Goal: Task Accomplishment & Management: Manage account settings

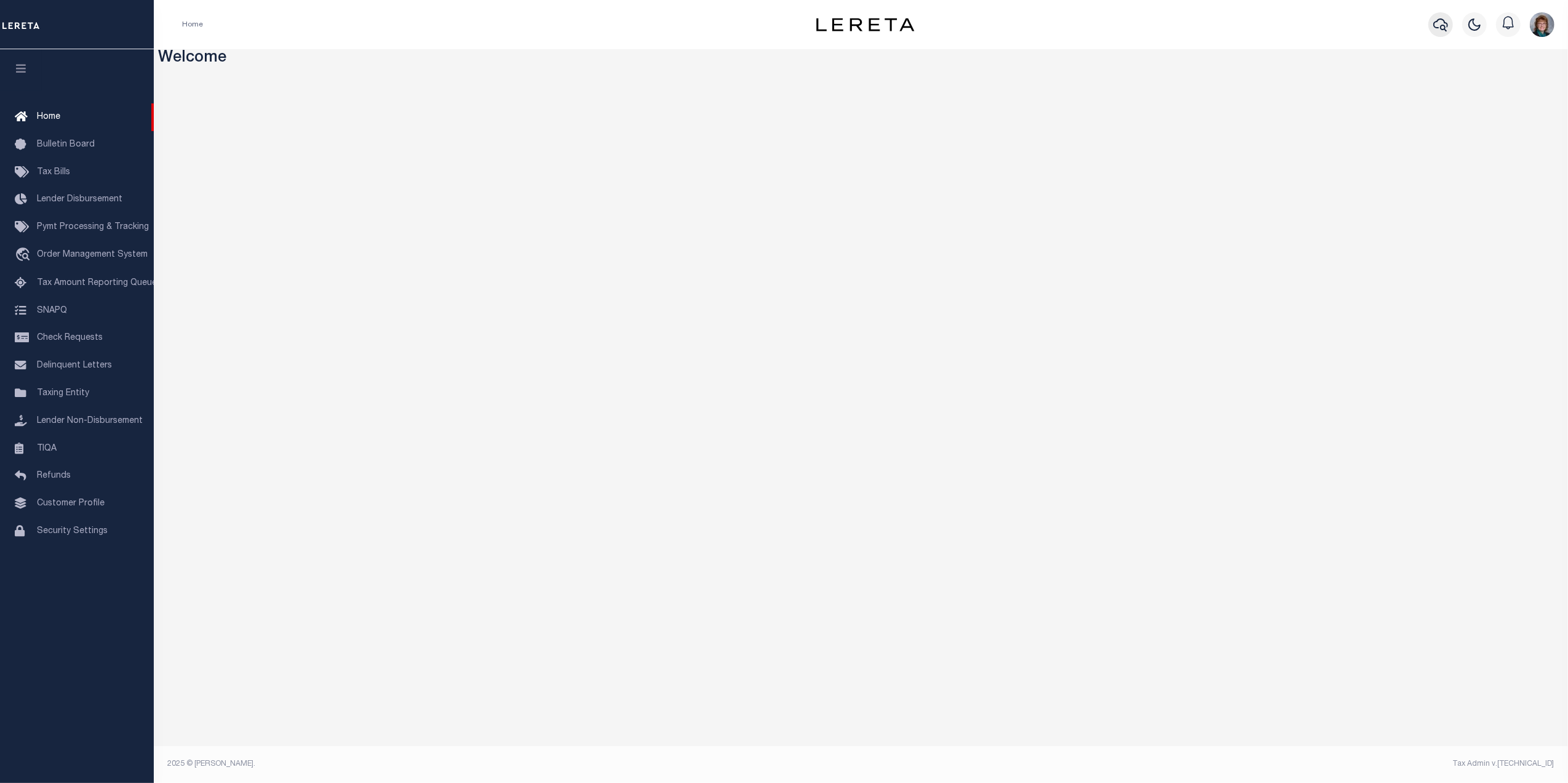
click at [1436, 31] on icon "button" at bounding box center [1441, 25] width 15 height 15
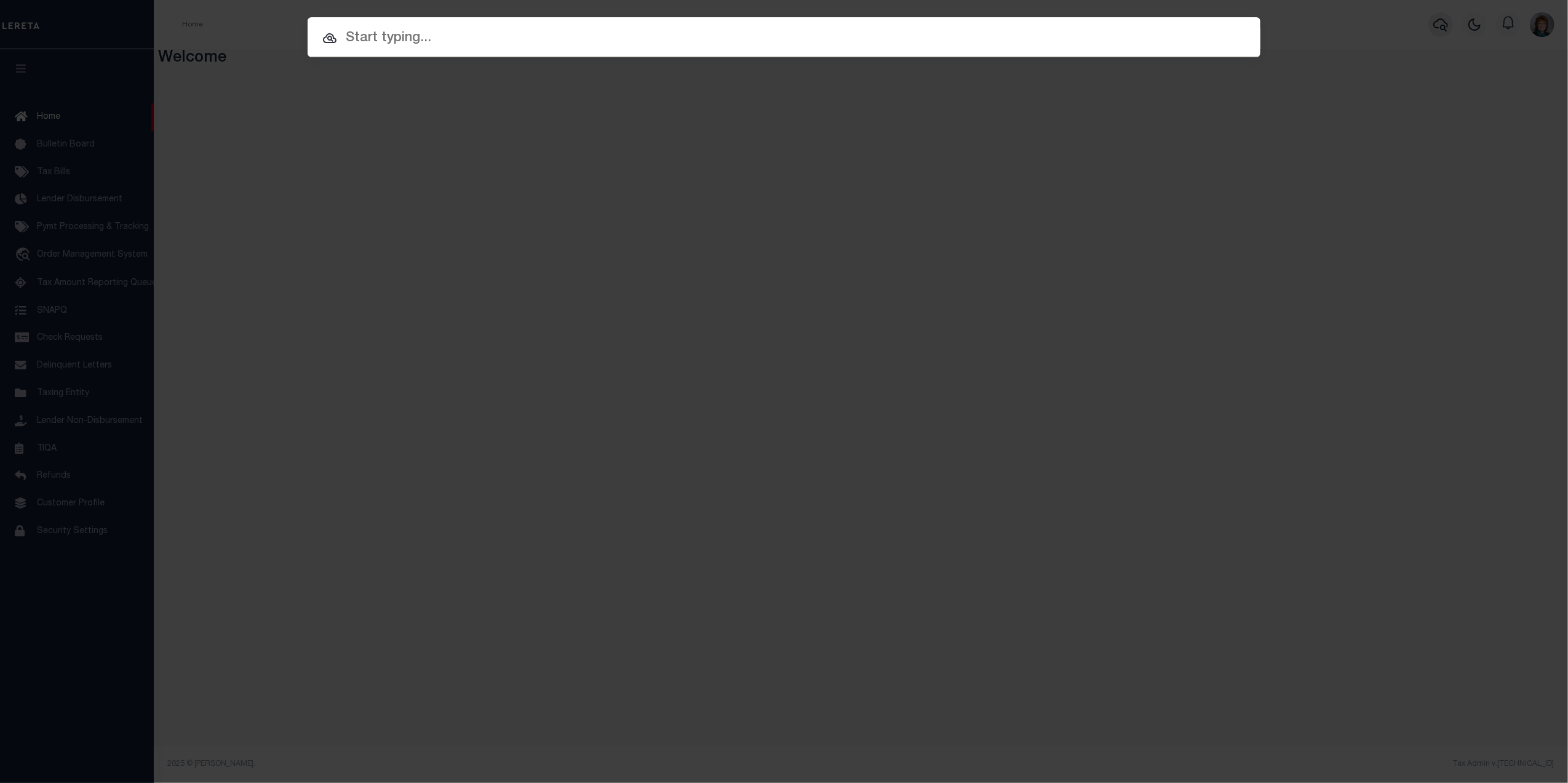
paste input "2046930024"
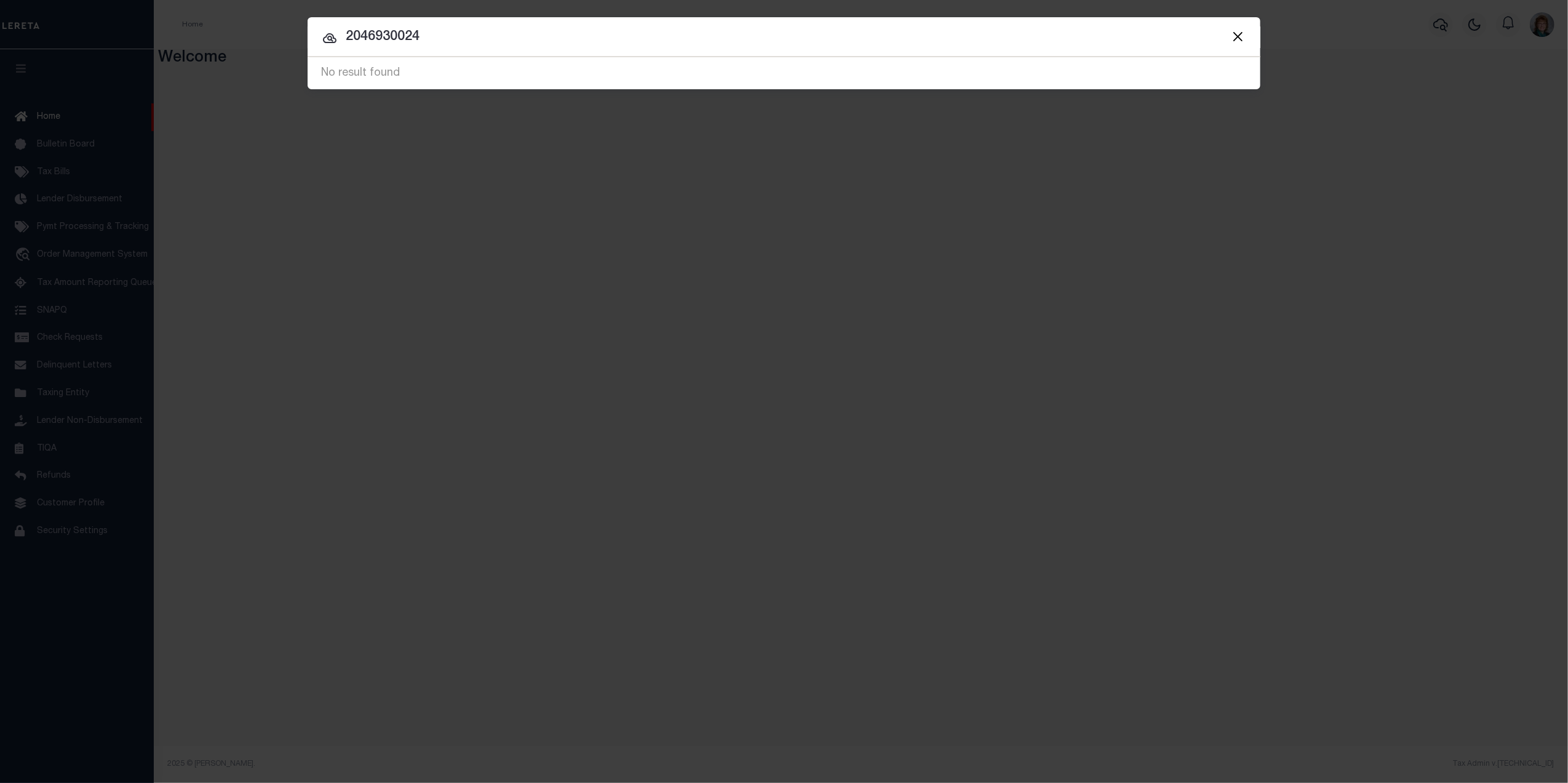
click at [475, 42] on input "2046930024" at bounding box center [784, 37] width 952 height 22
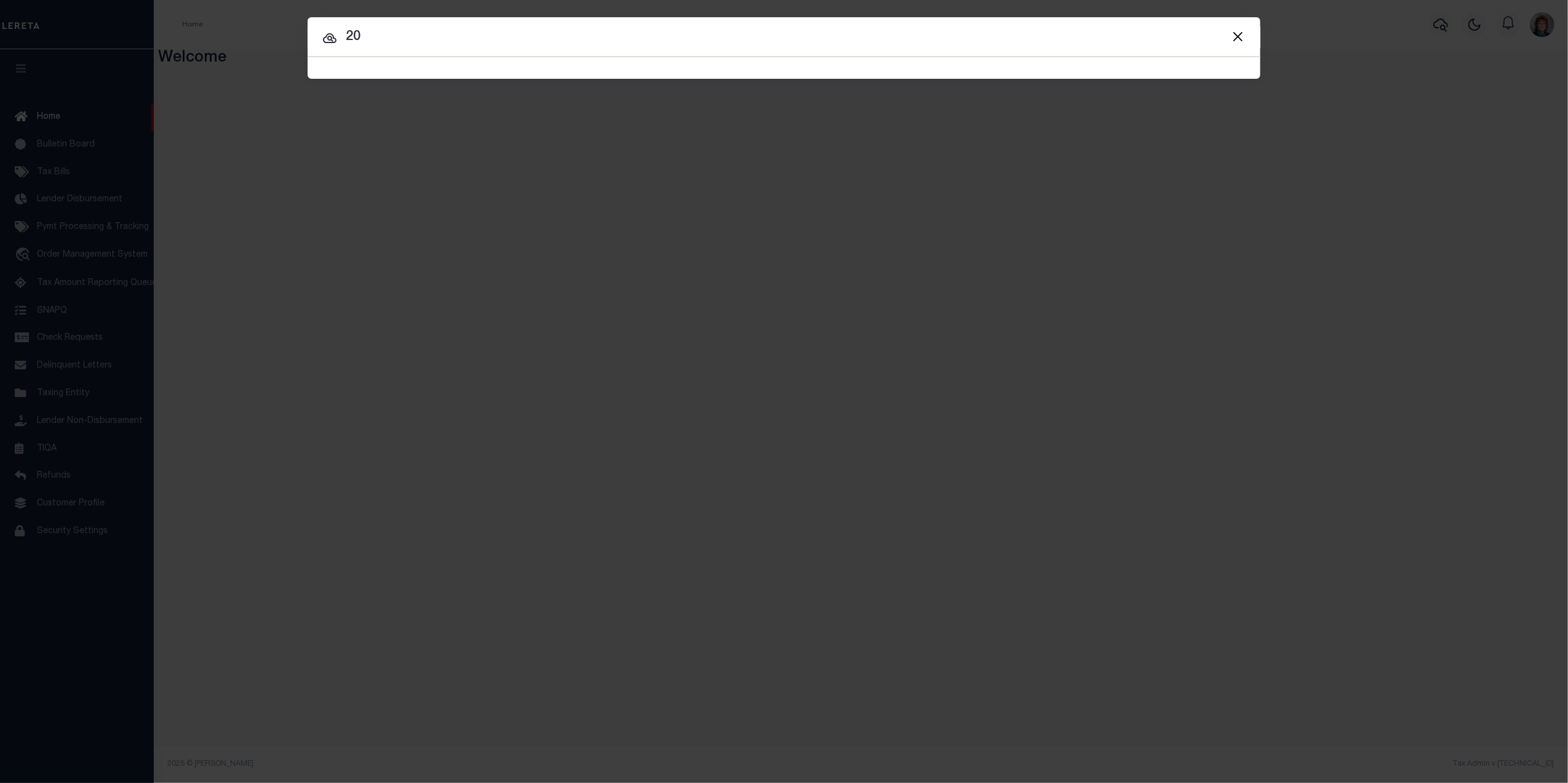
type input "2"
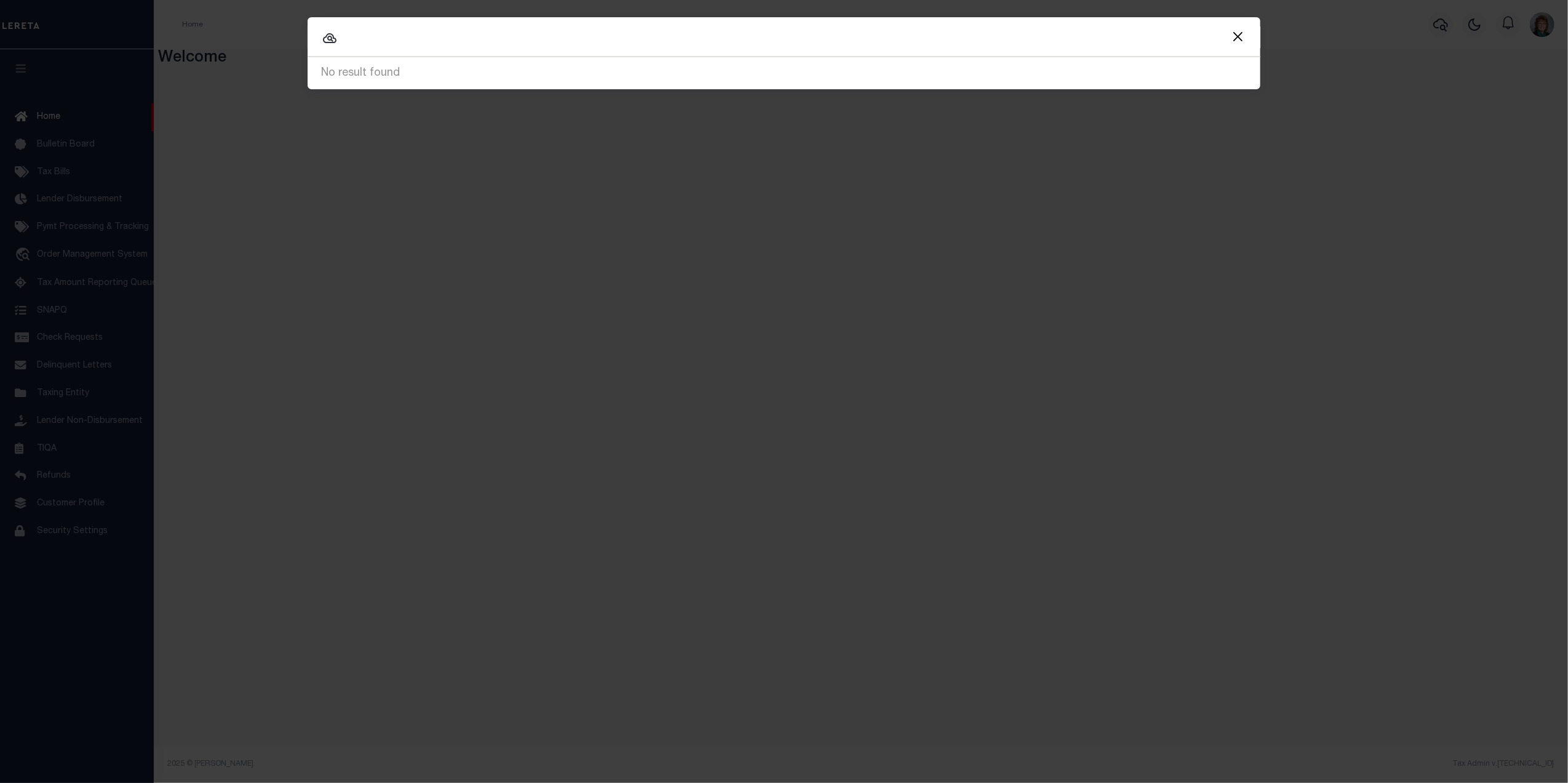
click at [837, 45] on input "text" at bounding box center [784, 37] width 952 height 22
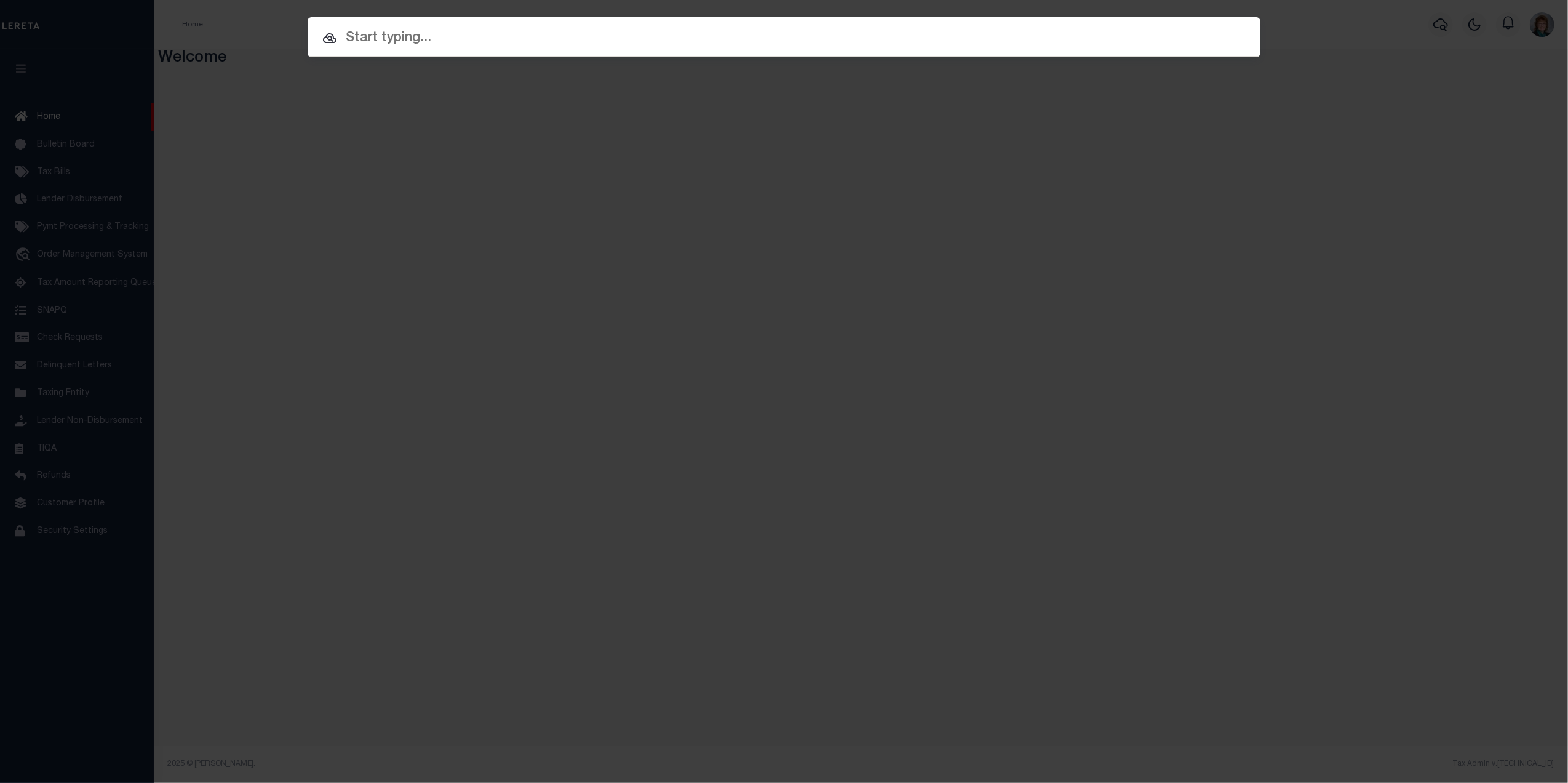
paste input "2046930024"
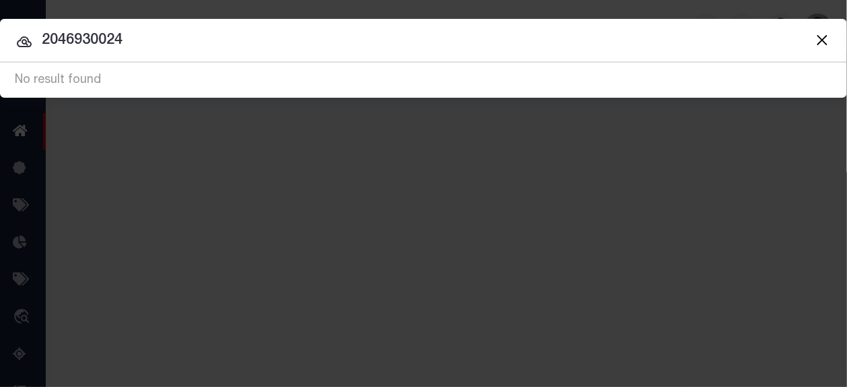
type input "2046930024"
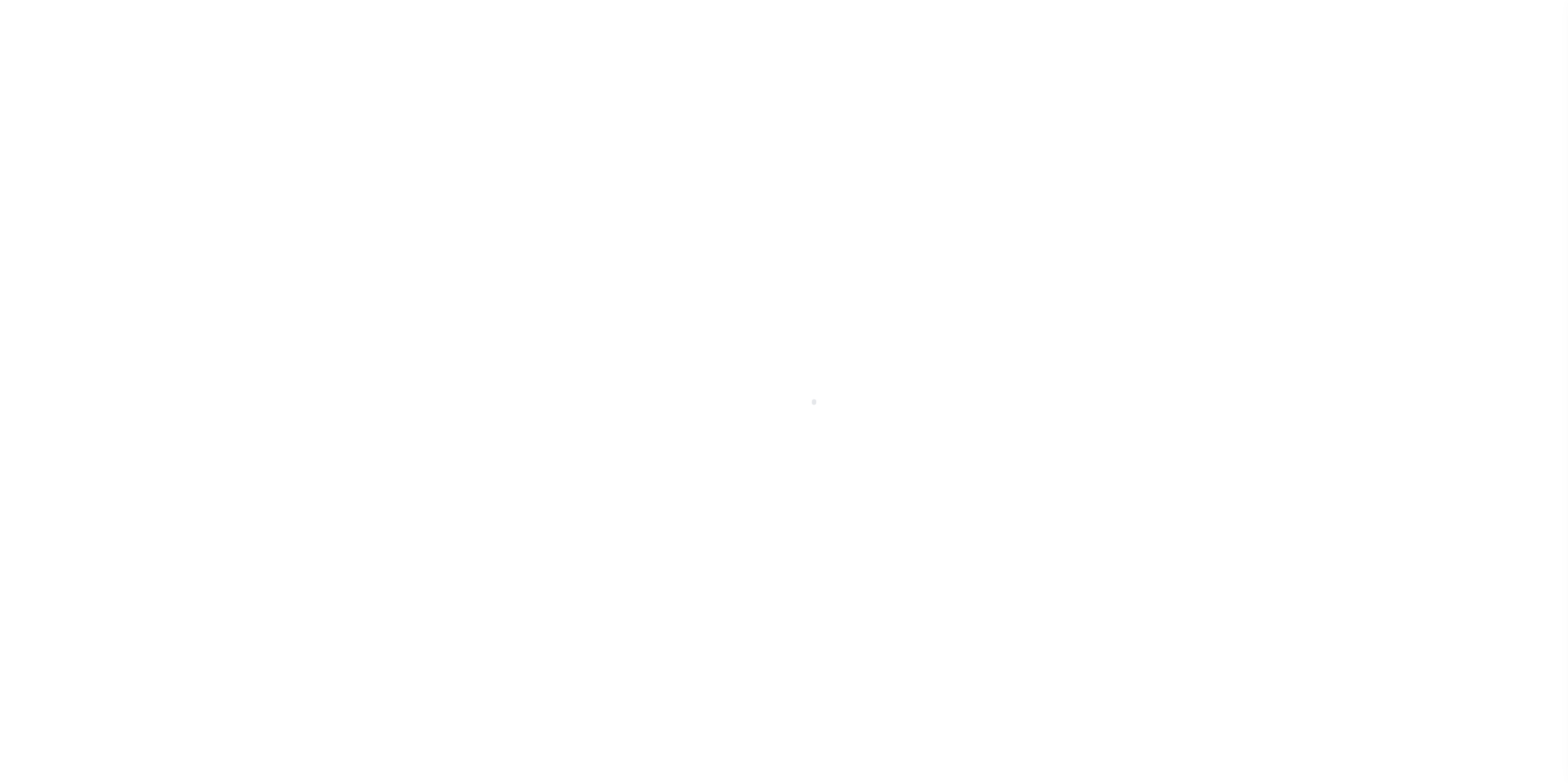
select select
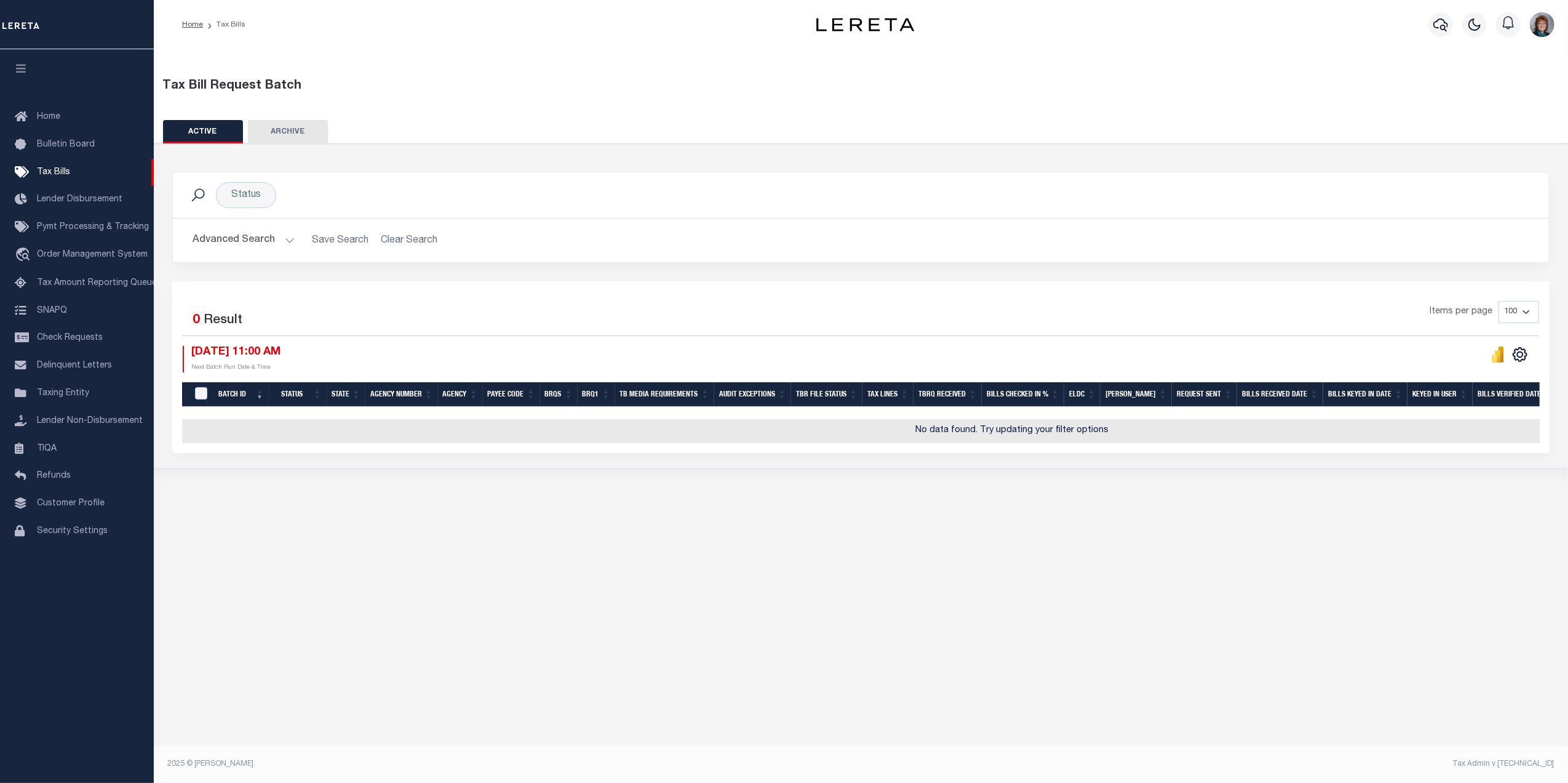
click at [272, 232] on button "Advanced Search" at bounding box center [244, 240] width 102 height 24
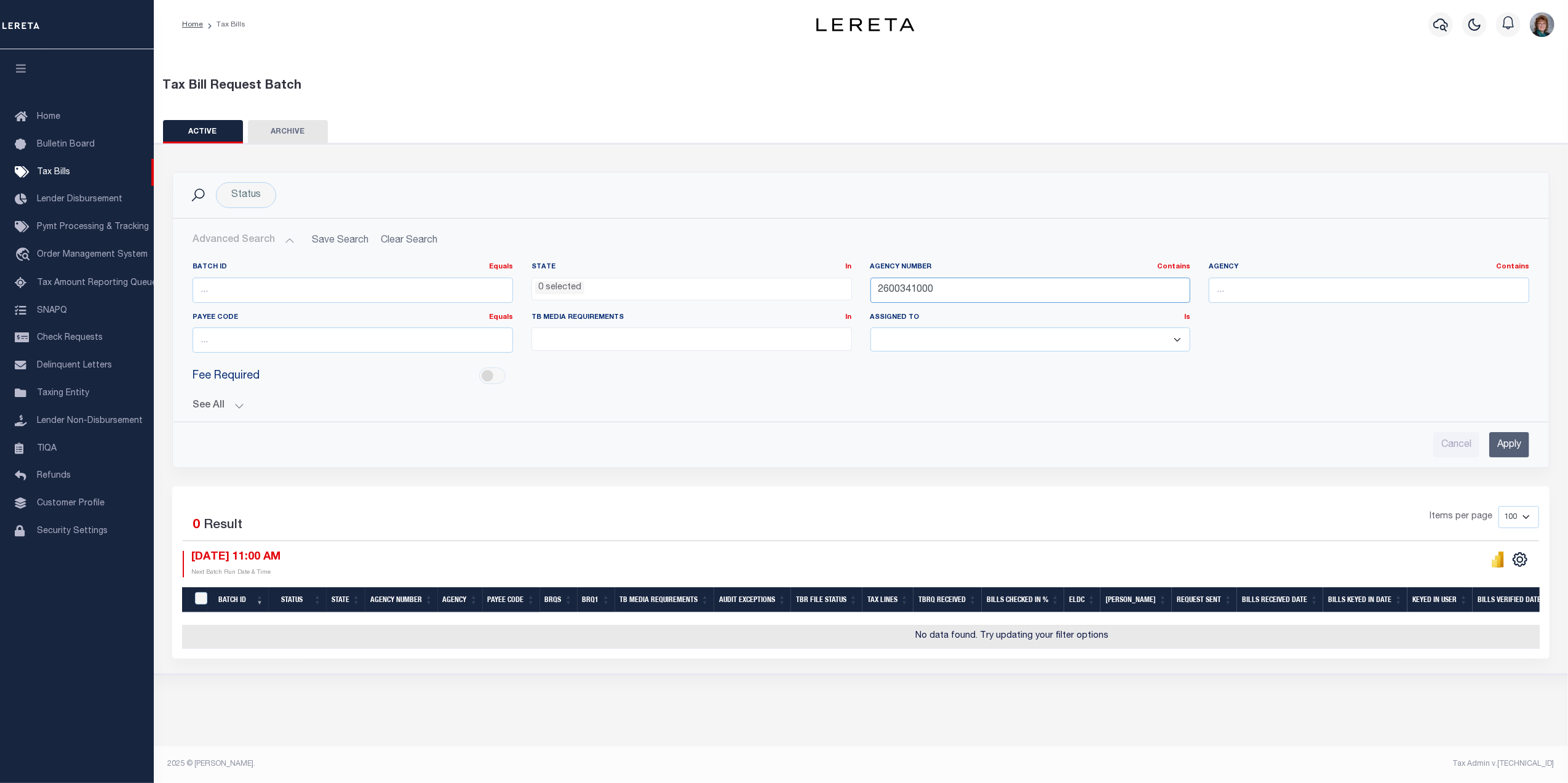
drag, startPoint x: 994, startPoint y: 284, endPoint x: 805, endPoint y: 278, distance: 189.1
click at [805, 278] on div "Batch ID Equals Equals Is Not Equal To Is Greater Than Is Less Than State In In…" at bounding box center [861, 312] width 1355 height 101
paste input "410010101"
type input "410010101"
click at [1511, 451] on input "Apply" at bounding box center [1510, 445] width 40 height 26
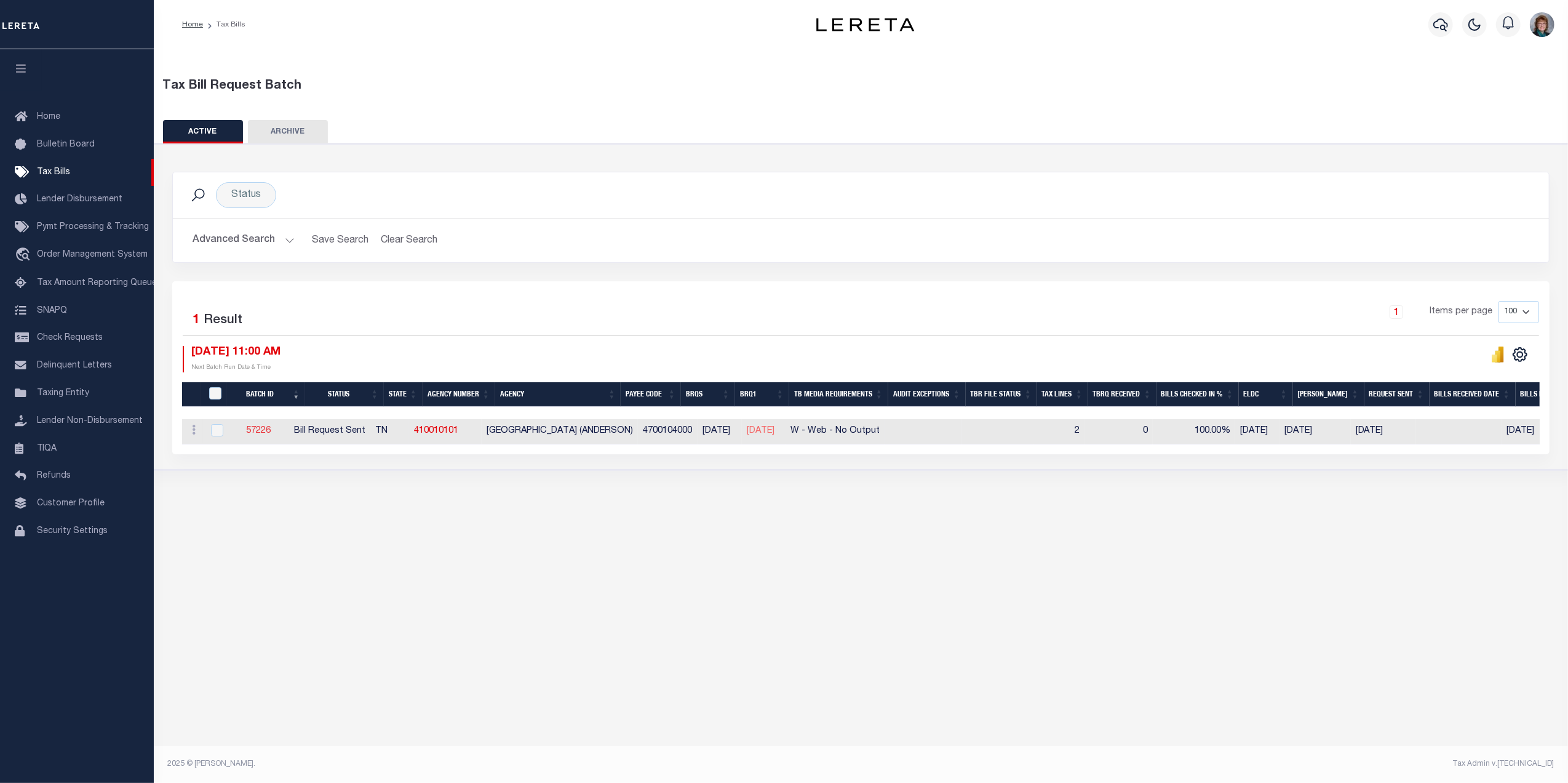
click at [270, 434] on link "57226" at bounding box center [258, 430] width 25 height 8
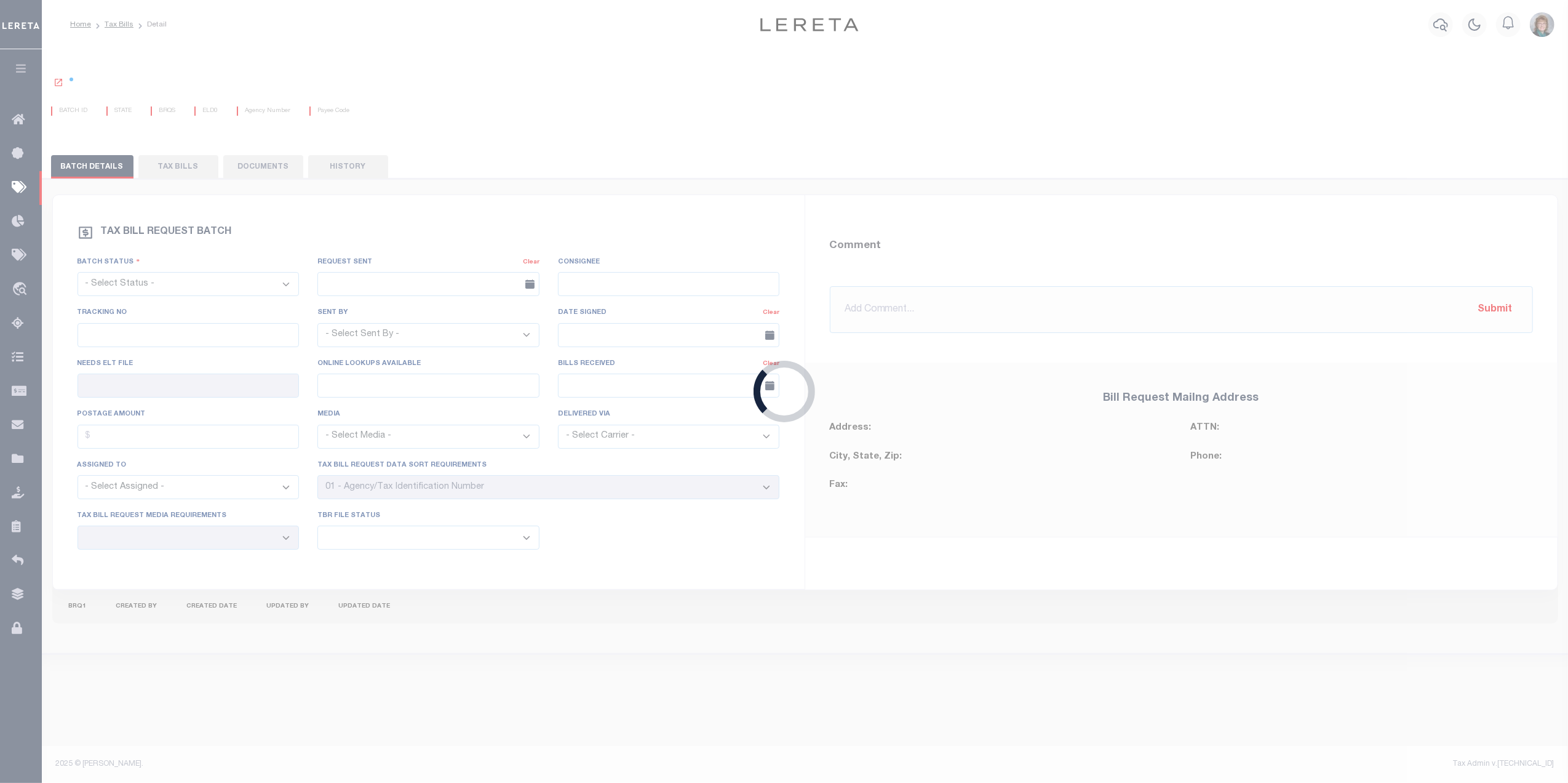
select select "RST"
type input "06/03/2025"
select select "Harris, Cynthia"
type input "No"
type input "Yes"
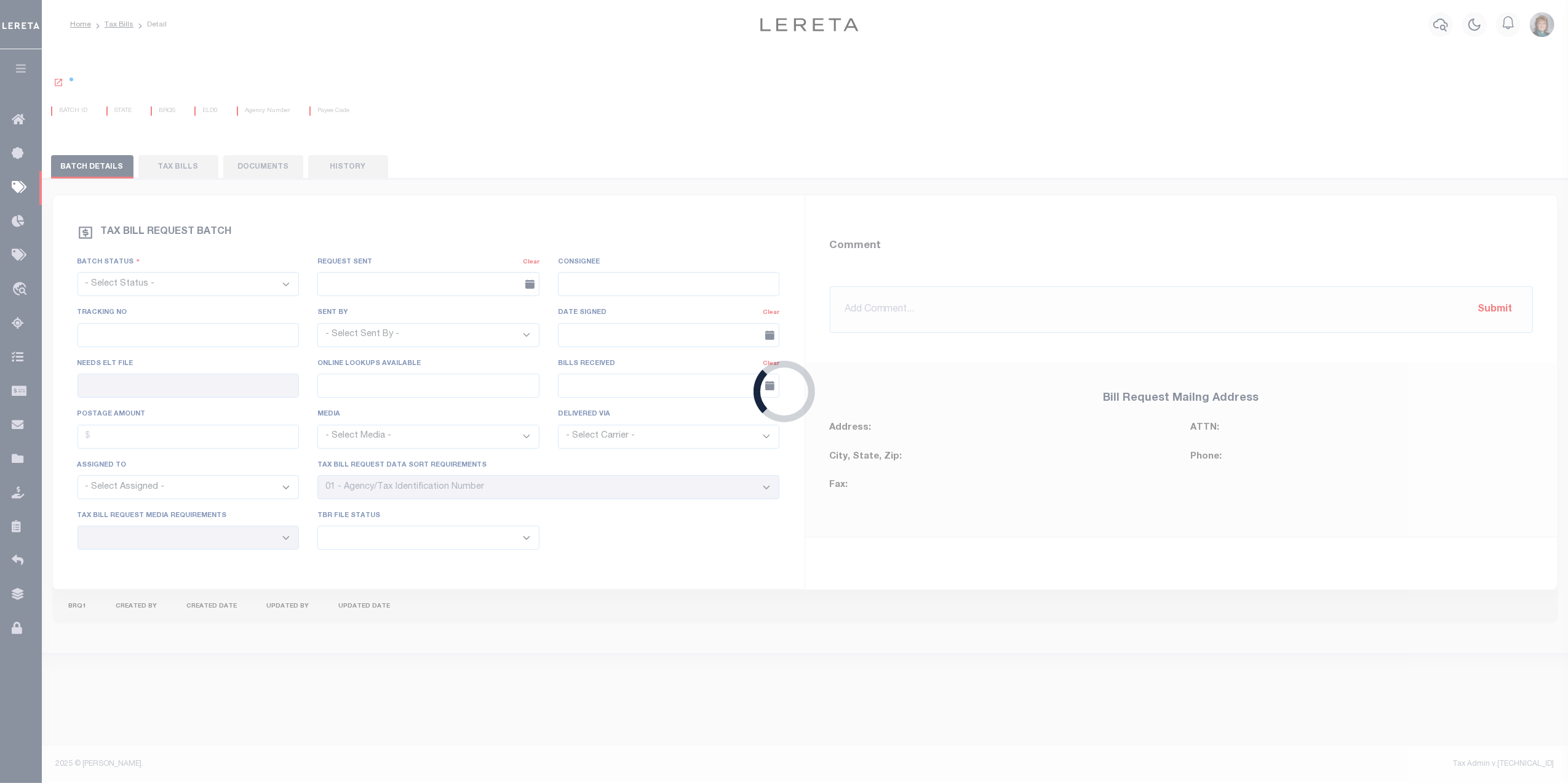
select select "27"
select select "23"
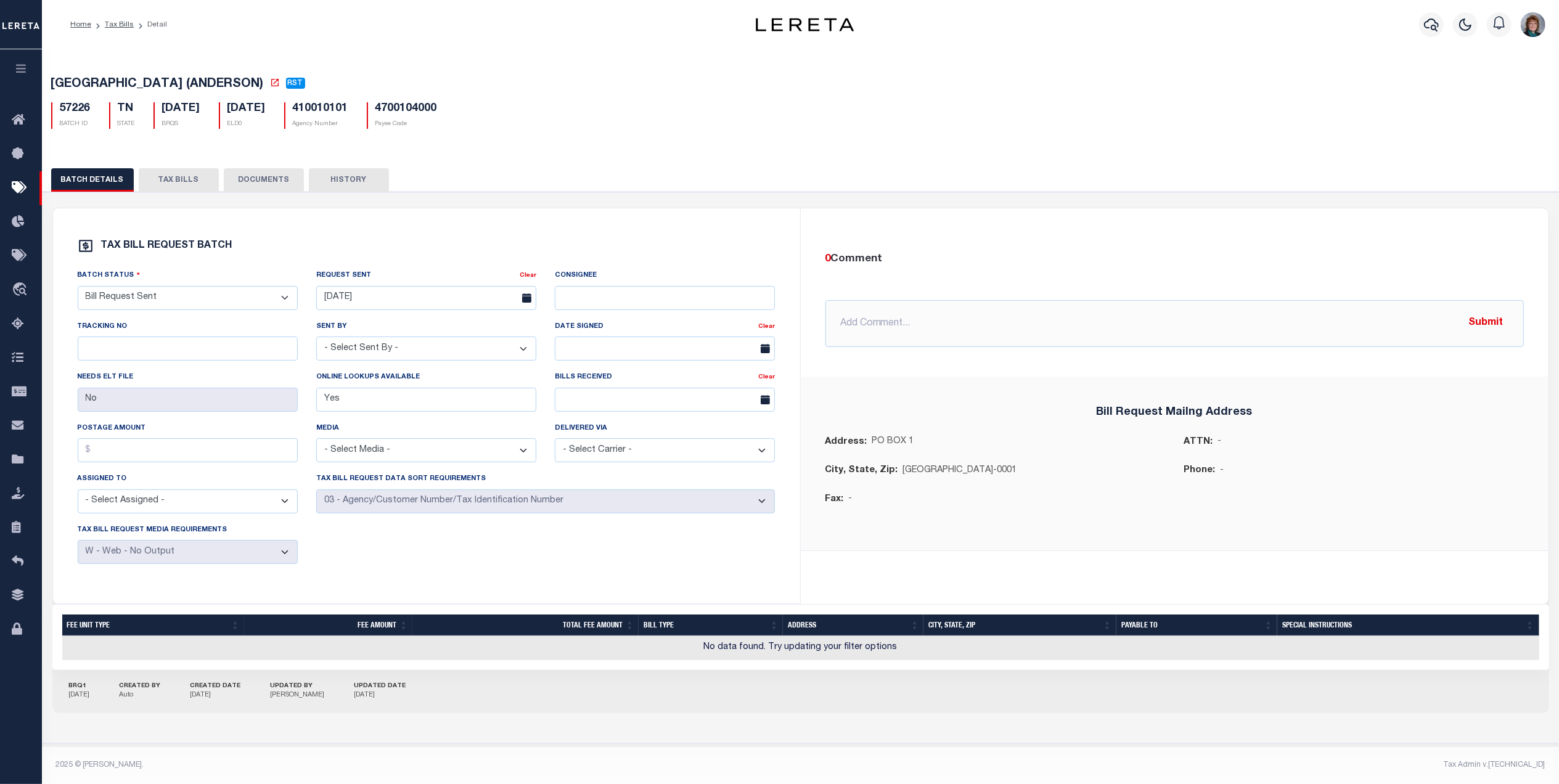
scroll to position [8, 0]
click at [190, 173] on button "TAX BILLS" at bounding box center [179, 180] width 81 height 24
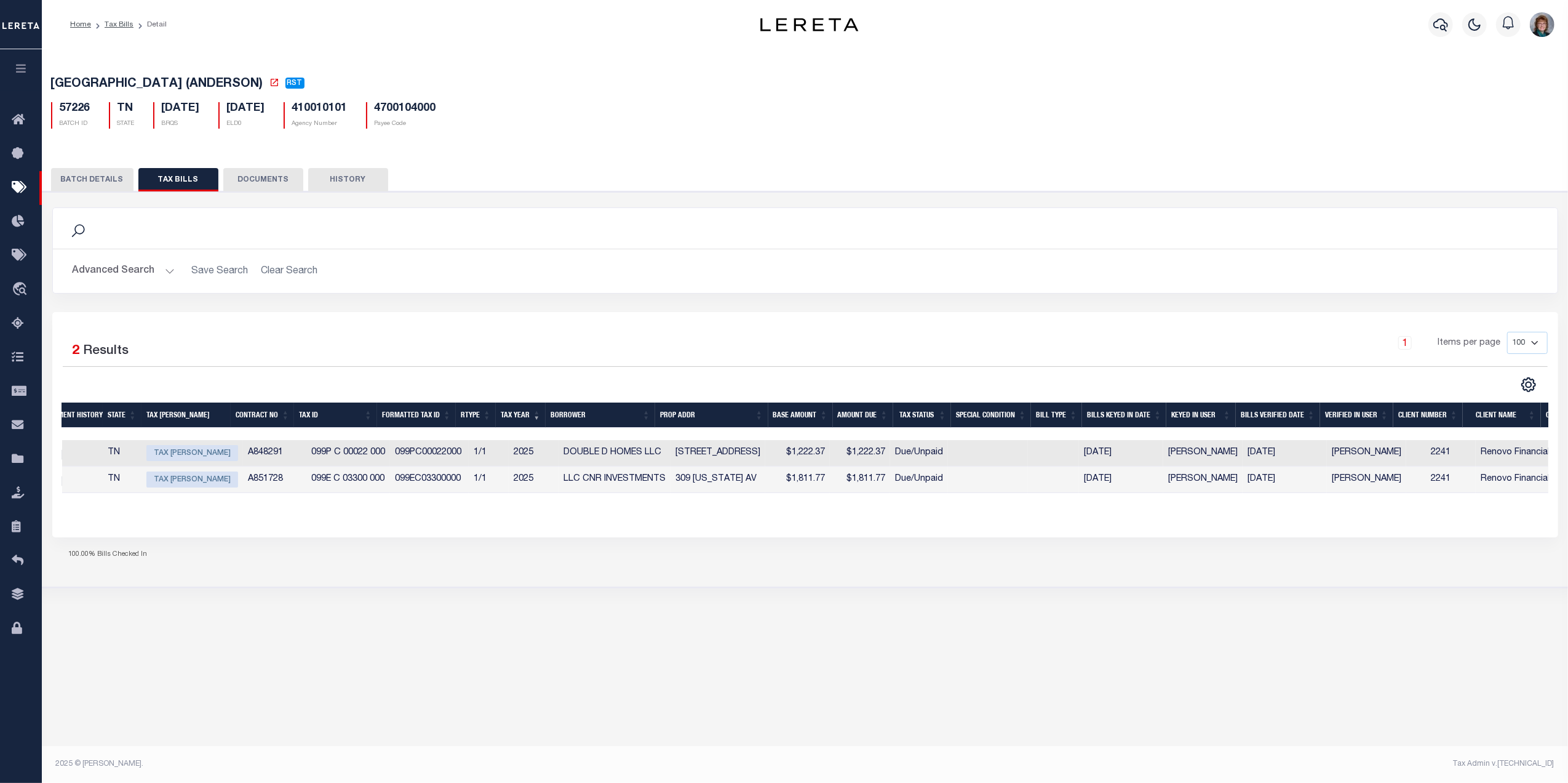
scroll to position [0, 0]
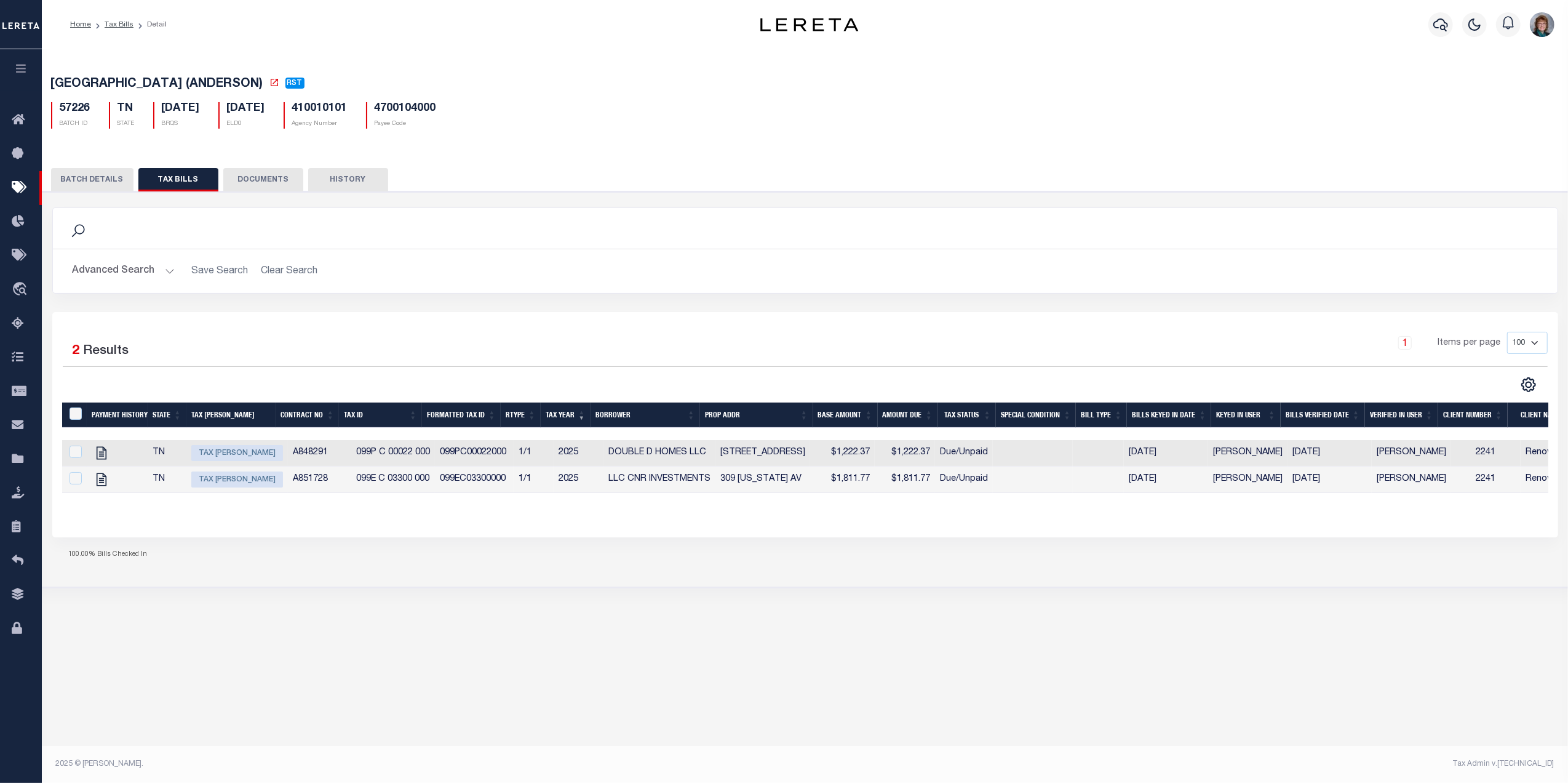
click at [78, 184] on button "BATCH DETAILS" at bounding box center [92, 180] width 82 height 24
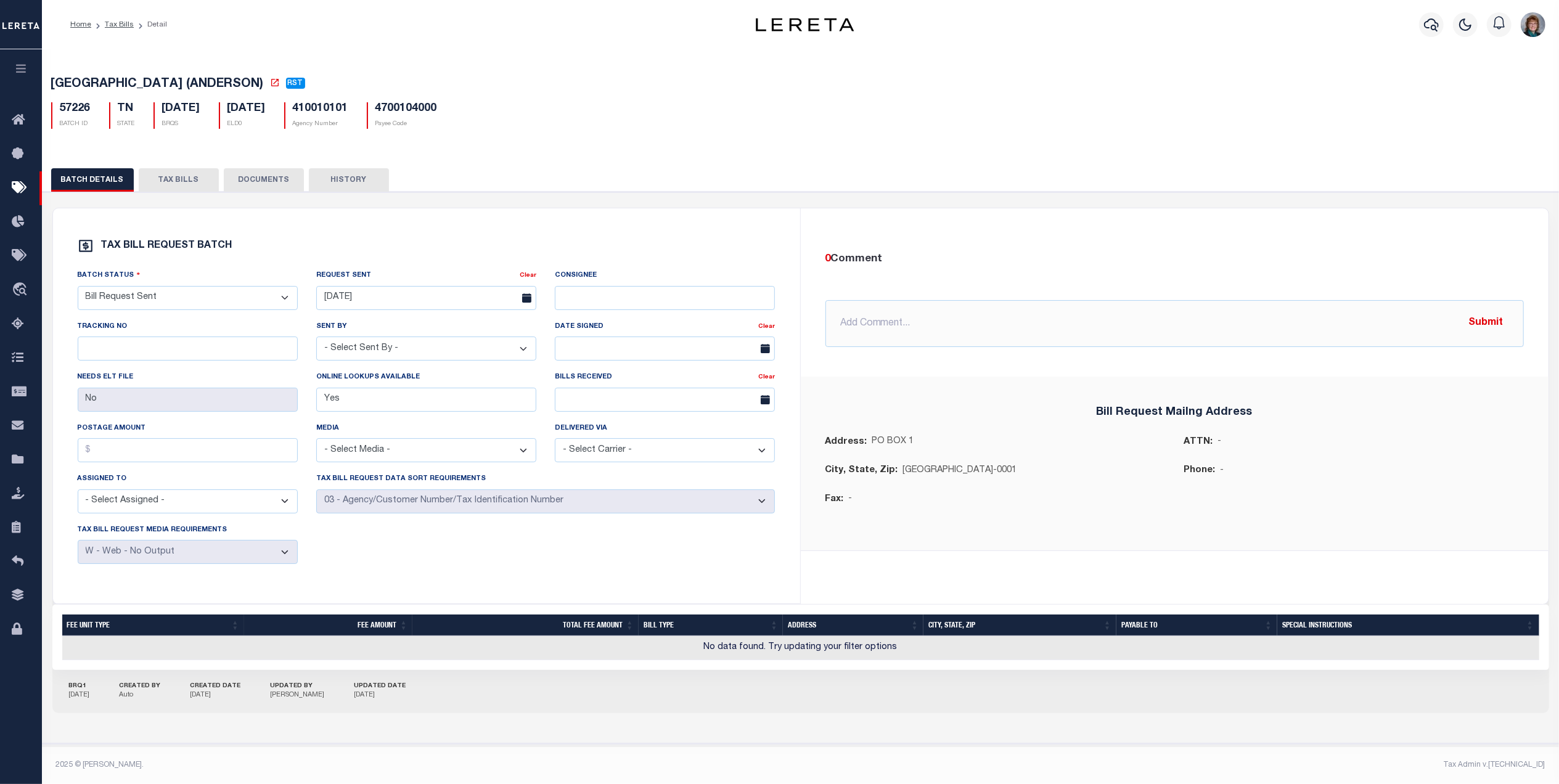
click at [164, 183] on button "TAX BILLS" at bounding box center [179, 180] width 81 height 24
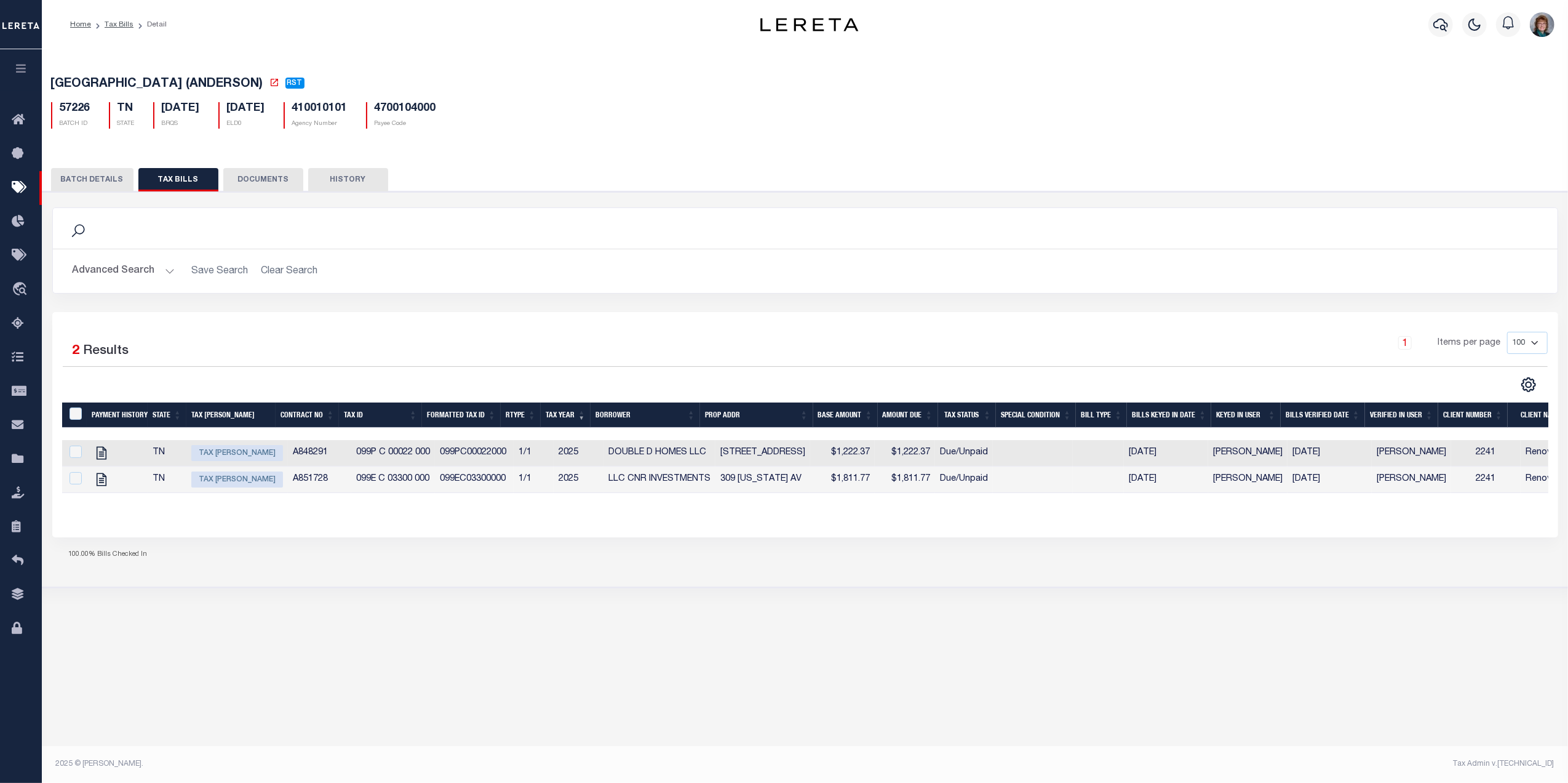
click at [70, 178] on button "BATCH DETAILS" at bounding box center [92, 180] width 82 height 24
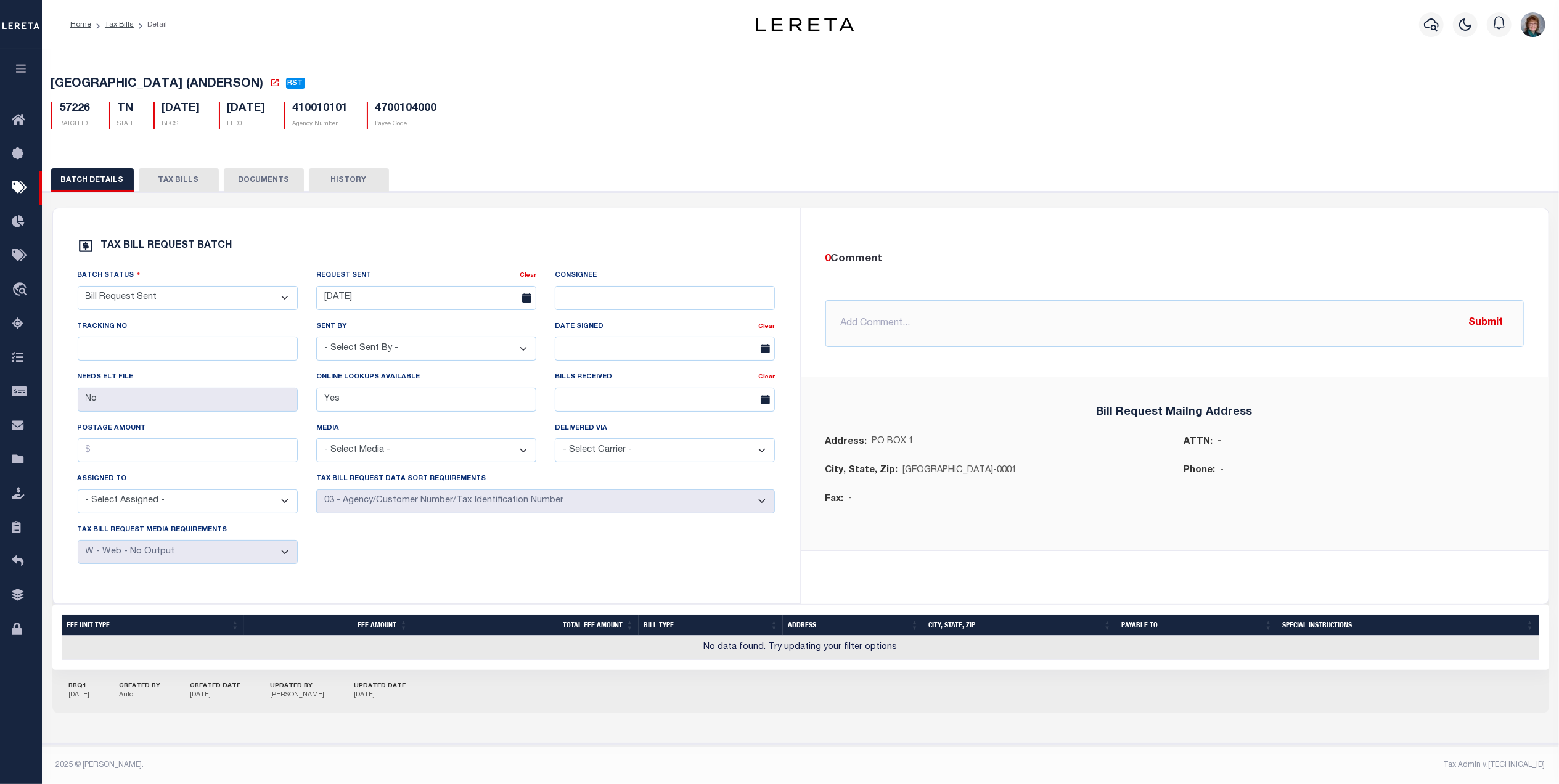
click at [201, 183] on button "TAX BILLS" at bounding box center [179, 180] width 81 height 24
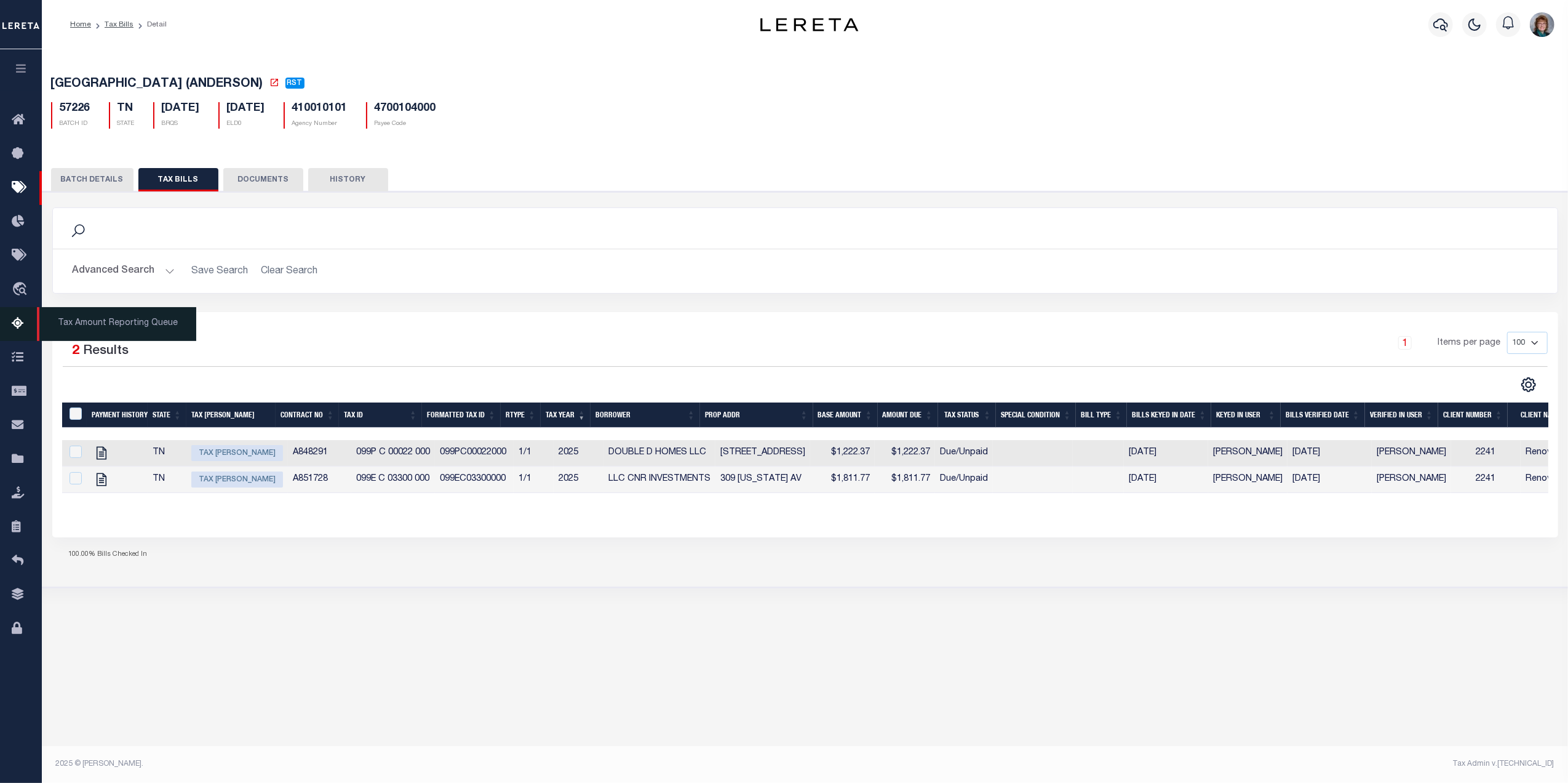
click at [13, 316] on icon at bounding box center [22, 323] width 20 height 16
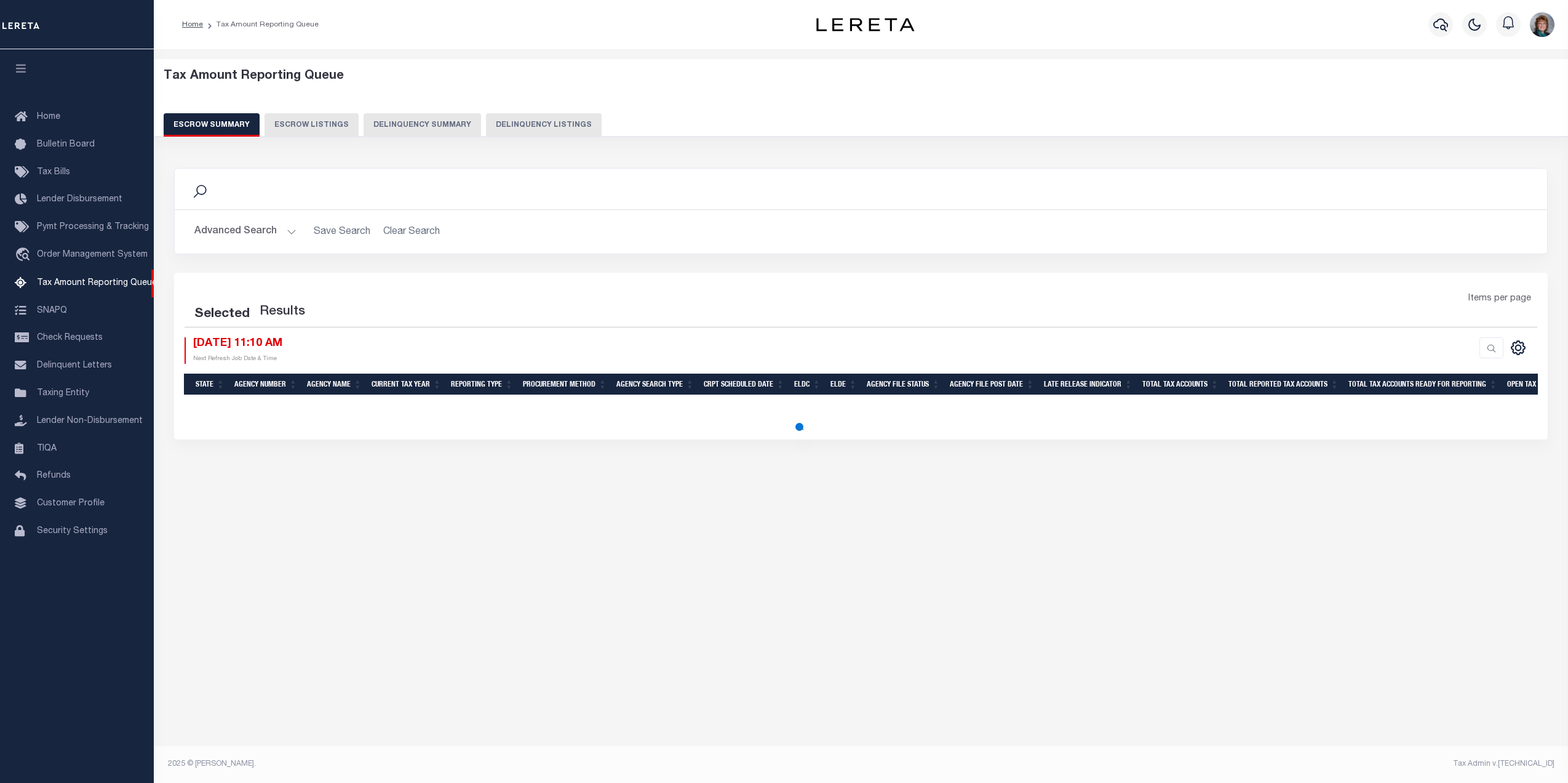
select select
select select "100"
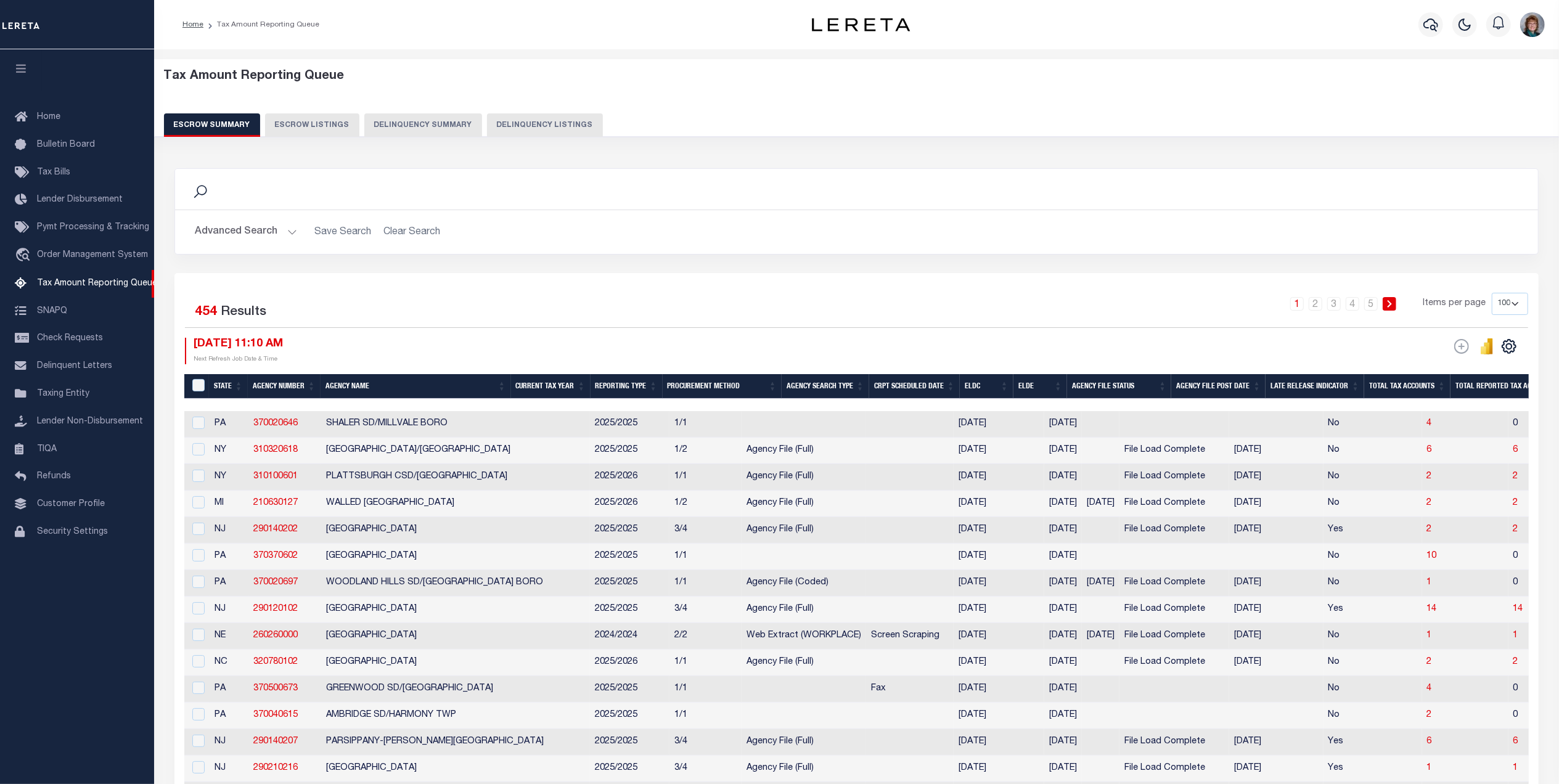
click at [277, 226] on button "Advanced Search" at bounding box center [246, 231] width 102 height 24
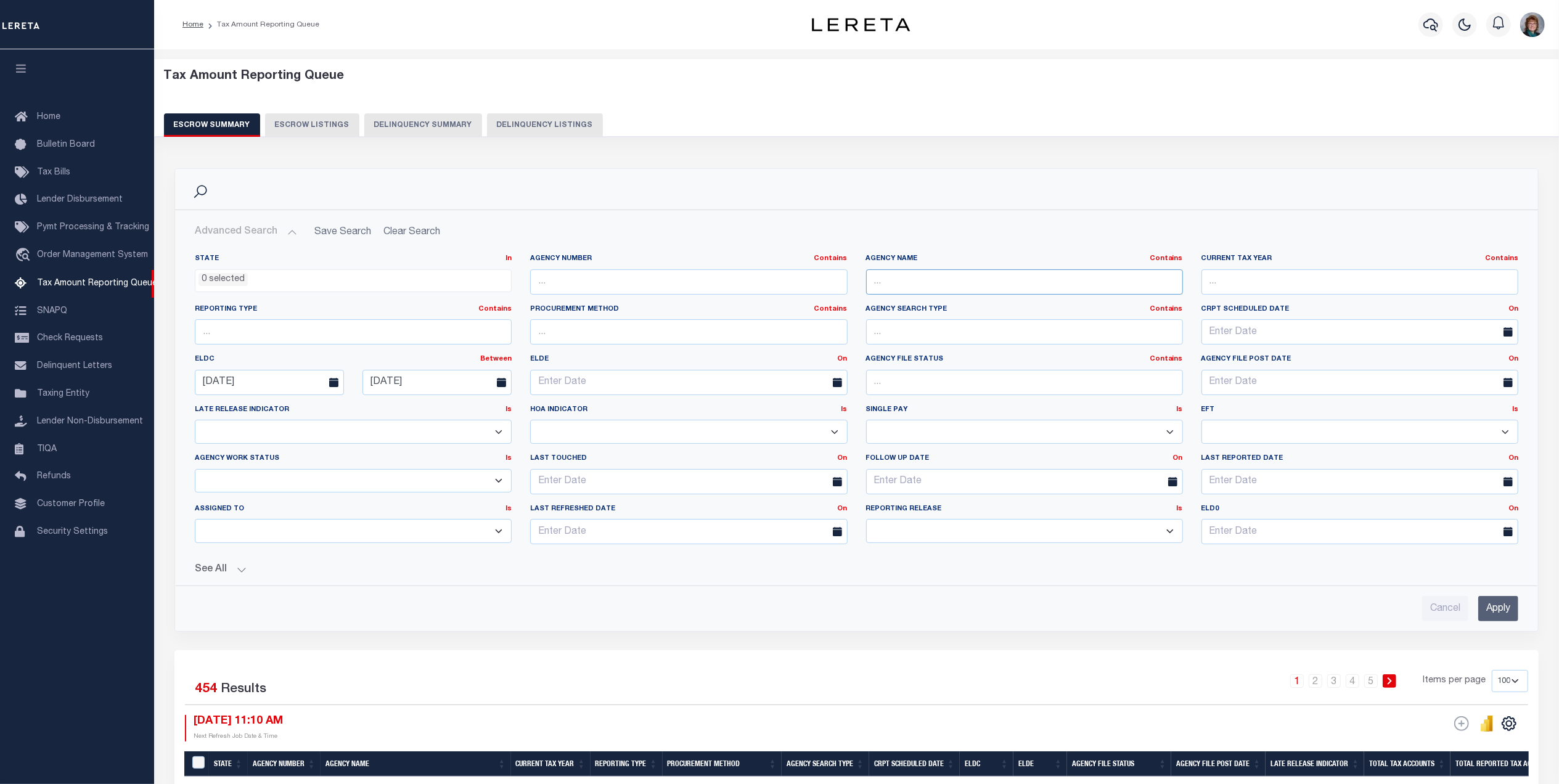
click at [908, 278] on input "text" at bounding box center [1024, 282] width 317 height 26
paste input "410010101"
type input "410010101"
click at [1491, 610] on input "Apply" at bounding box center [1498, 608] width 40 height 26
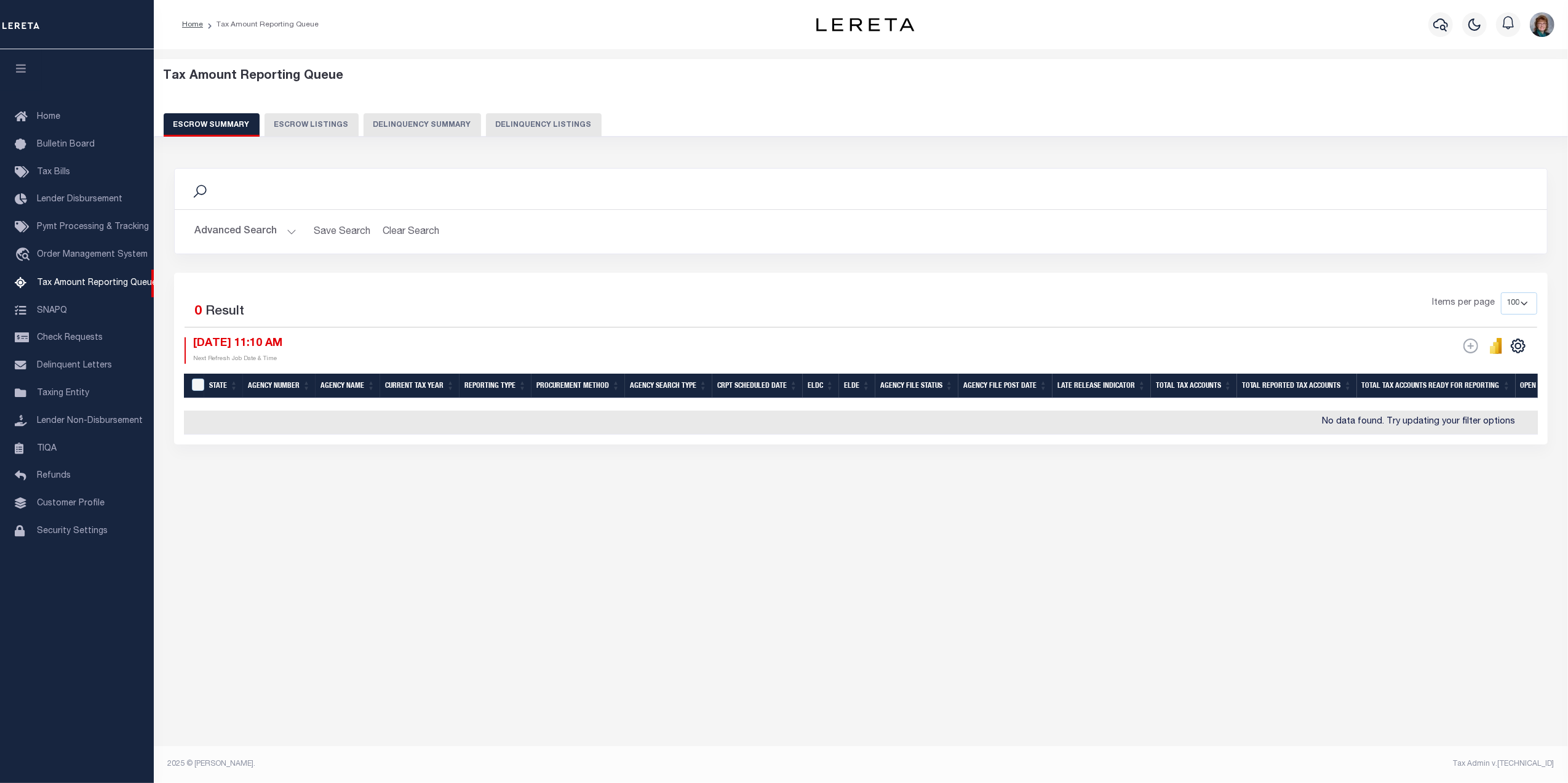
click at [212, 241] on button "Advanced Search" at bounding box center [246, 231] width 102 height 24
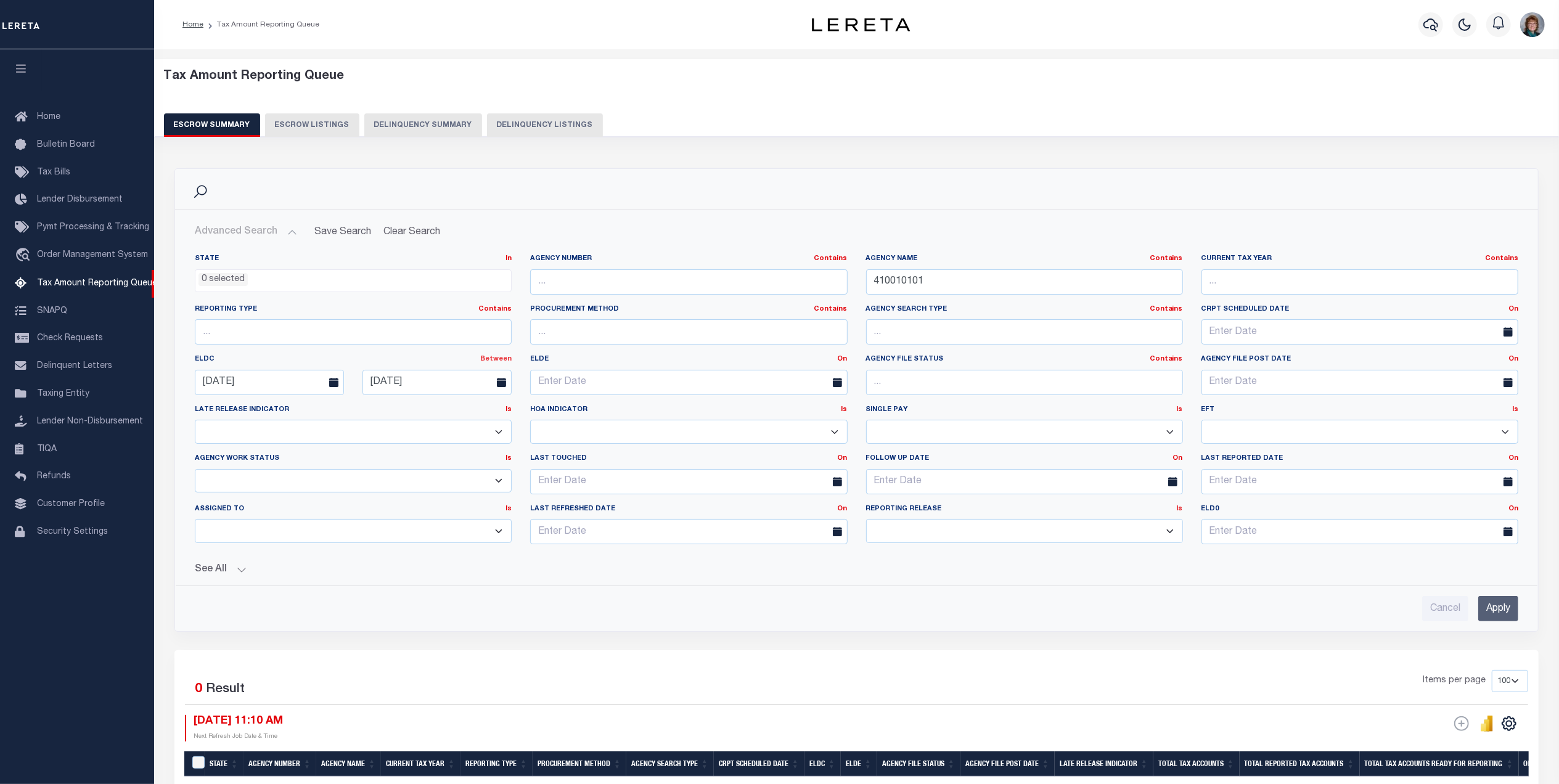
click at [498, 360] on link "Between" at bounding box center [496, 359] width 31 height 6
click at [487, 373] on link "On" at bounding box center [462, 374] width 97 height 18
click at [1501, 615] on input "Apply" at bounding box center [1498, 608] width 40 height 26
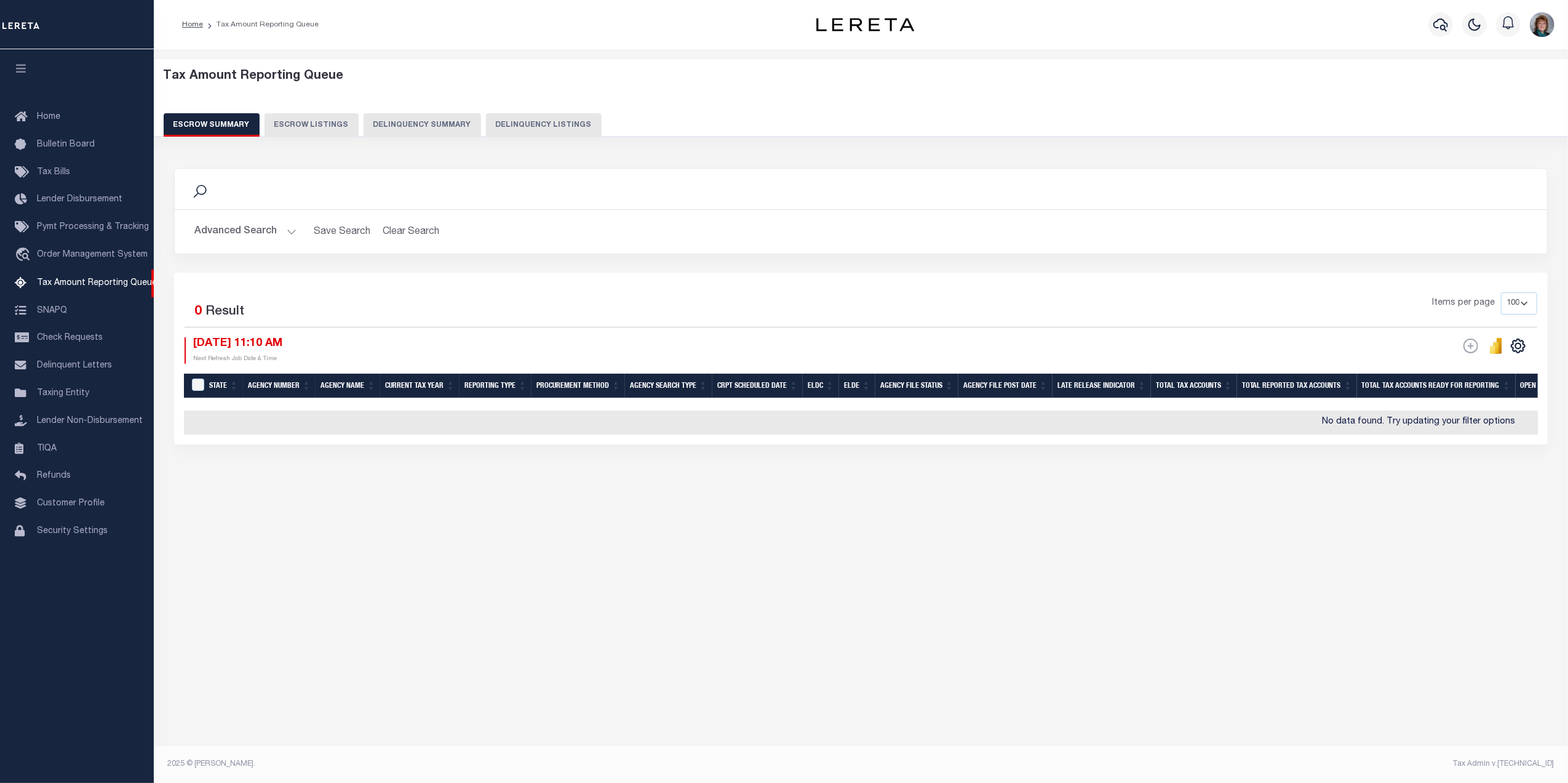
click at [225, 226] on button "Advanced Search" at bounding box center [246, 231] width 102 height 24
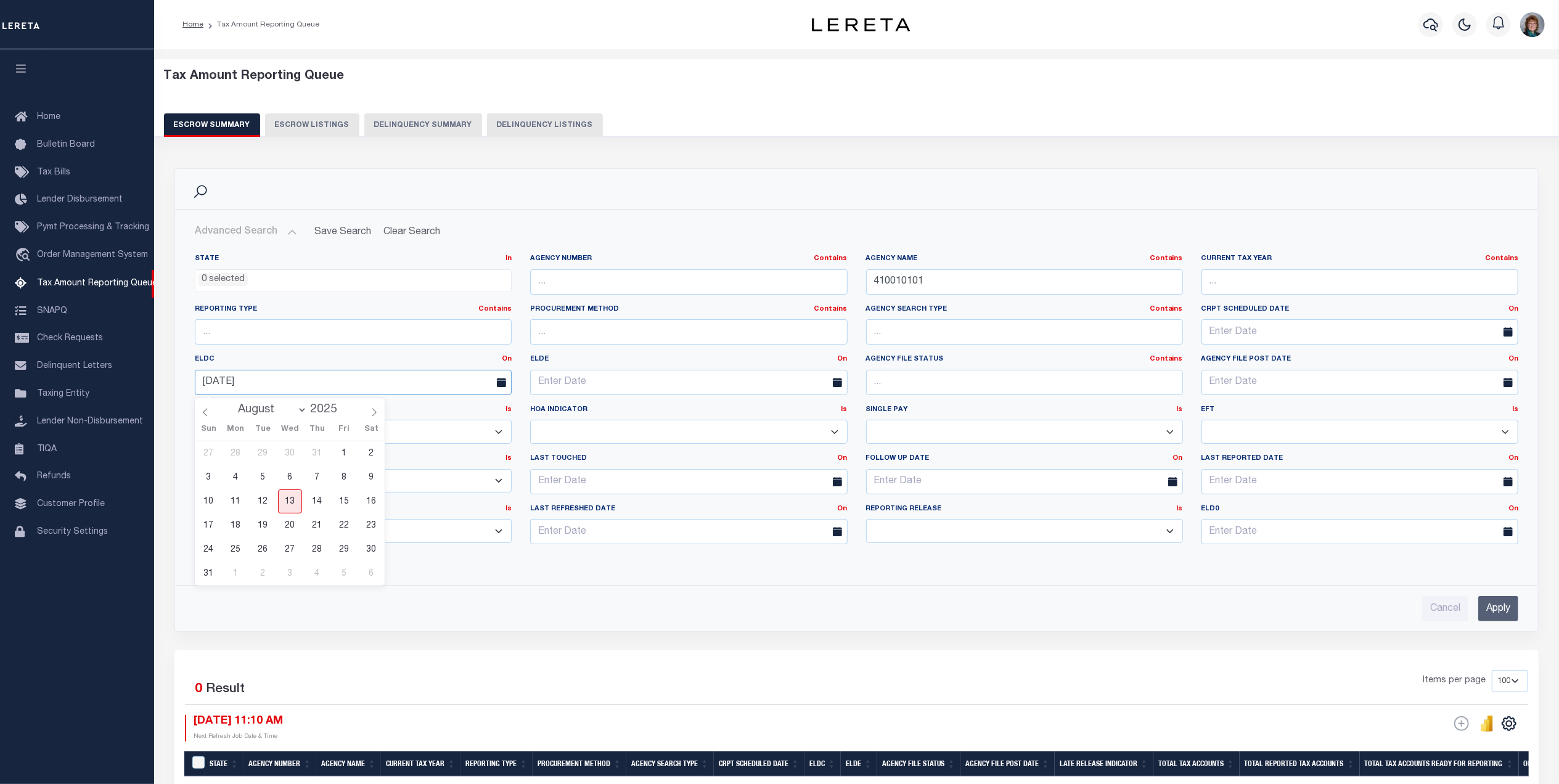
drag, startPoint x: 454, startPoint y: 387, endPoint x: 224, endPoint y: 351, distance: 232.8
click at [226, 351] on div "State In In AK AL AR AZ CA CO CT DC DE FL GA GU HI IA ID IL IN KS KY LA MA MD M…" at bounding box center [856, 404] width 1342 height 300
click at [400, 369] on div "ELDC On On After Before Between 08-29-2025" at bounding box center [353, 374] width 335 height 40
click at [1484, 615] on input "Apply" at bounding box center [1498, 608] width 40 height 26
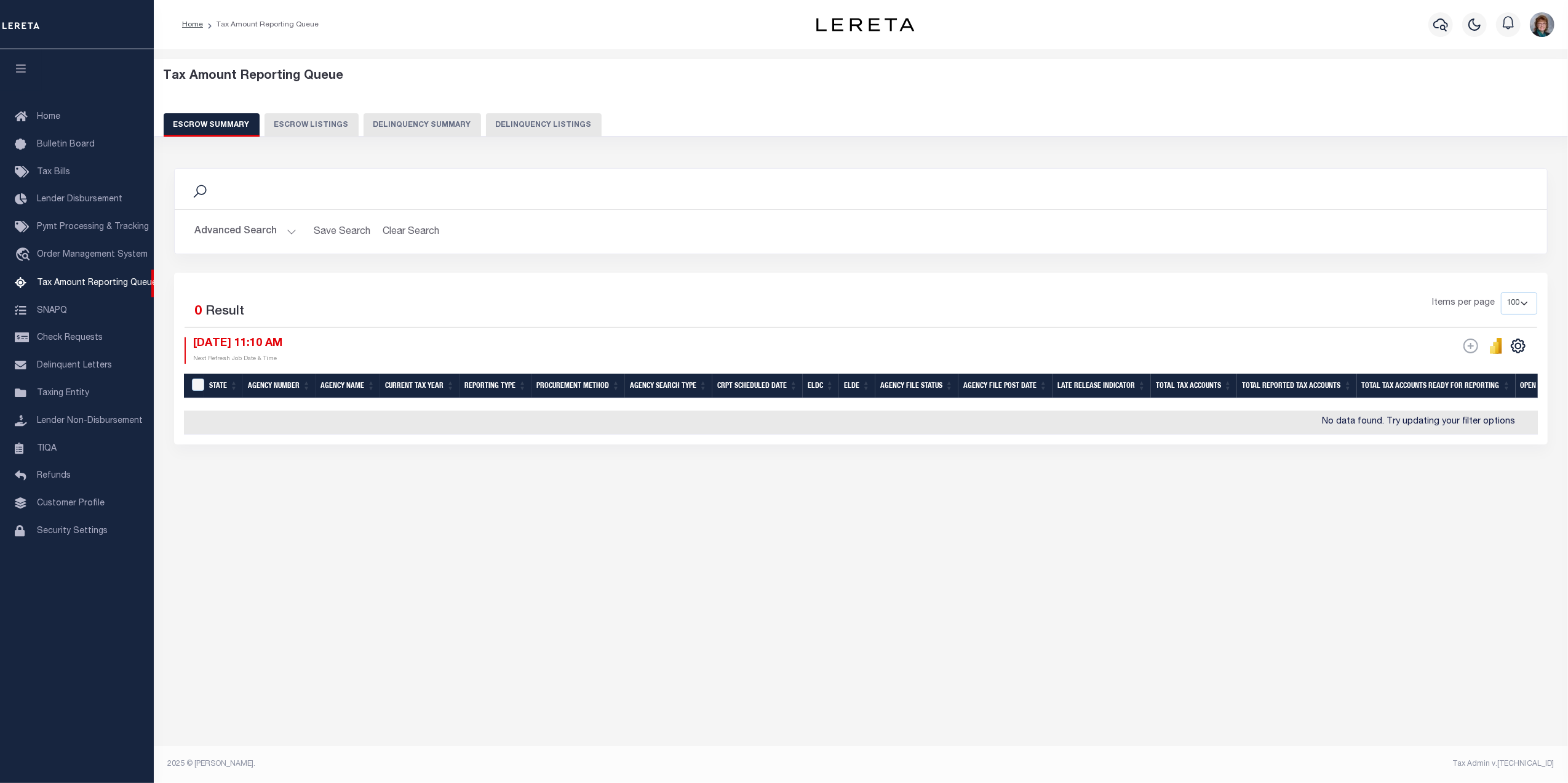
click at [266, 237] on button "Advanced Search" at bounding box center [246, 231] width 102 height 24
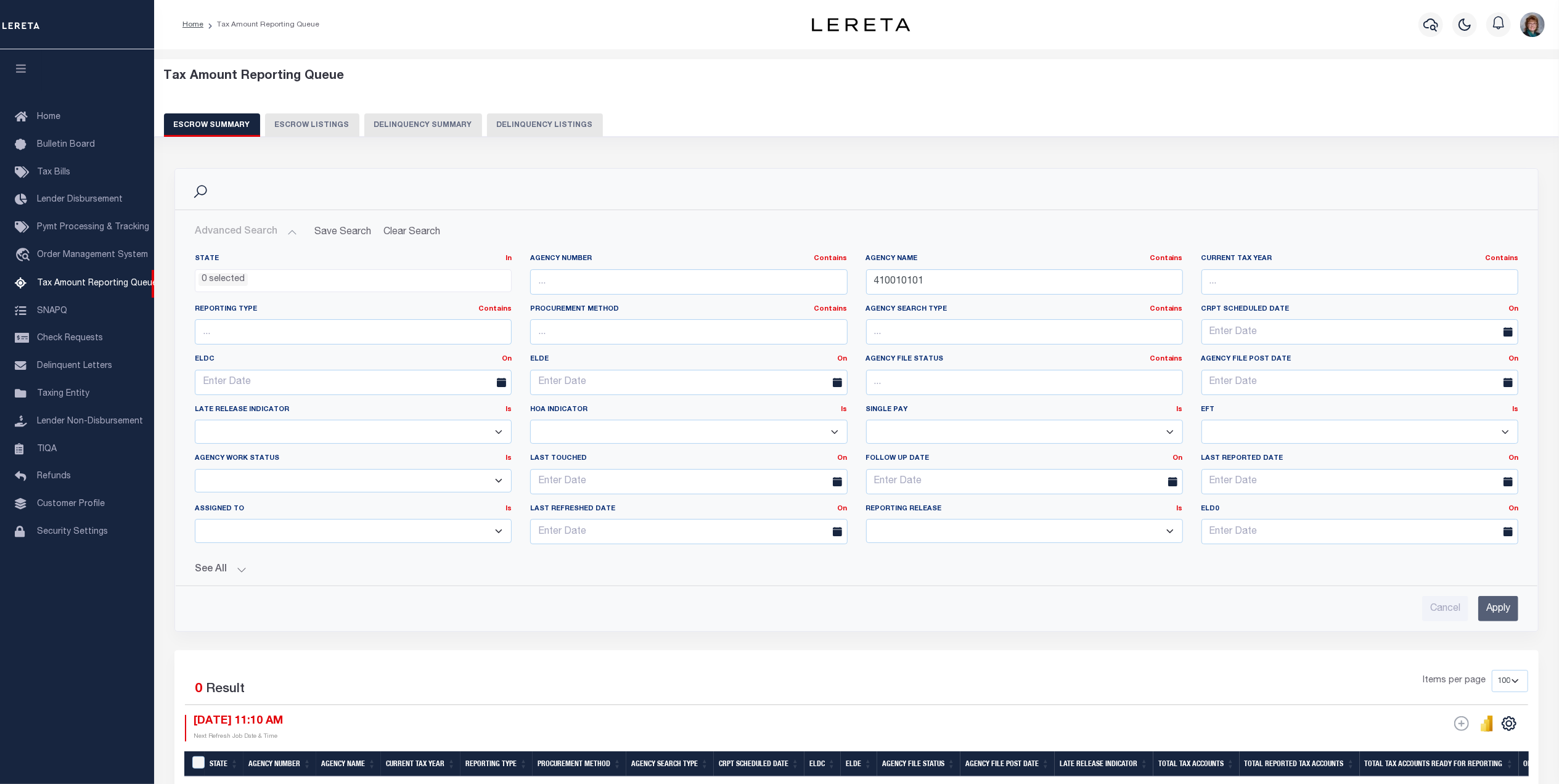
click at [1492, 607] on input "Apply" at bounding box center [1498, 608] width 40 height 26
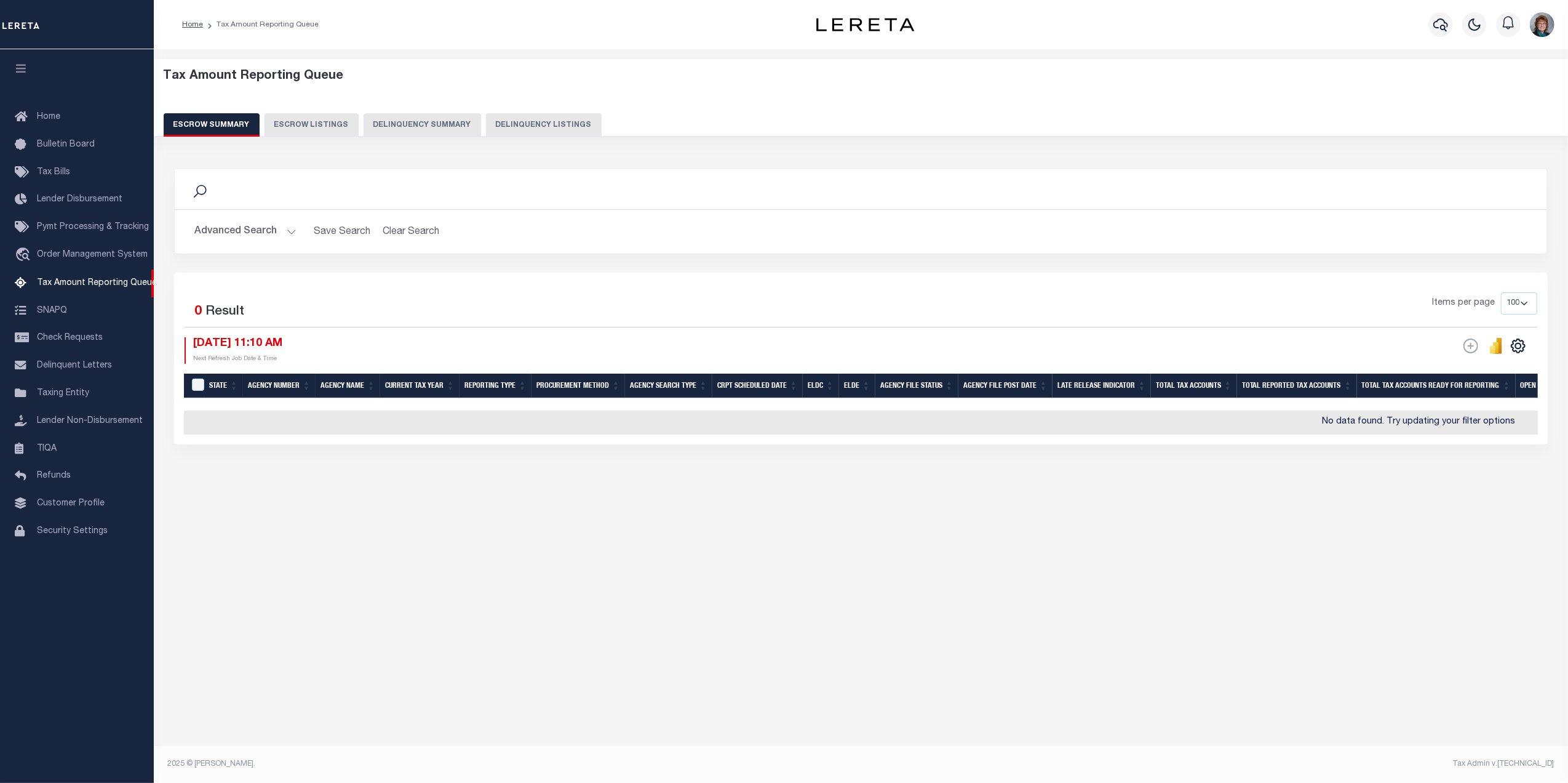
click at [215, 227] on button "Advanced Search" at bounding box center [246, 231] width 102 height 24
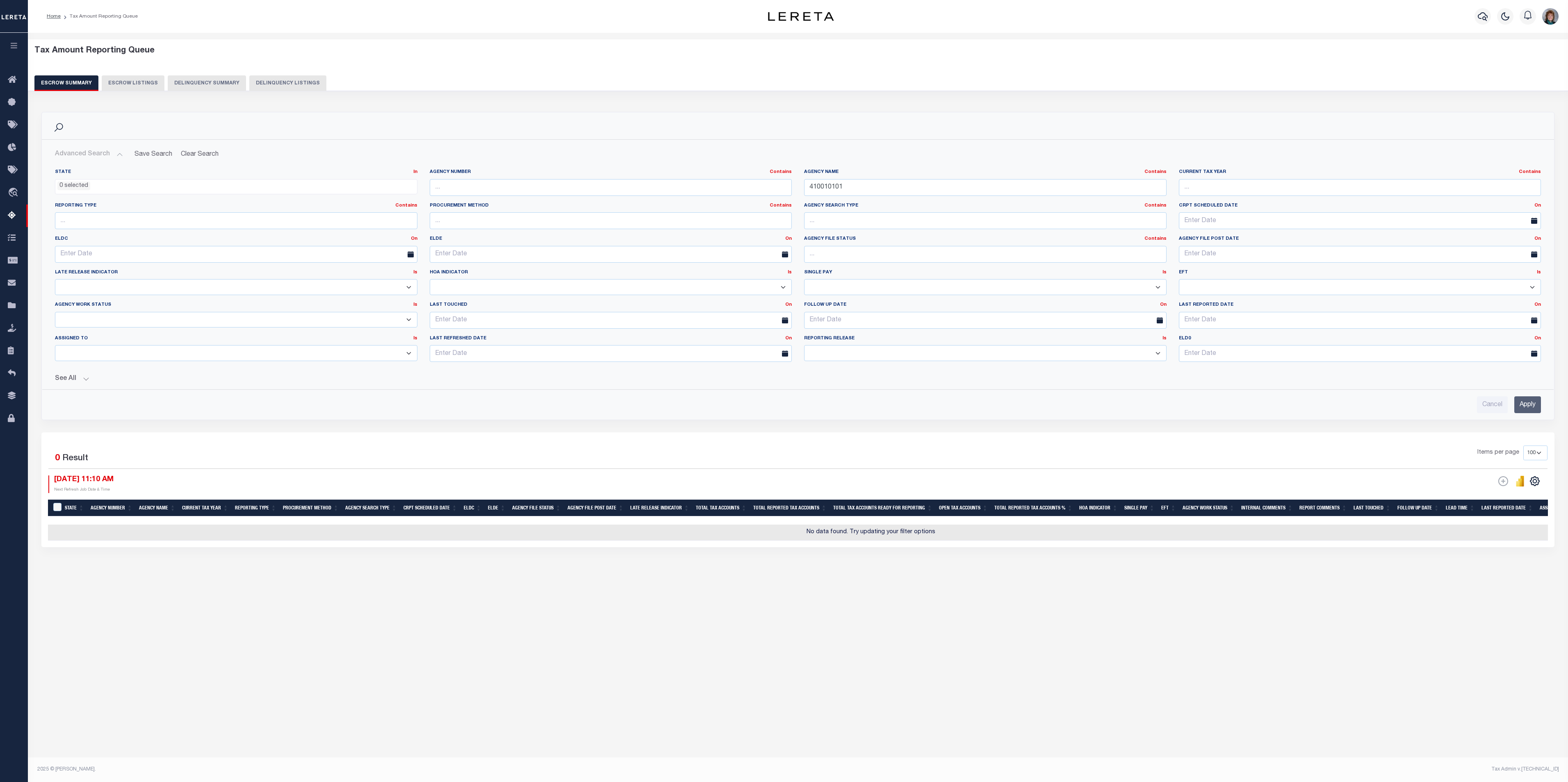
drag, startPoint x: 1012, startPoint y: 0, endPoint x: 1034, endPoint y: 401, distance: 401.6
click at [1034, 401] on div "Cancel Apply" at bounding box center [797, 402] width 1499 height 23
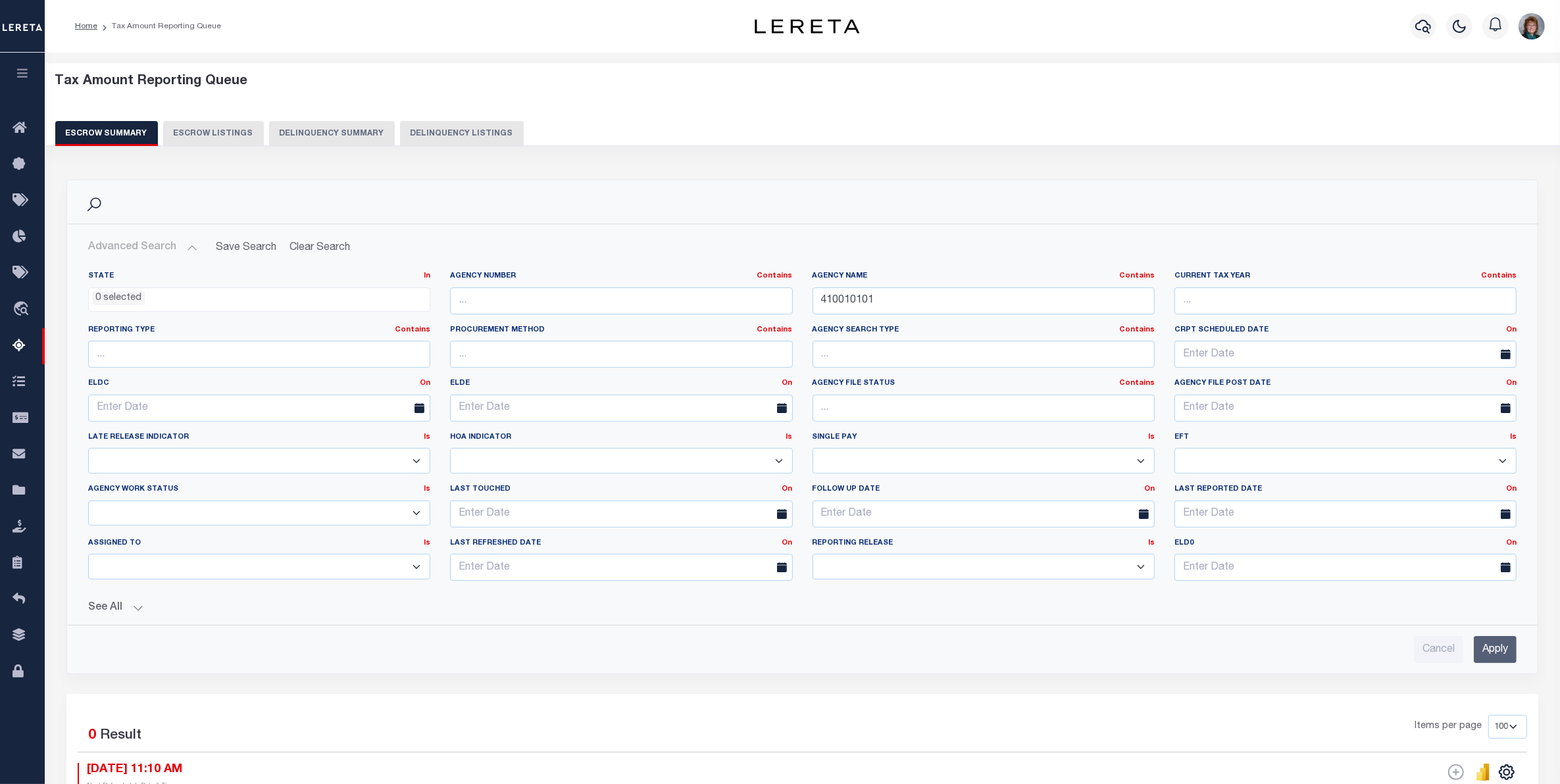
drag, startPoint x: 2471, startPoint y: 1, endPoint x: 584, endPoint y: 166, distance: 1894.2
click at [622, 190] on div "Search" at bounding box center [802, 201] width 1450 height 22
click at [120, 126] on button "Escrow Summary" at bounding box center [106, 134] width 103 height 25
drag, startPoint x: 915, startPoint y: 295, endPoint x: 706, endPoint y: 290, distance: 209.1
click at [706, 290] on div "State In In AK AL AR AZ CA CO CT DC DE FL GA GU HI IA ID IL IN KS KY LA MA MD M…" at bounding box center [802, 432] width 1449 height 320
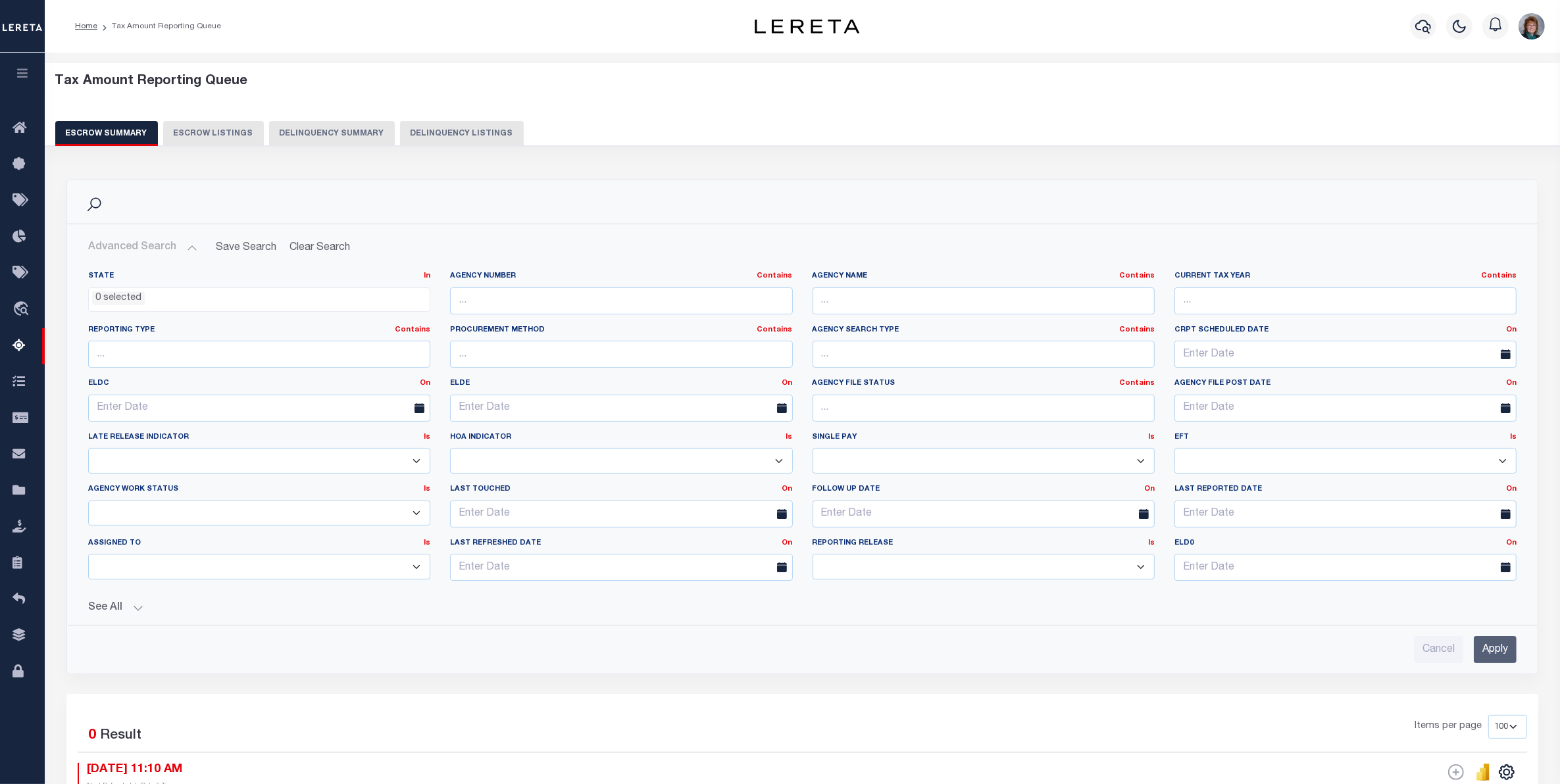
click at [319, 297] on ul "0 selected" at bounding box center [259, 297] width 341 height 18
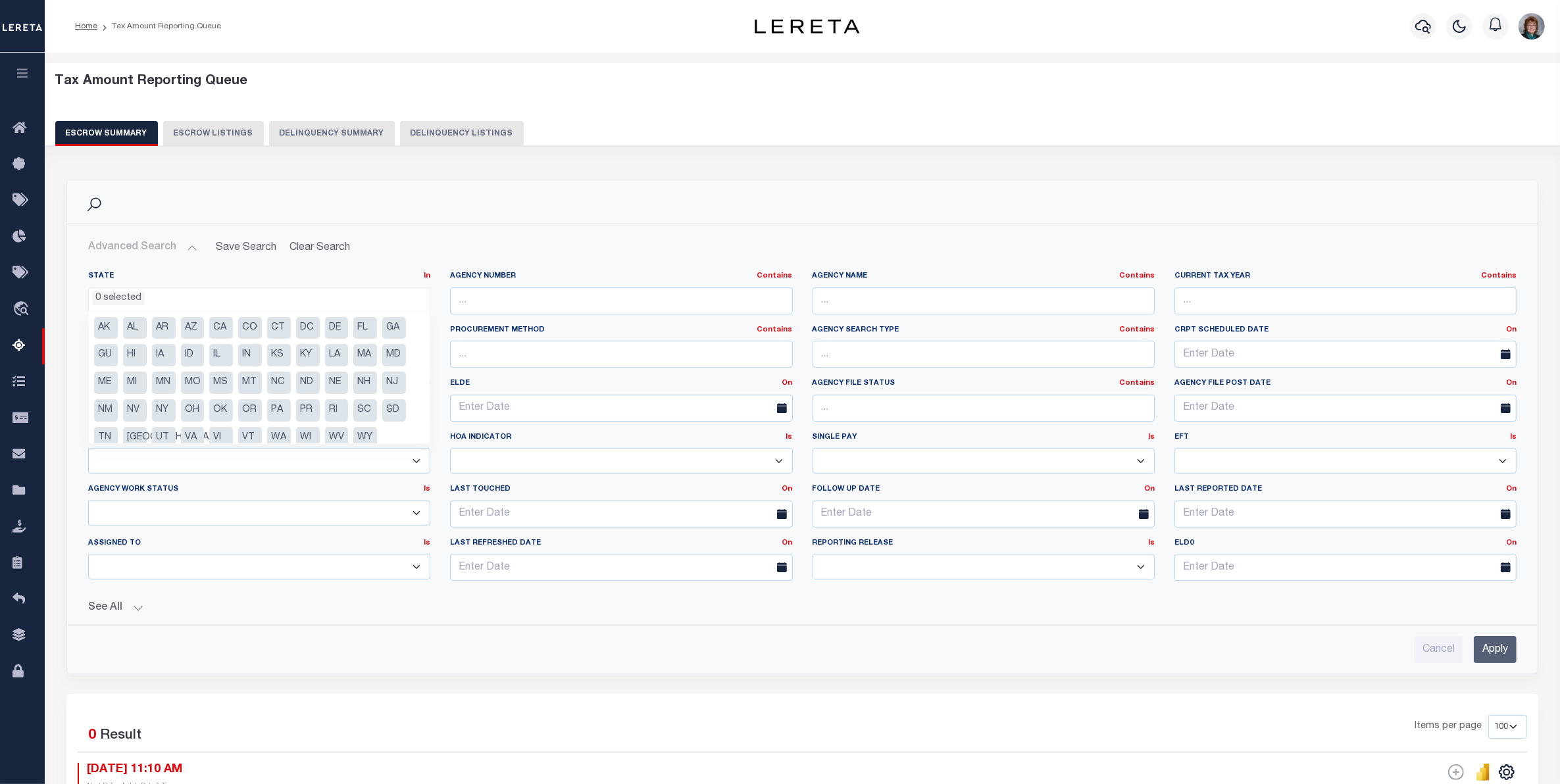
click at [277, 375] on li "NC" at bounding box center [278, 383] width 23 height 22
select select "NC"
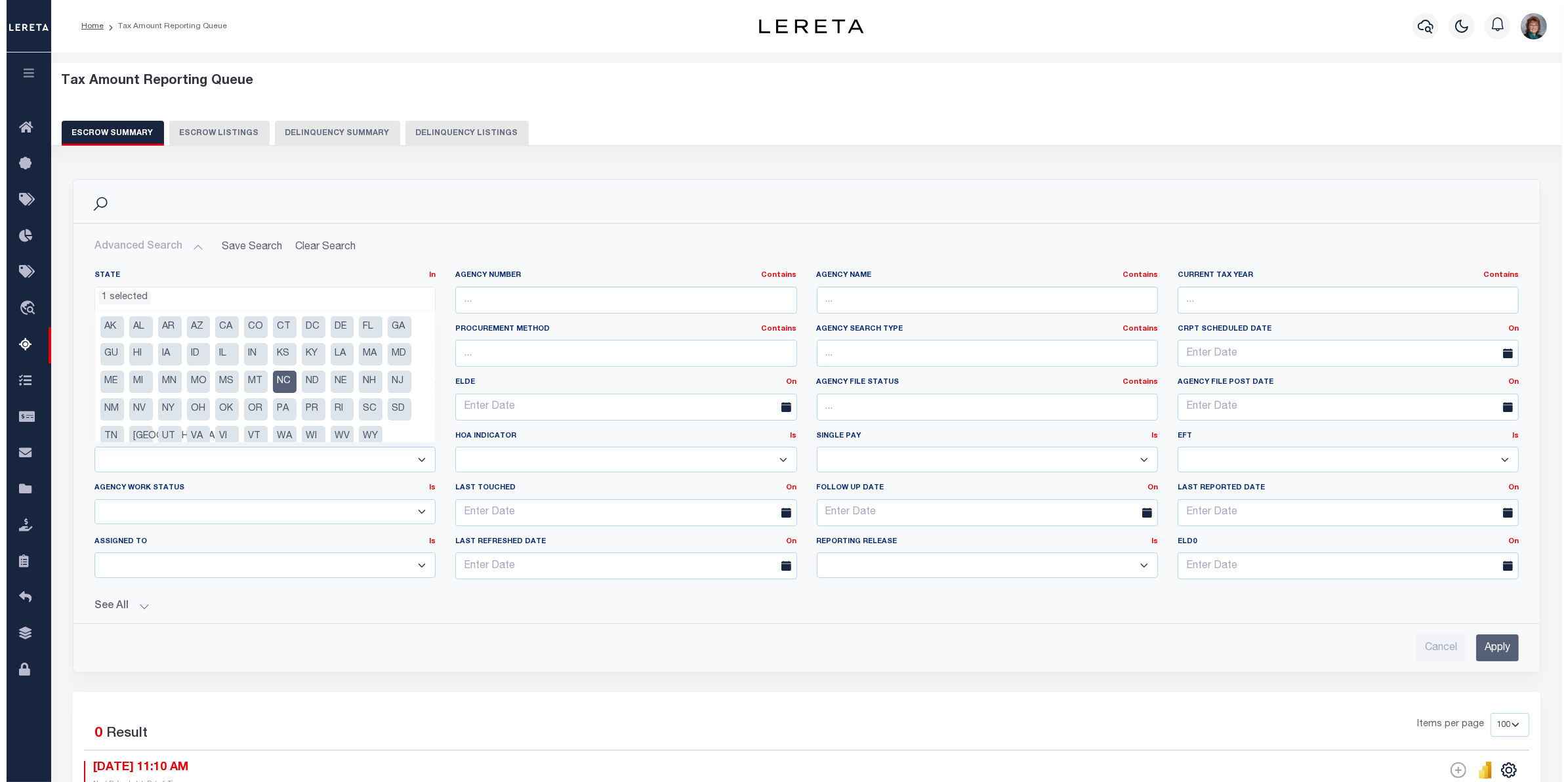
scroll to position [321, 0]
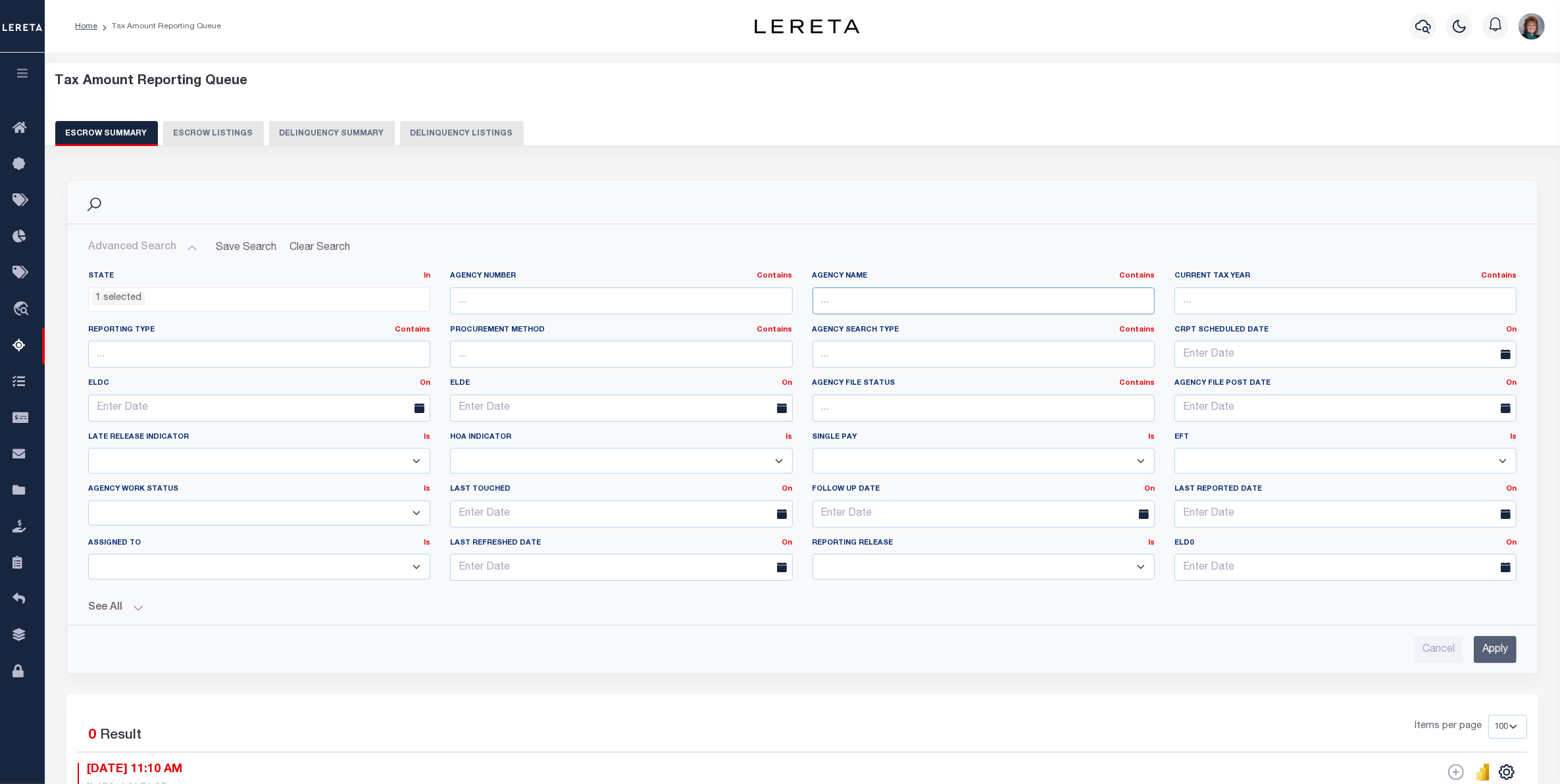
click at [872, 297] on input "text" at bounding box center [984, 301] width 342 height 27
type input "Randolph"
click at [1494, 655] on input "Apply" at bounding box center [1496, 649] width 43 height 27
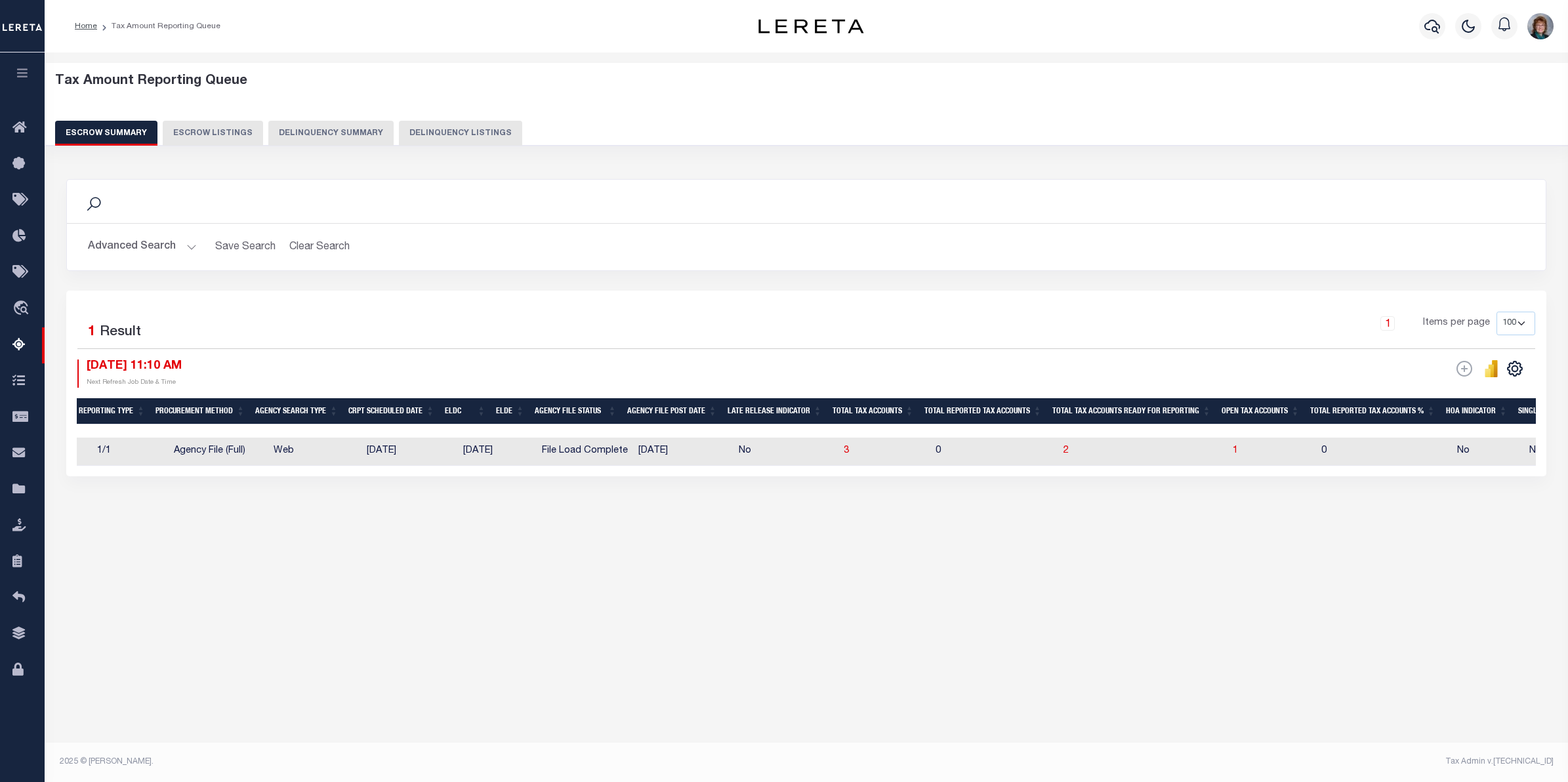
scroll to position [0, 0]
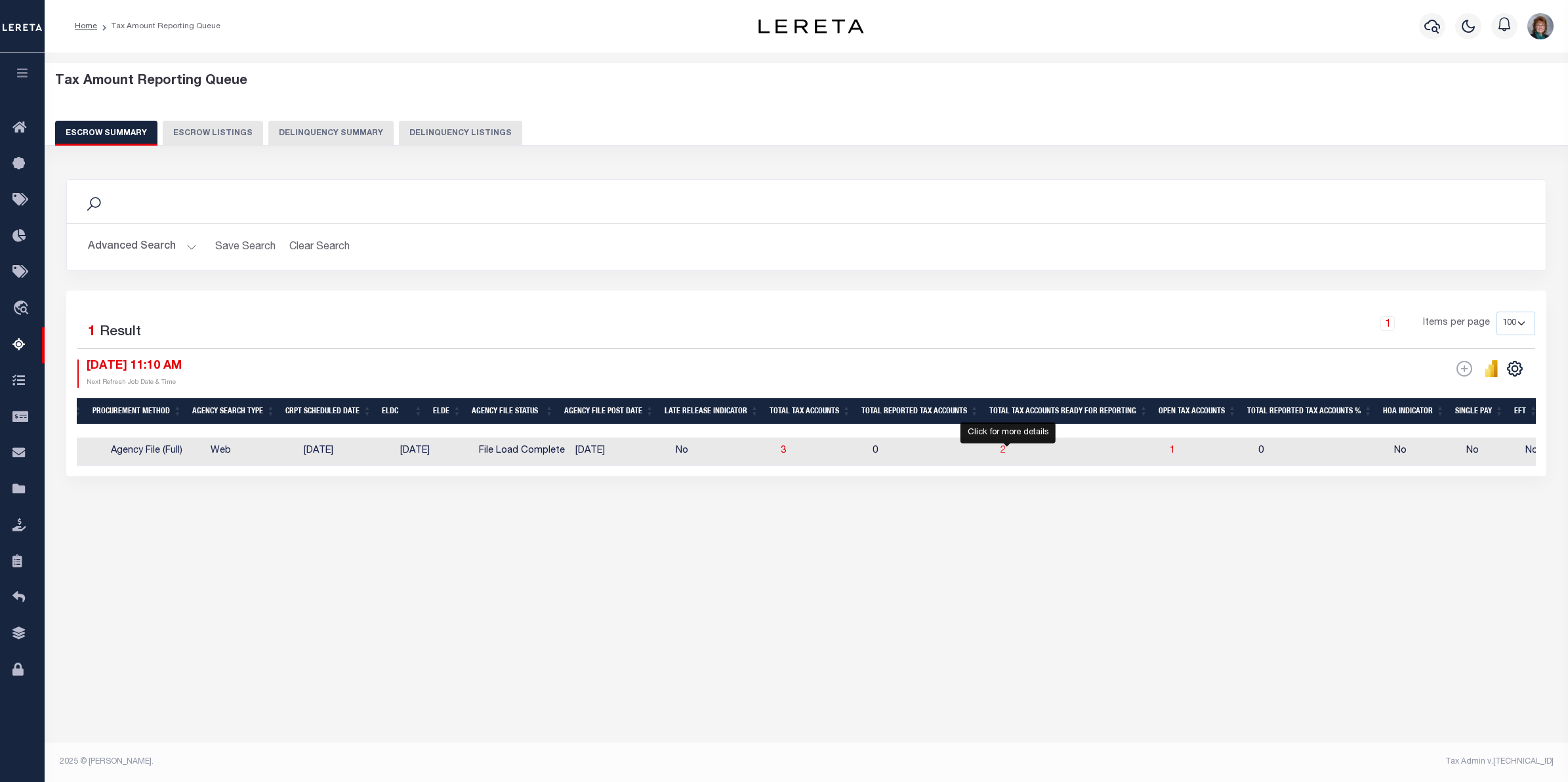
click at [1006, 456] on span "2" at bounding box center [1002, 450] width 5 height 9
select select "100"
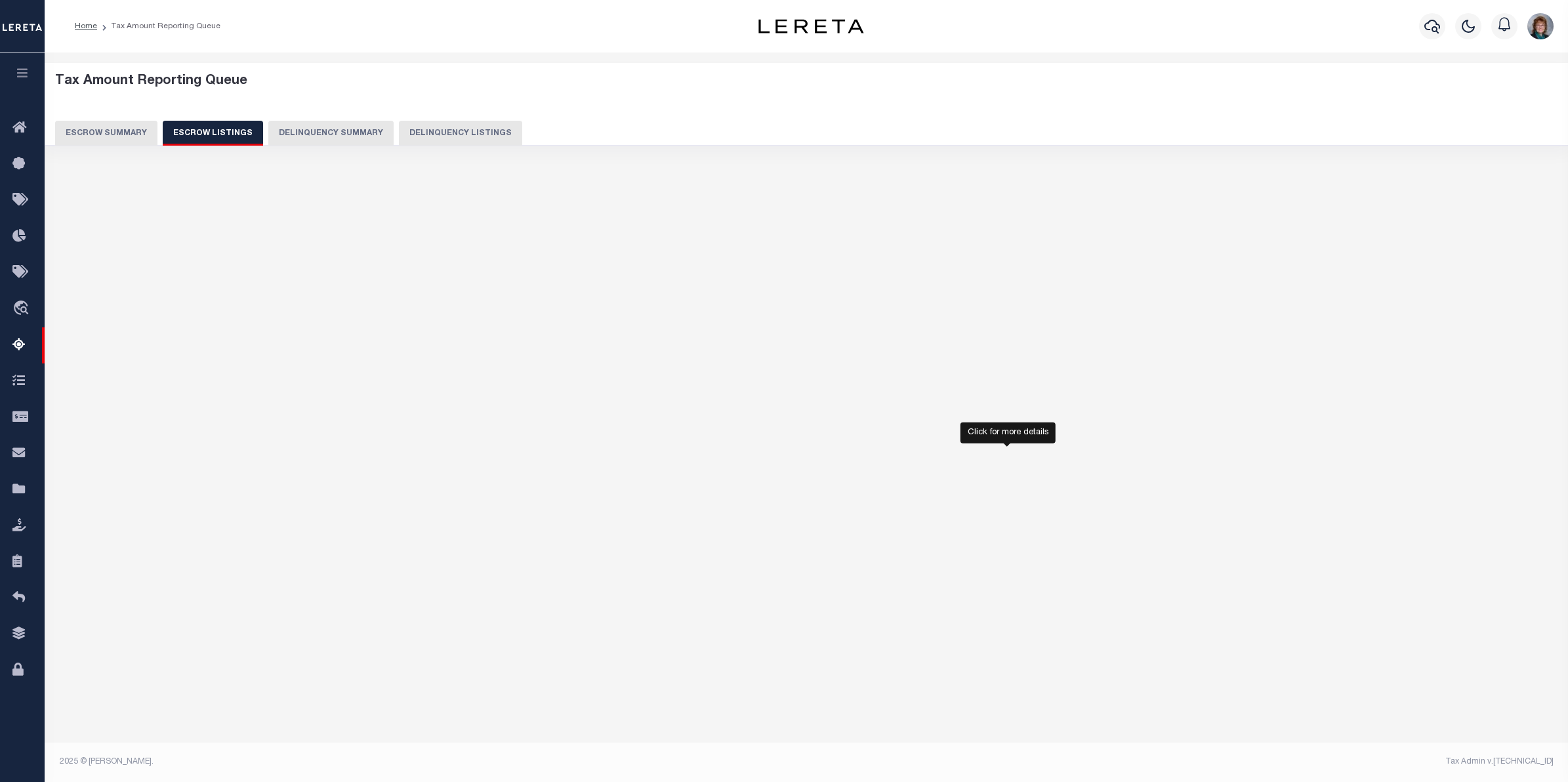
select select "100"
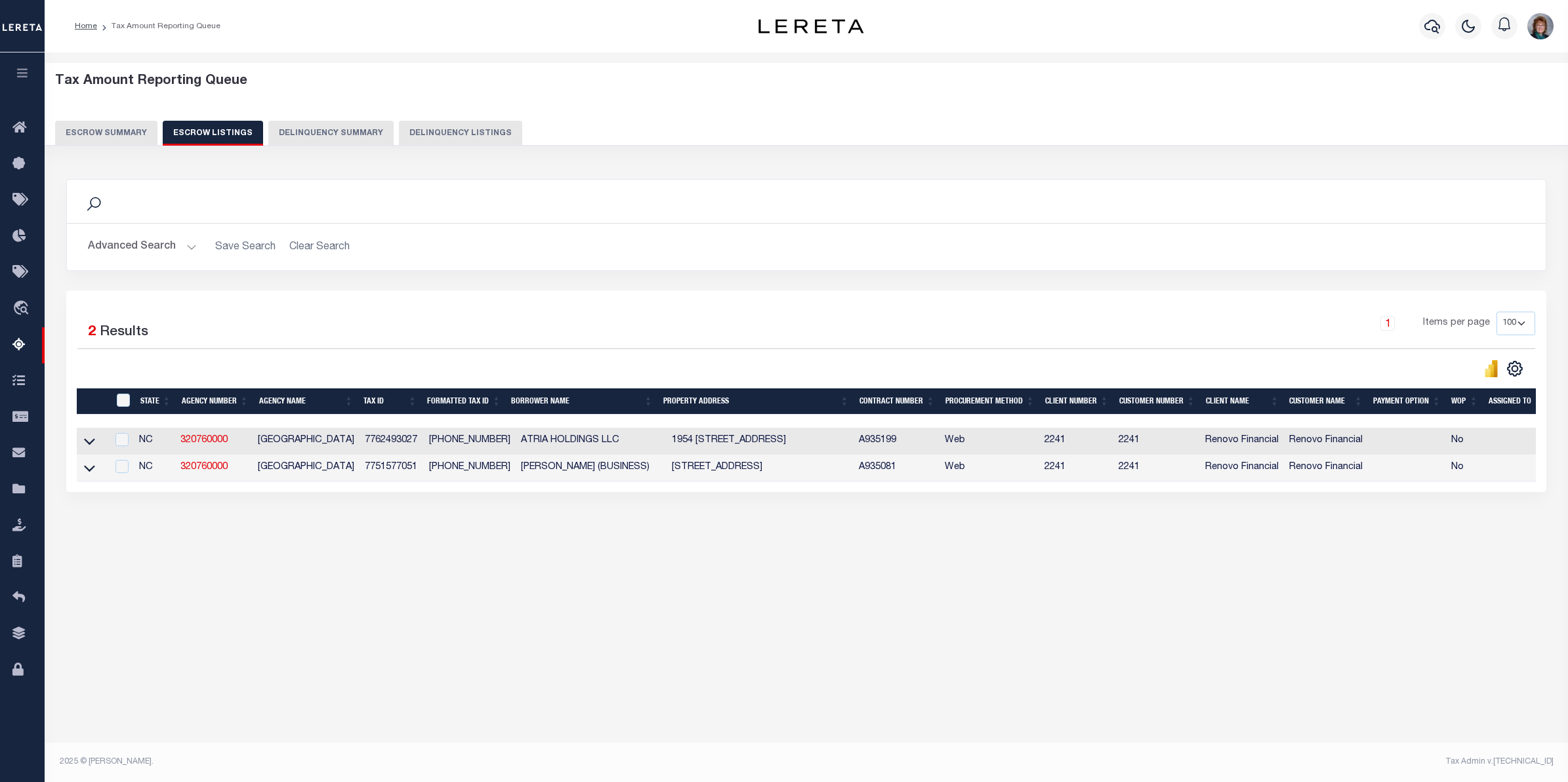
click at [79, 447] on td at bounding box center [93, 441] width 31 height 27
checkbox input "true"
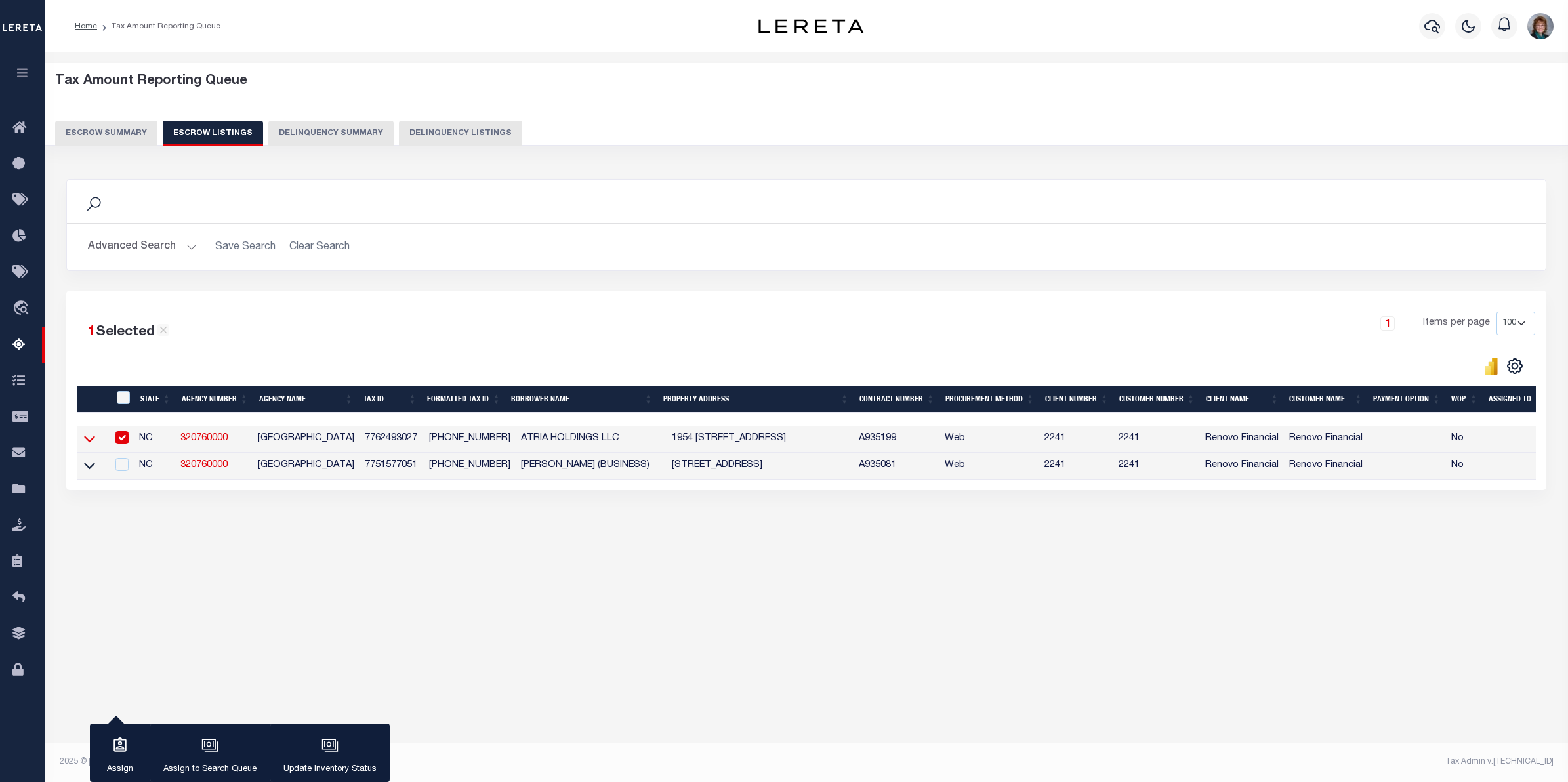
click at [86, 445] on icon at bounding box center [89, 438] width 11 height 14
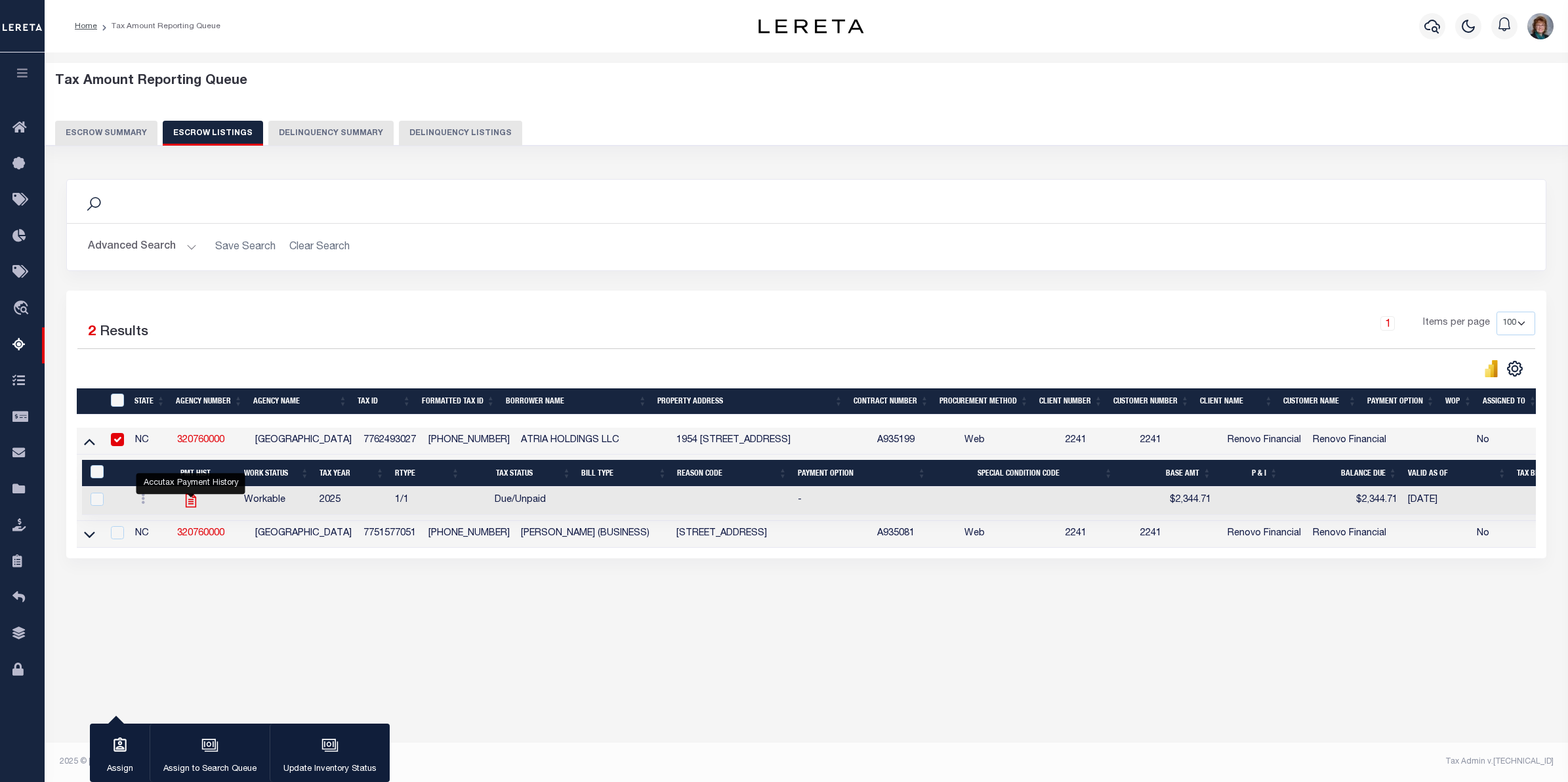
click at [195, 507] on icon "" at bounding box center [191, 501] width 18 height 18
checkbox input "true"
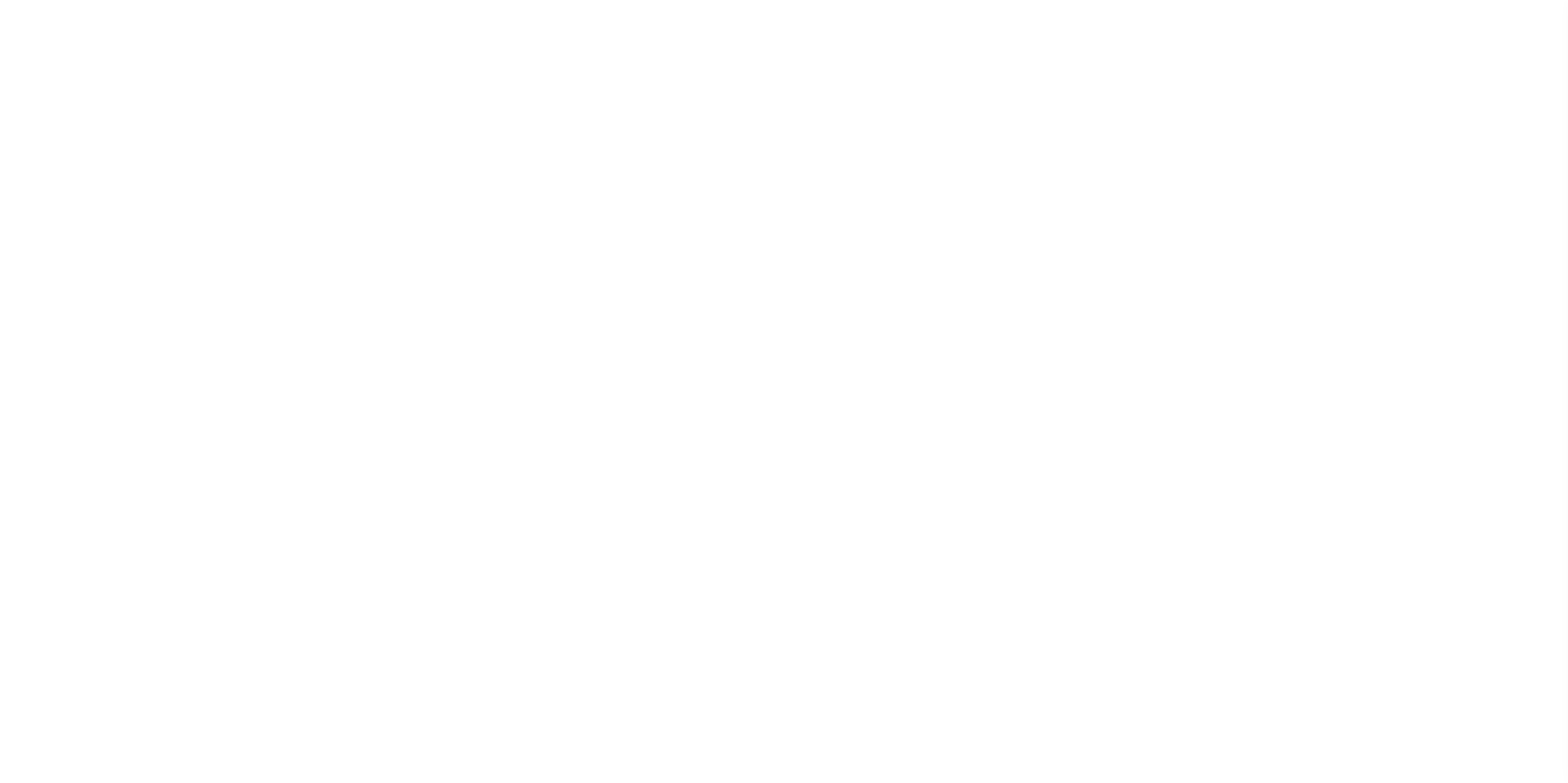
select select
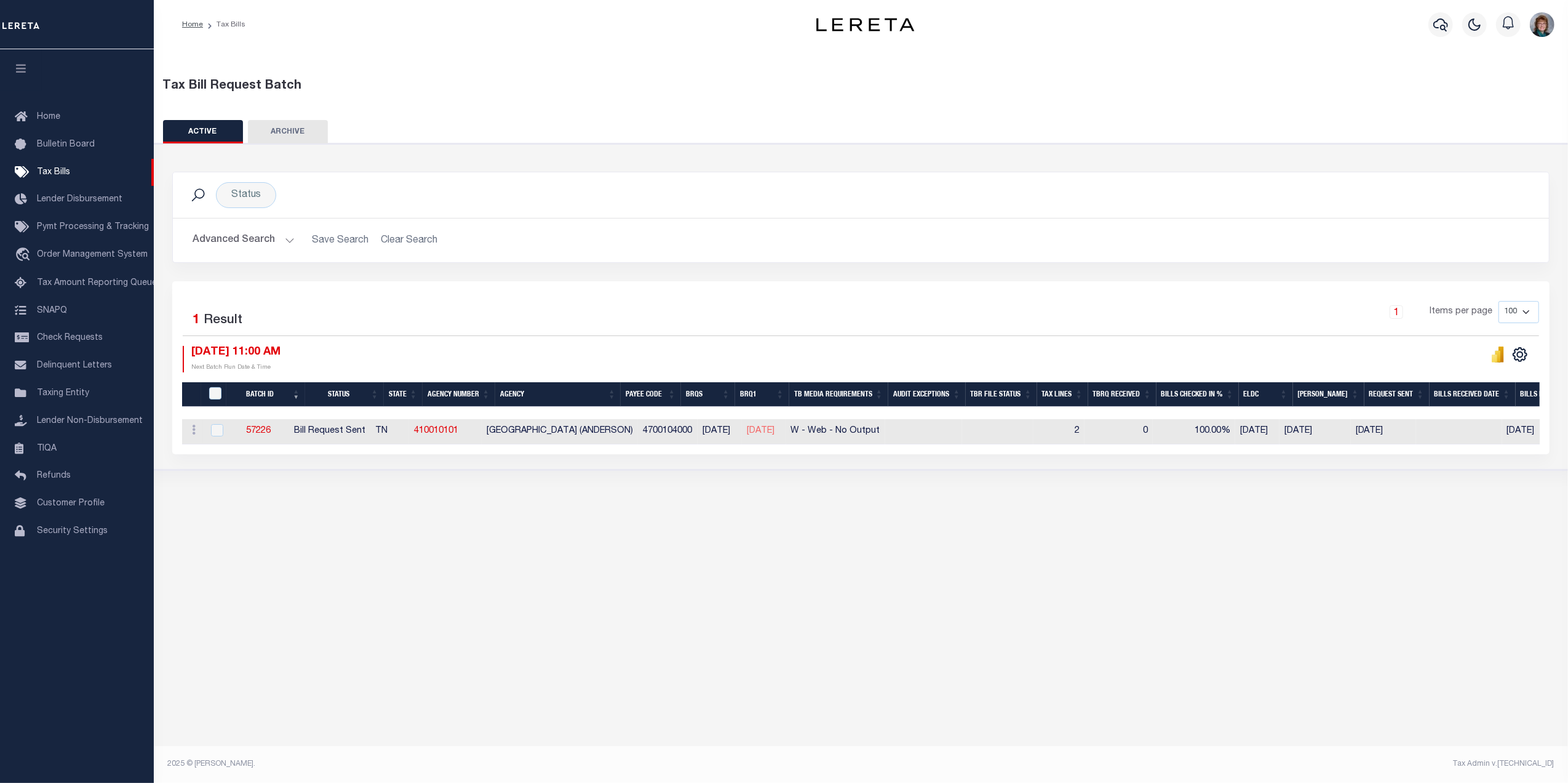
click at [239, 241] on button "Advanced Search" at bounding box center [244, 240] width 102 height 24
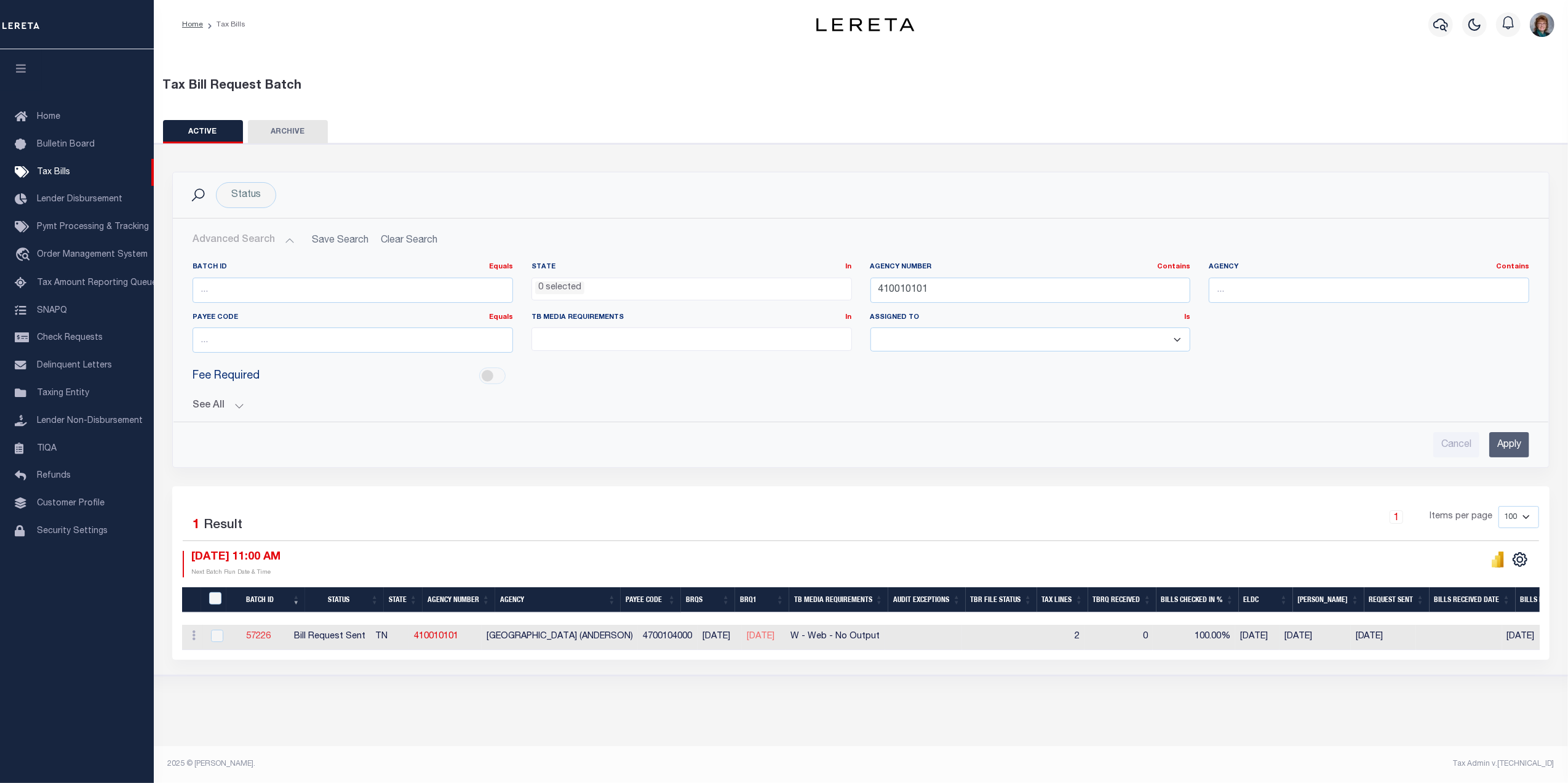
click at [269, 640] on link "57226" at bounding box center [258, 636] width 25 height 8
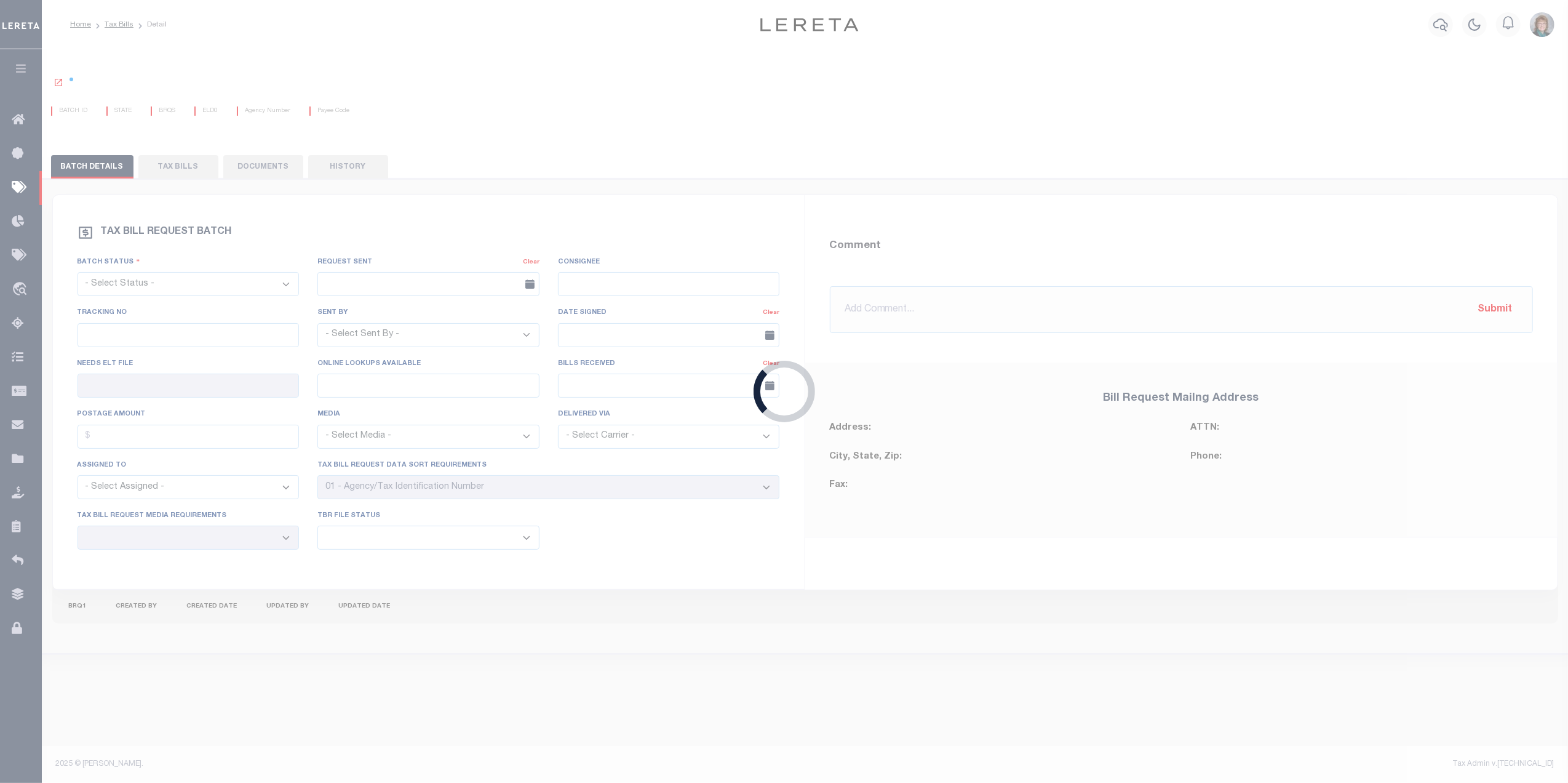
select select "RST"
type input "06/03/2025"
select select "Harris, Cynthia"
type input "No"
type input "Yes"
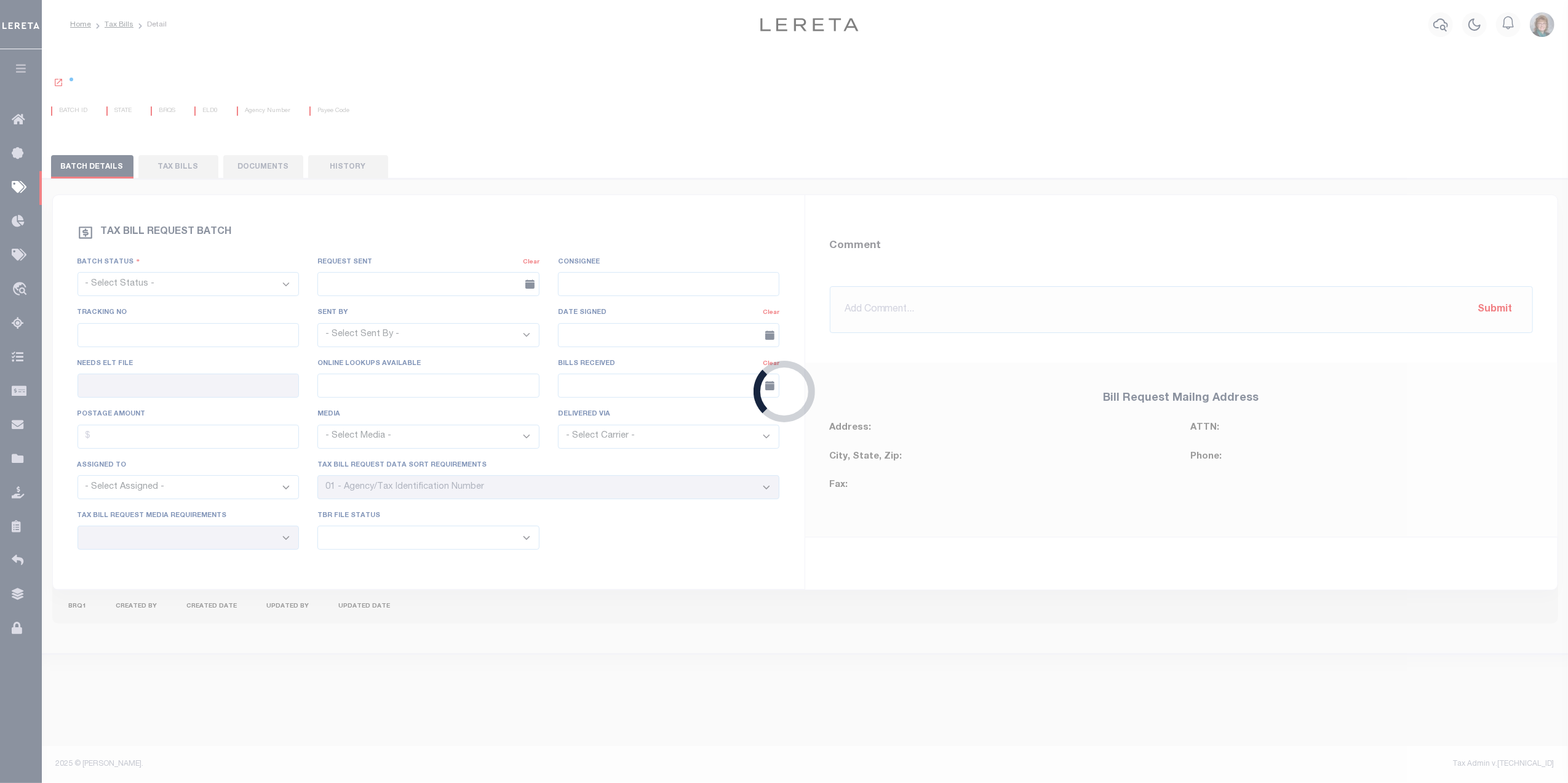
select select "27"
select select "23"
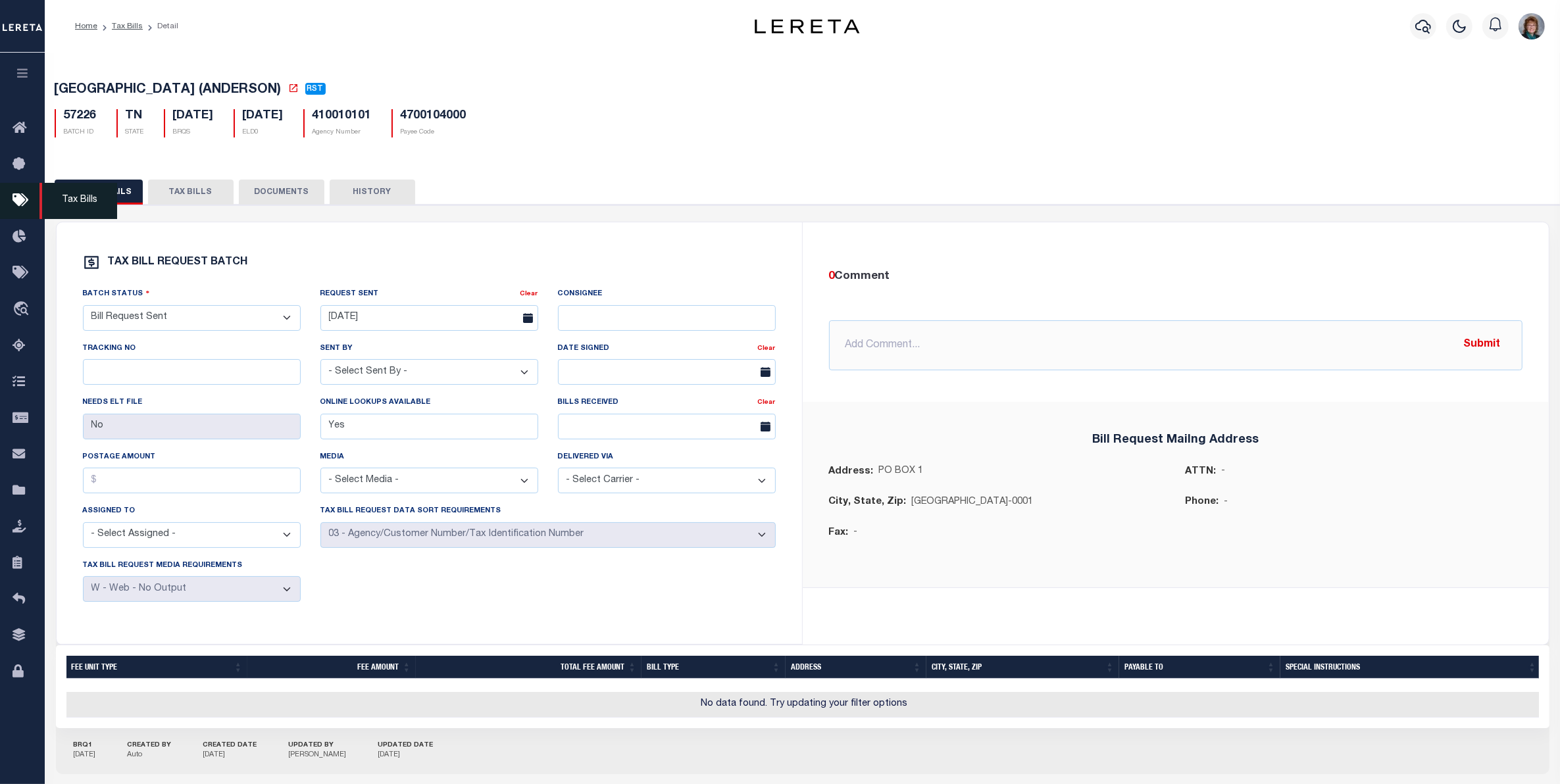
click at [15, 198] on icon at bounding box center [23, 200] width 21 height 17
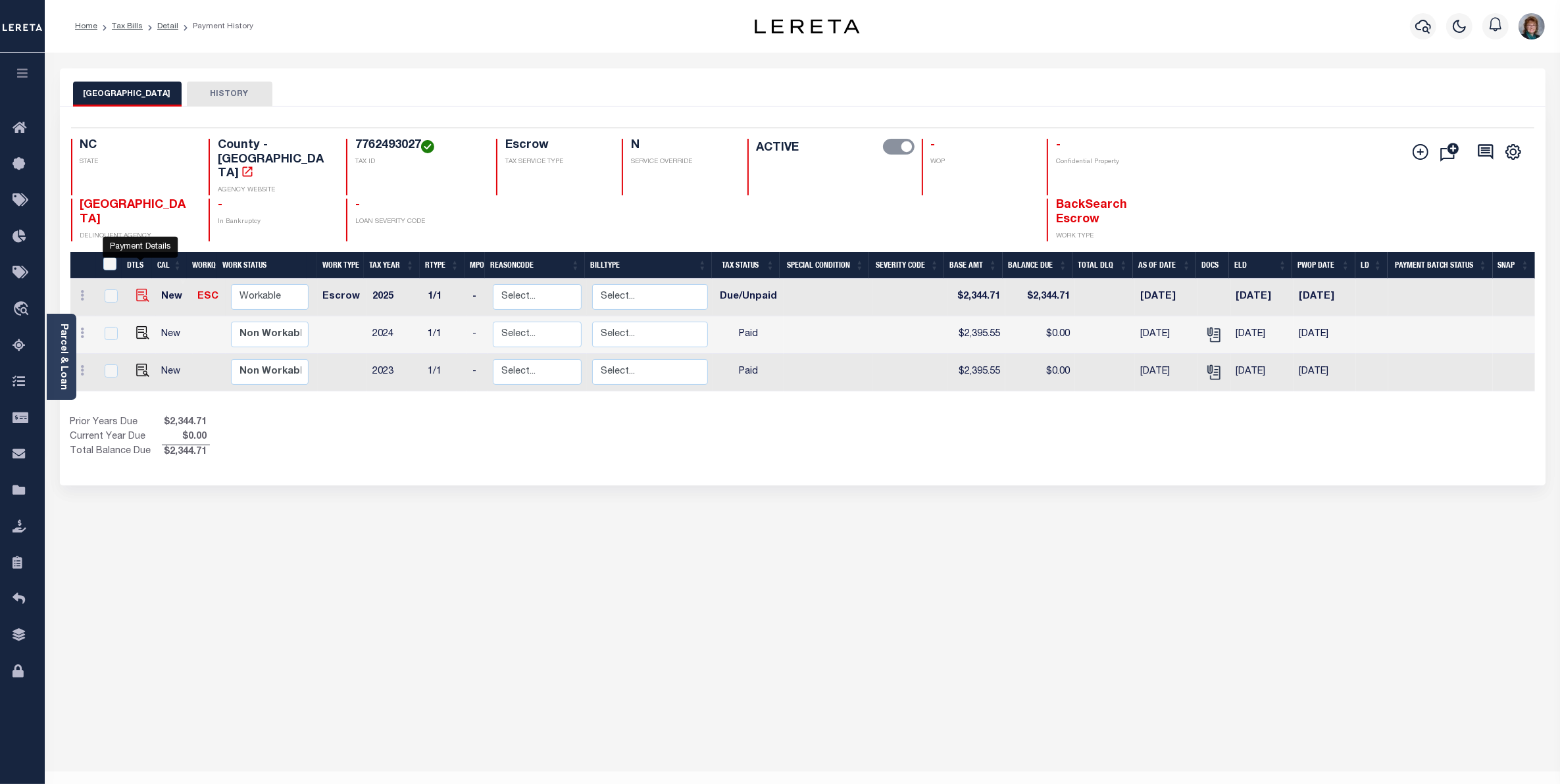
click at [137, 289] on img "" at bounding box center [142, 295] width 13 height 13
checkbox input "true"
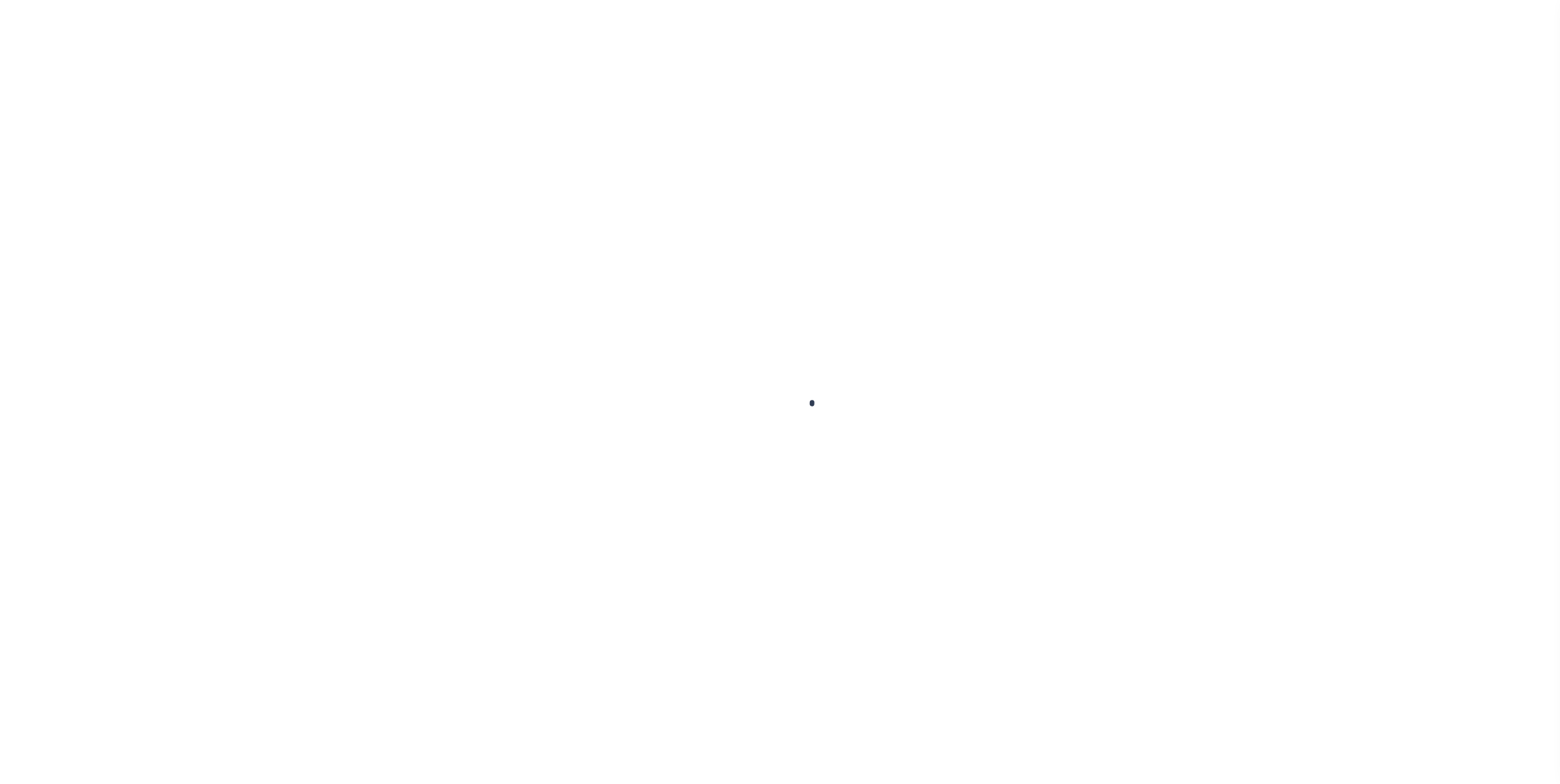
checkbox input "false"
type input "[DATE]"
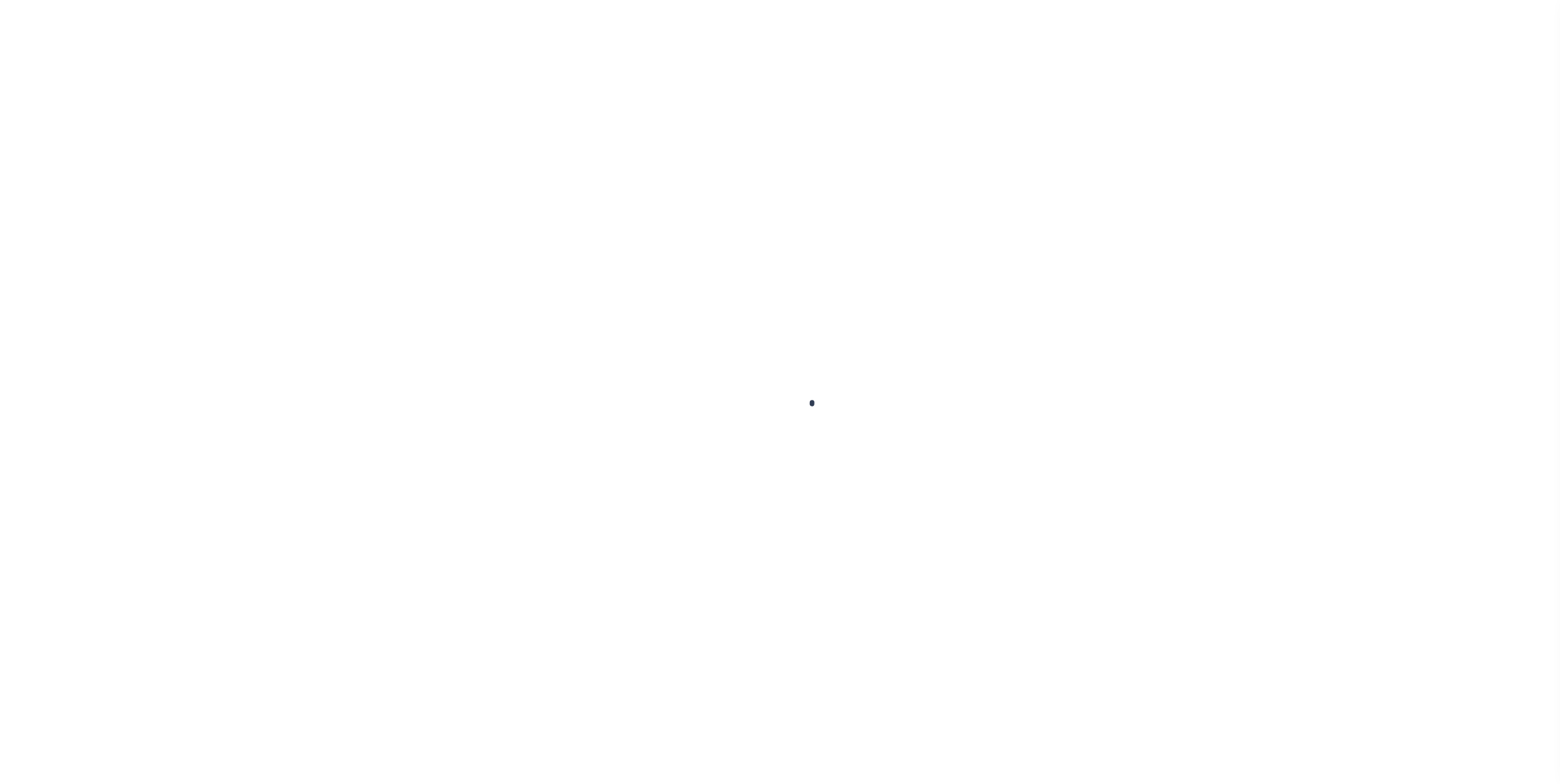
select select "DUE"
type input "$2,344.71"
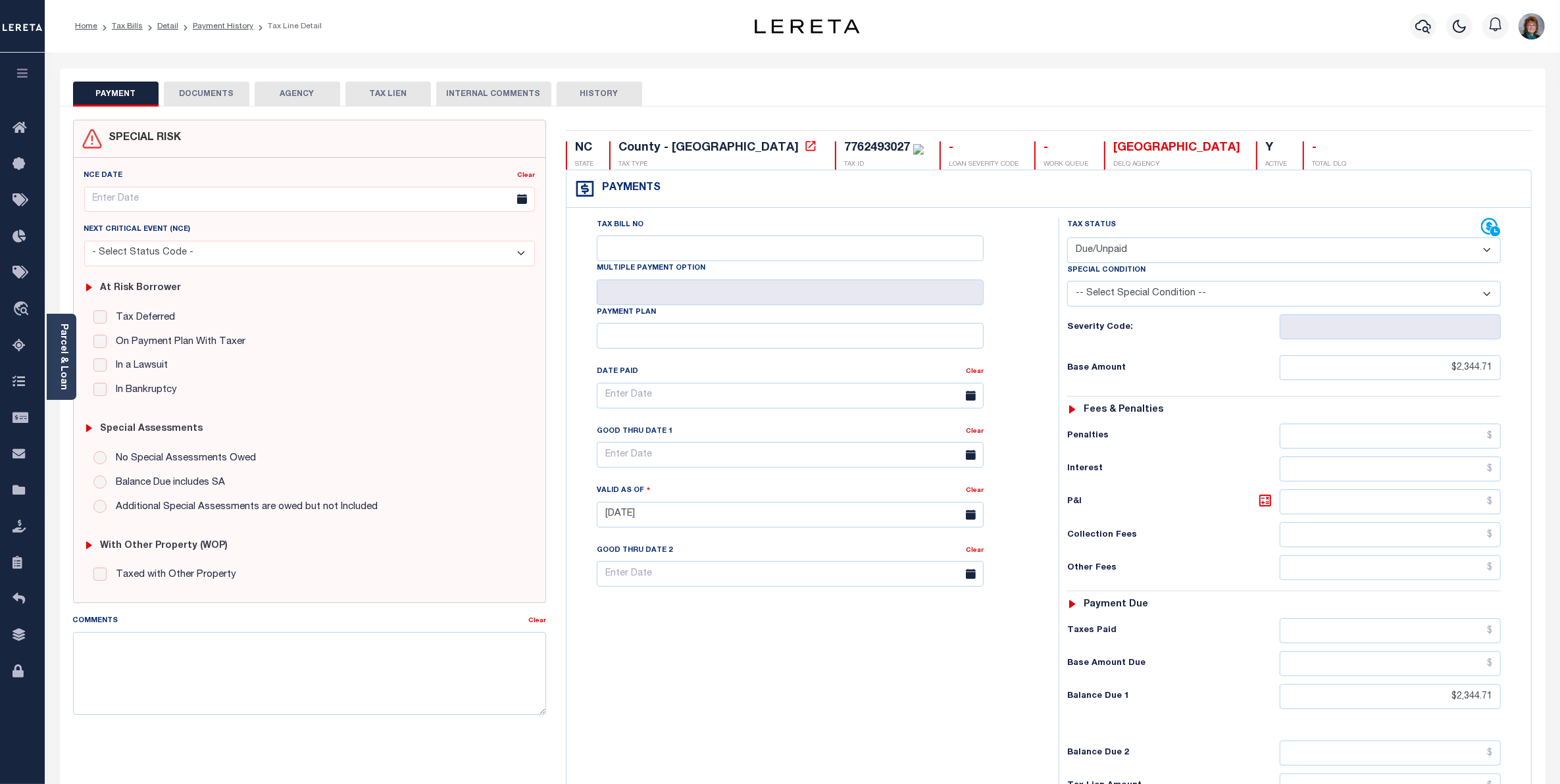
click at [1479, 227] on div "Tax Status Status" at bounding box center [1275, 227] width 414 height 20
click at [1481, 227] on icon at bounding box center [1491, 227] width 20 height 20
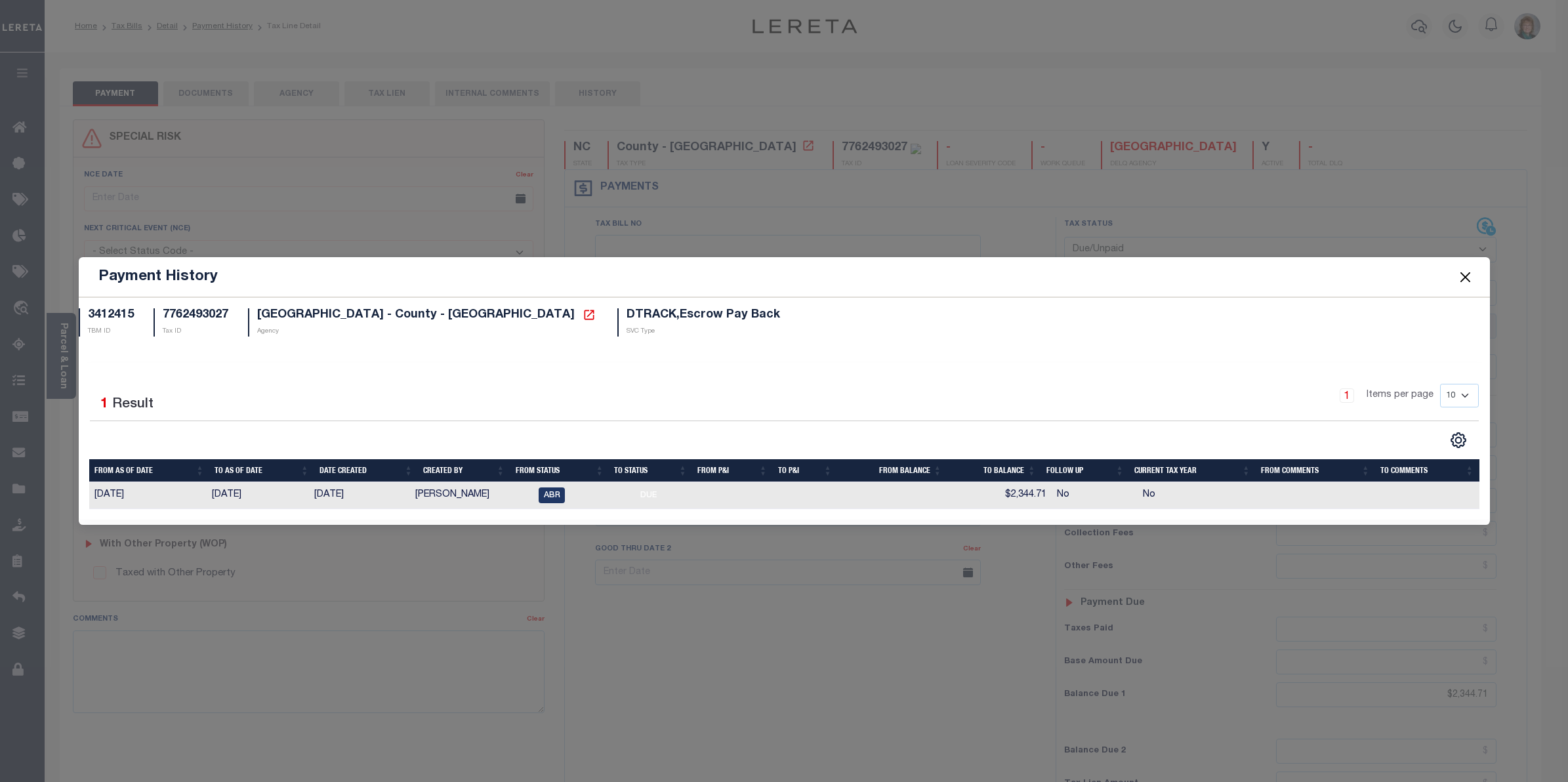
click at [1462, 271] on button "Close" at bounding box center [1465, 278] width 18 height 18
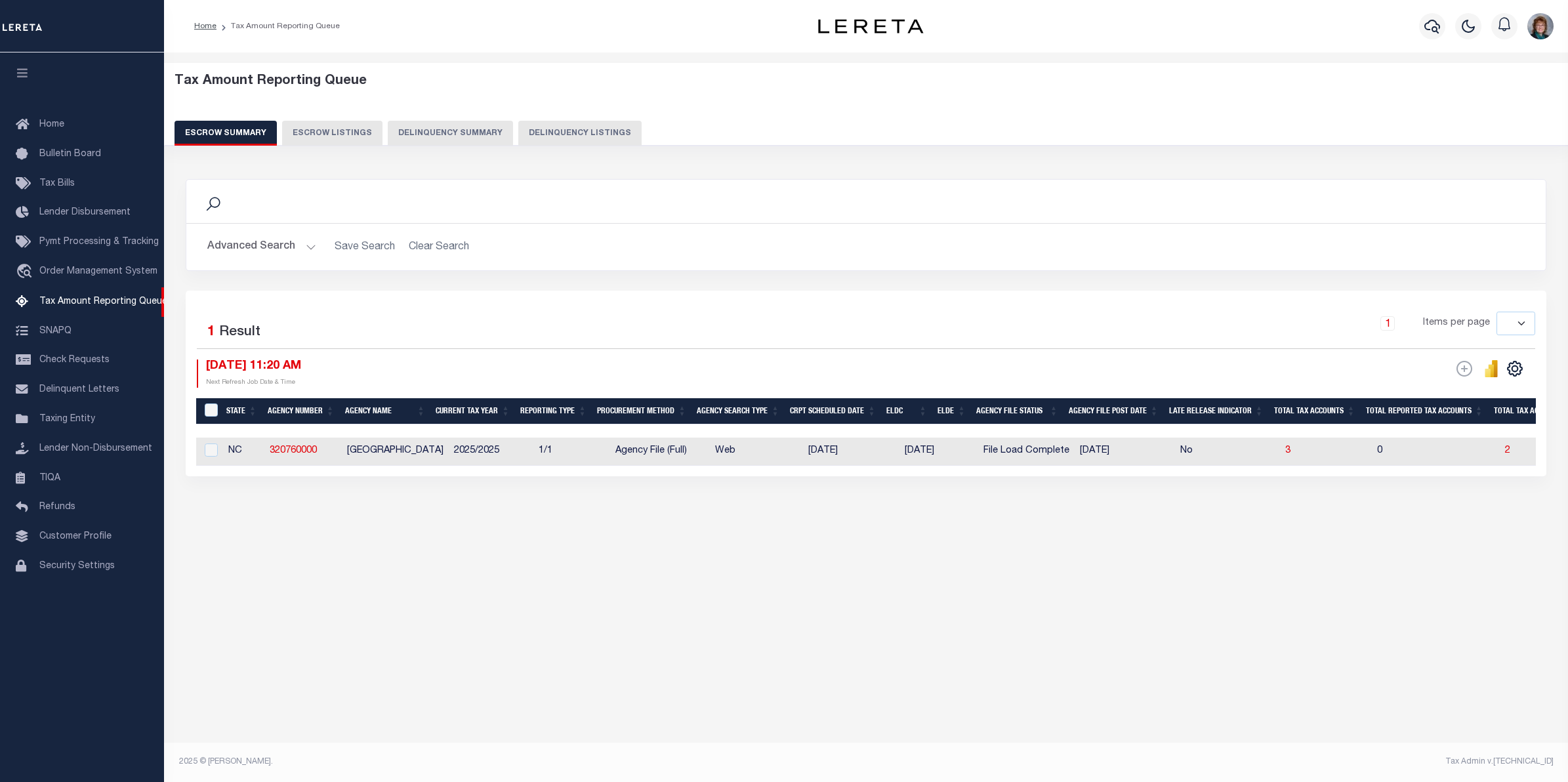
select select
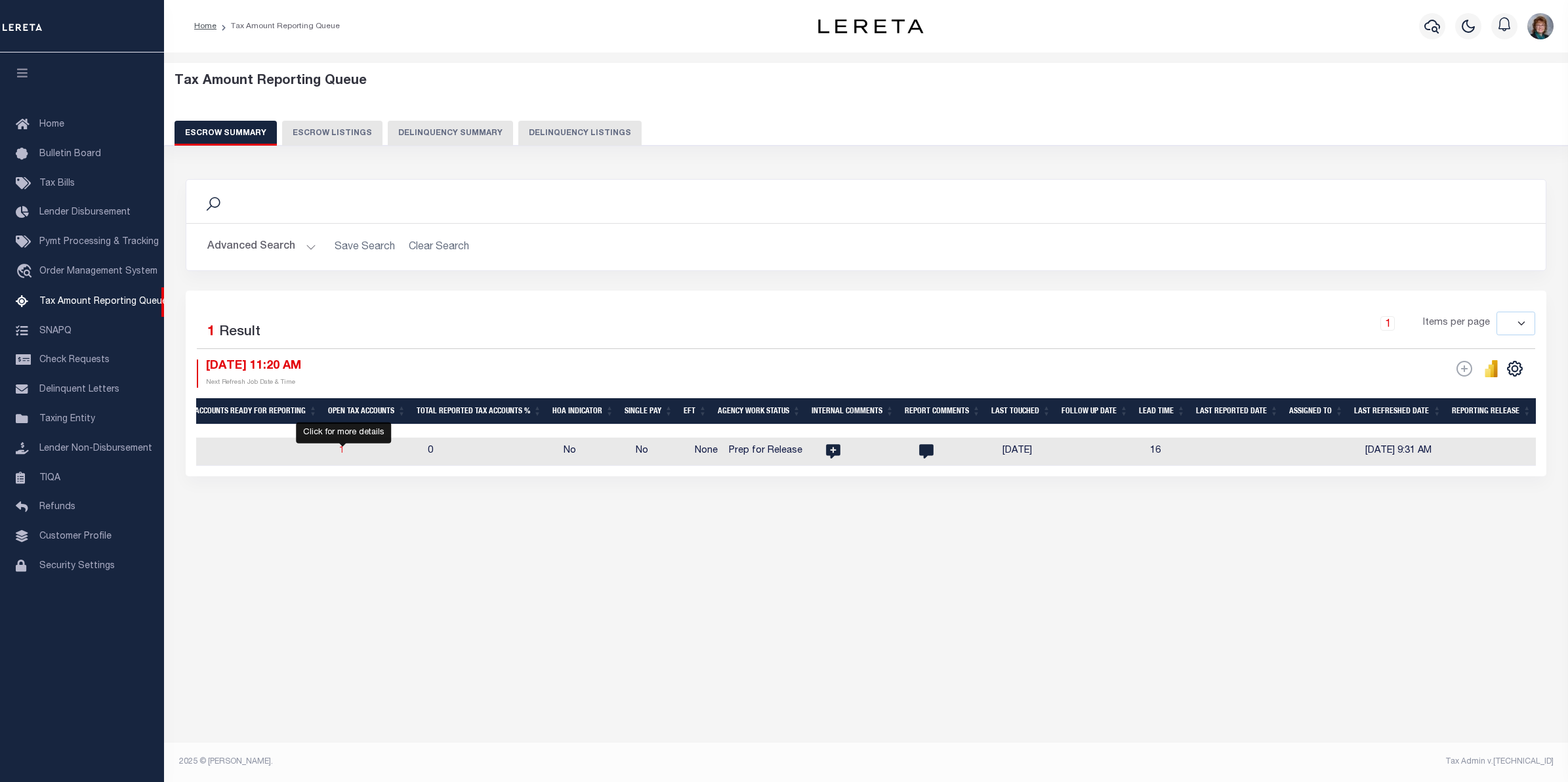
click at [345, 453] on span "1" at bounding box center [341, 450] width 5 height 9
select select "100"
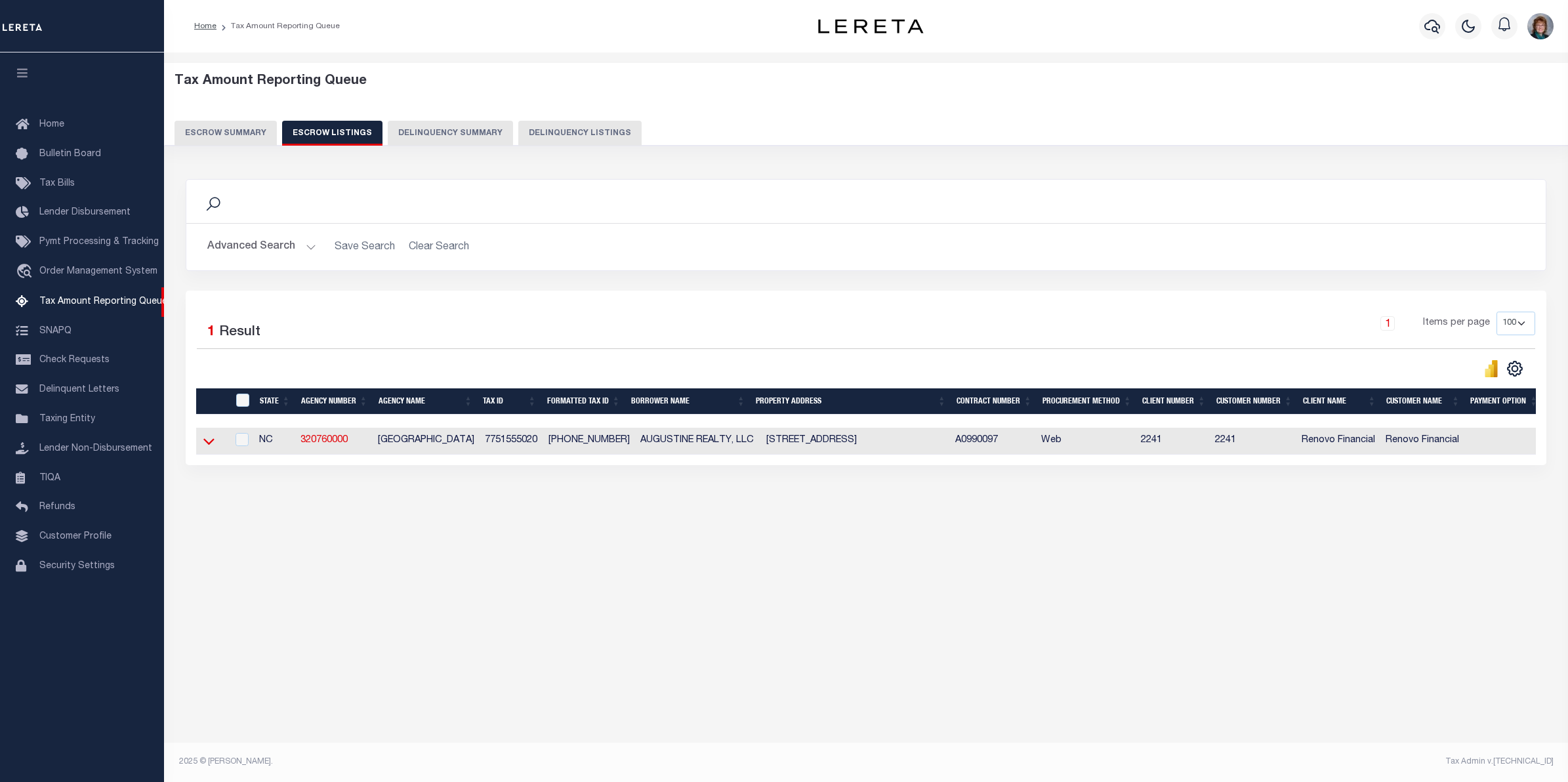
click at [212, 447] on icon at bounding box center [208, 441] width 11 height 14
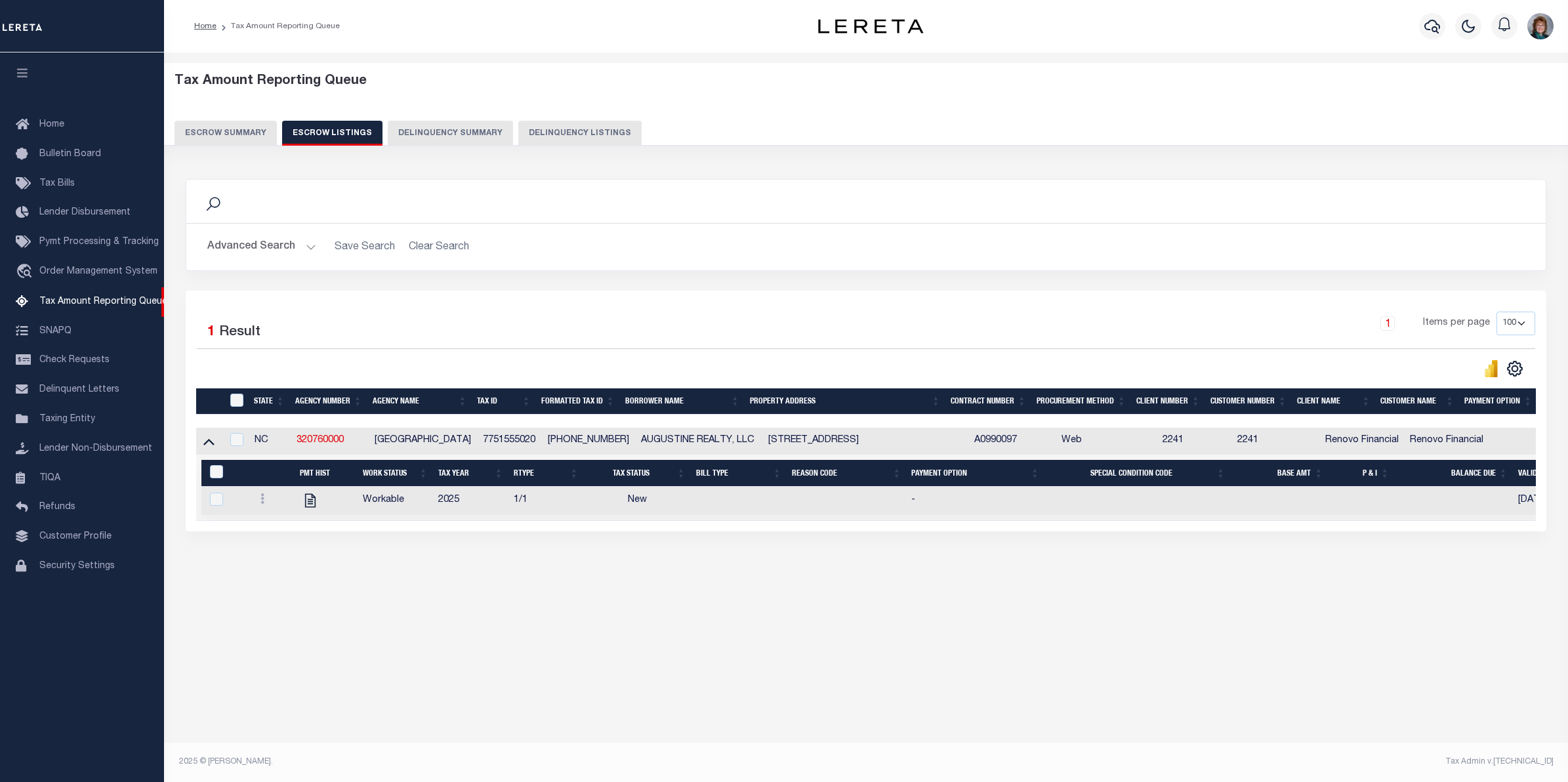
scroll to position [0, 232]
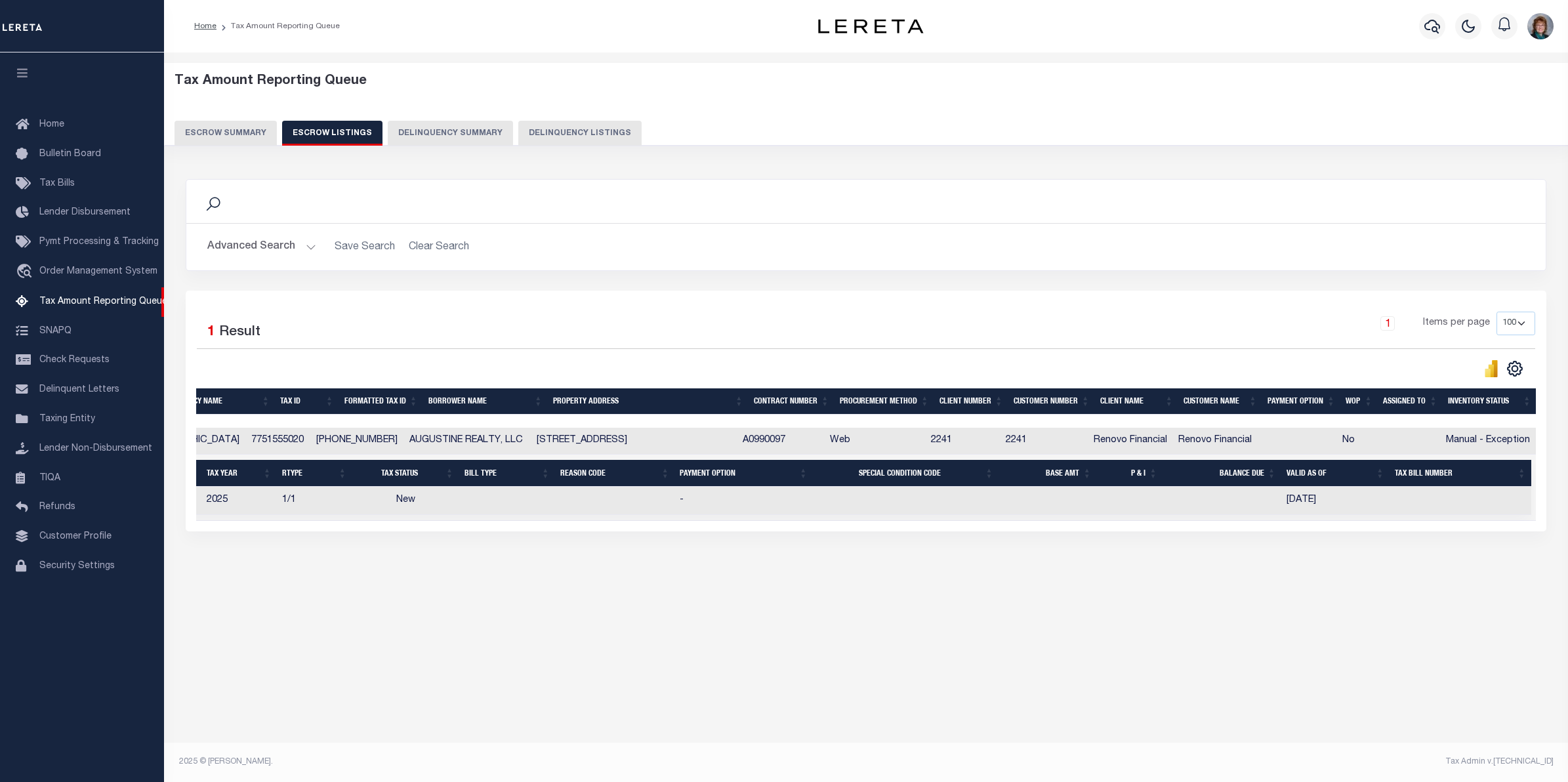
click at [939, 521] on td "Selected 1 Result Items per page" at bounding box center [751, 488] width 1572 height 66
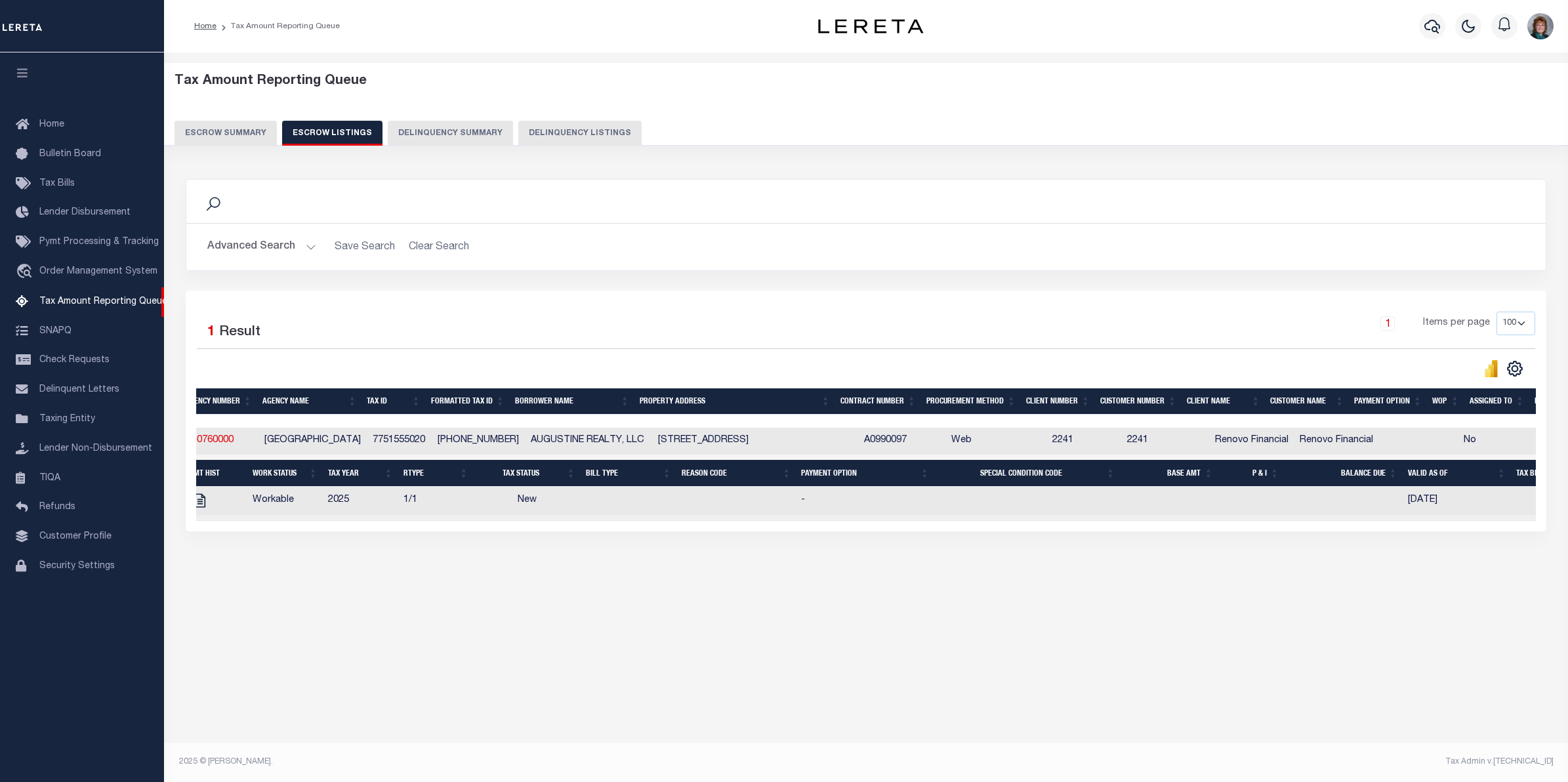
scroll to position [0, 96]
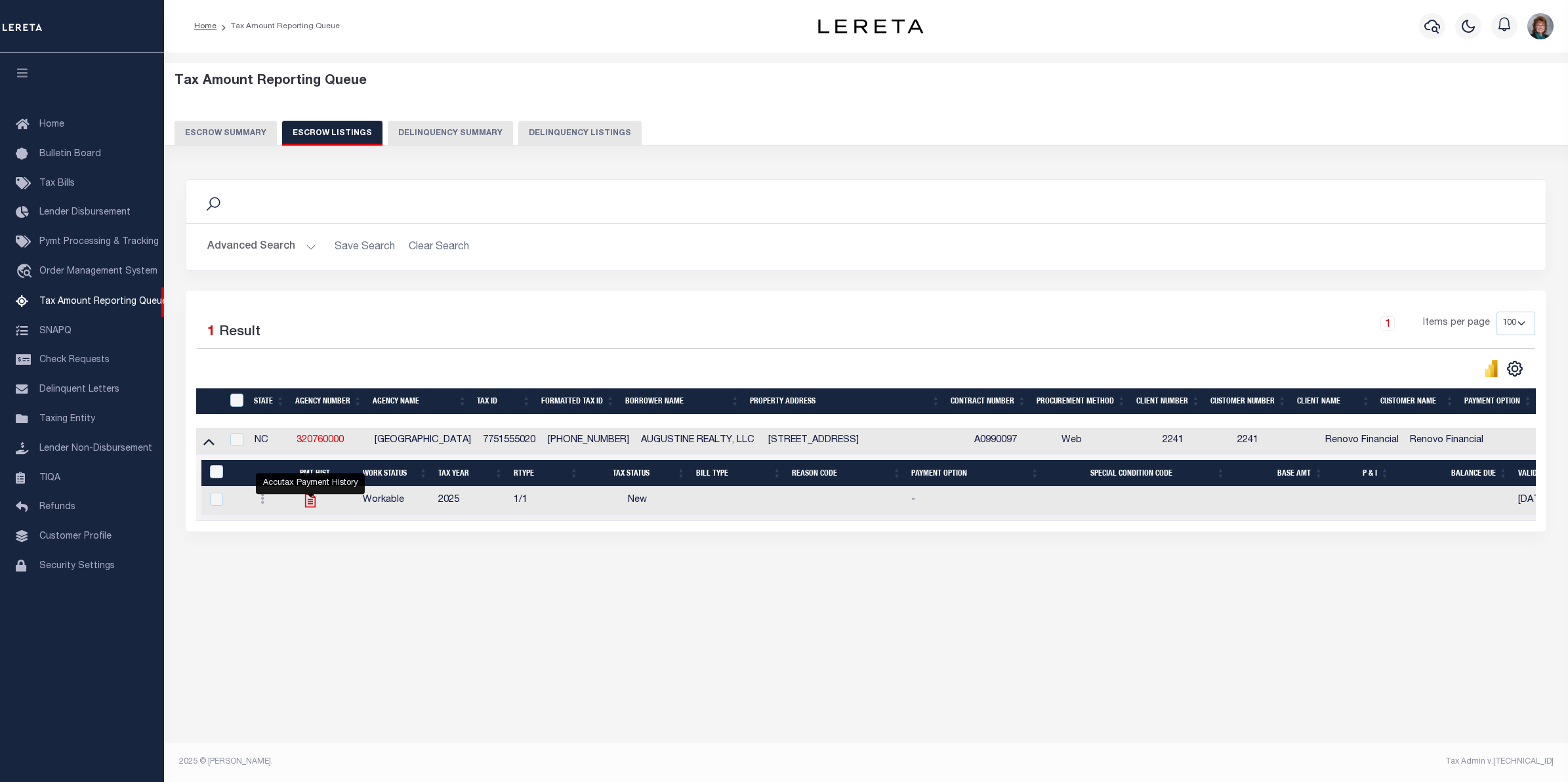
click at [306, 507] on icon "" at bounding box center [310, 501] width 11 height 14
checkbox input "true"
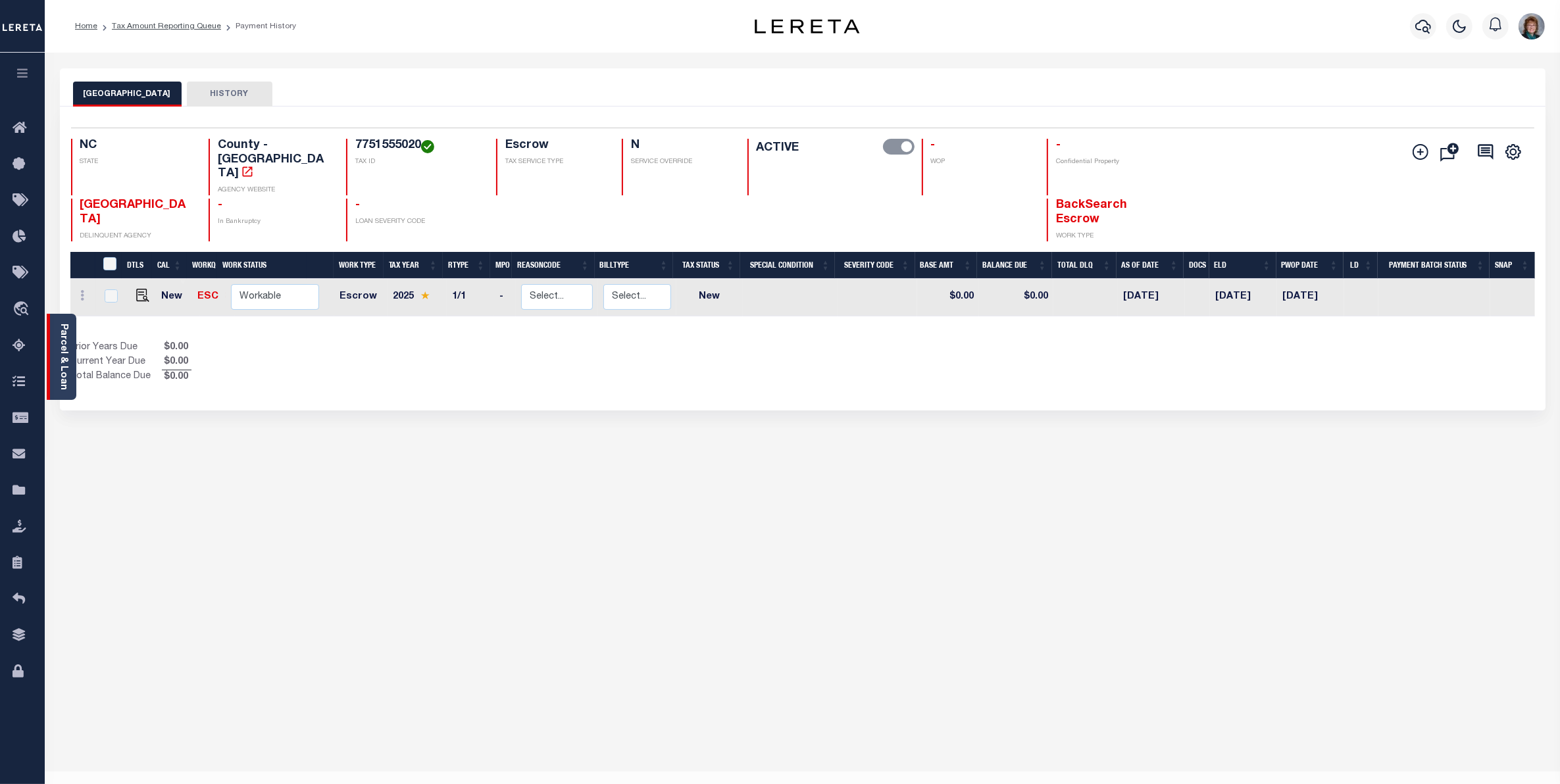
click at [63, 350] on link "Parcel & Loan" at bounding box center [63, 356] width 9 height 66
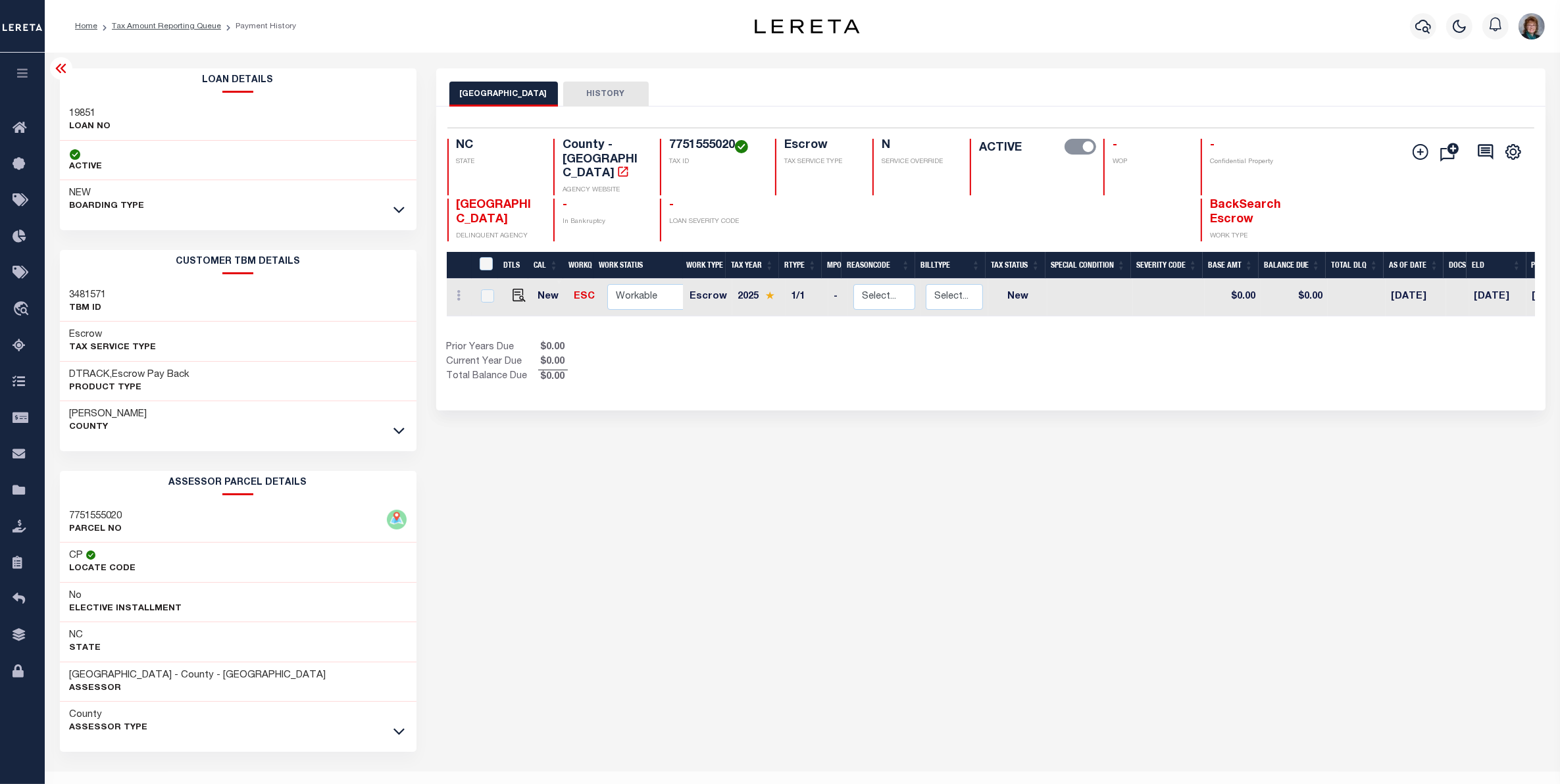
click at [392, 207] on link at bounding box center [399, 209] width 15 height 9
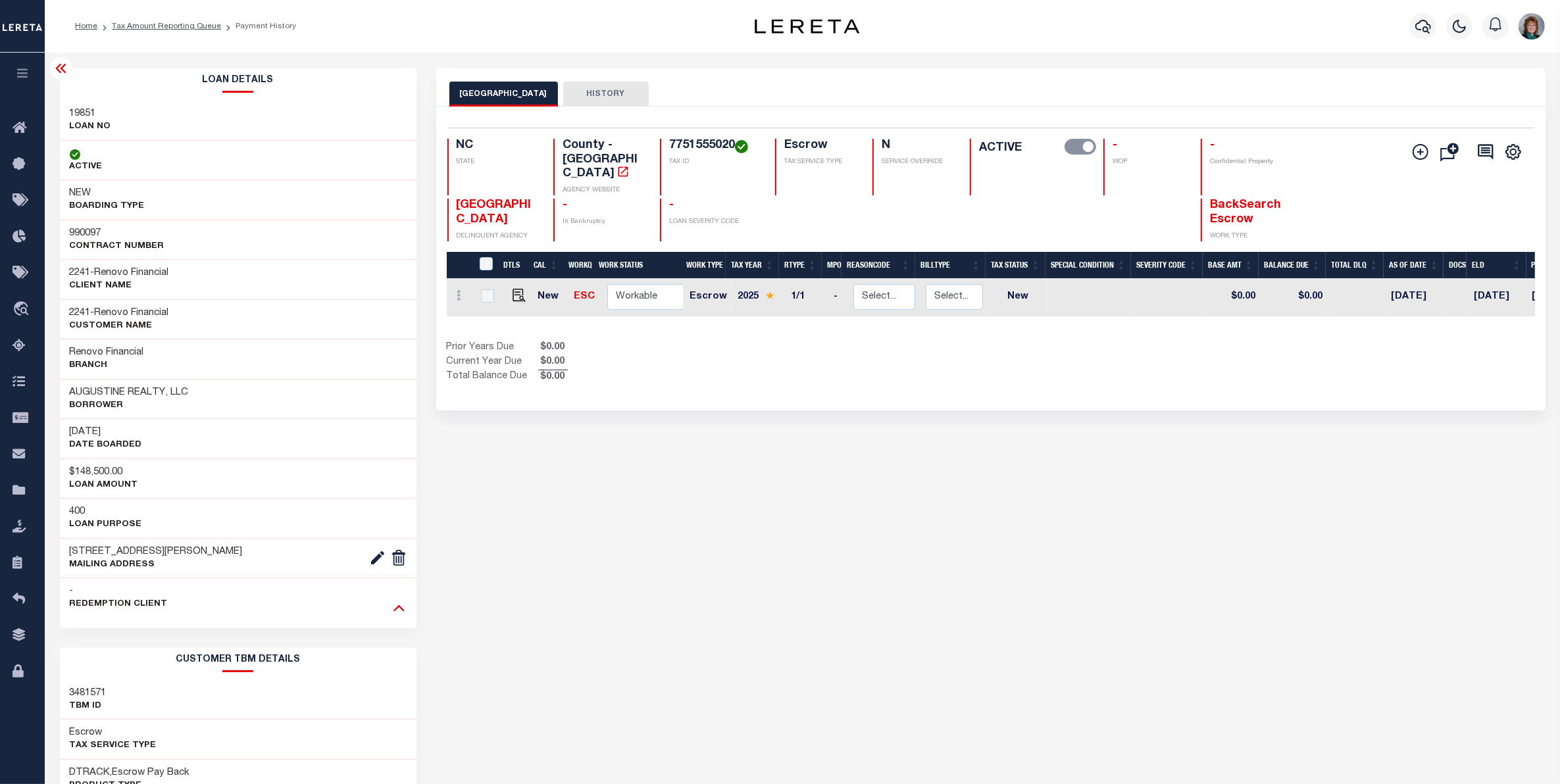
click at [401, 614] on icon at bounding box center [399, 607] width 11 height 14
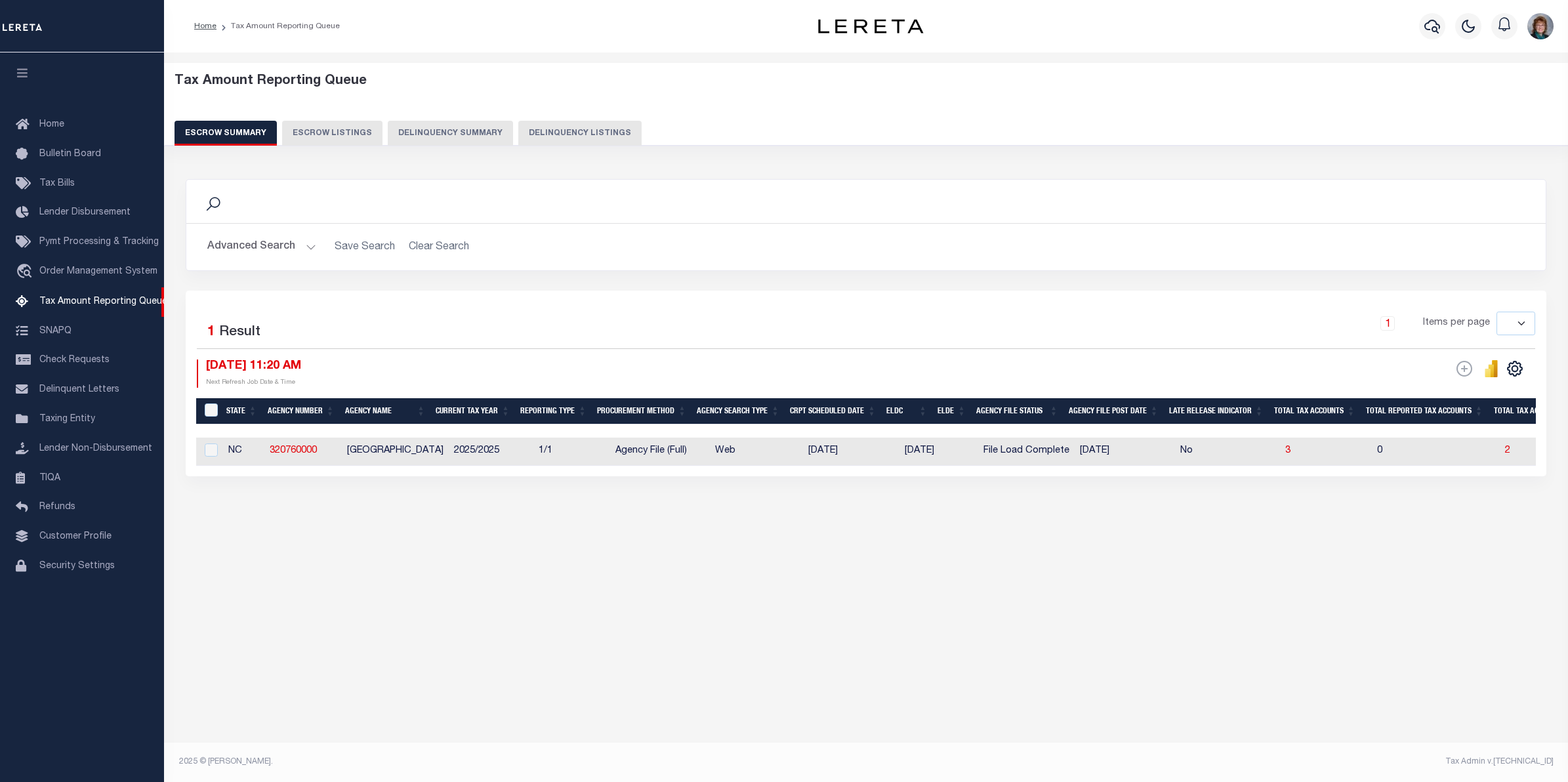
select select
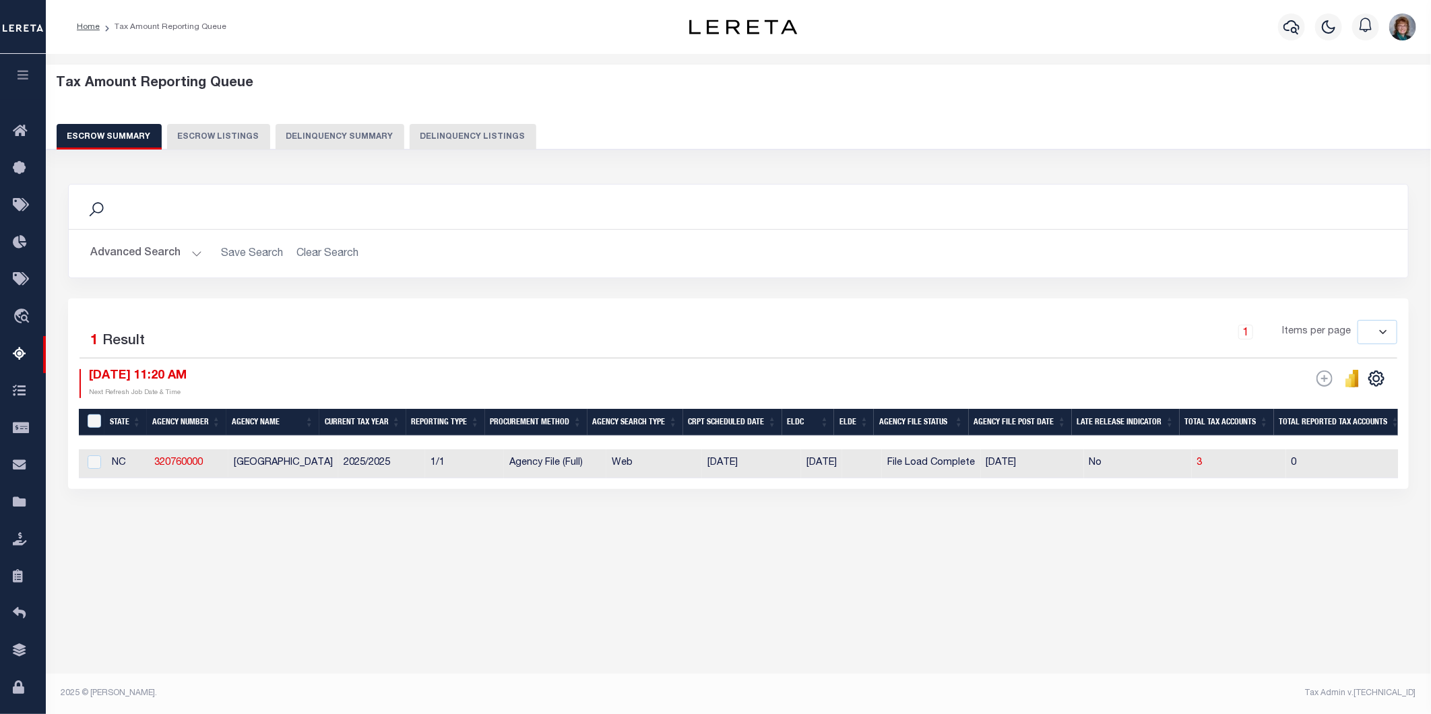
click at [119, 130] on button "Escrow Summary" at bounding box center [109, 137] width 105 height 26
click at [139, 243] on button "Advanced Search" at bounding box center [146, 253] width 112 height 26
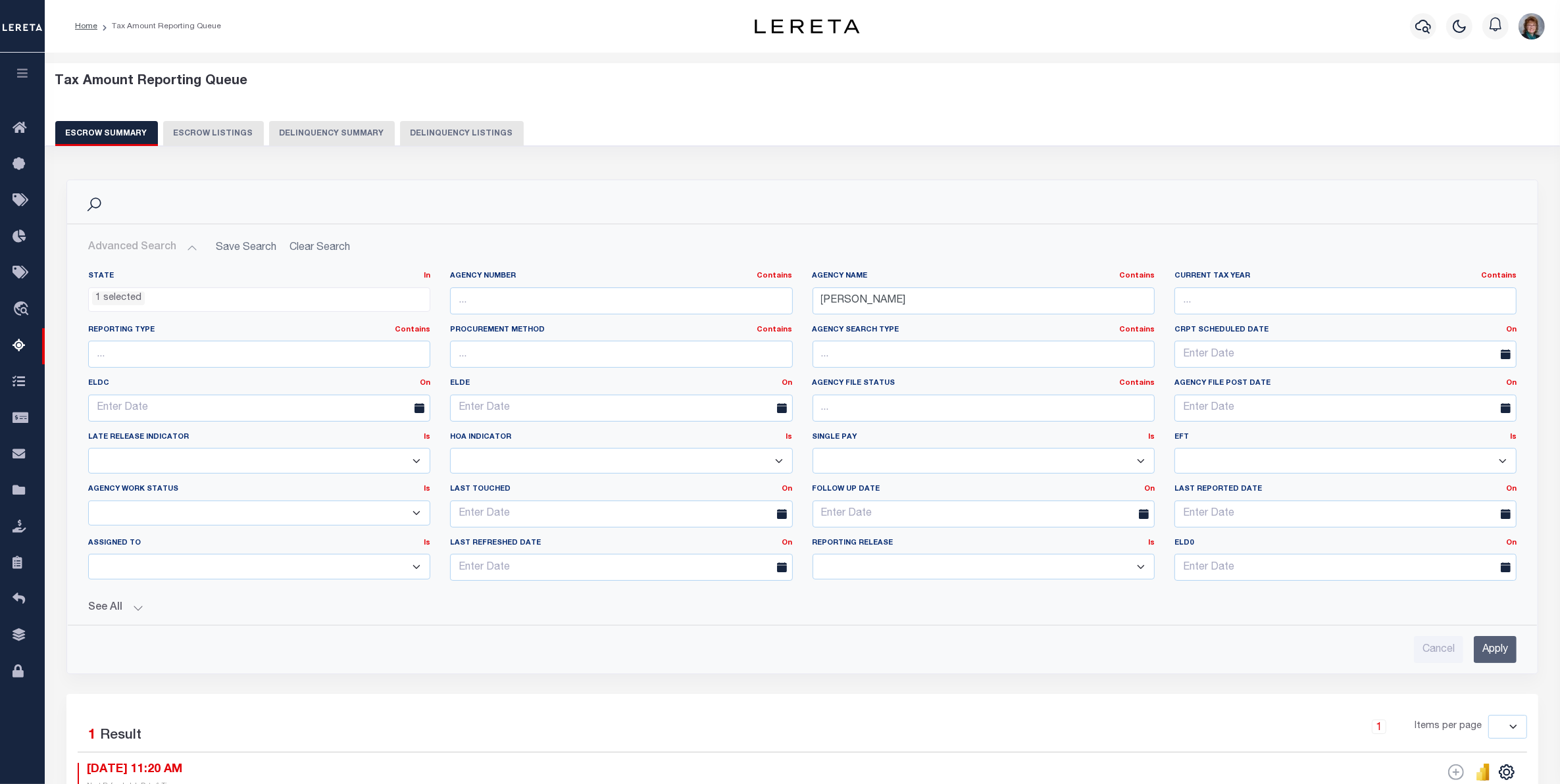
click at [235, 297] on ul "1 selected" at bounding box center [259, 297] width 341 height 18
drag, startPoint x: 889, startPoint y: 304, endPoint x: 745, endPoint y: 302, distance: 144.0
click at [785, 301] on div "State In In AK AL AR AZ CA CO CT DC DE FL GA GU HI IA ID IL IN KS [GEOGRAPHIC_D…" at bounding box center [802, 432] width 1449 height 320
click at [298, 297] on ul "1 selected" at bounding box center [259, 297] width 341 height 18
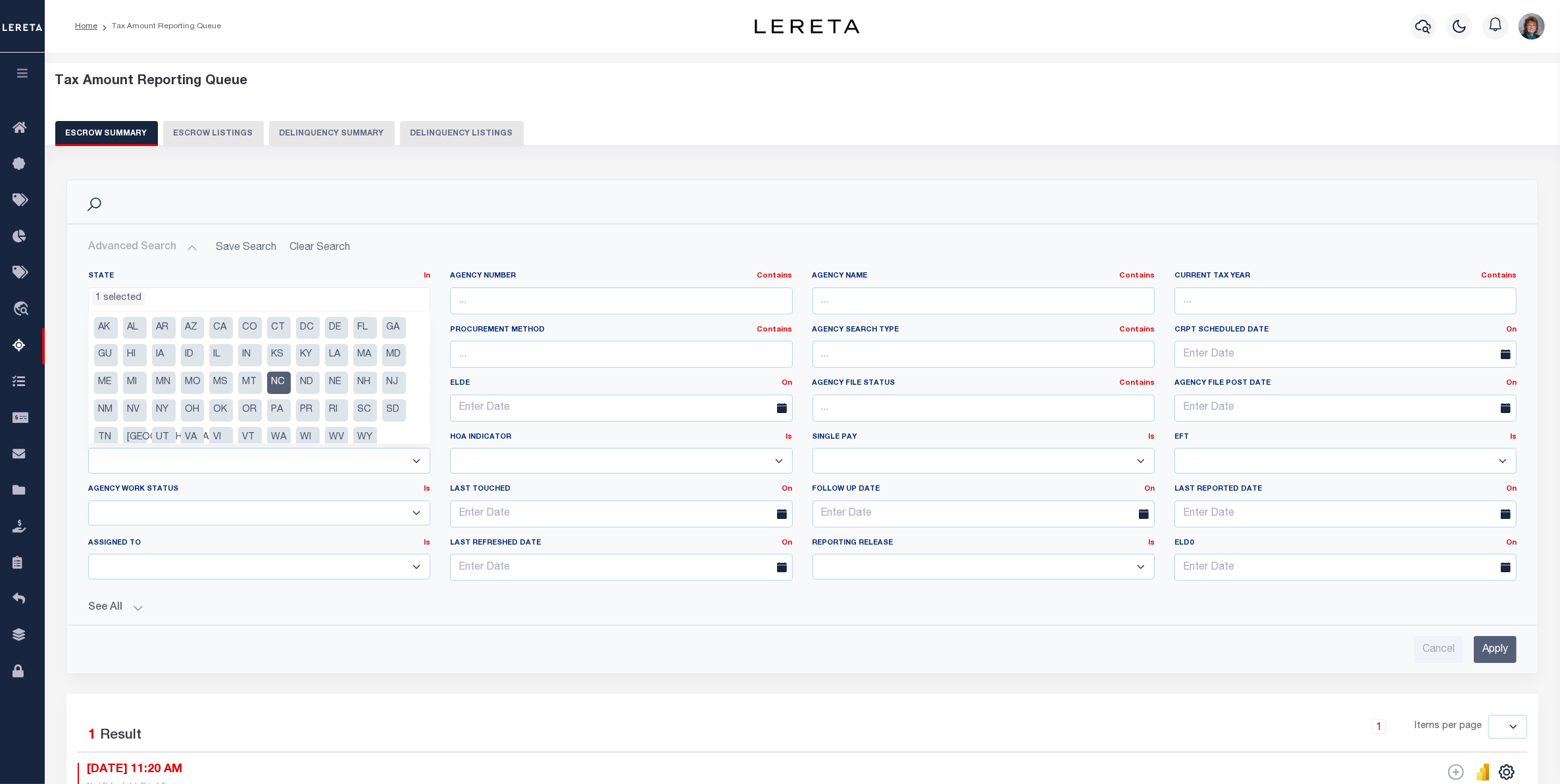
click at [274, 382] on li "NC" at bounding box center [278, 383] width 23 height 22
select select
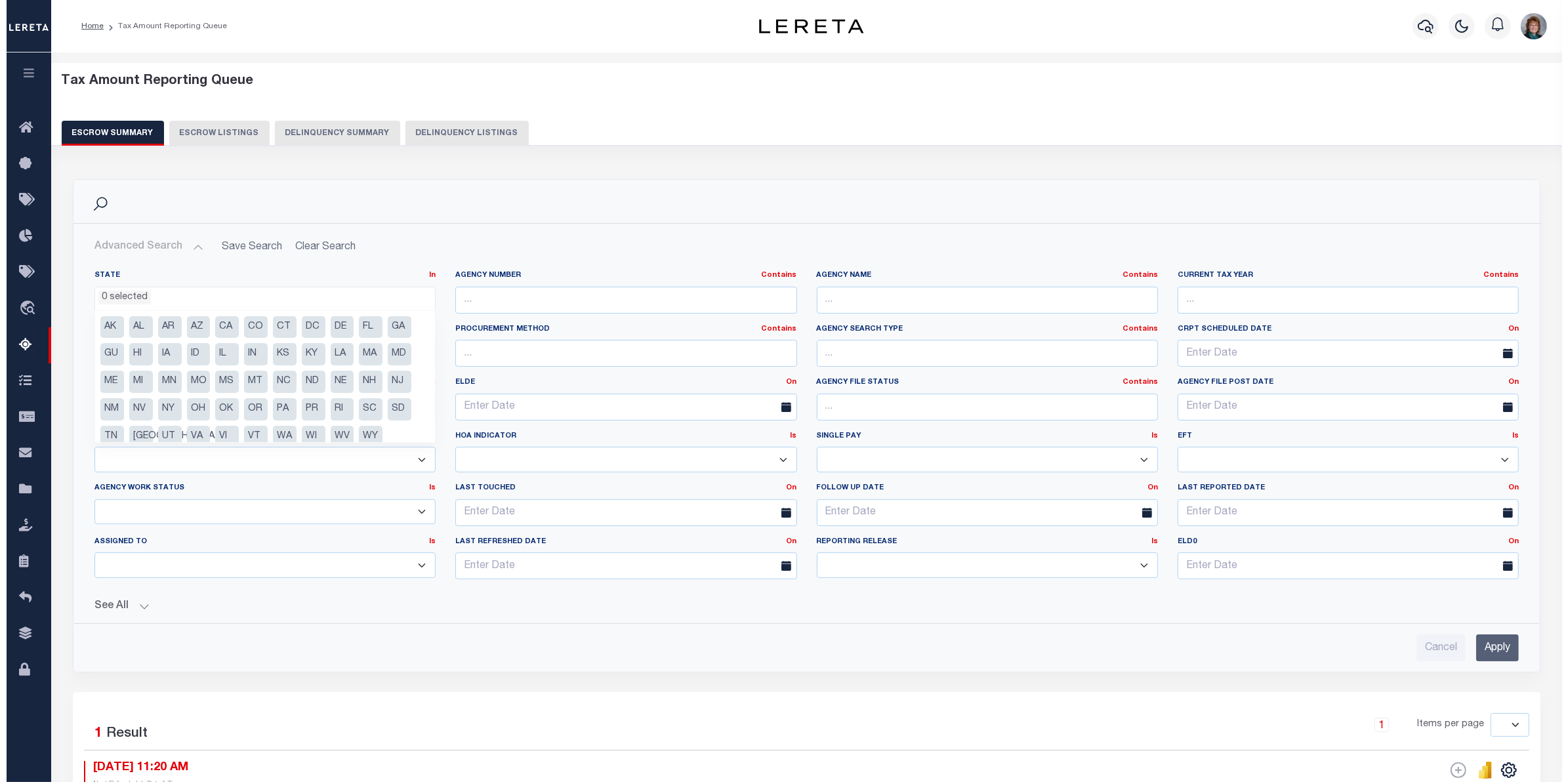
scroll to position [321, 0]
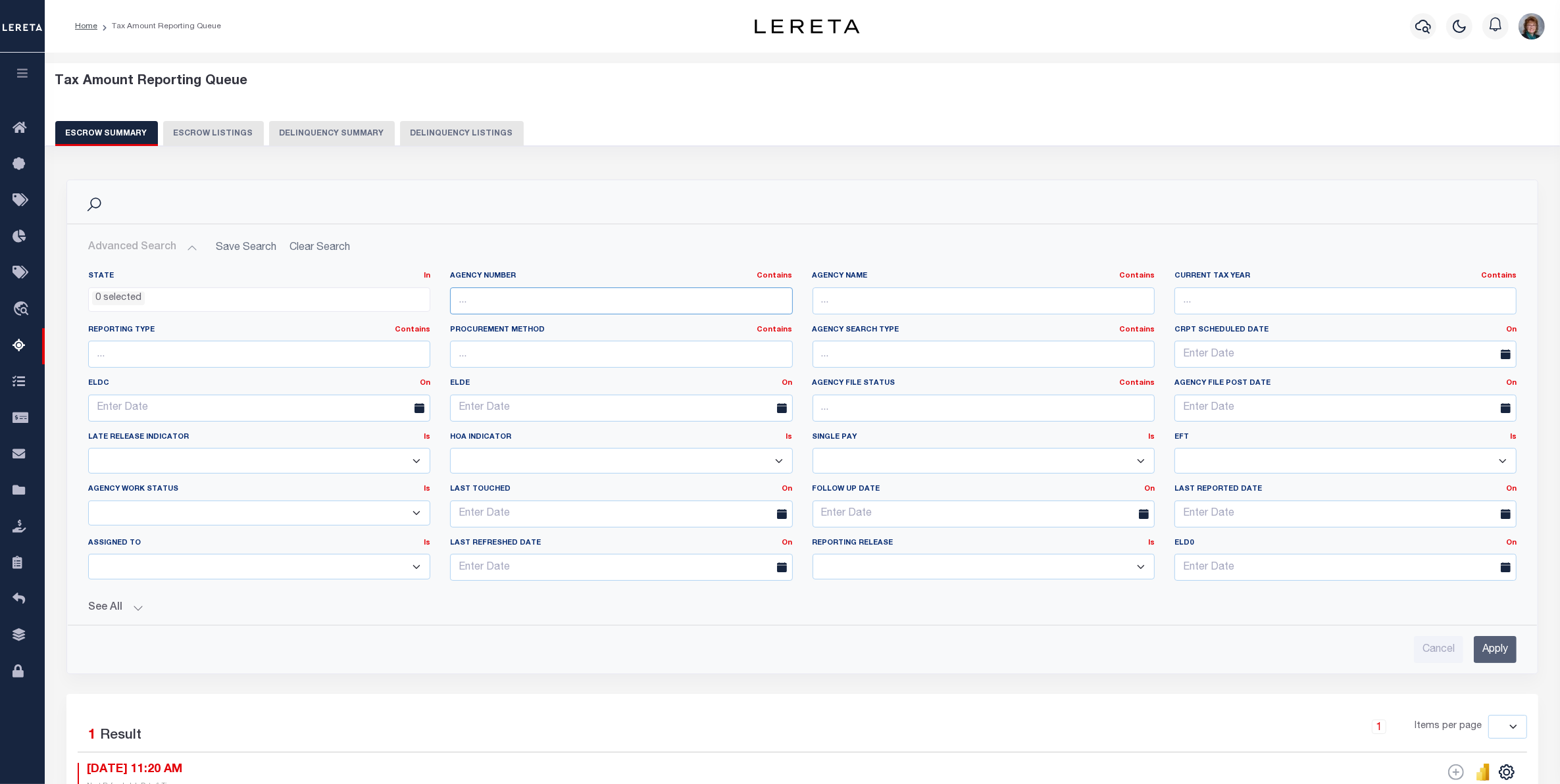
click at [485, 300] on input "text" at bounding box center [621, 301] width 342 height 27
type input "410010101"
drag, startPoint x: 537, startPoint y: 298, endPoint x: 423, endPoint y: 300, distance: 114.0
click at [429, 303] on div "State In In AK AL AR AZ CA CO CT DC DE FL GA GU HI IA ID IL IN KS [GEOGRAPHIC_D…" at bounding box center [802, 432] width 1449 height 320
click at [903, 295] on input "text" at bounding box center [984, 301] width 342 height 27
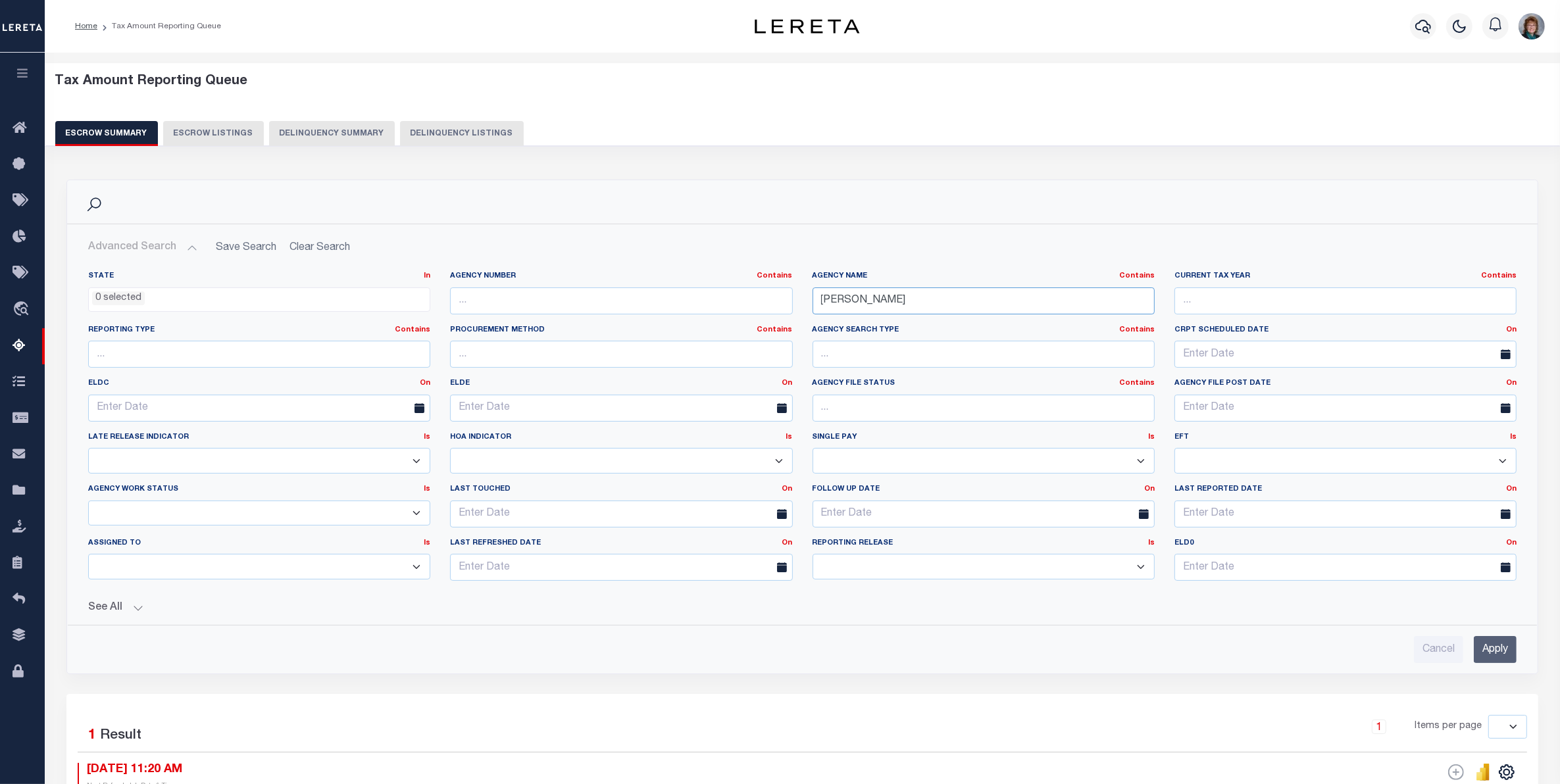
type input "[PERSON_NAME]"
click at [1491, 644] on input "Apply" at bounding box center [1496, 649] width 43 height 27
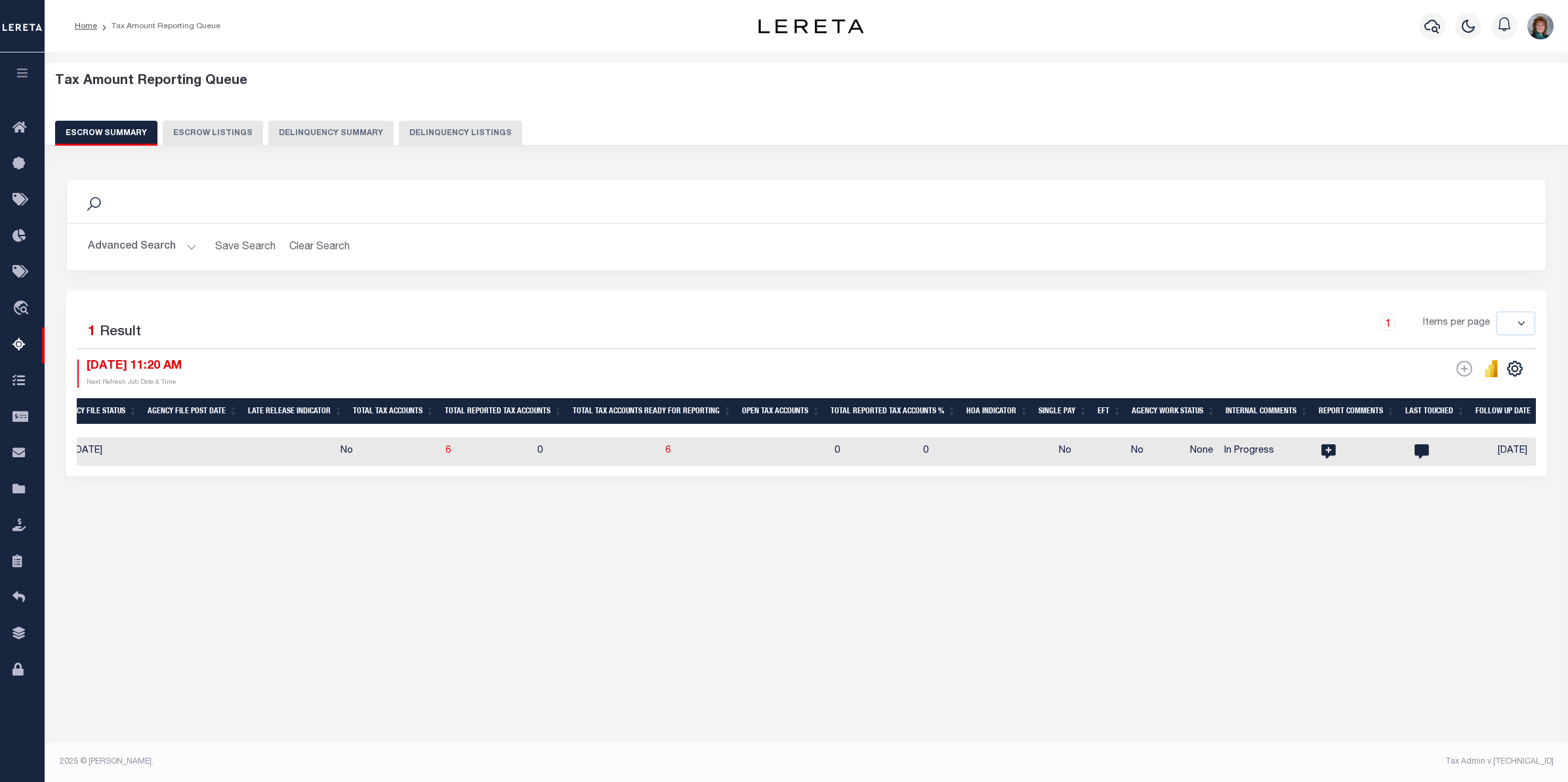
scroll to position [0, 935]
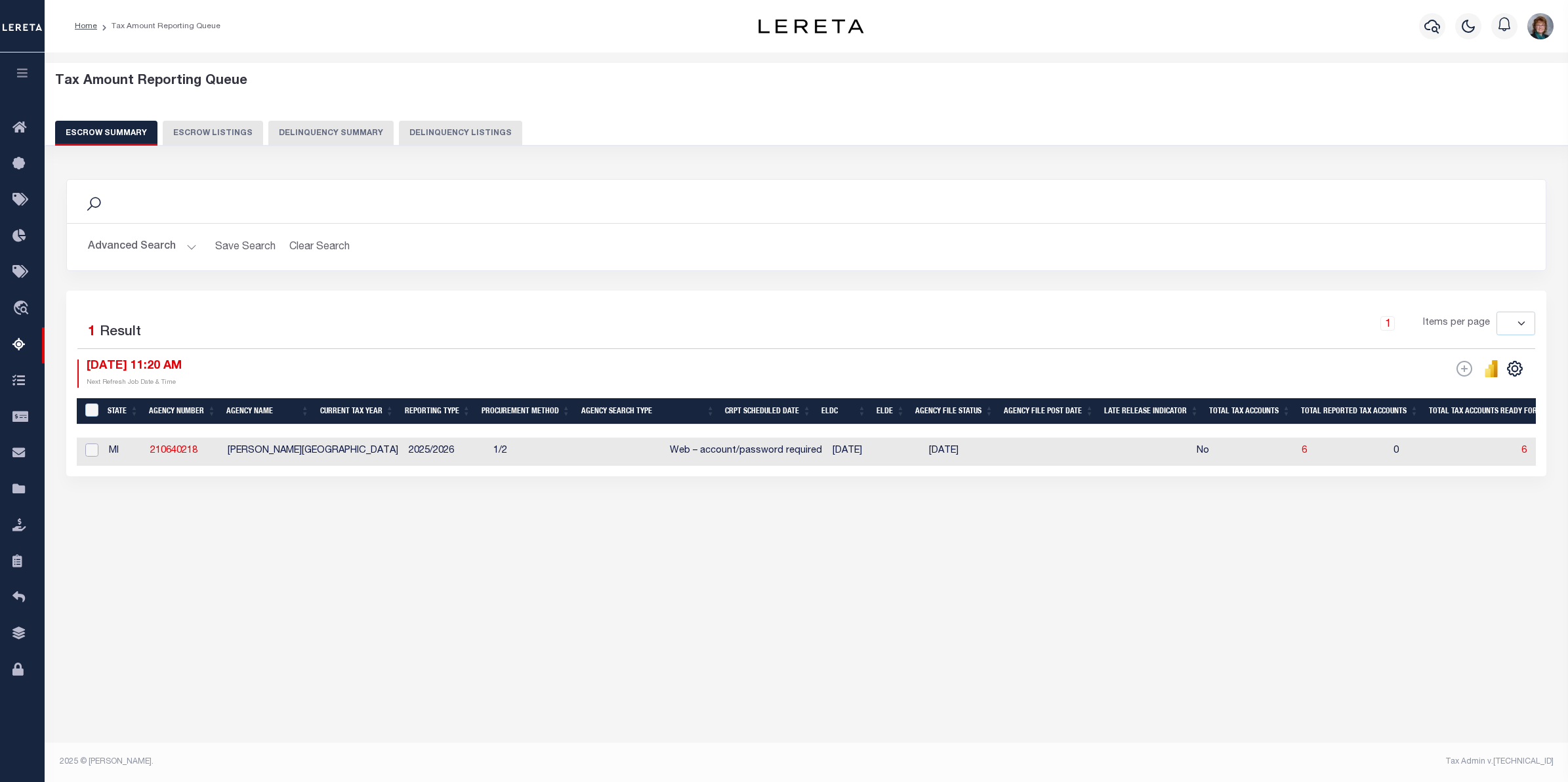
click at [93, 450] on input "checkbox" at bounding box center [92, 449] width 13 height 13
checkbox input "true"
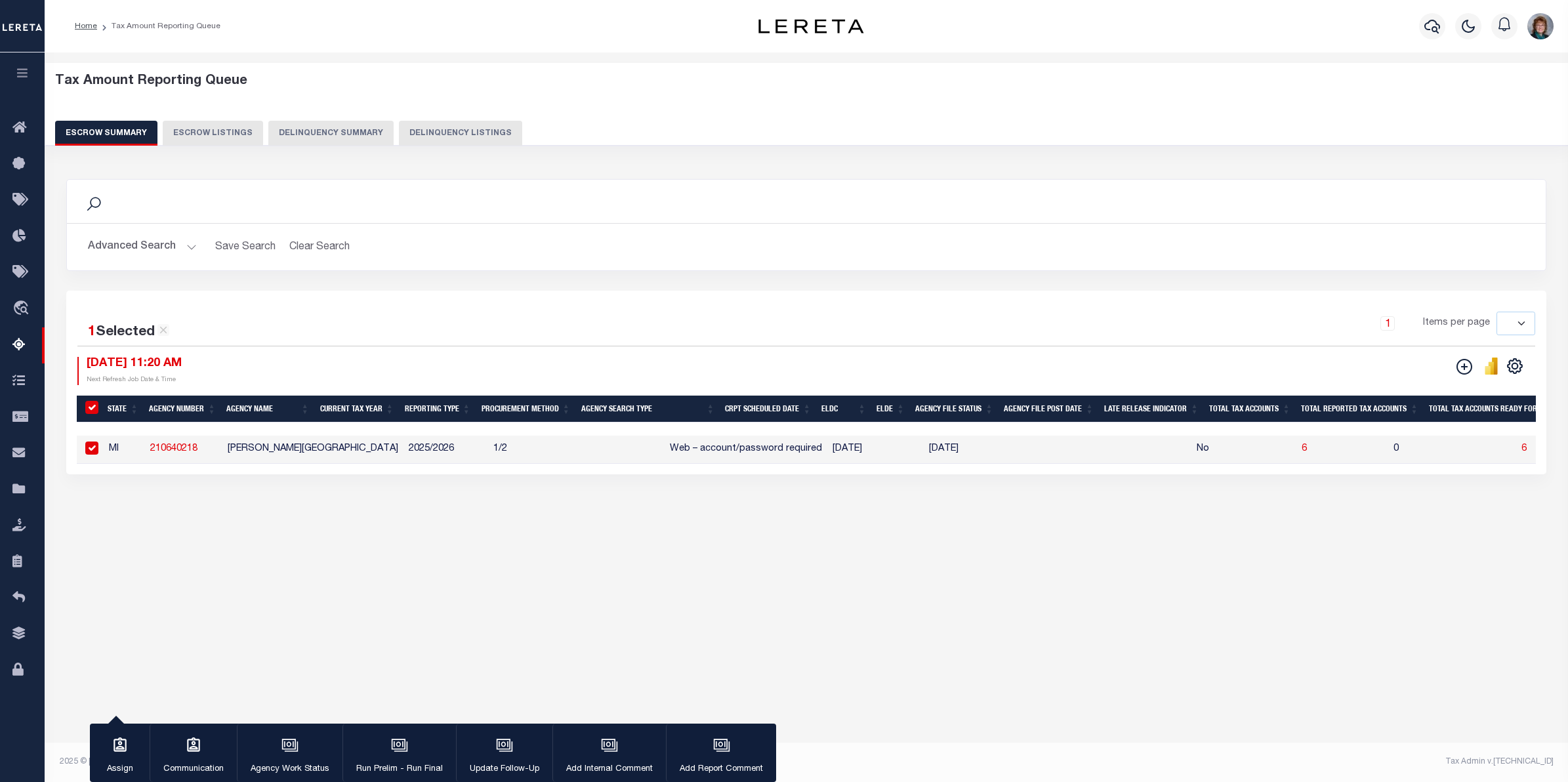
click at [93, 451] on input "checkbox" at bounding box center [92, 447] width 13 height 13
checkbox input "false"
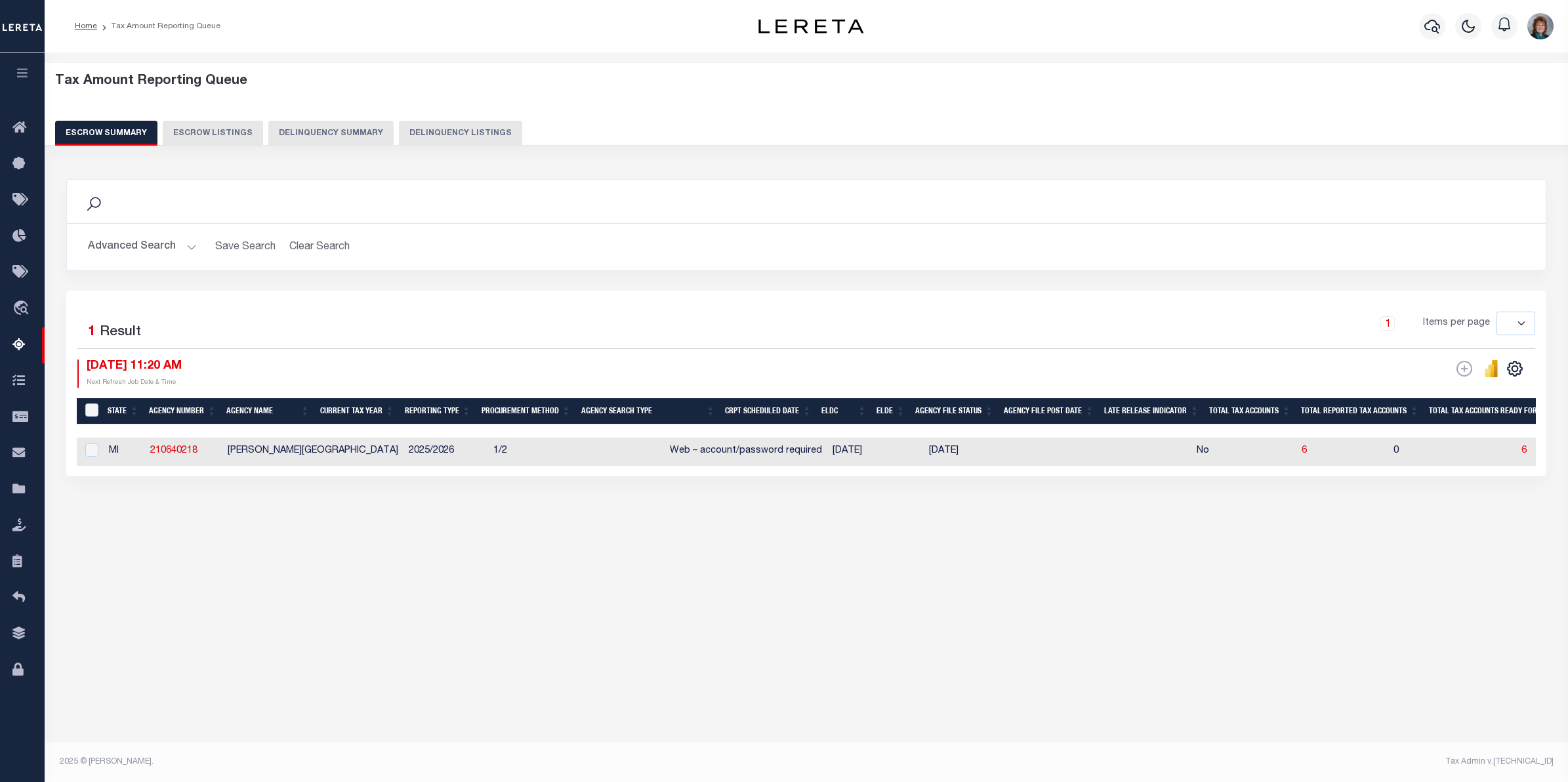
click at [144, 251] on button "Advanced Search" at bounding box center [142, 246] width 109 height 25
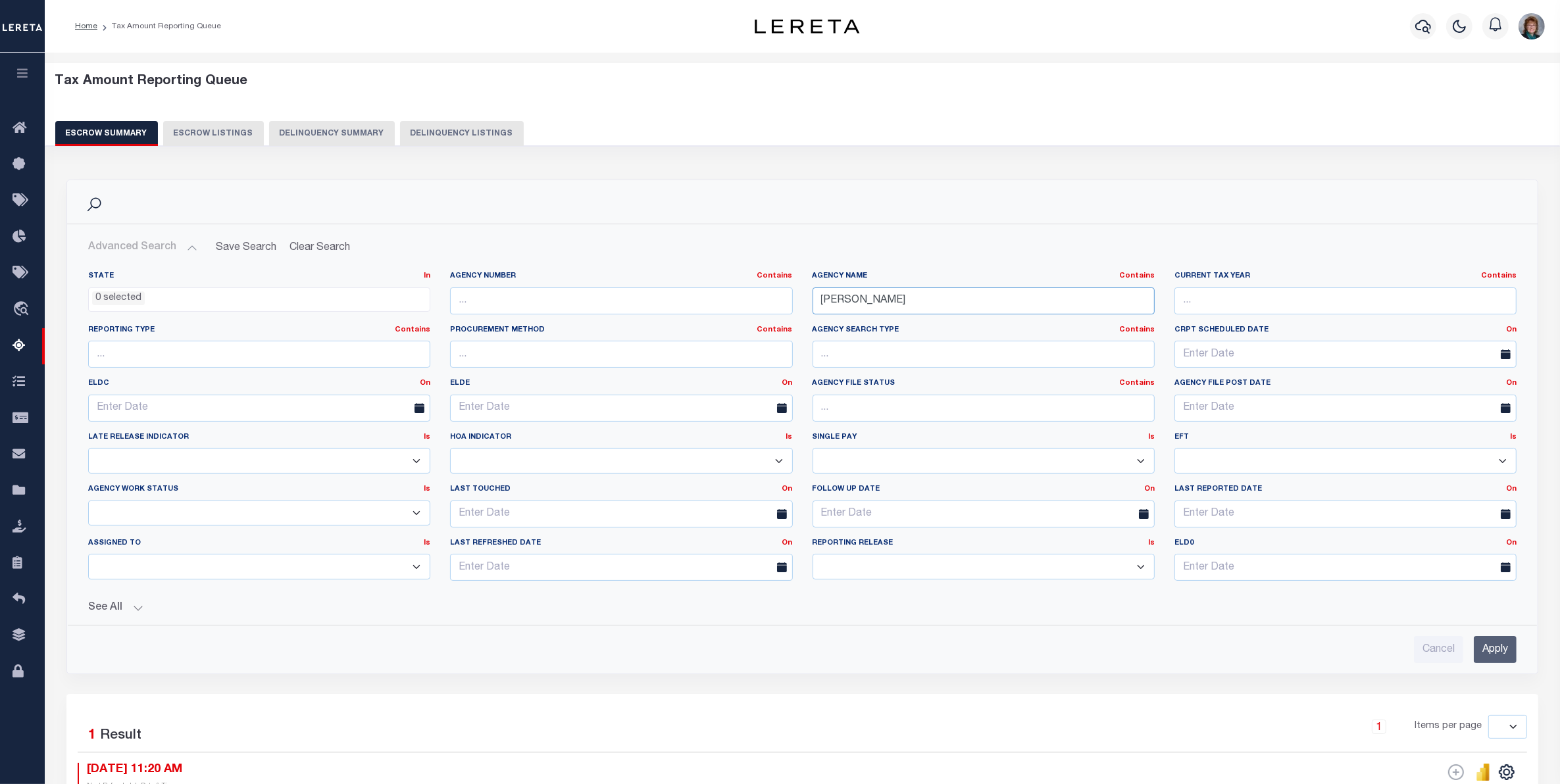
drag, startPoint x: 870, startPoint y: 294, endPoint x: 757, endPoint y: 298, distance: 113.1
click at [758, 300] on div "State In In AK AL AR AZ CA CO CT DC DE FL GA GU HI IA ID IL IN KS KY LA MA MD M…" at bounding box center [802, 432] width 1449 height 320
click at [1496, 650] on input "Apply" at bounding box center [1496, 649] width 43 height 27
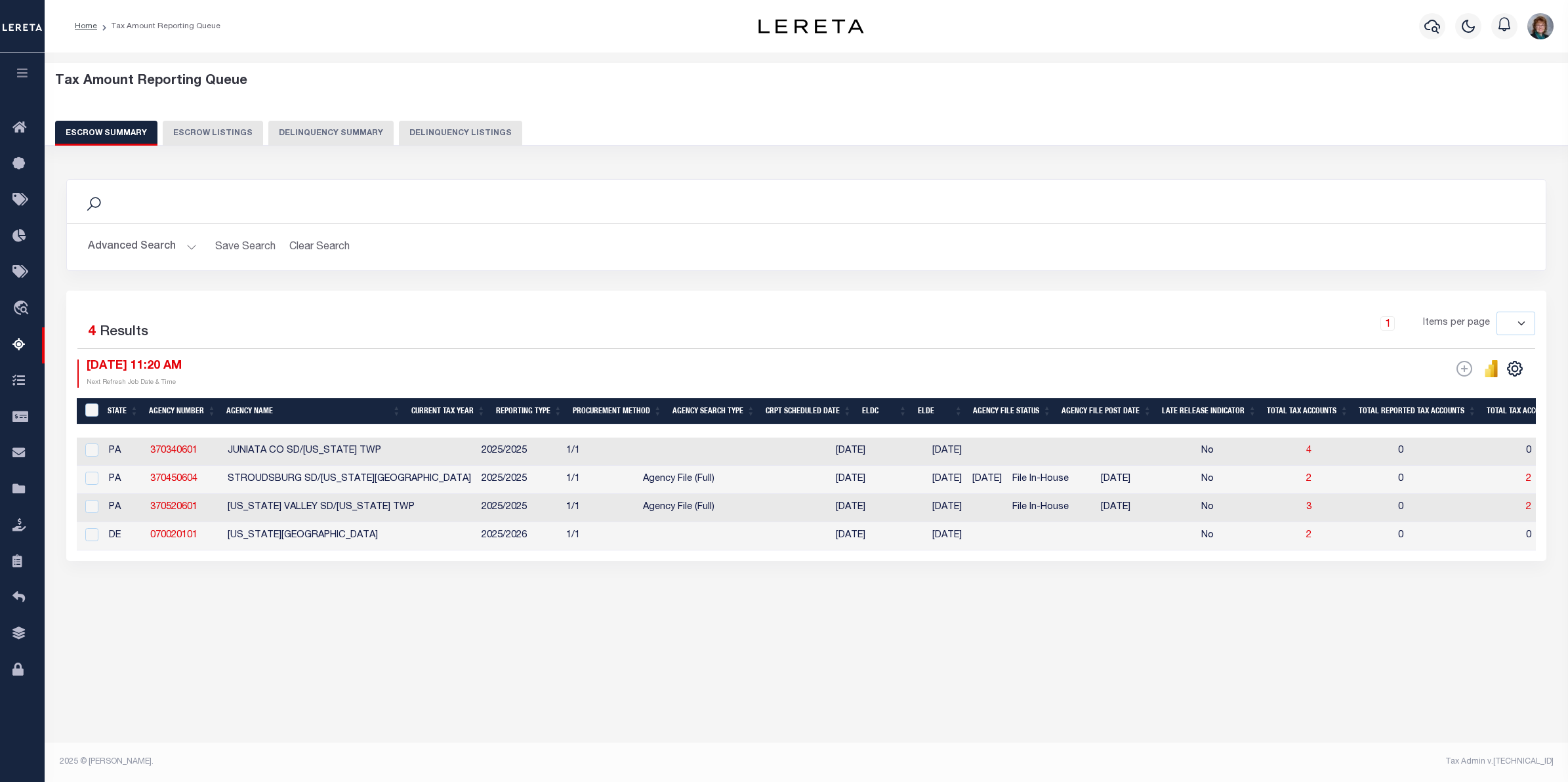
click at [133, 247] on button "Advanced Search" at bounding box center [142, 246] width 109 height 25
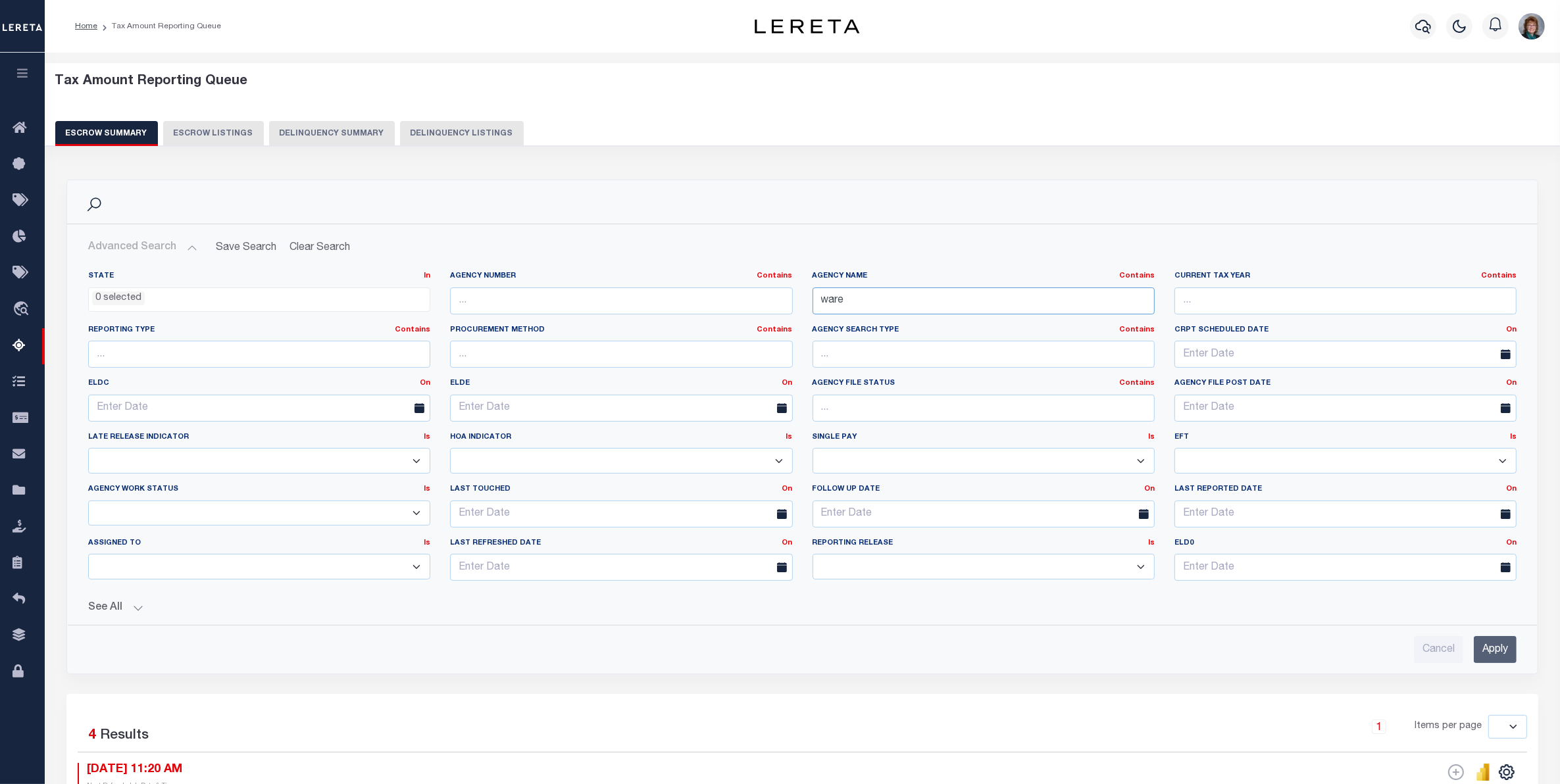
click at [834, 300] on input "ware" at bounding box center [984, 301] width 342 height 27
type input "weare"
click at [1501, 641] on input "Apply" at bounding box center [1496, 649] width 43 height 27
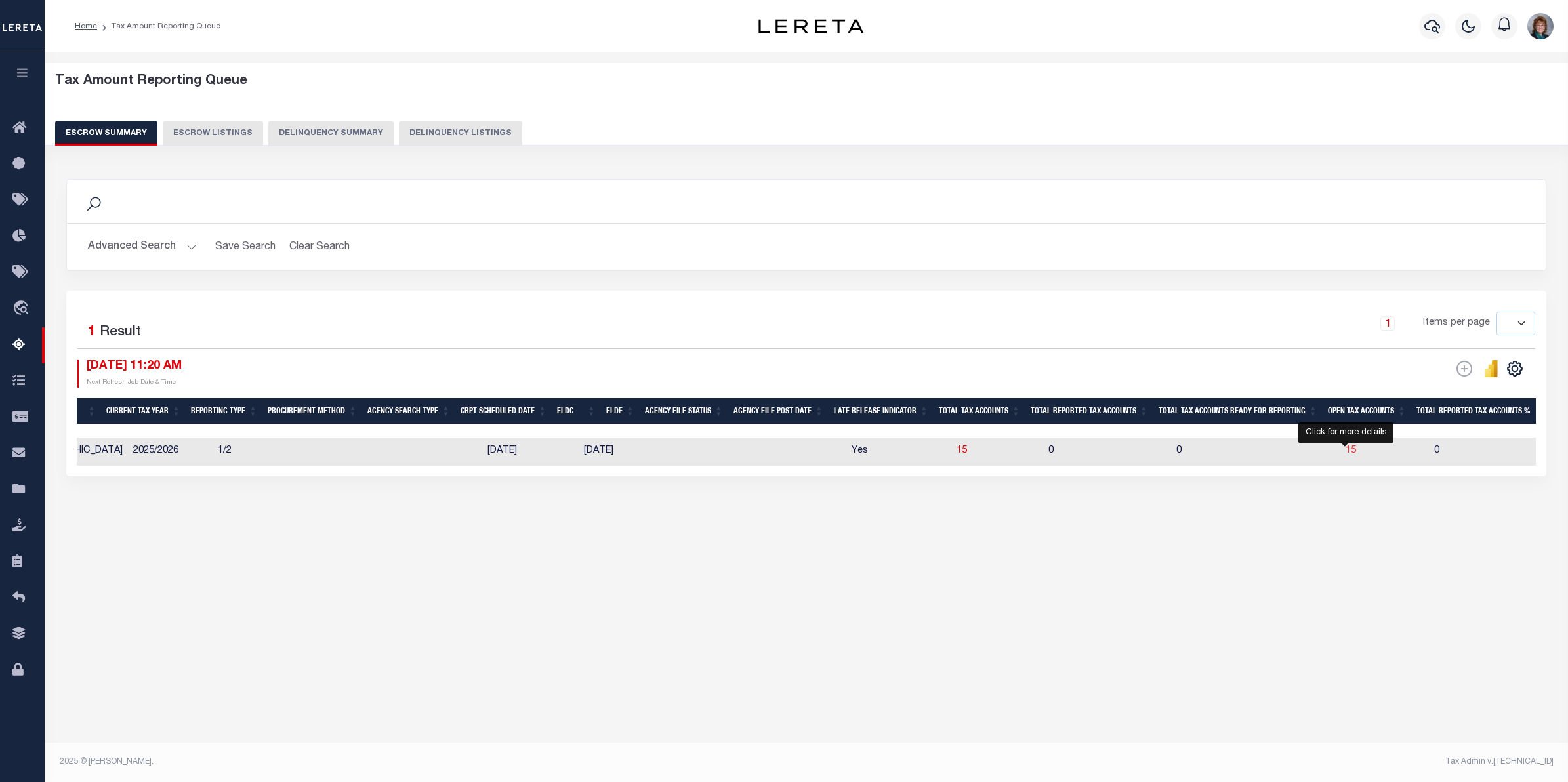
click at [1346, 455] on span "15" at bounding box center [1351, 450] width 11 height 9
select select "100"
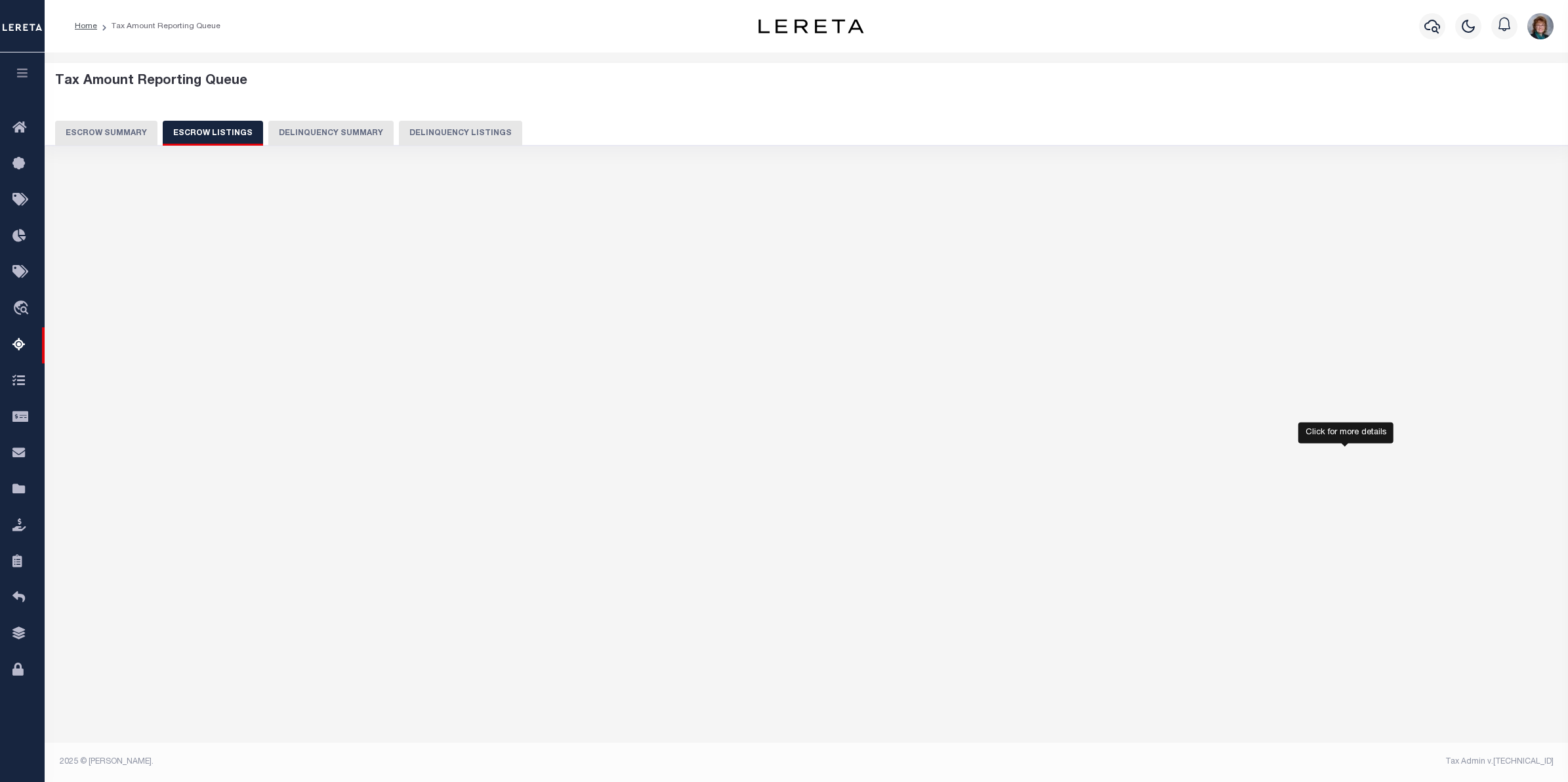
select select "100"
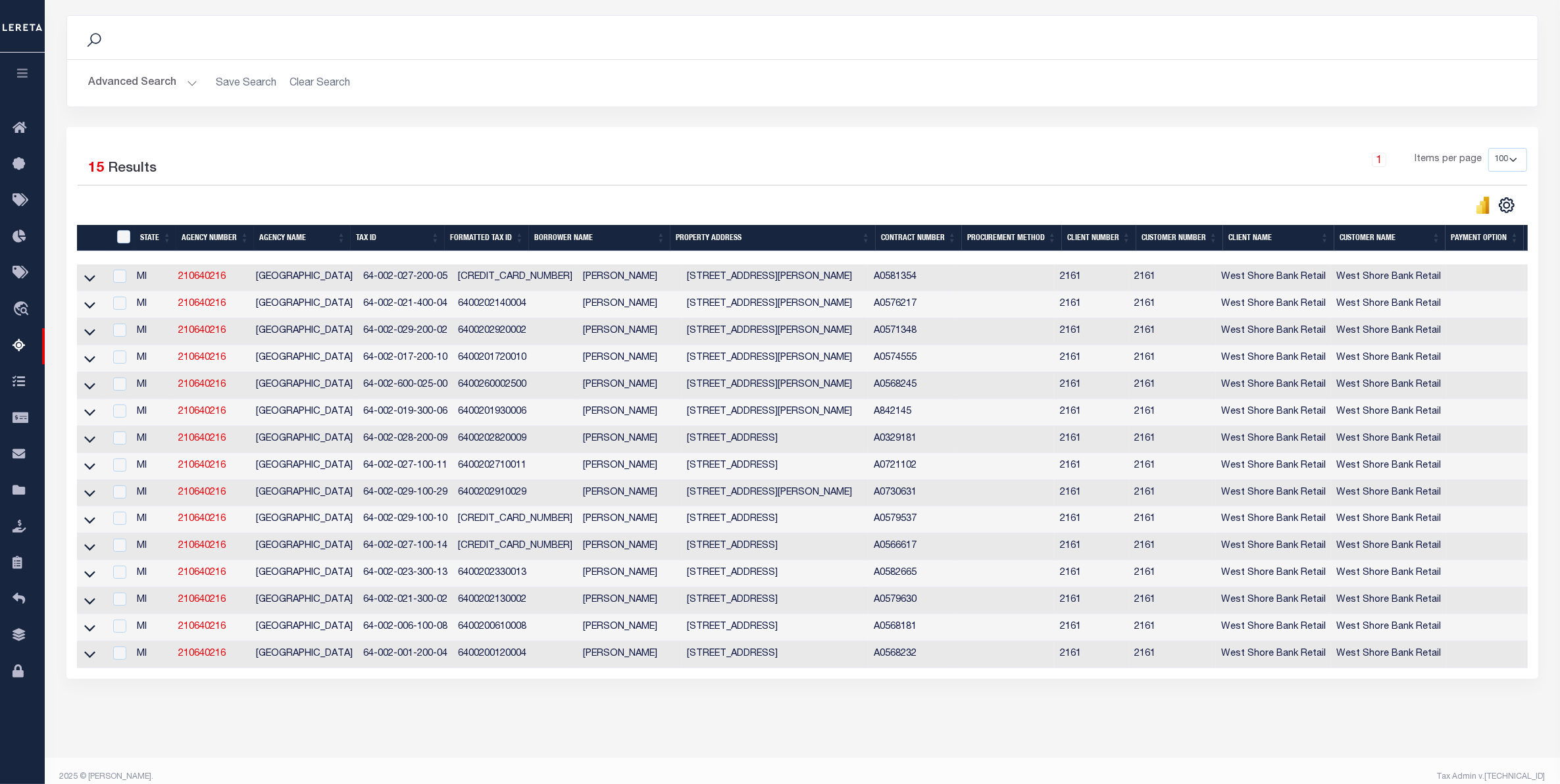
drag, startPoint x: 774, startPoint y: 692, endPoint x: 1198, endPoint y: 748, distance: 427.7
click at [1198, 748] on div "Tax Amount Reporting Queue Escrow Summary Escrow Listings In" at bounding box center [802, 329] width 1507 height 856
click at [1142, 679] on div "Selected 15 Results 1 Items per page 10 25 50 100 500" at bounding box center [802, 402] width 1472 height 552
click at [90, 278] on icon at bounding box center [89, 278] width 11 height 14
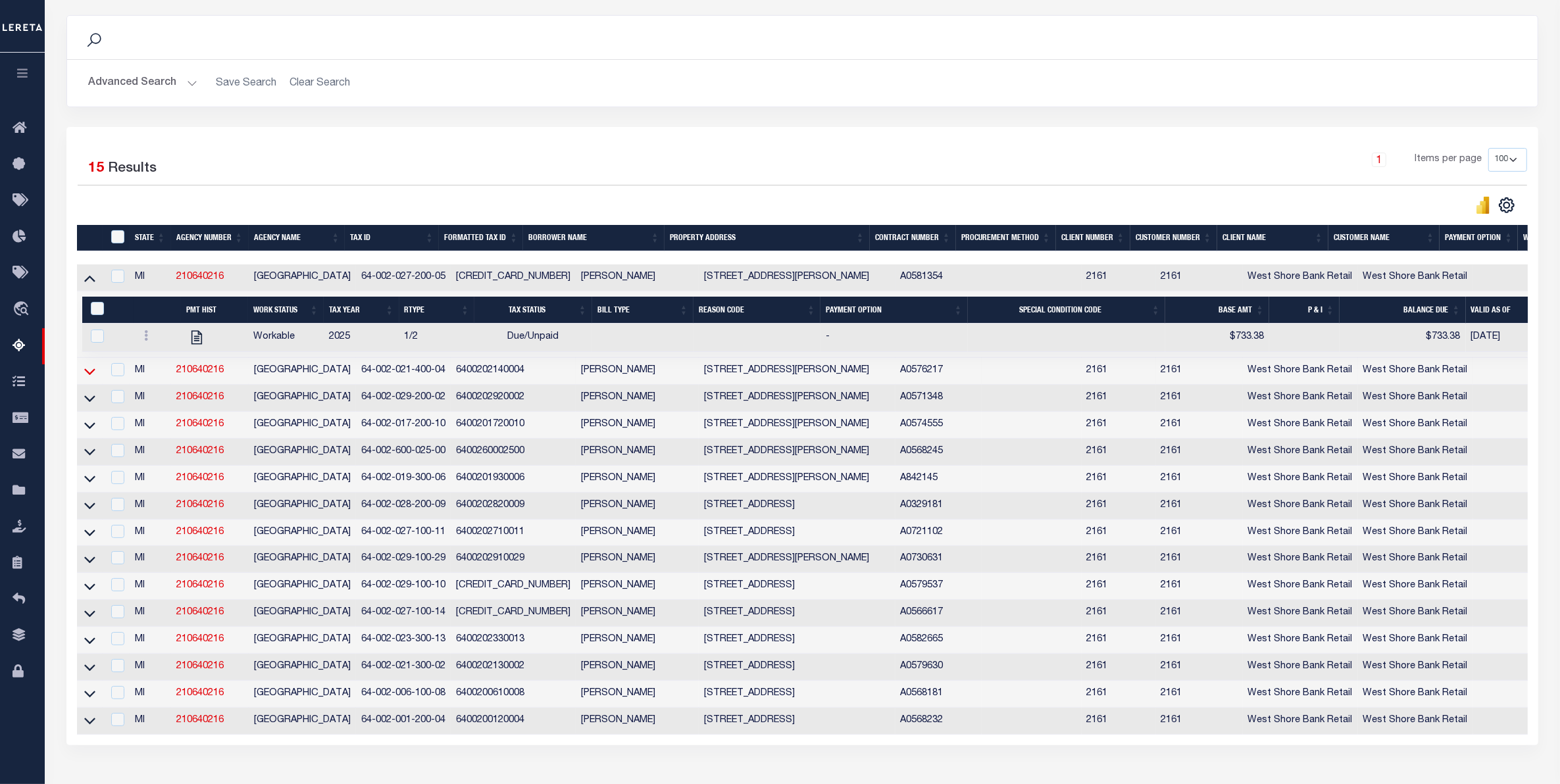
click at [91, 375] on icon at bounding box center [89, 371] width 11 height 7
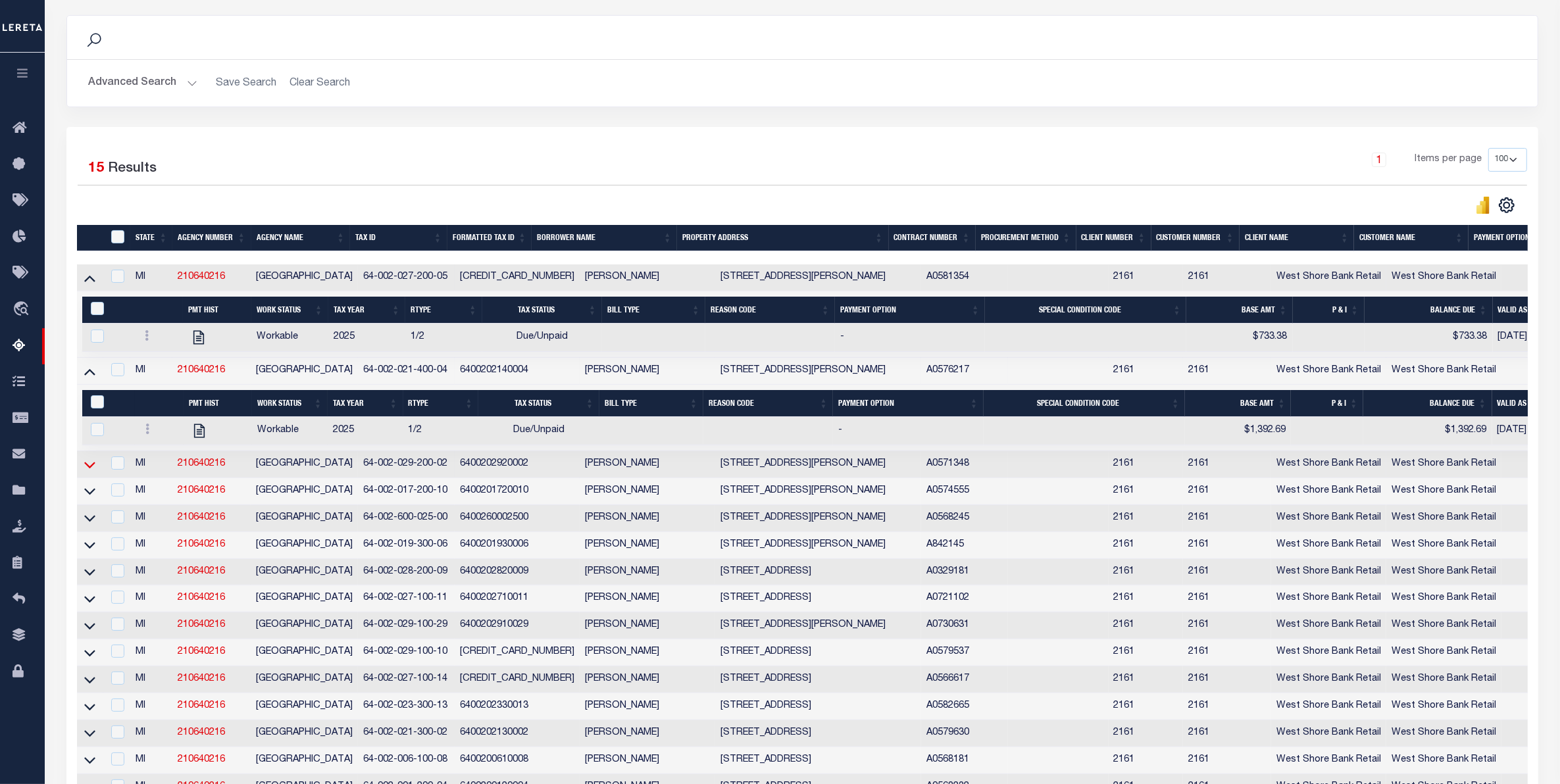
click at [88, 471] on icon at bounding box center [89, 465] width 11 height 14
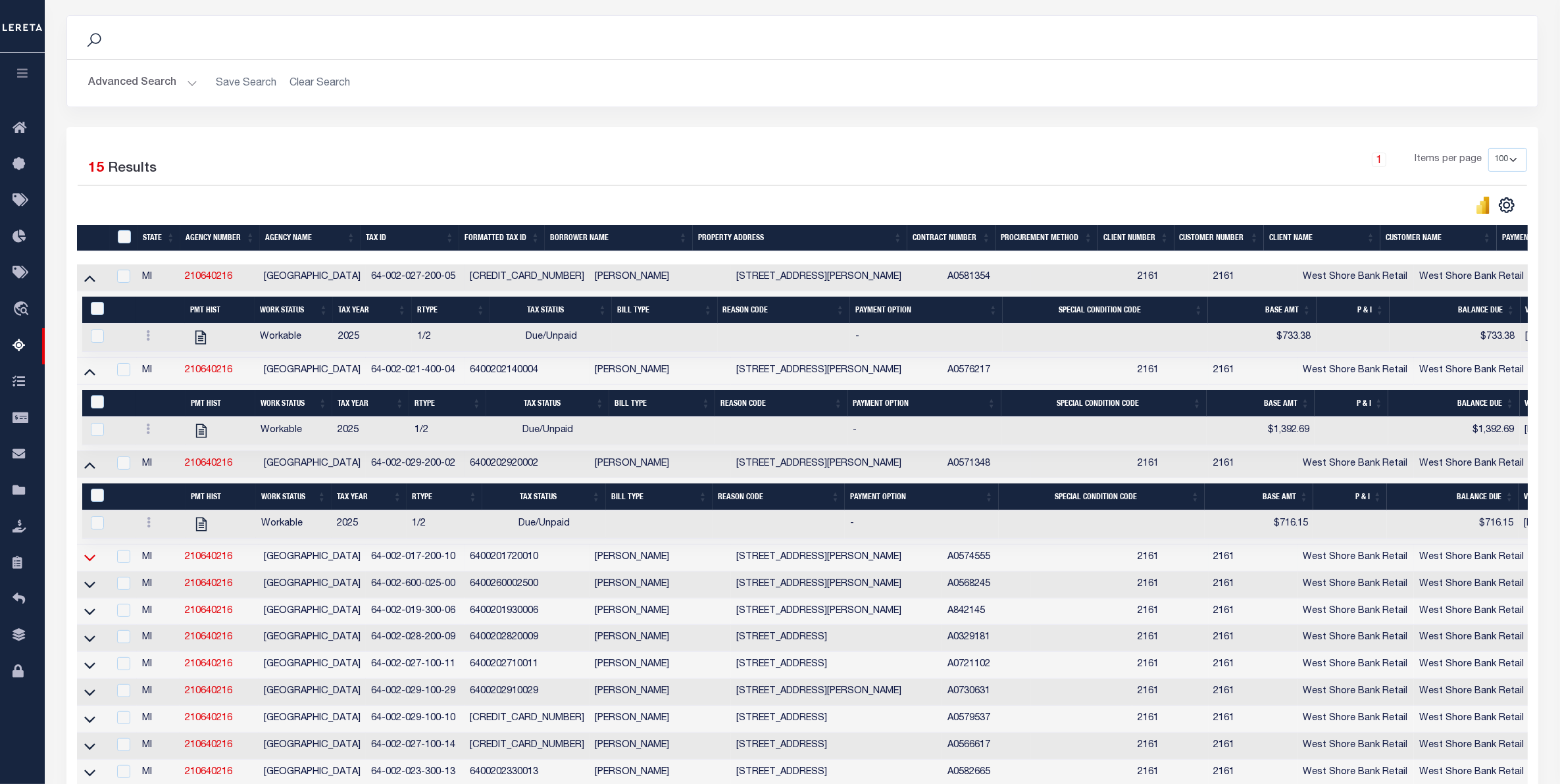
click at [93, 564] on icon at bounding box center [89, 557] width 11 height 14
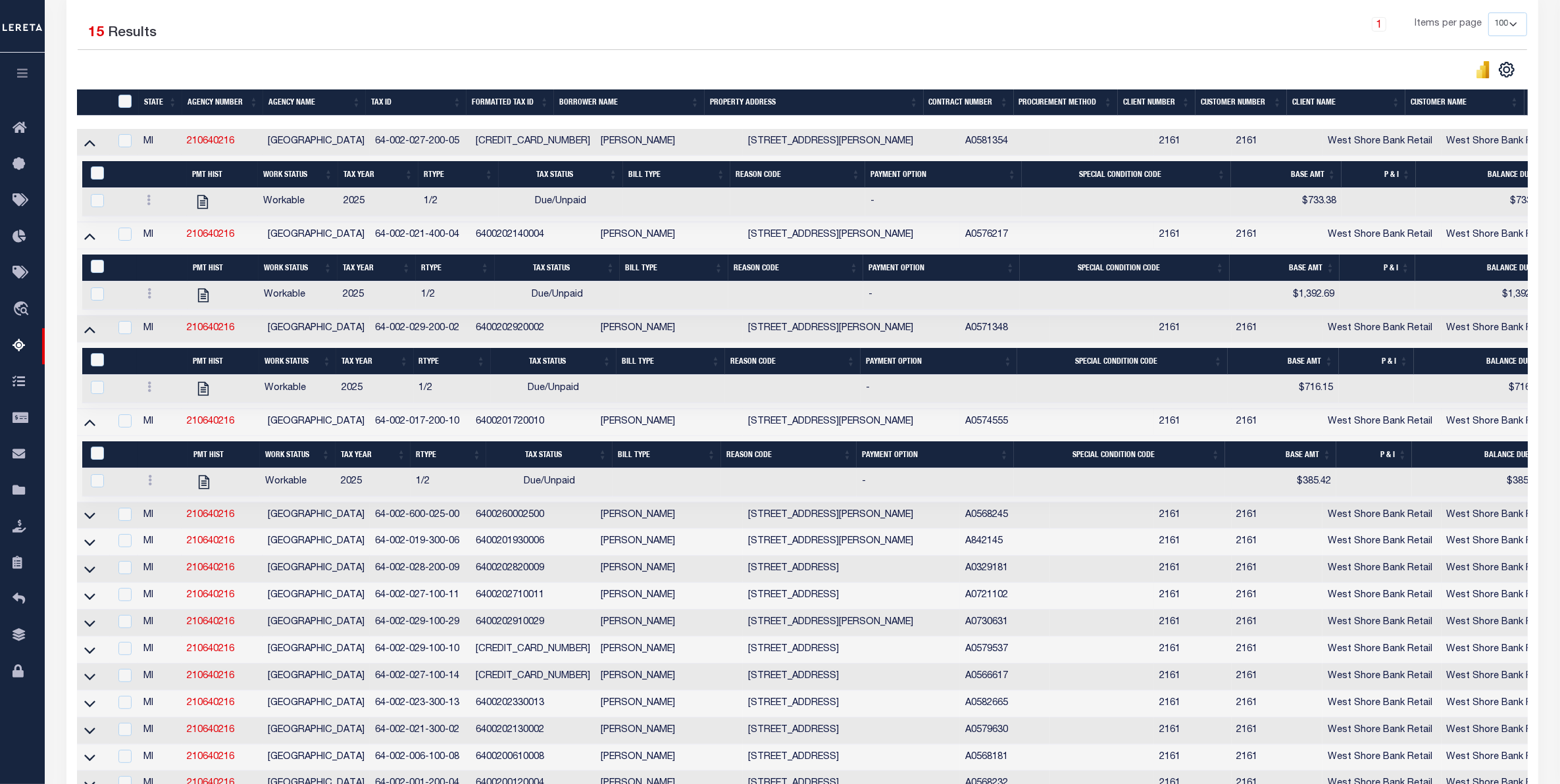
scroll to position [329, 0]
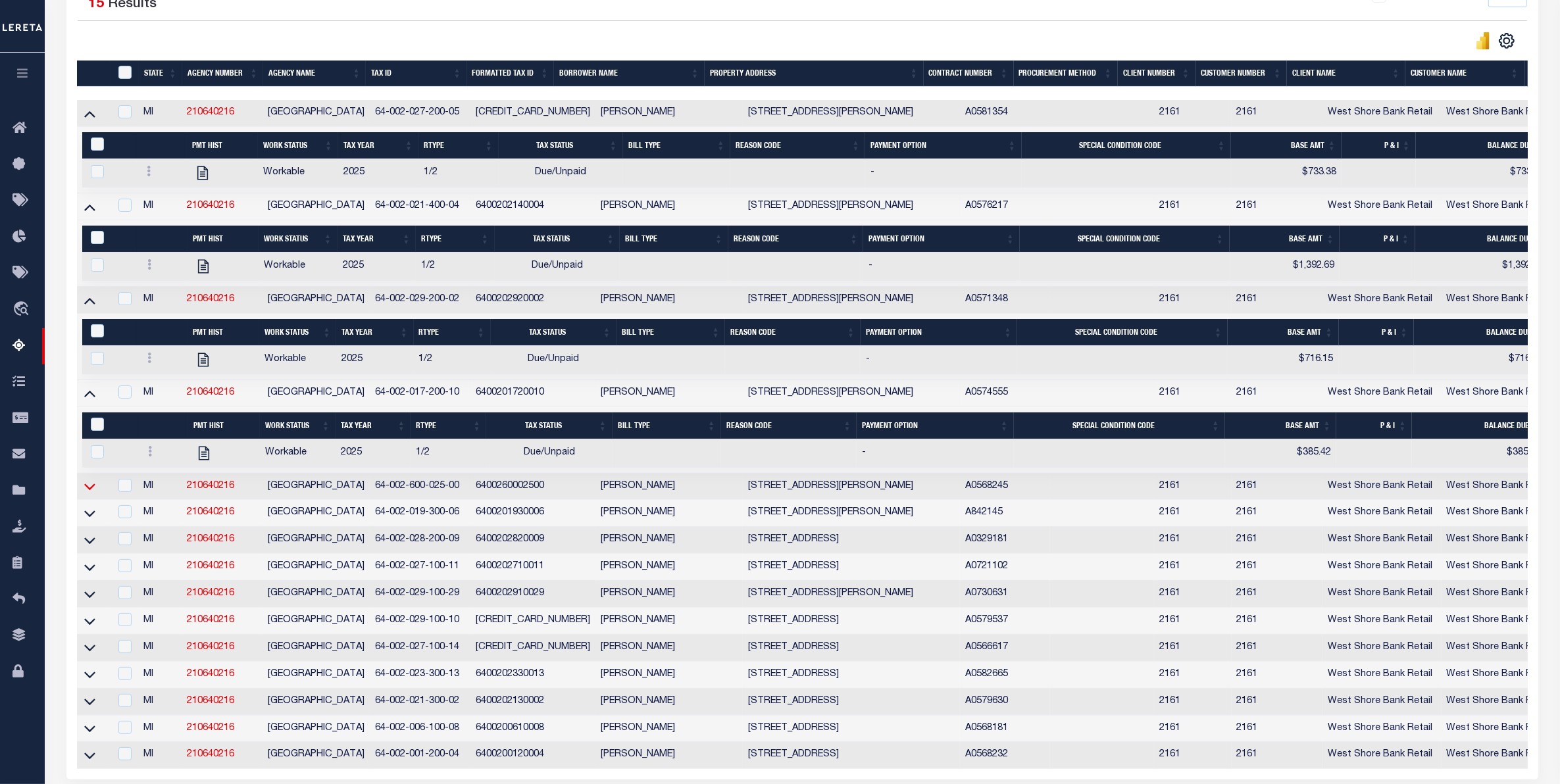
click at [86, 493] on icon at bounding box center [89, 486] width 11 height 14
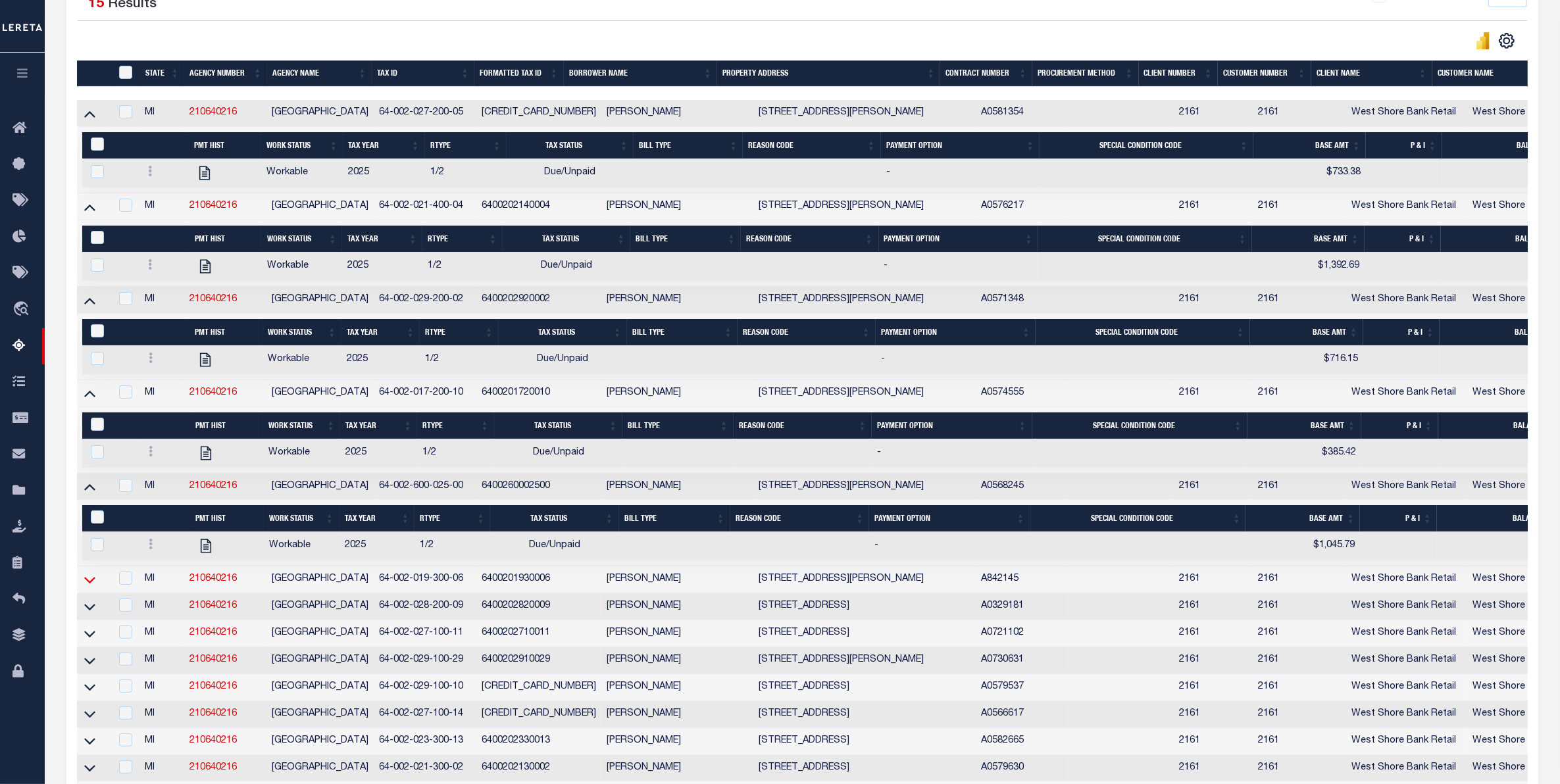
click at [88, 587] on icon at bounding box center [89, 580] width 11 height 14
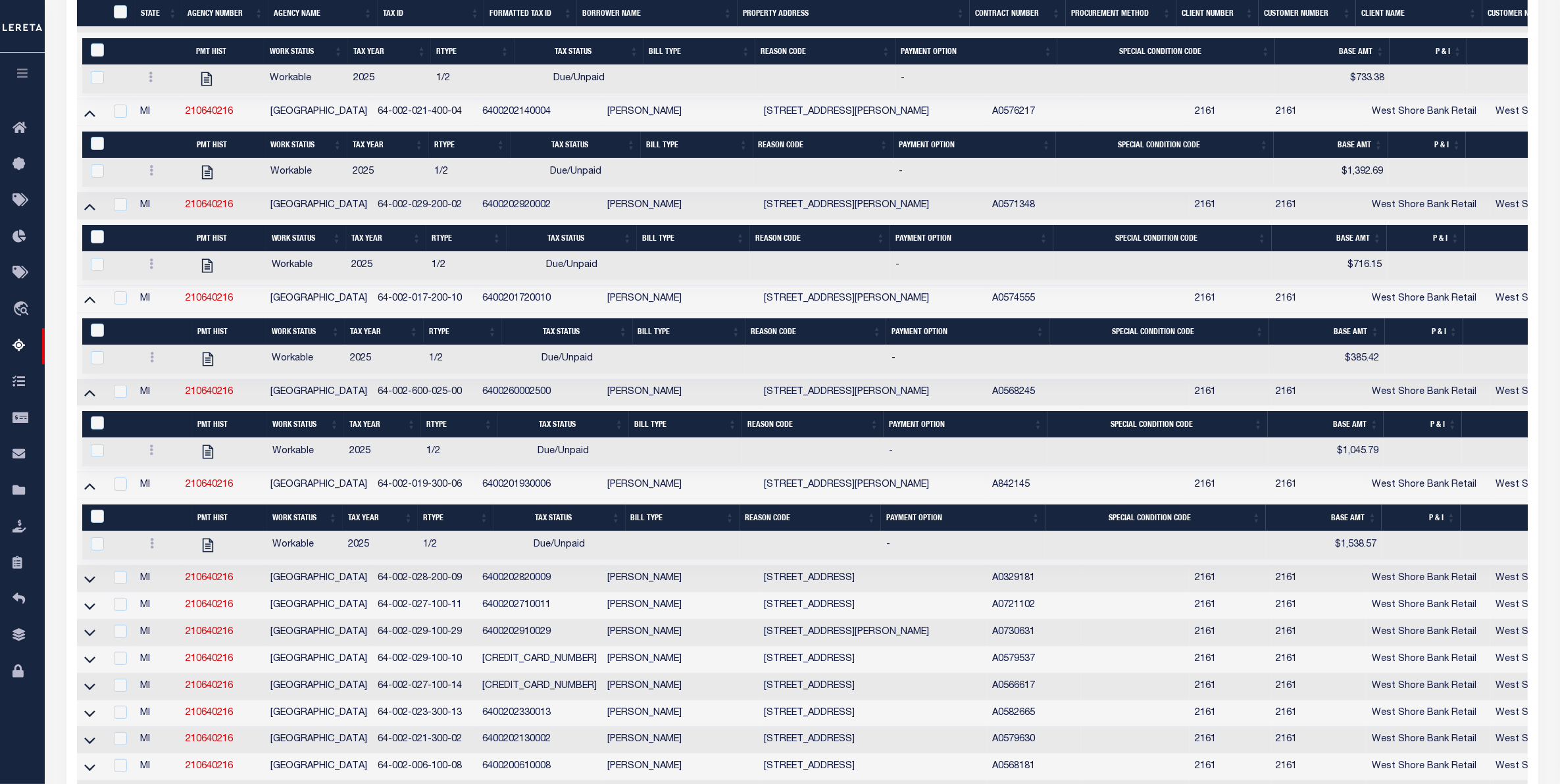
scroll to position [411, 0]
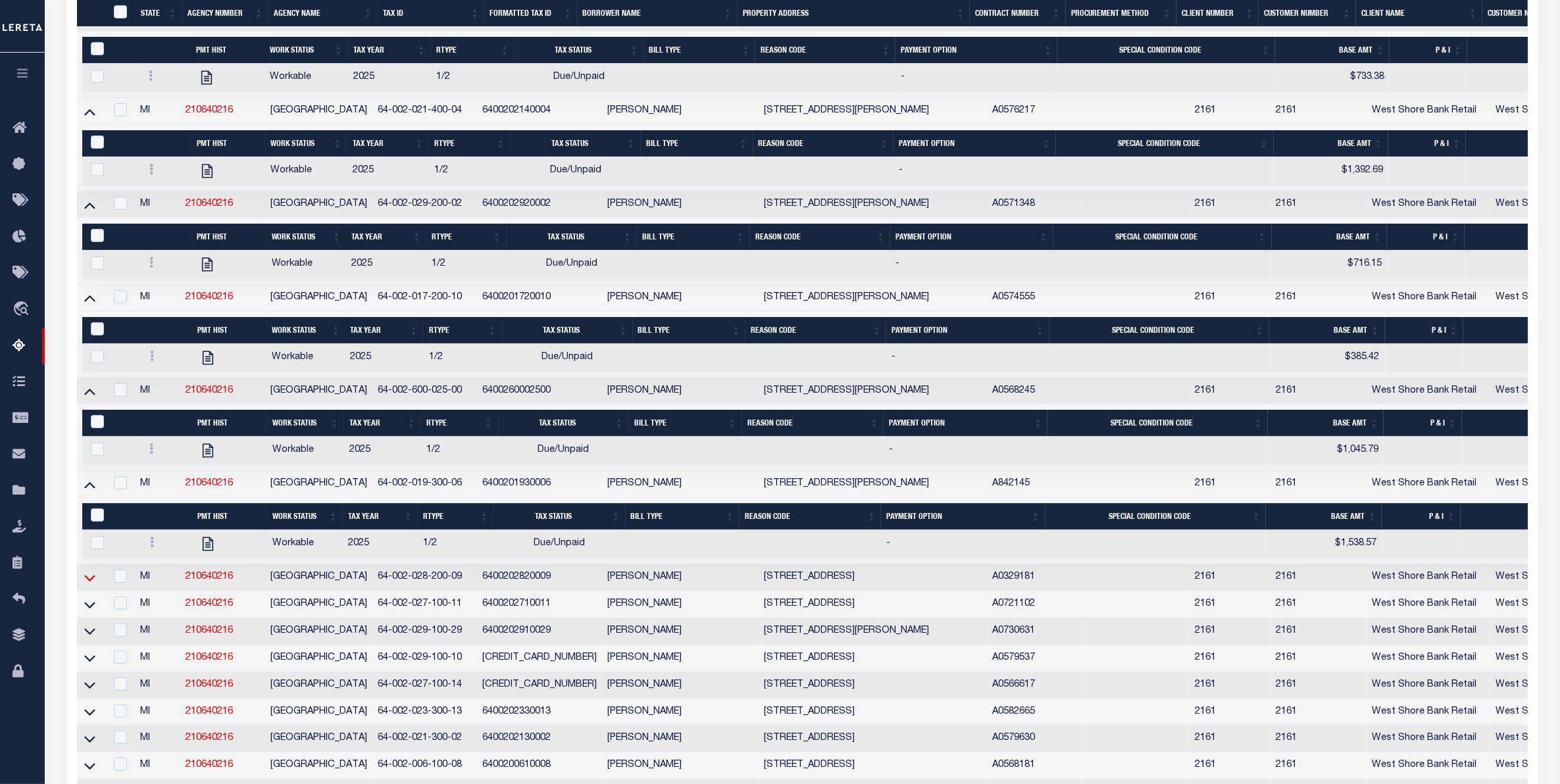
click at [87, 585] on icon at bounding box center [89, 578] width 11 height 14
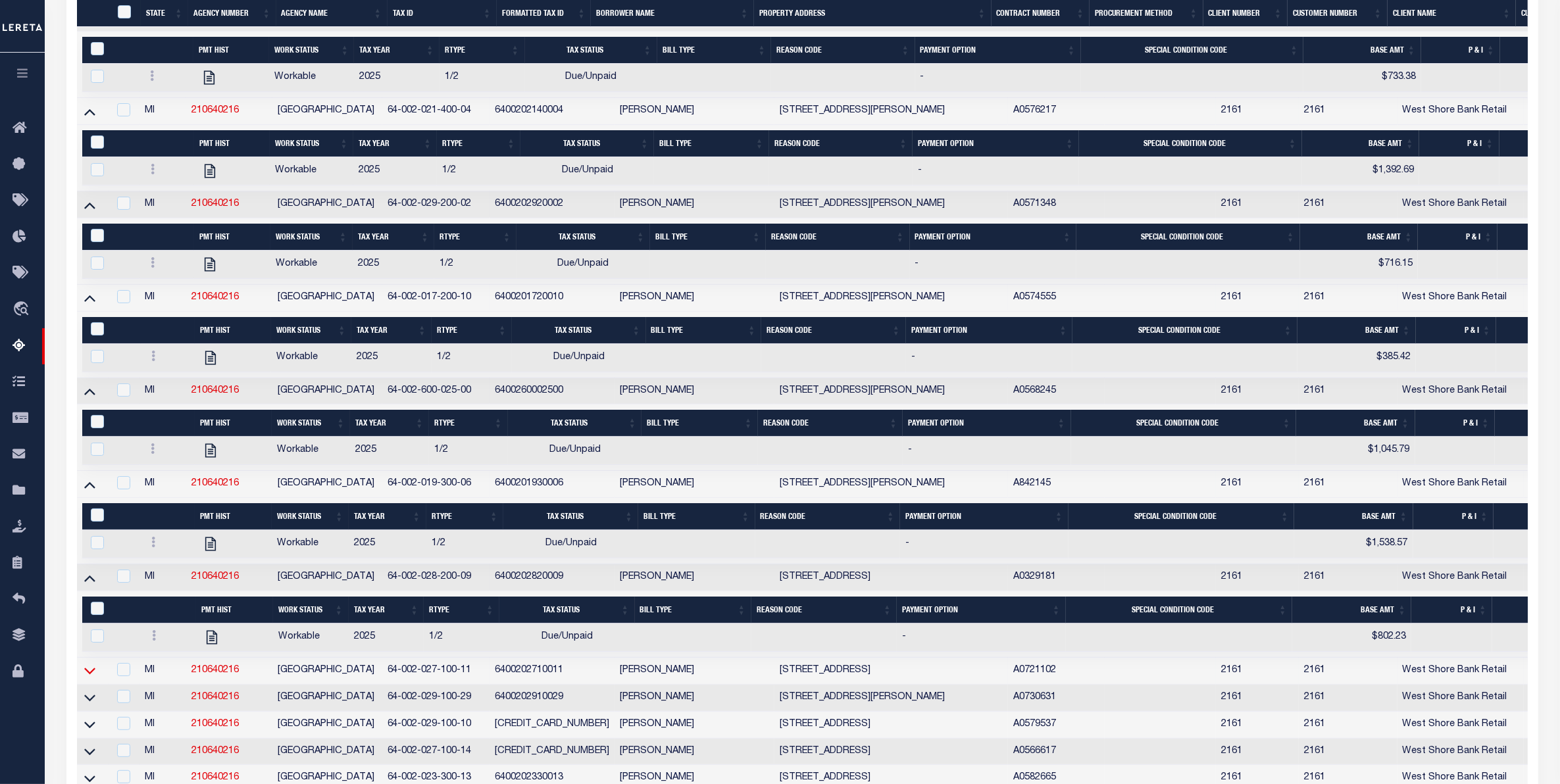
click at [92, 678] on icon at bounding box center [89, 671] width 11 height 14
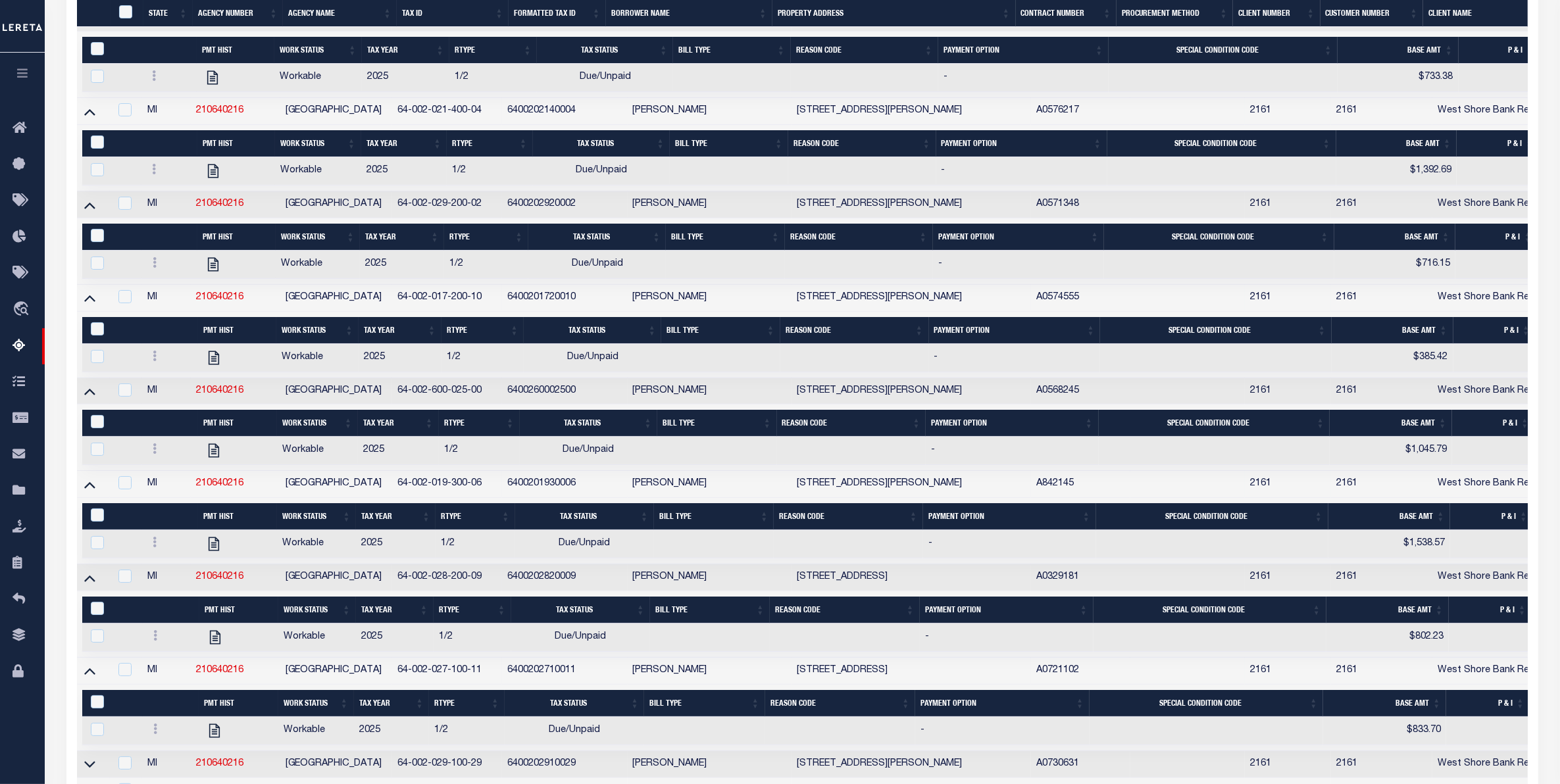
scroll to position [730, 0]
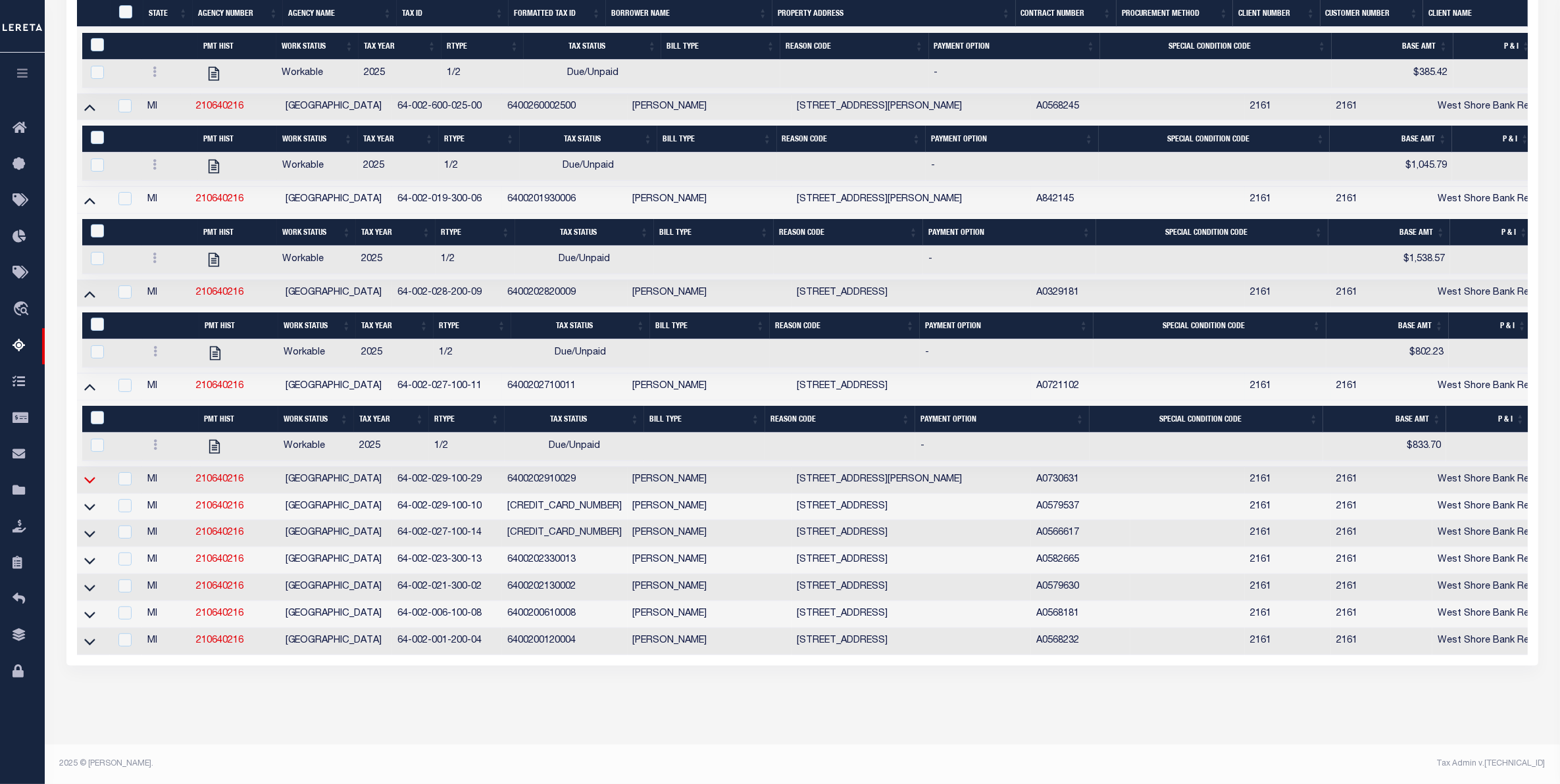
click at [84, 473] on icon at bounding box center [89, 479] width 11 height 14
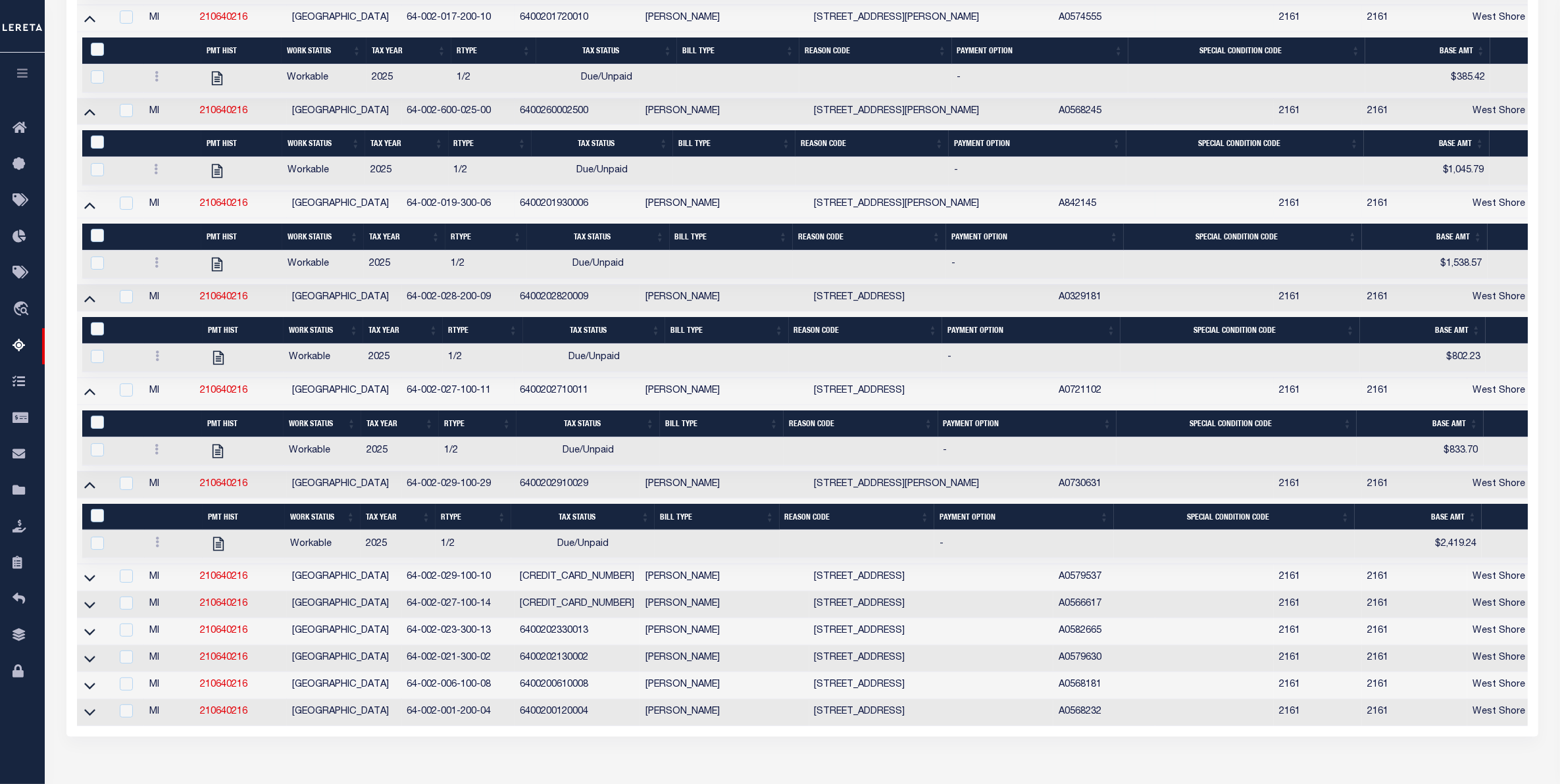
scroll to position [128, 0]
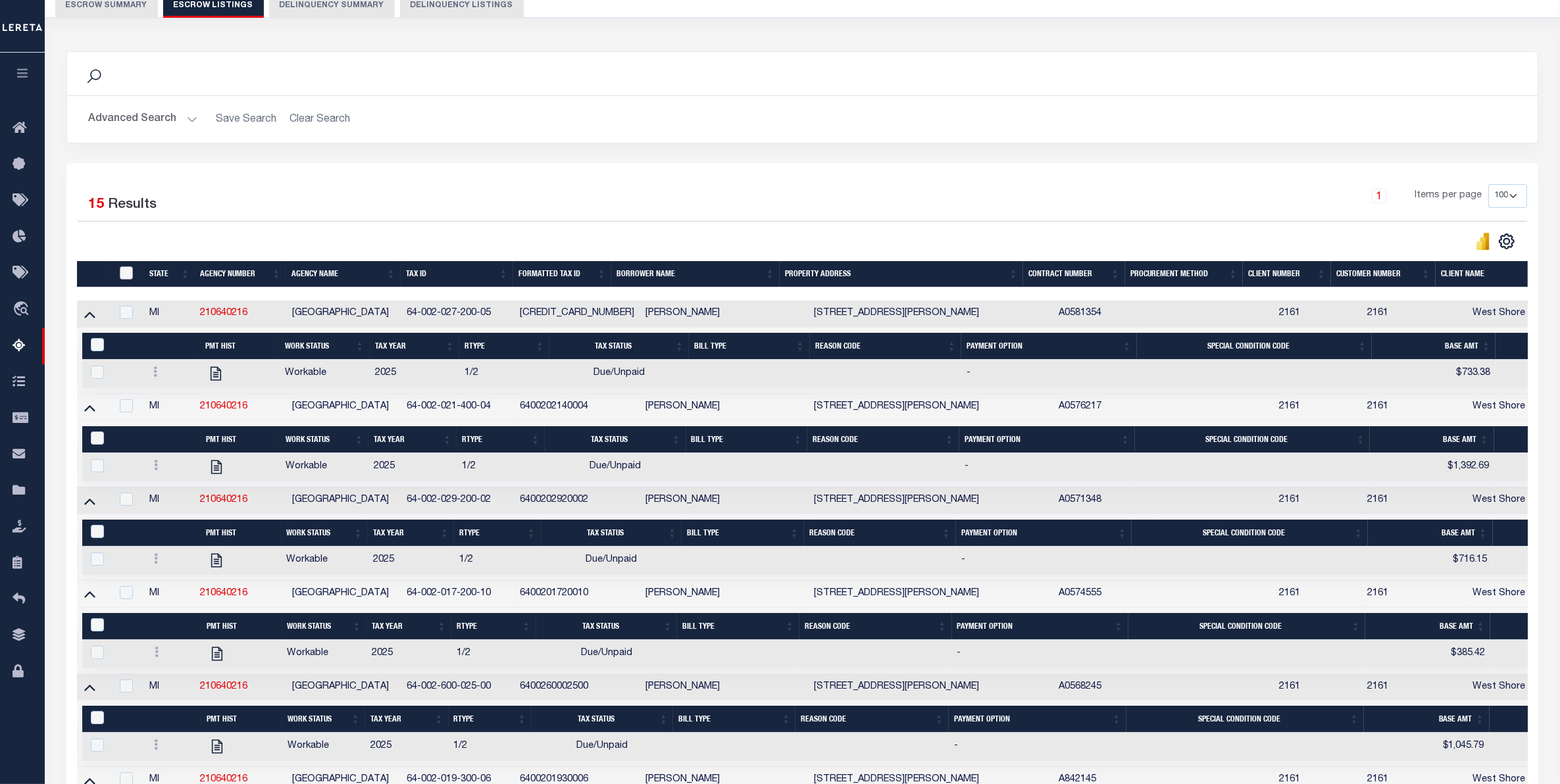
click at [126, 268] on input "ID" at bounding box center [126, 272] width 13 height 13
checkbox input "true"
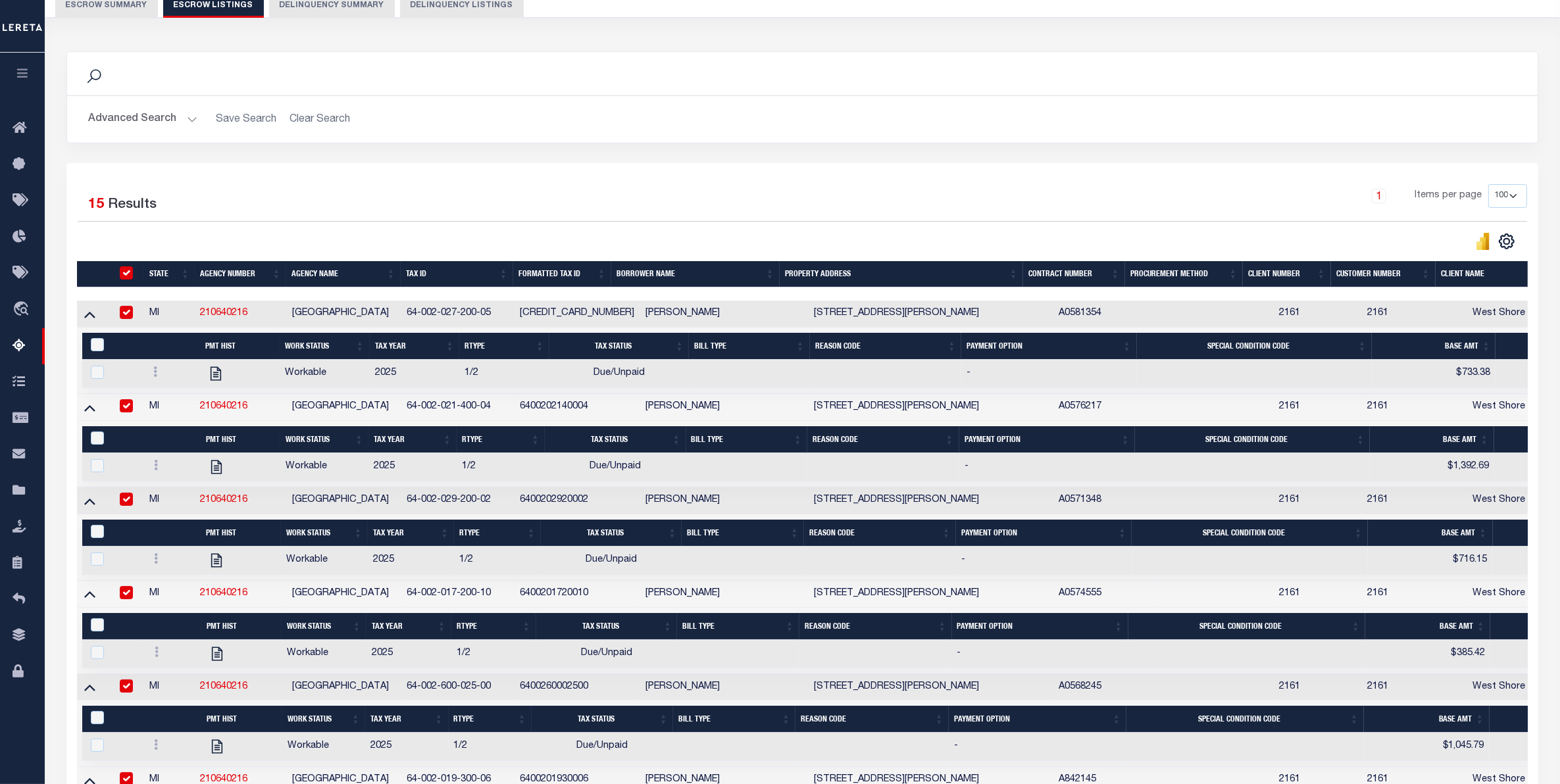
checkbox input "true"
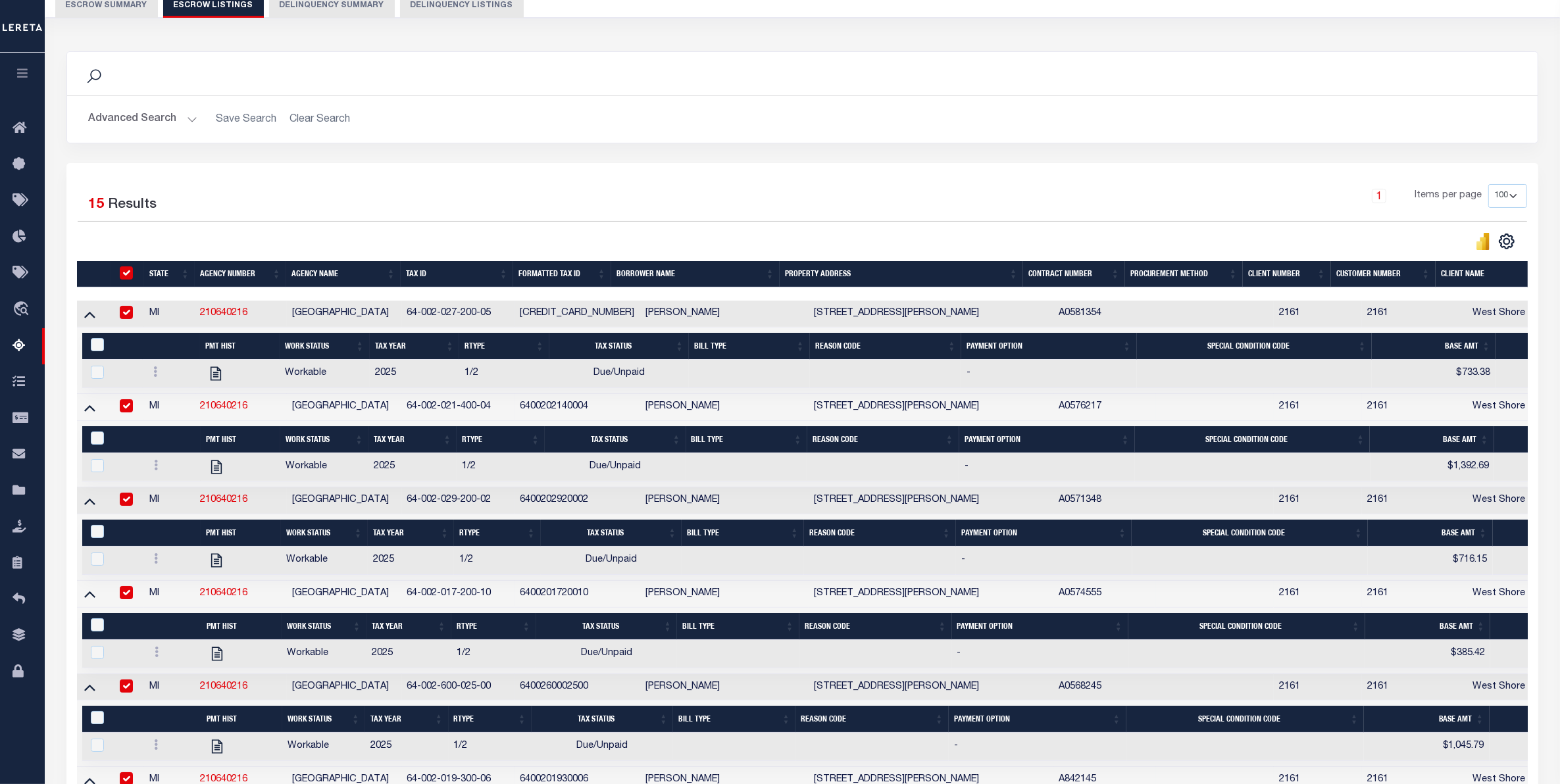
checkbox input "true"
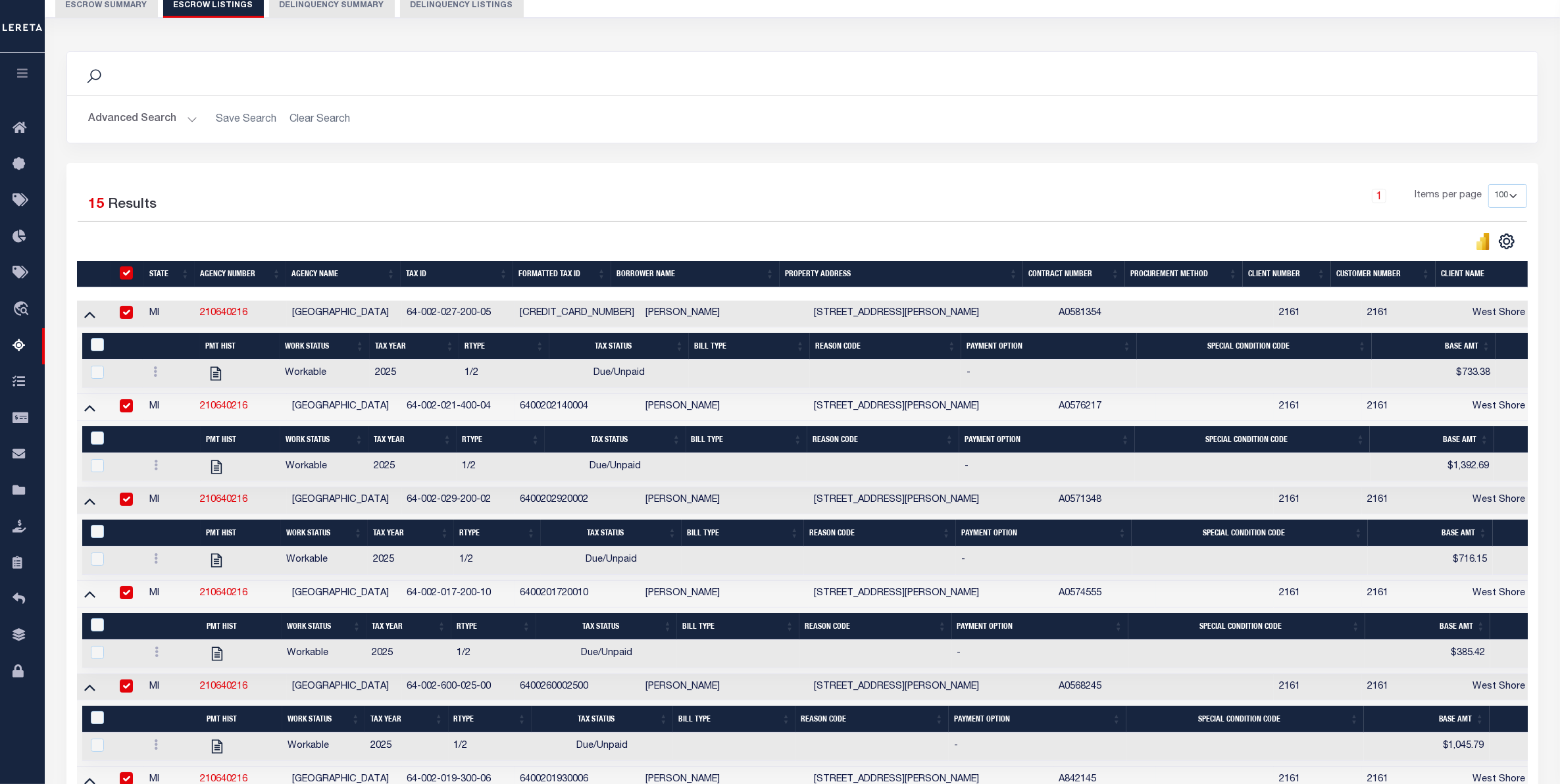
checkbox input "true"
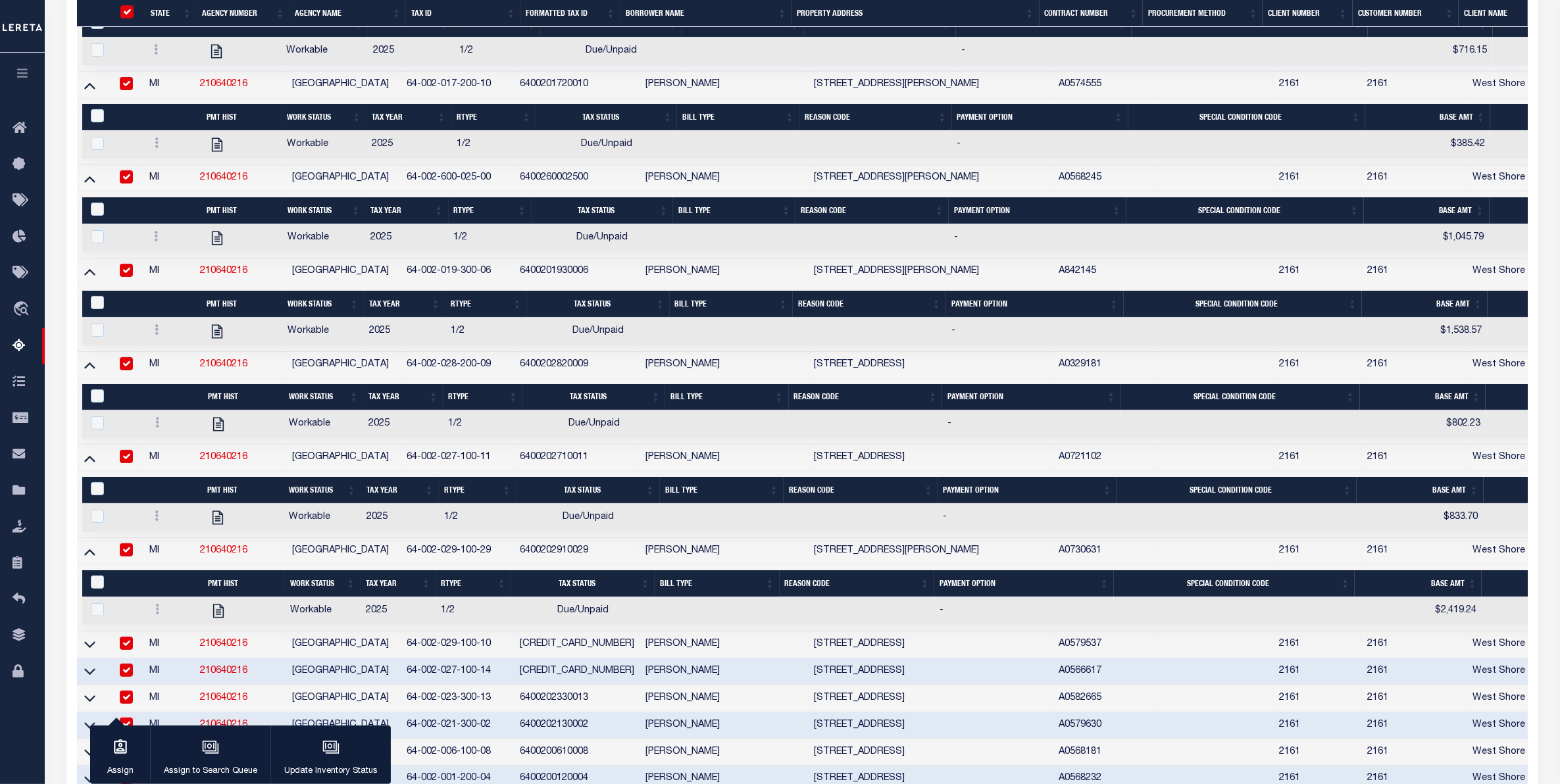
scroll to position [786, 0]
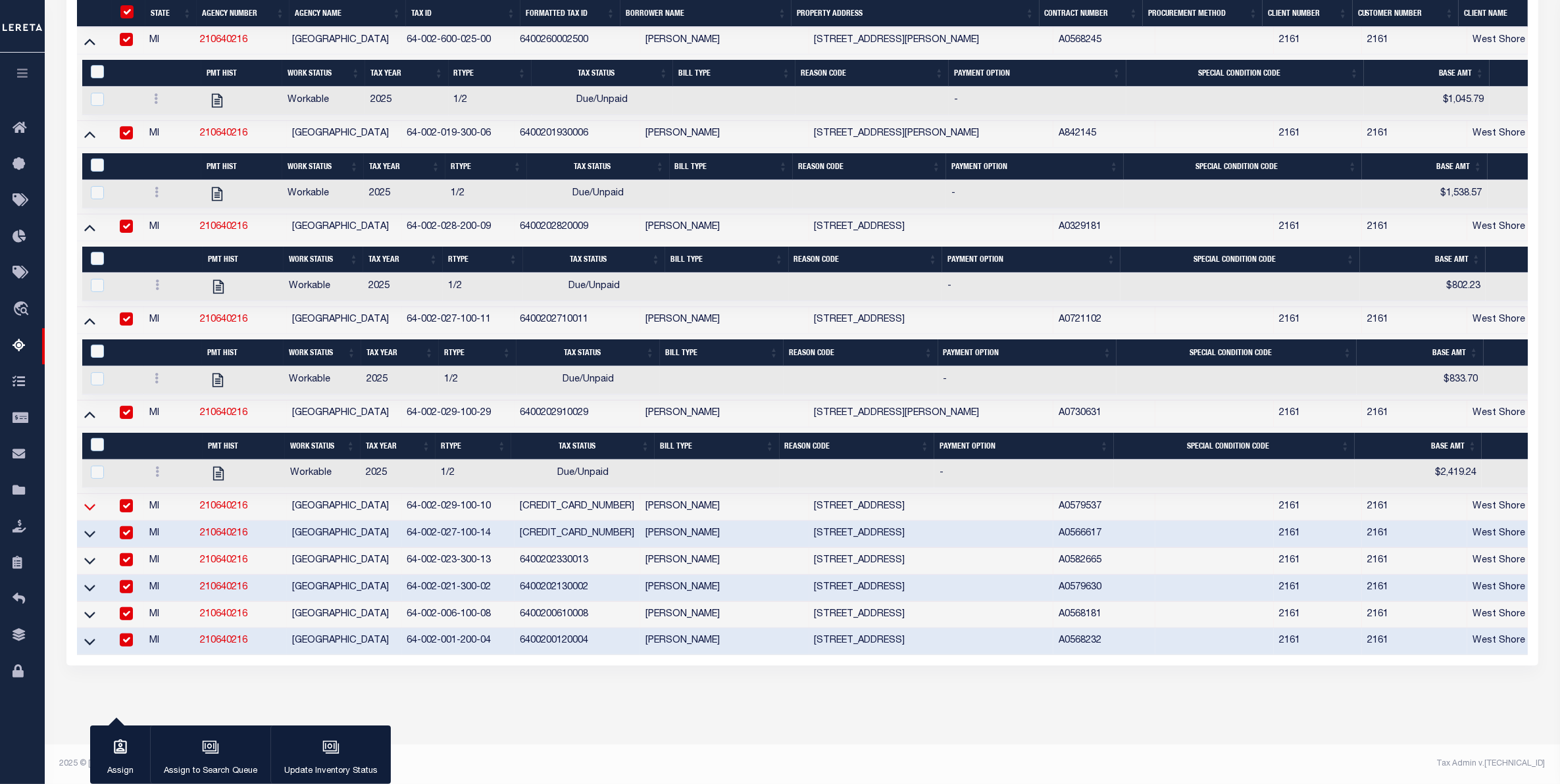
click at [89, 507] on icon at bounding box center [89, 508] width 11 height 7
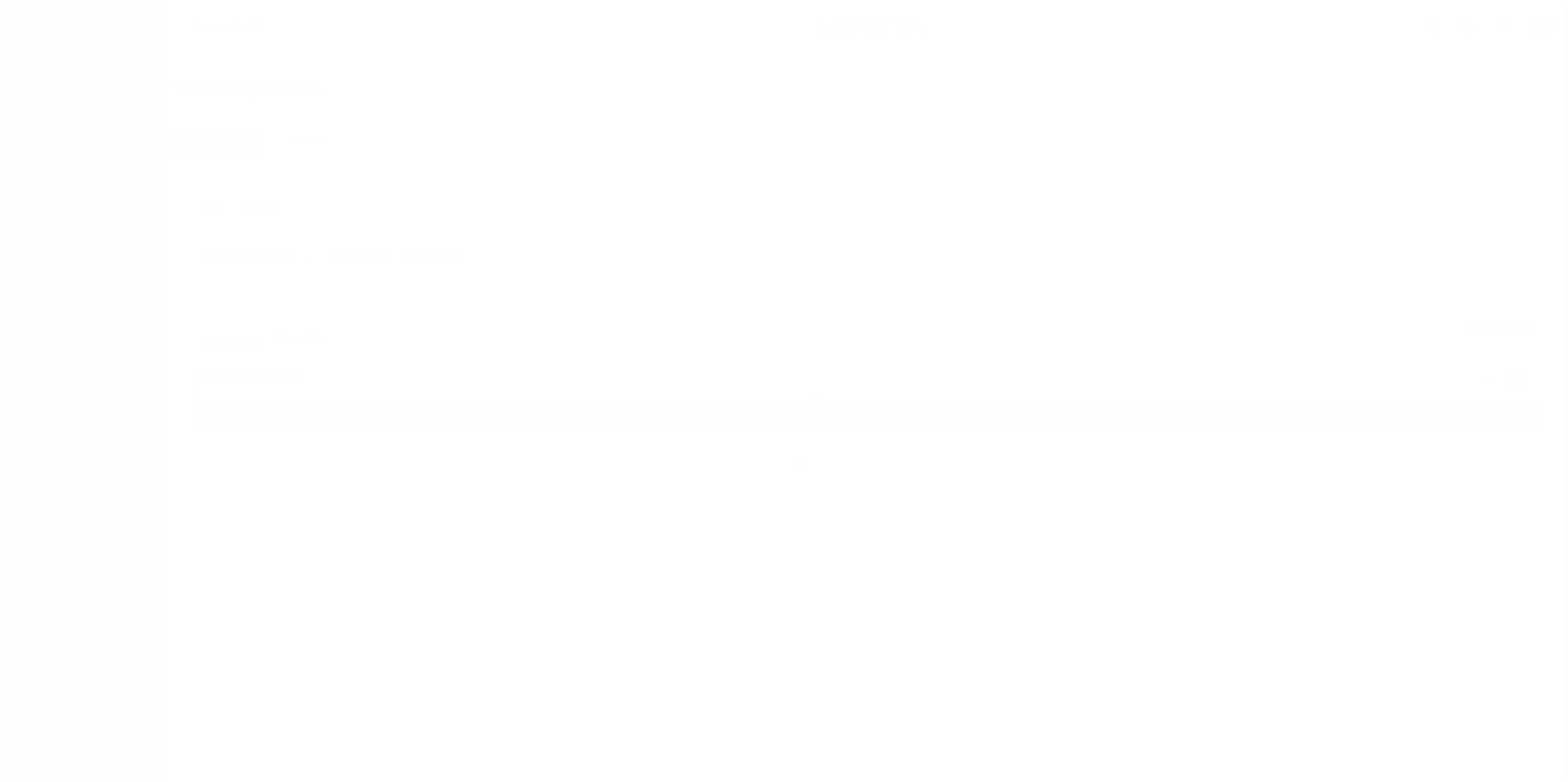
select select
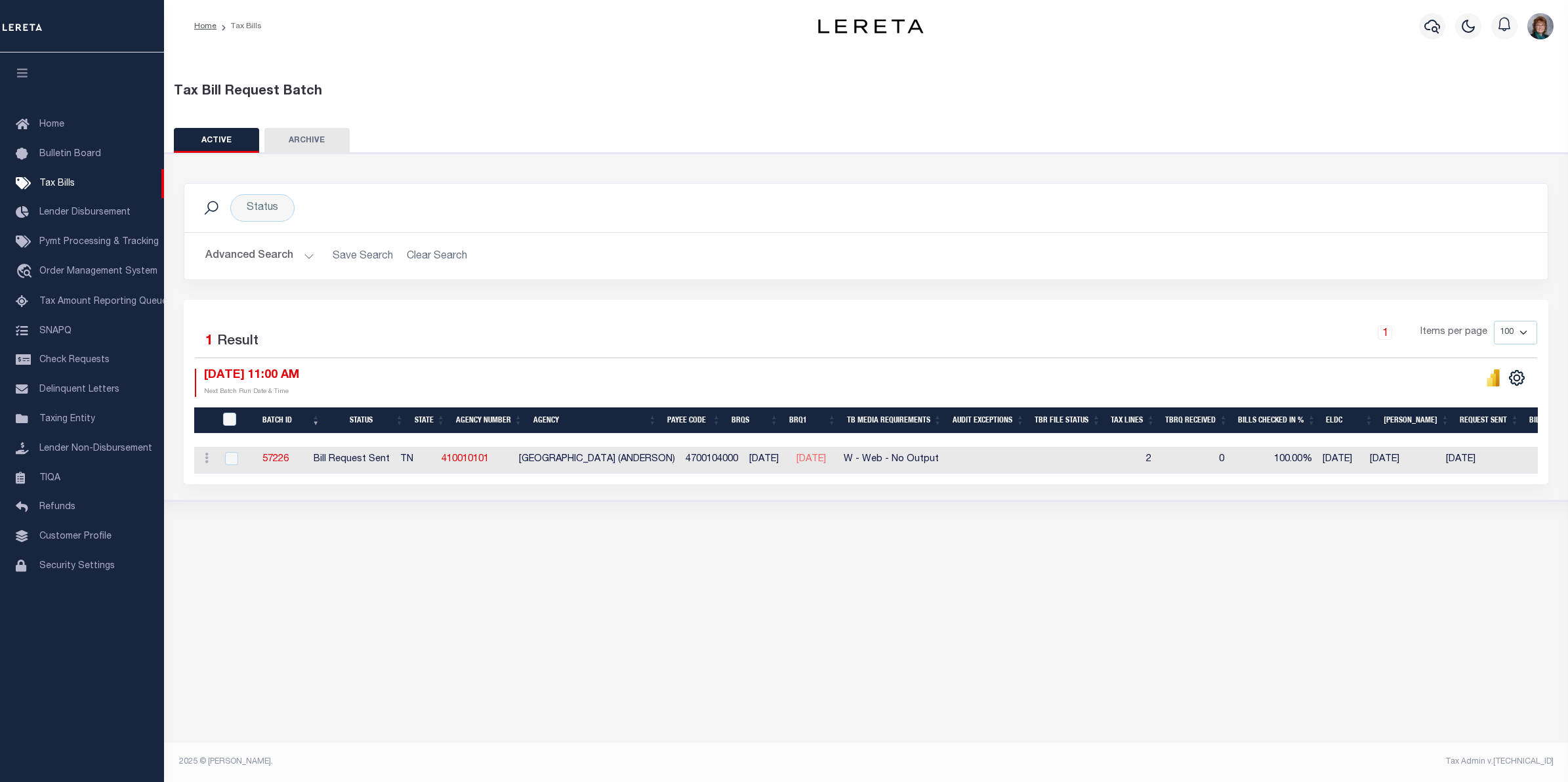
click at [252, 254] on button "Advanced Search" at bounding box center [260, 256] width 109 height 25
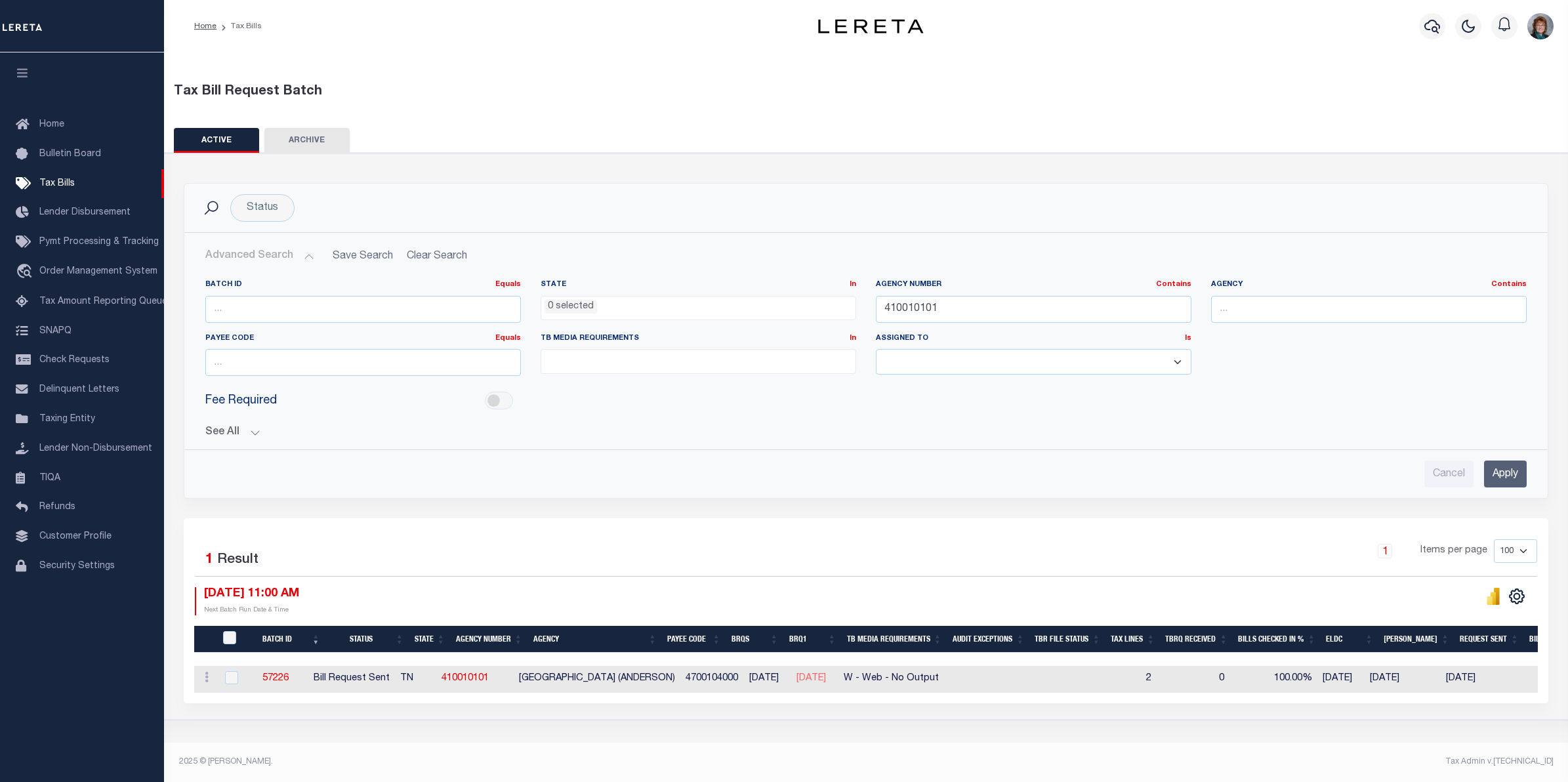
click at [244, 433] on button "See All" at bounding box center [866, 432] width 1322 height 13
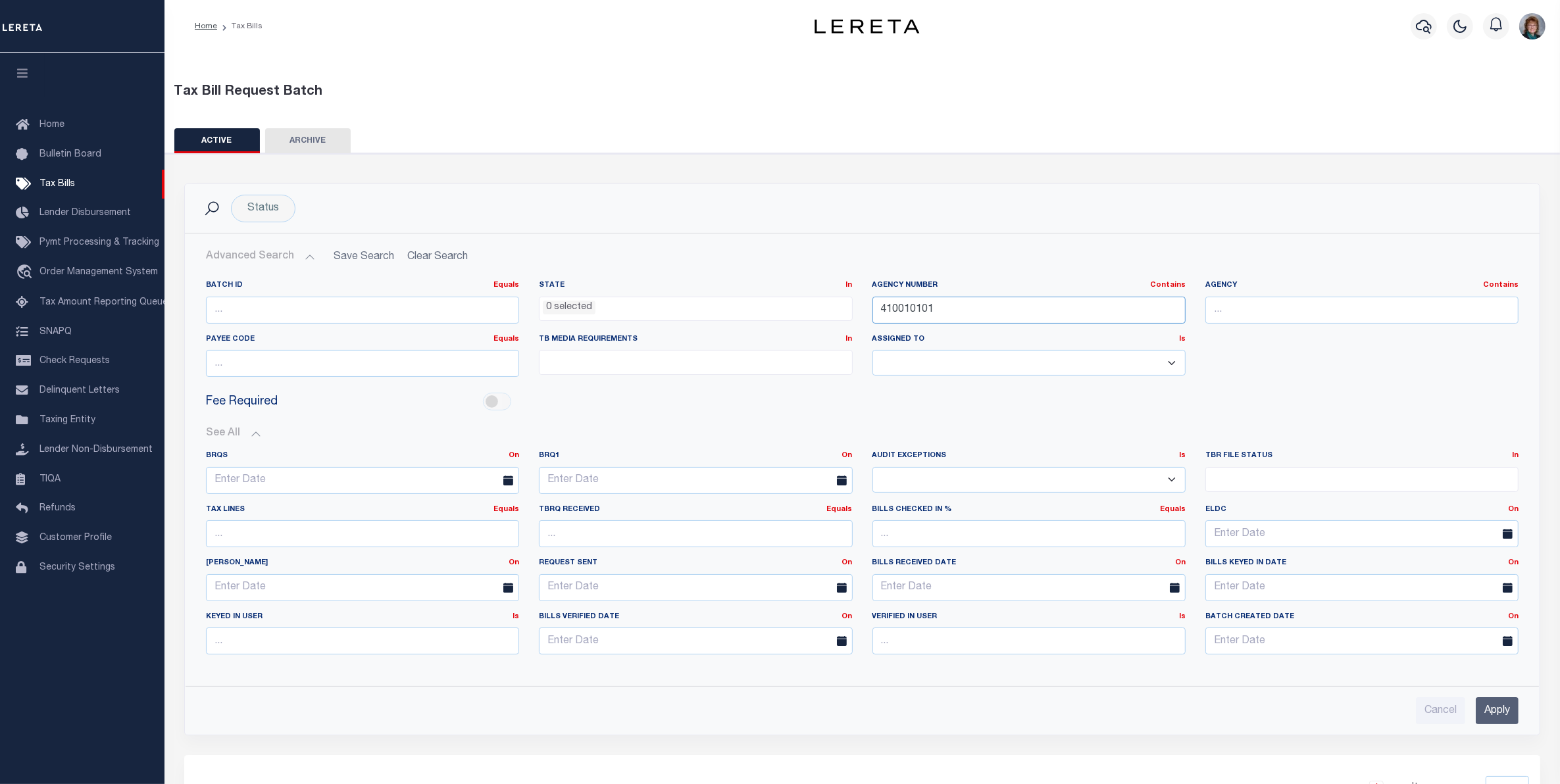
drag, startPoint x: 948, startPoint y: 313, endPoint x: 853, endPoint y: 314, distance: 95.0
click at [864, 314] on div "Agency Number Contains Contains Is 410010101" at bounding box center [1029, 307] width 333 height 54
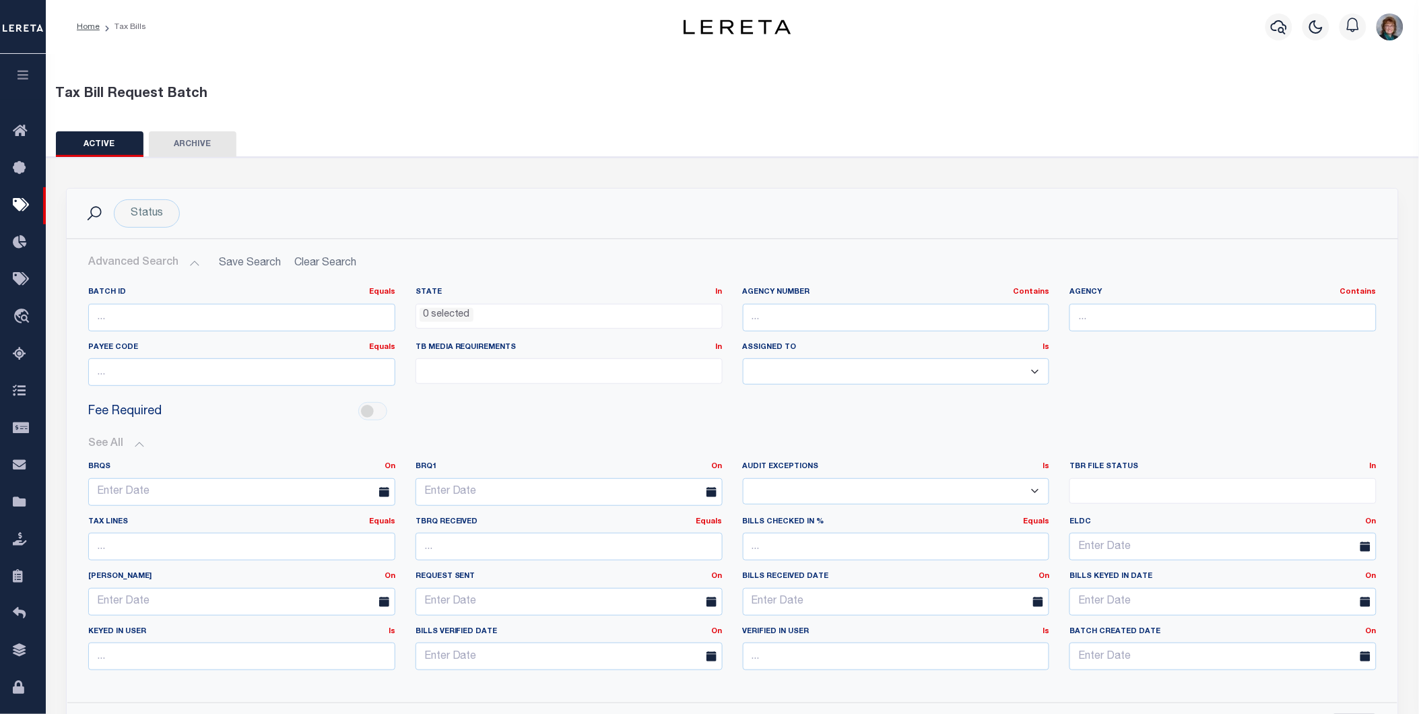
drag, startPoint x: 1563, startPoint y: 0, endPoint x: 798, endPoint y: 412, distance: 869.2
click at [798, 412] on div "Fee Required" at bounding box center [732, 412] width 1309 height 30
click at [152, 408] on span "Fee Required" at bounding box center [124, 412] width 73 height 18
click at [151, 412] on span "Fee Required" at bounding box center [124, 412] width 73 height 18
click at [368, 412] on input "checkbox" at bounding box center [372, 411] width 29 height 18
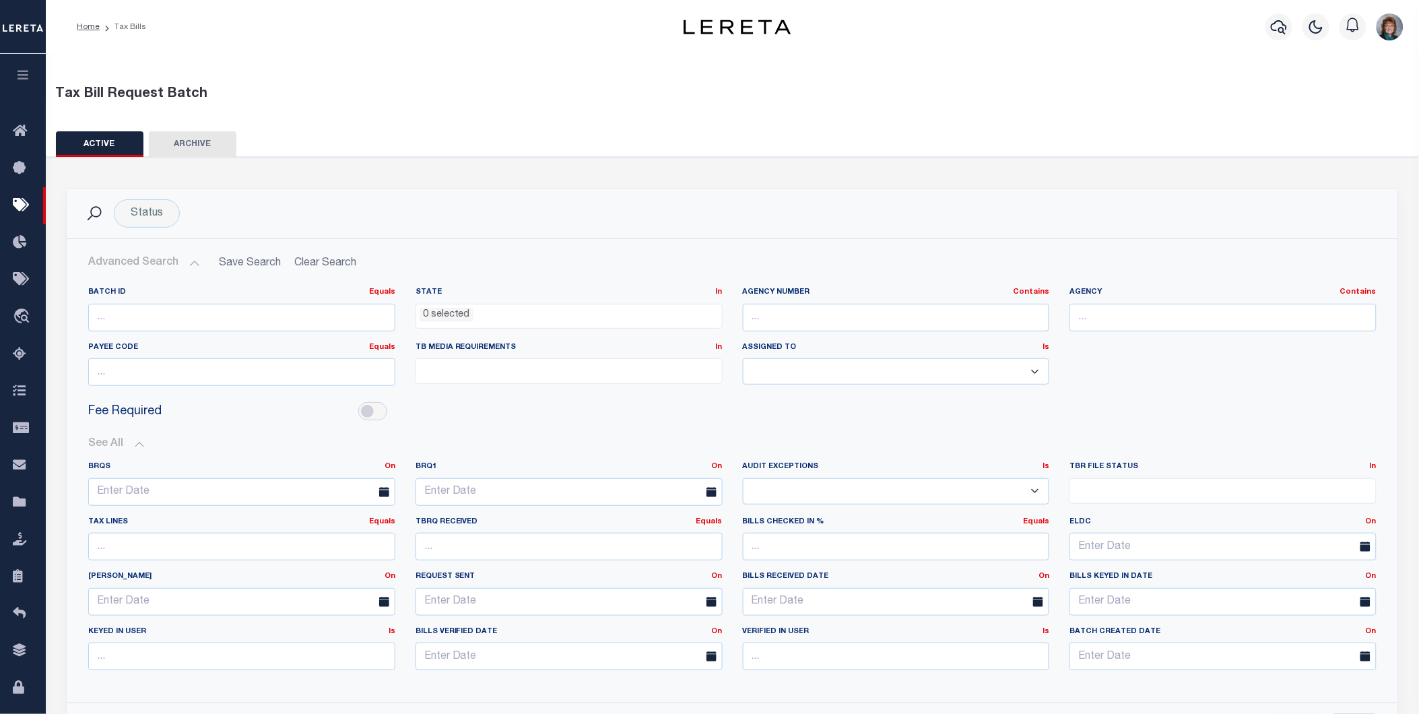
checkbox input "true"
click at [171, 214] on div "Status" at bounding box center [147, 213] width 66 height 28
select select
click at [213, 252] on span "0 selected" at bounding box center [230, 242] width 198 height 24
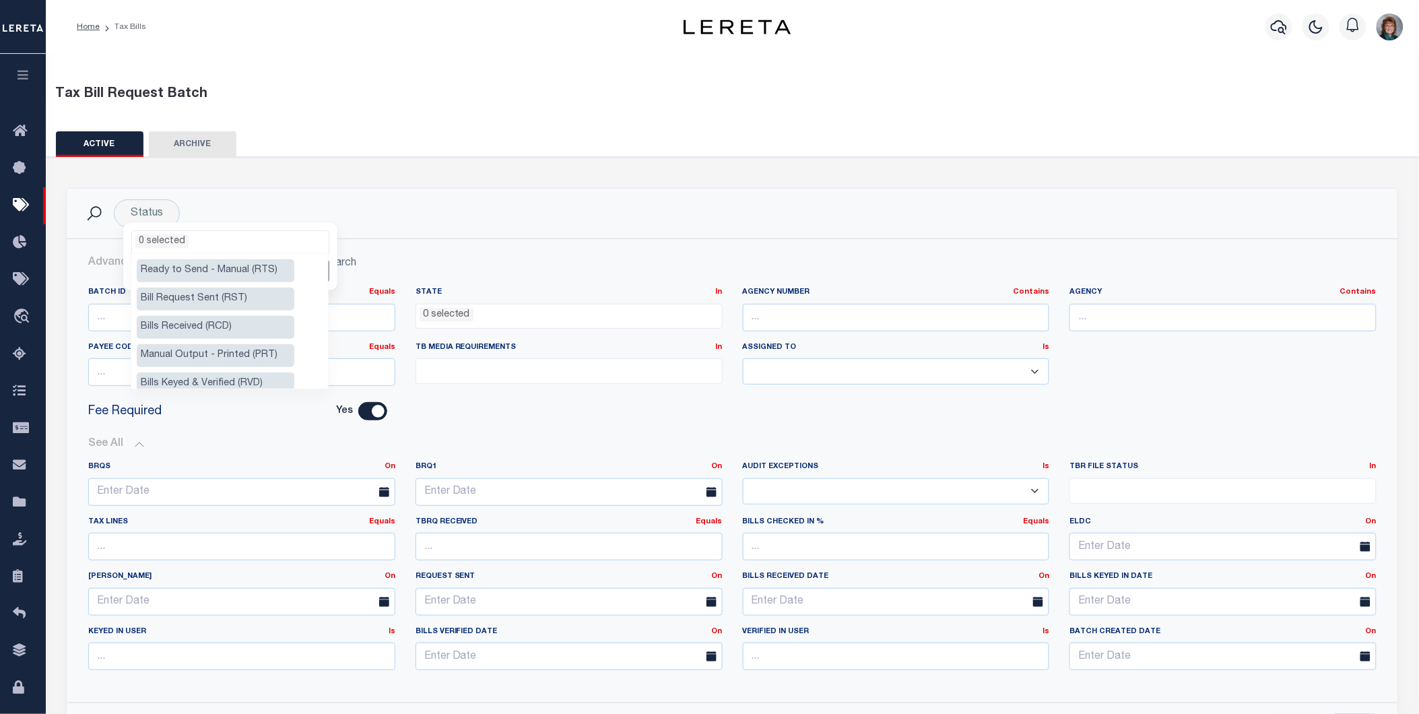
drag, startPoint x: 255, startPoint y: 298, endPoint x: 521, endPoint y: 263, distance: 268.4
click at [520, 269] on body "Home Tax Bills" at bounding box center [709, 511] width 1419 height 1022
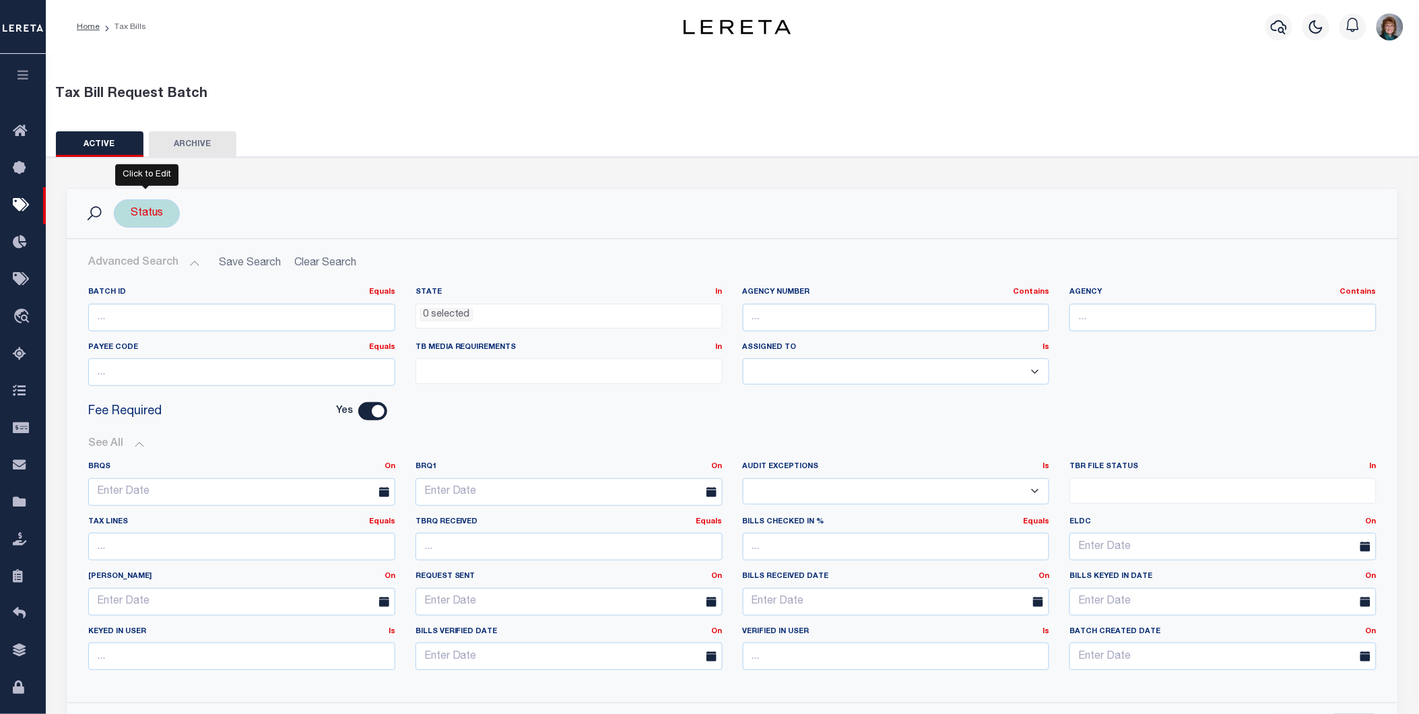
click at [164, 207] on div "Status Ready to Send - Manual (RTS) Bill Request Sent (RST) Bills Received (RCD…" at bounding box center [147, 213] width 66 height 28
select select
click at [164, 207] on div "Status Ready to Send - Manual (RTS) Bill Request Sent (RST) Bills Received (RCD…" at bounding box center [147, 213] width 66 height 28
click at [185, 240] on li "0 selected" at bounding box center [161, 241] width 53 height 14
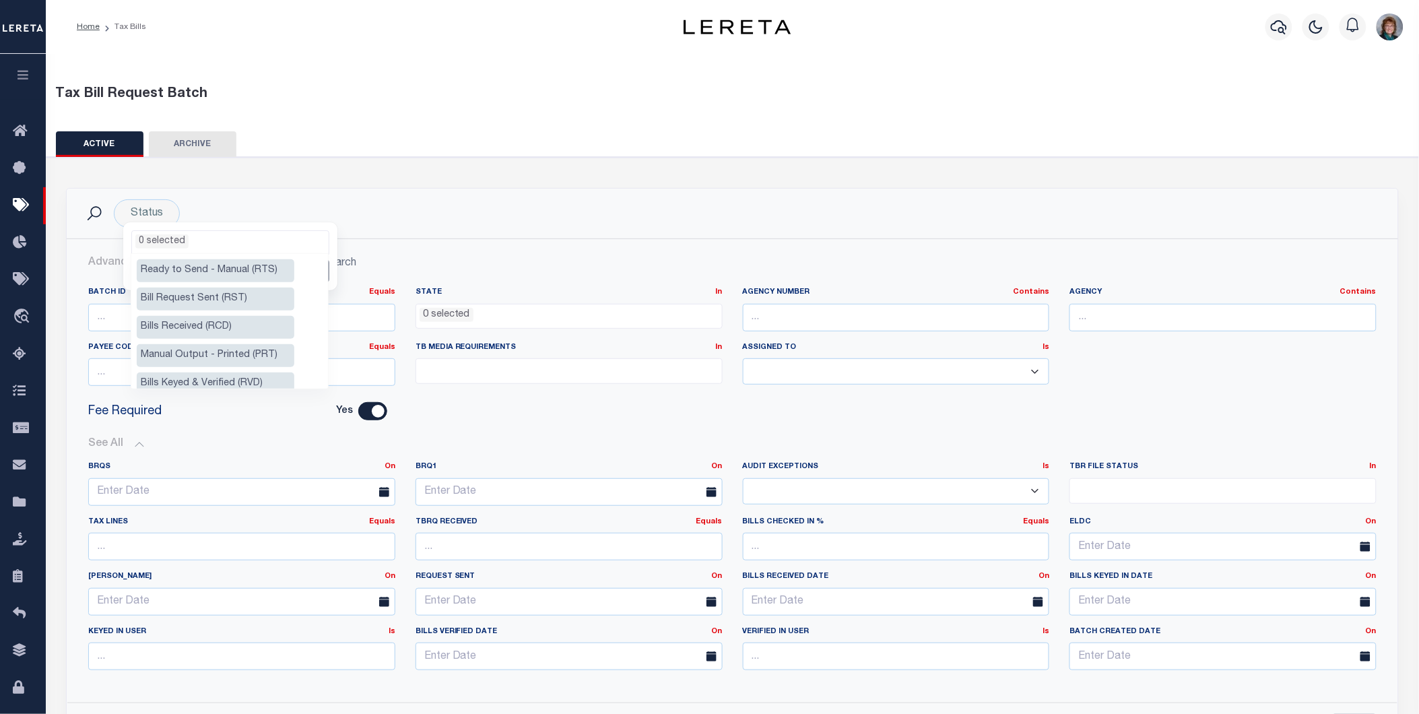
click at [219, 297] on li "Bill Request Sent (RST)" at bounding box center [216, 299] width 158 height 23
select select "RST"
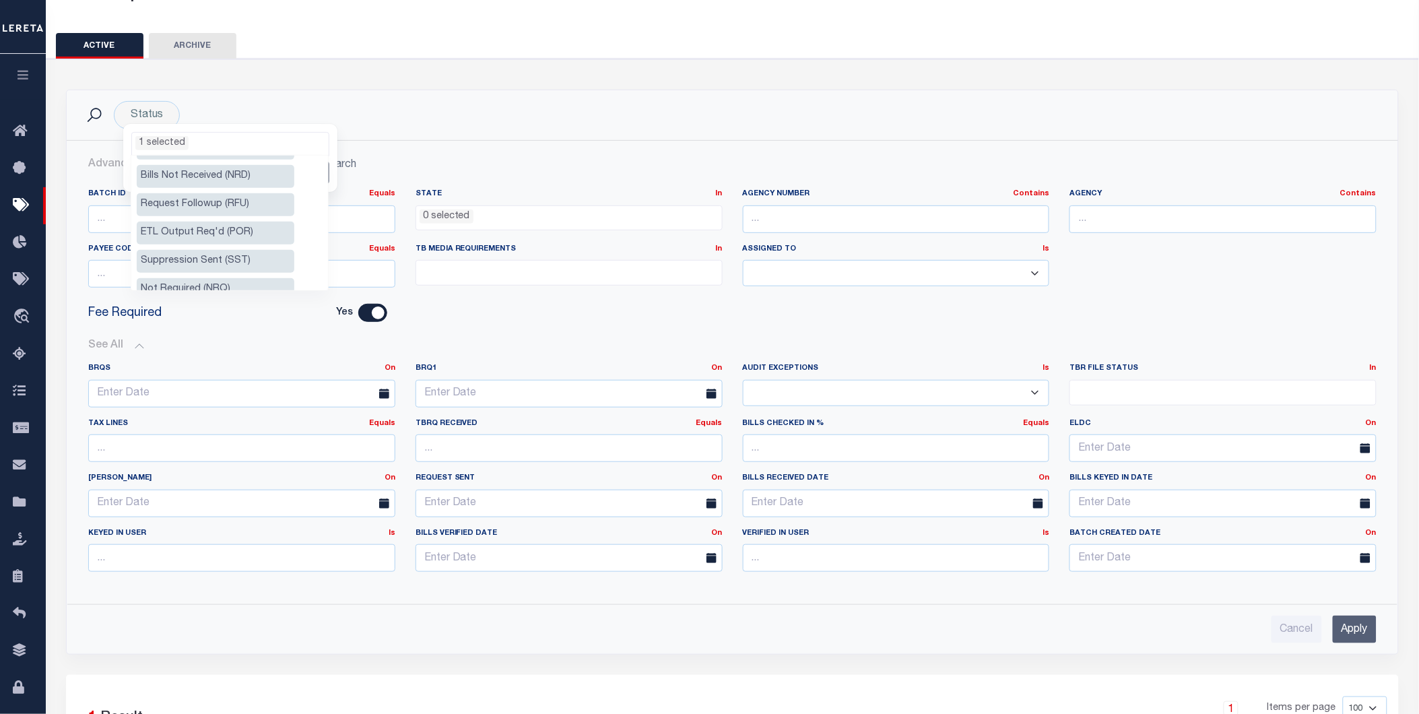
scroll to position [75, 0]
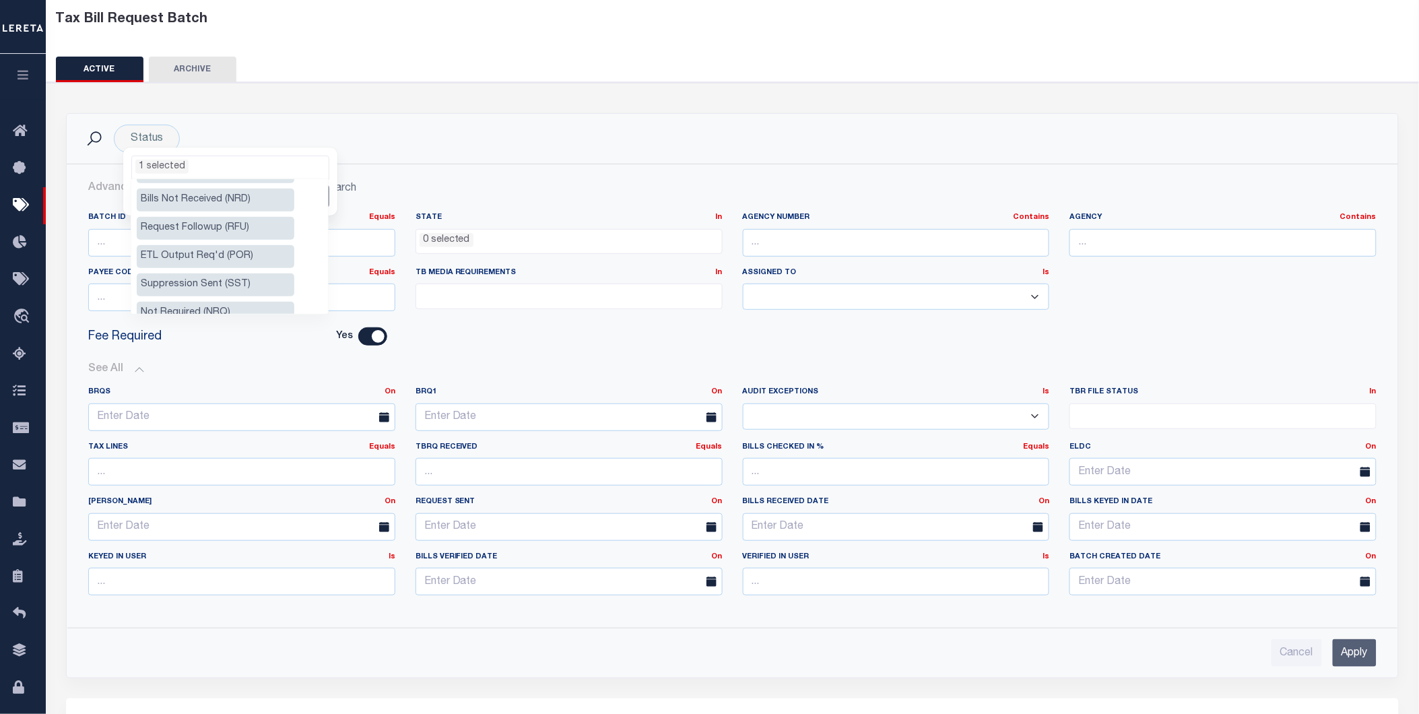
click at [278, 334] on div "Yes" at bounding box center [317, 336] width 139 height 18
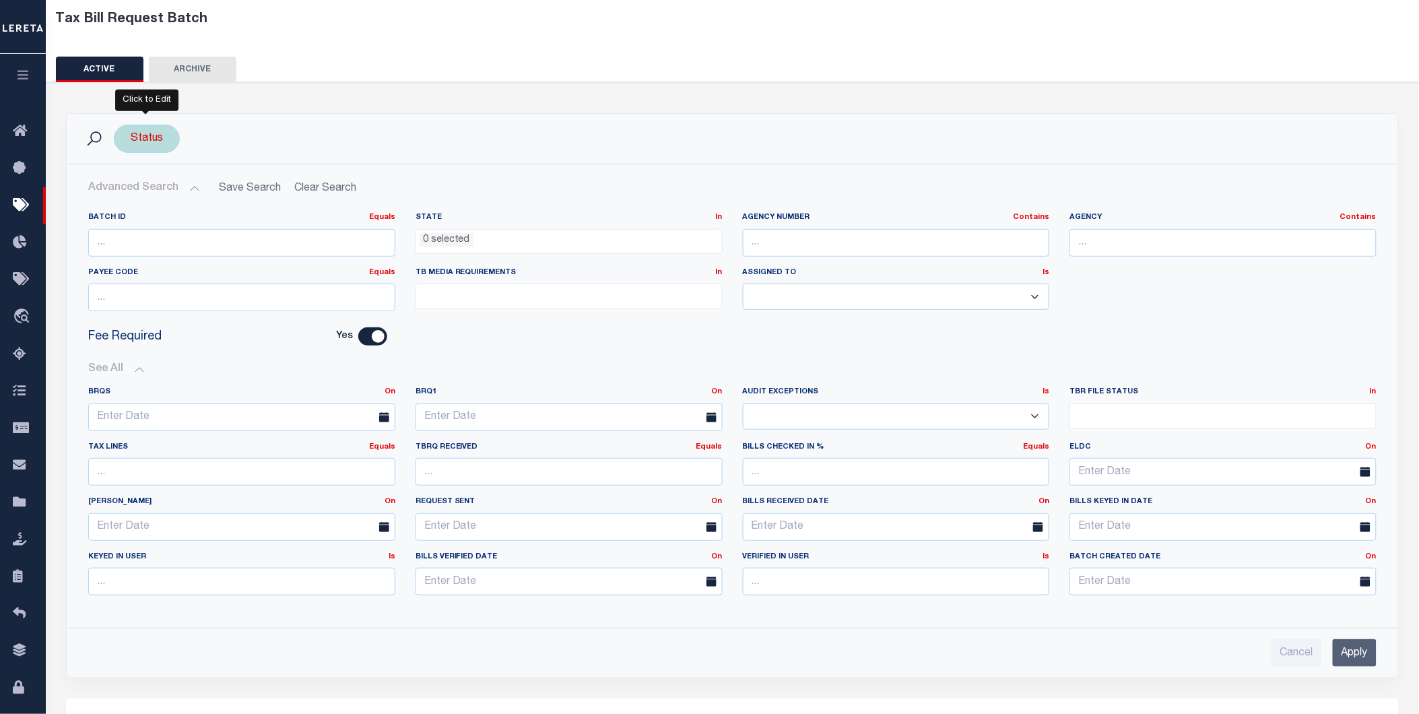
click at [131, 135] on div "Status Ready to Send - Manual (RTS) Bill Request Sent (RST) Bills Received (RCD…" at bounding box center [147, 139] width 66 height 28
click at [254, 174] on span "0 selected" at bounding box center [230, 168] width 198 height 24
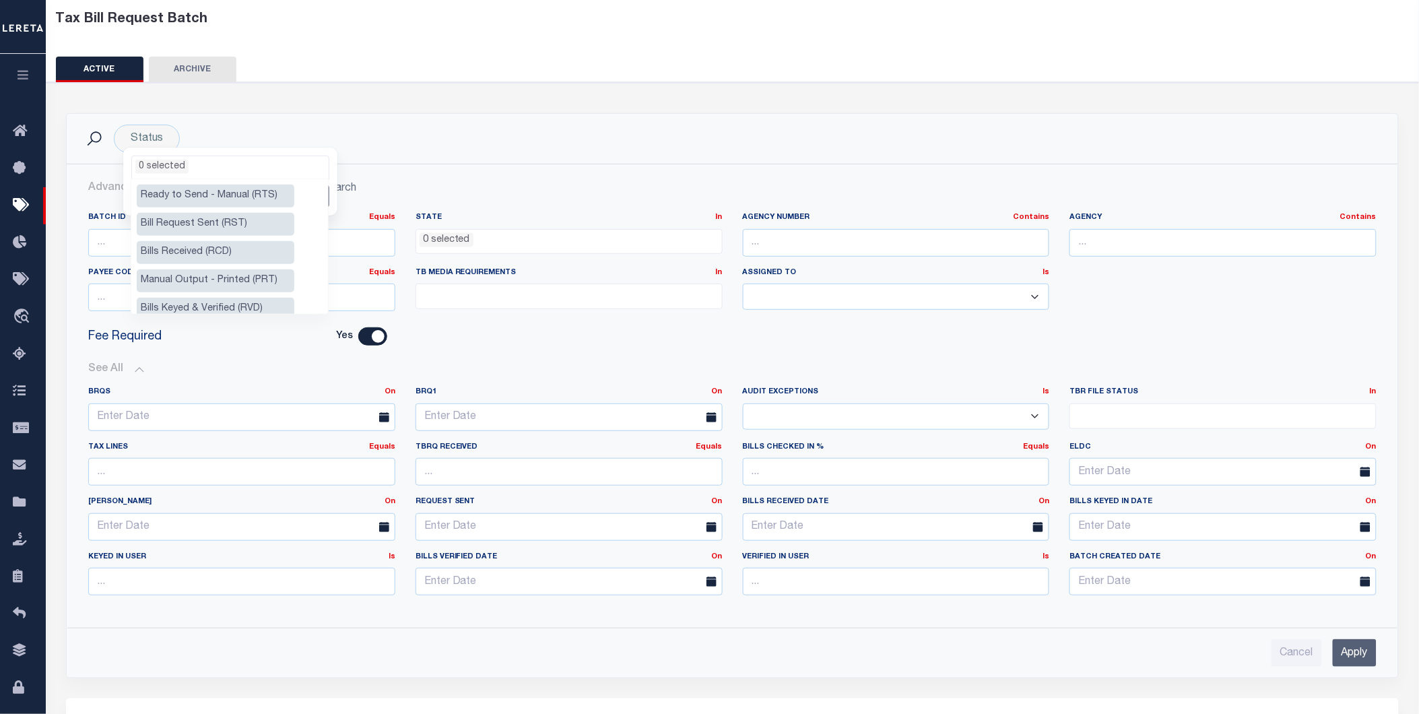
click at [253, 226] on li "Bill Request Sent (RST)" at bounding box center [216, 224] width 158 height 23
select select "RST"
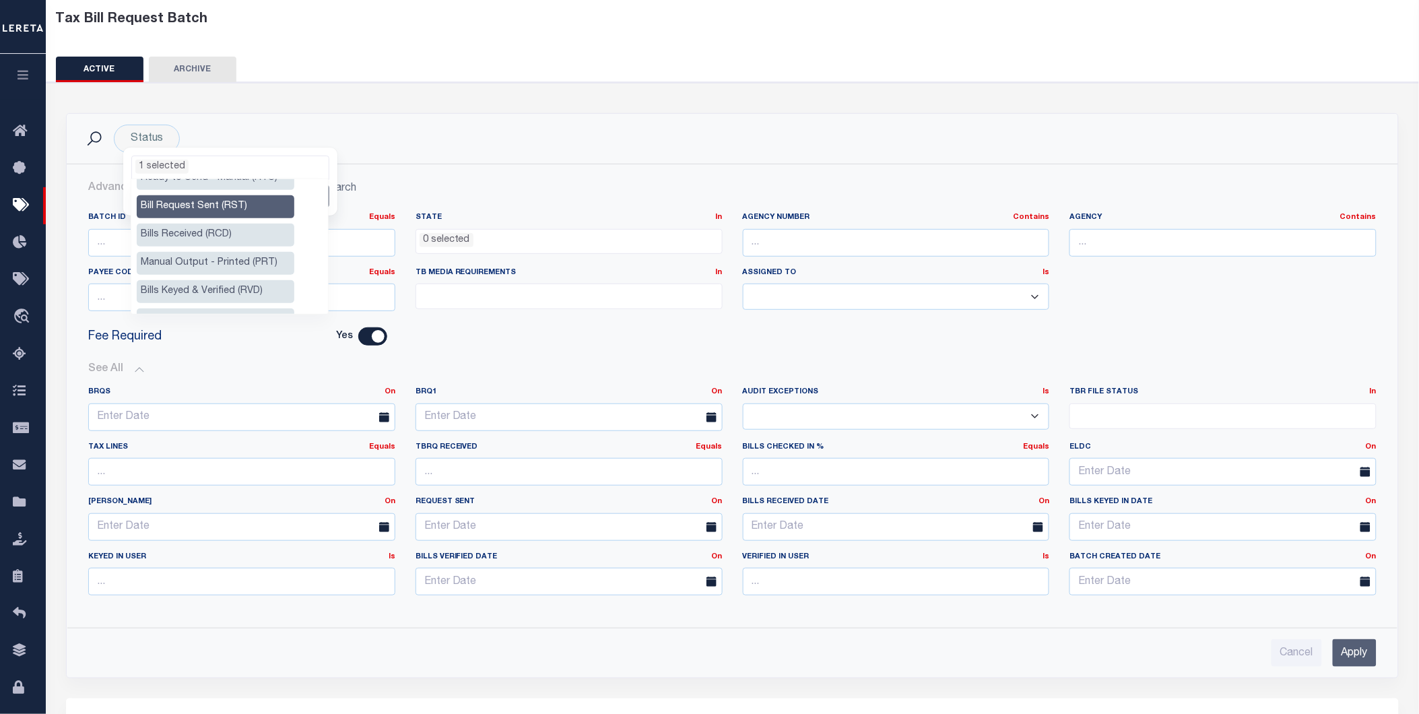
scroll to position [0, 0]
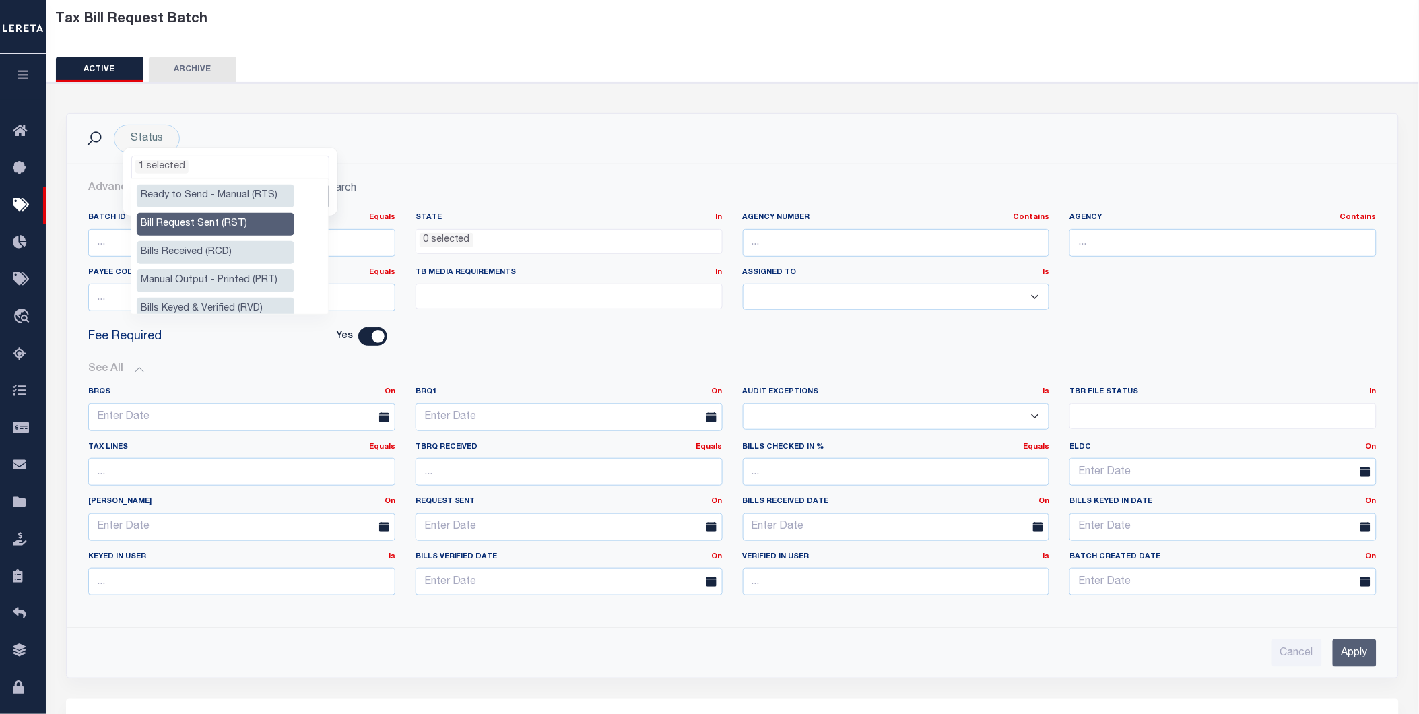
click at [214, 217] on li "Bill Request Sent (RST)" at bounding box center [216, 224] width 158 height 23
select select "RST"
click at [214, 217] on li "Bill Request Sent (RST)" at bounding box center [216, 224] width 158 height 23
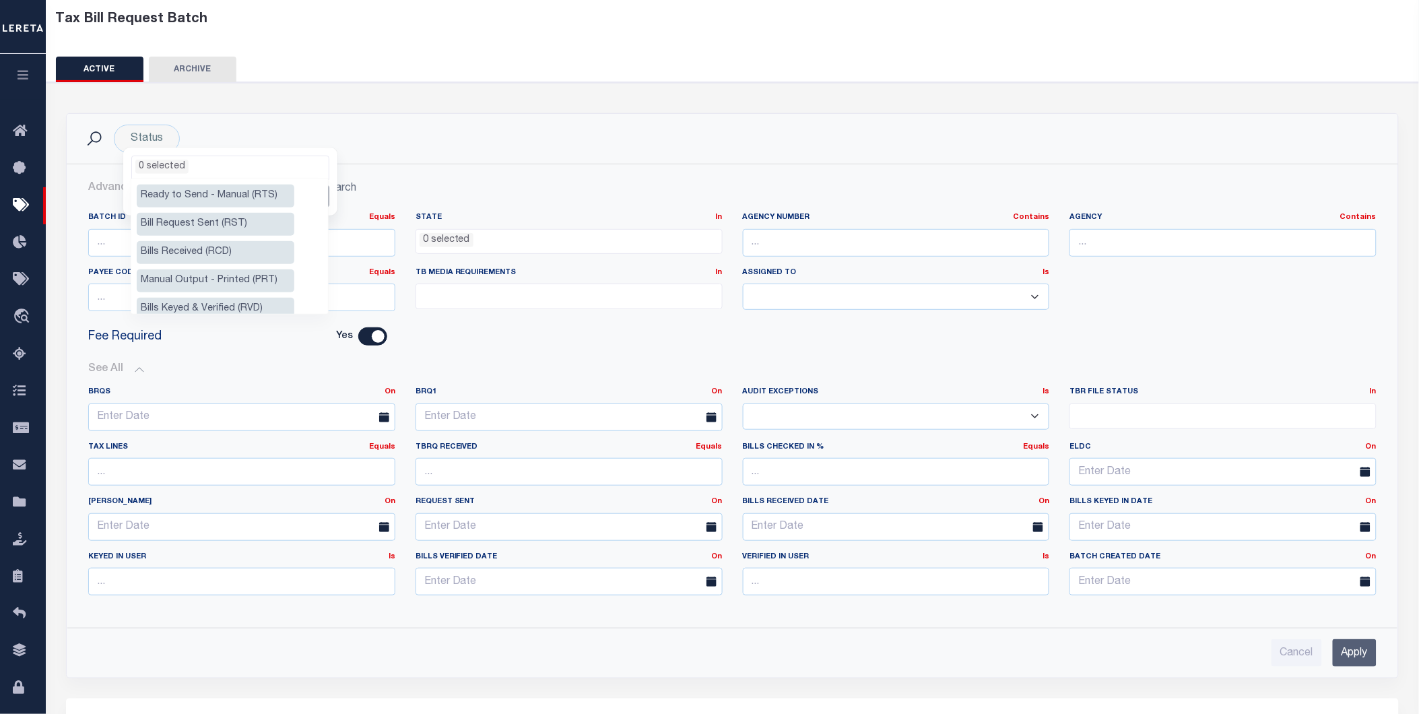
select select "RST"
click at [216, 218] on li "Bill Request Sent (RST)" at bounding box center [216, 224] width 158 height 23
drag, startPoint x: 216, startPoint y: 218, endPoint x: 223, endPoint y: 216, distance: 7.0
click at [219, 220] on li "Bill Request Sent (RST)" at bounding box center [216, 224] width 158 height 23
select select "RST"
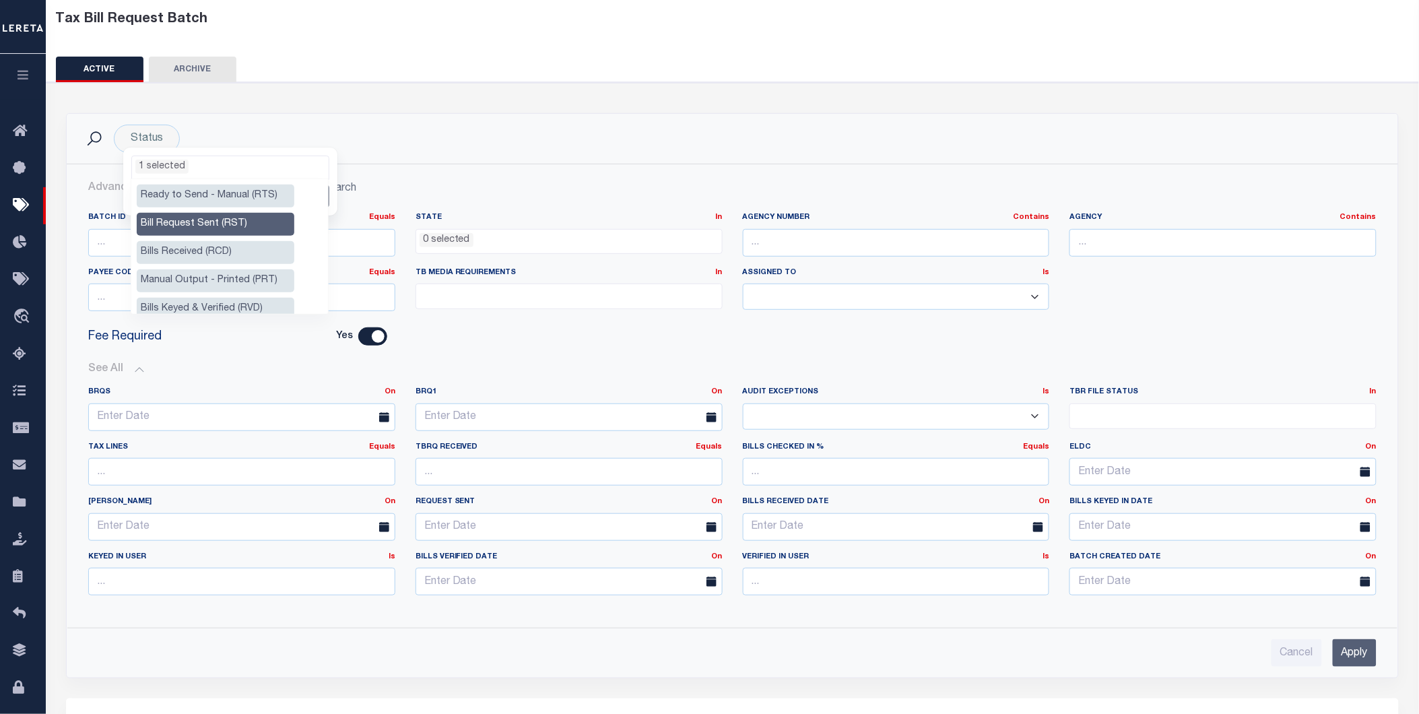
click at [287, 338] on div "Yes" at bounding box center [317, 336] width 139 height 18
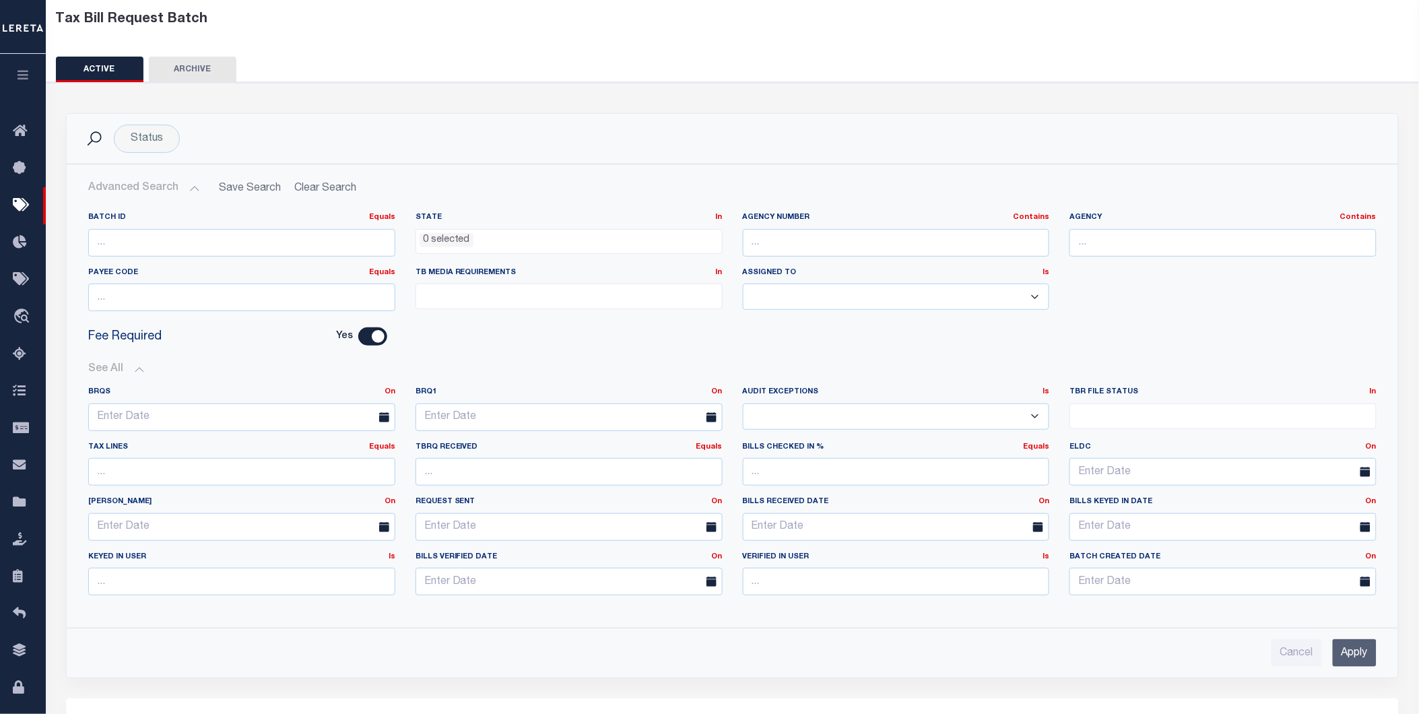
click at [1349, 656] on input "Apply" at bounding box center [1355, 653] width 44 height 28
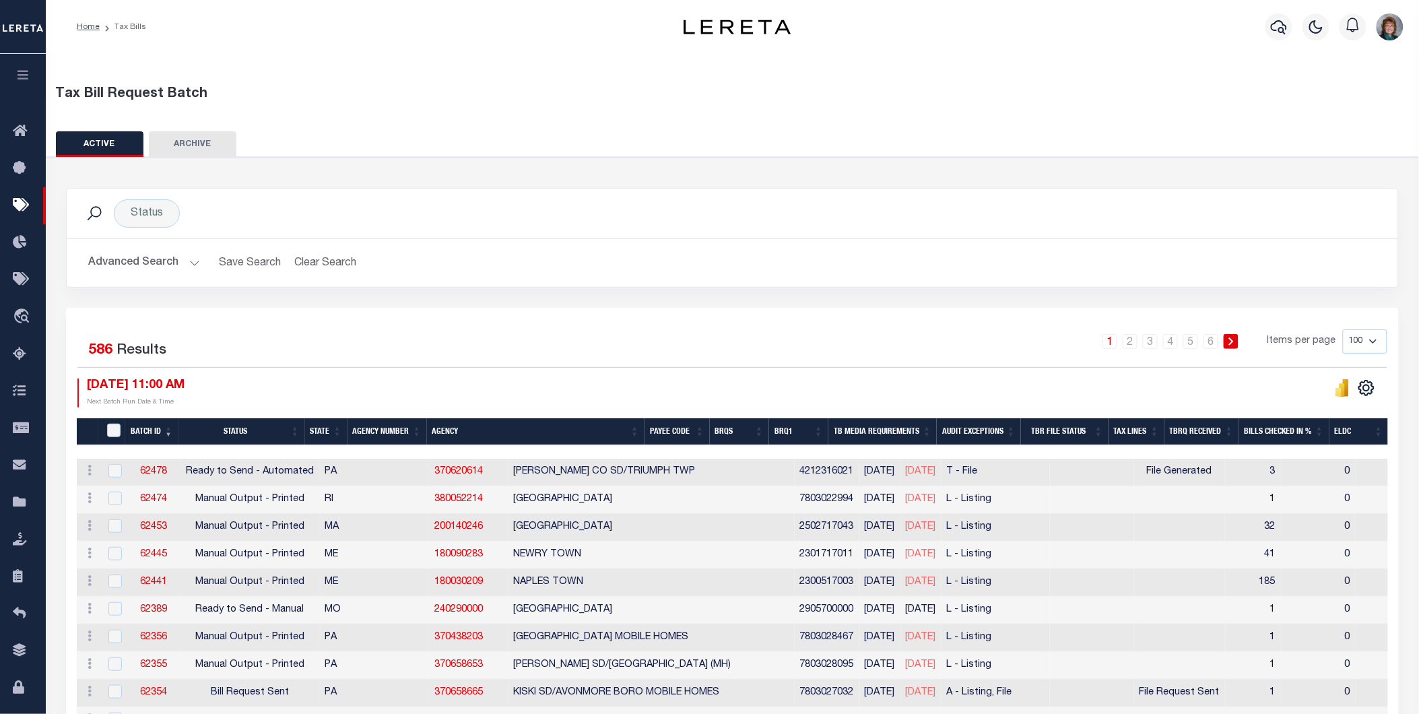
click at [157, 266] on button "Advanced Search" at bounding box center [144, 263] width 112 height 26
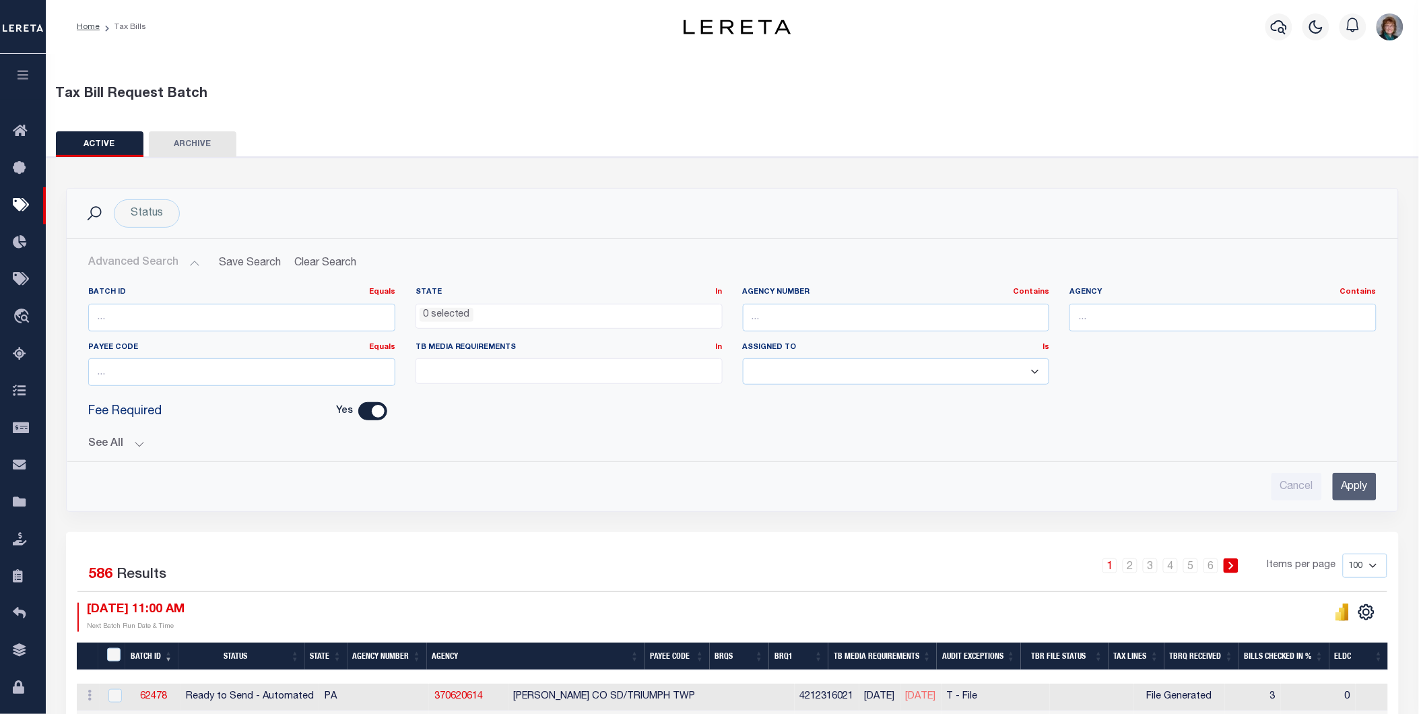
click at [1358, 487] on input "Apply" at bounding box center [1355, 487] width 44 height 28
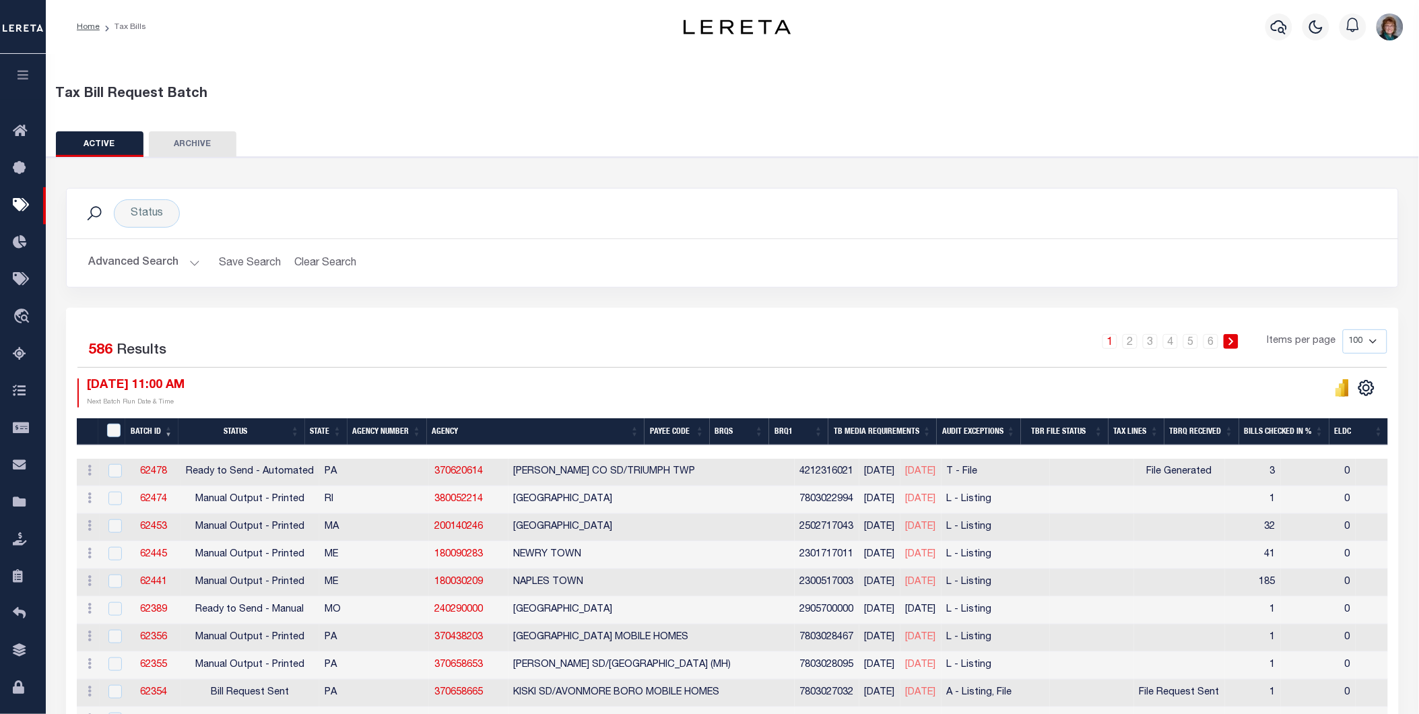
click at [244, 423] on th "Status" at bounding box center [242, 432] width 127 height 28
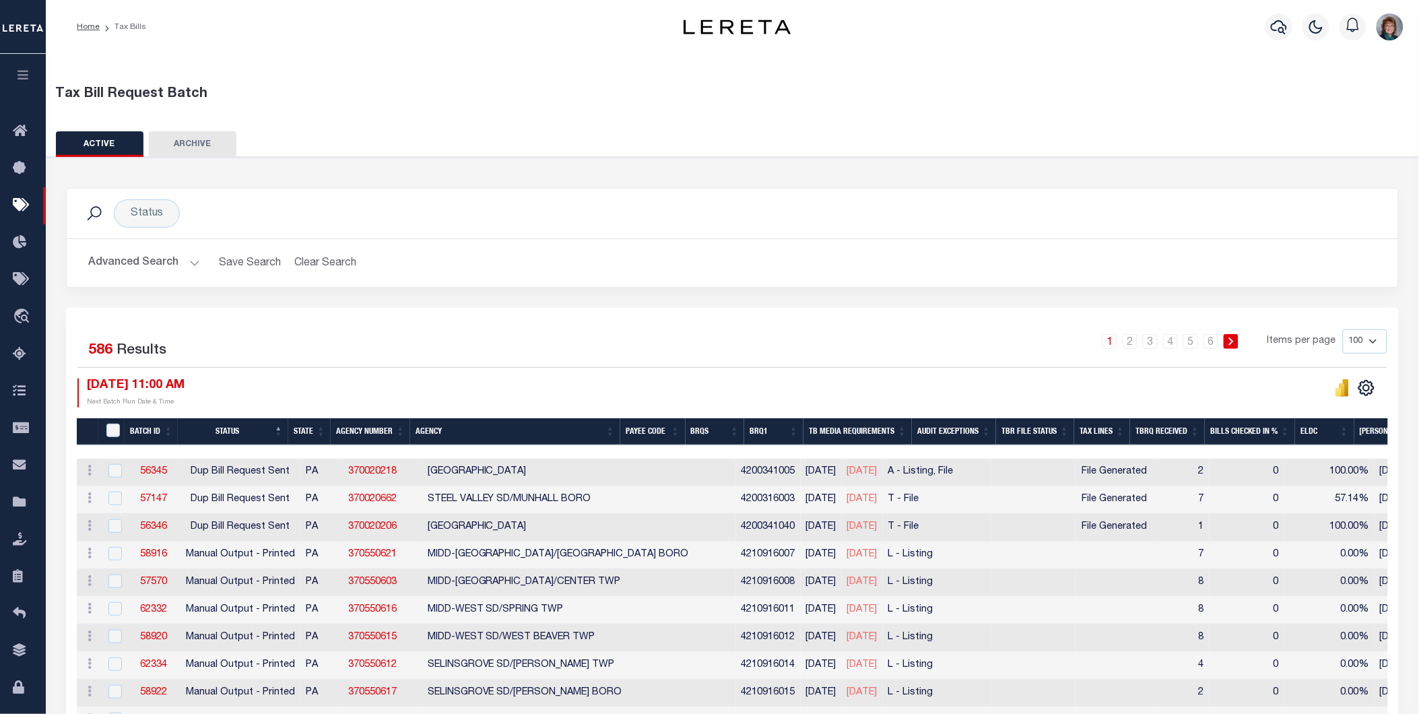
scroll to position [75, 0]
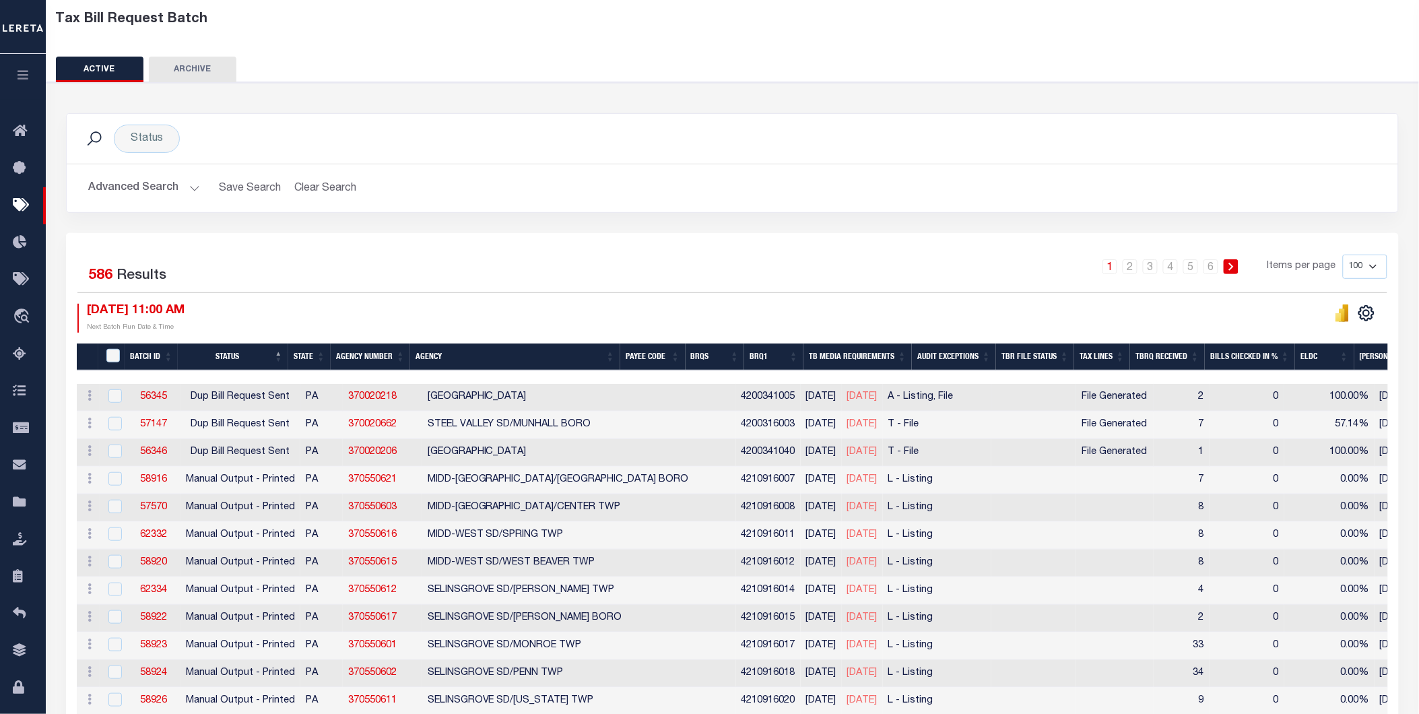
drag, startPoint x: 827, startPoint y: 396, endPoint x: 770, endPoint y: 395, distance: 56.6
click at [842, 395] on td "03/25/2025" at bounding box center [862, 398] width 41 height 28
checkbox input "true"
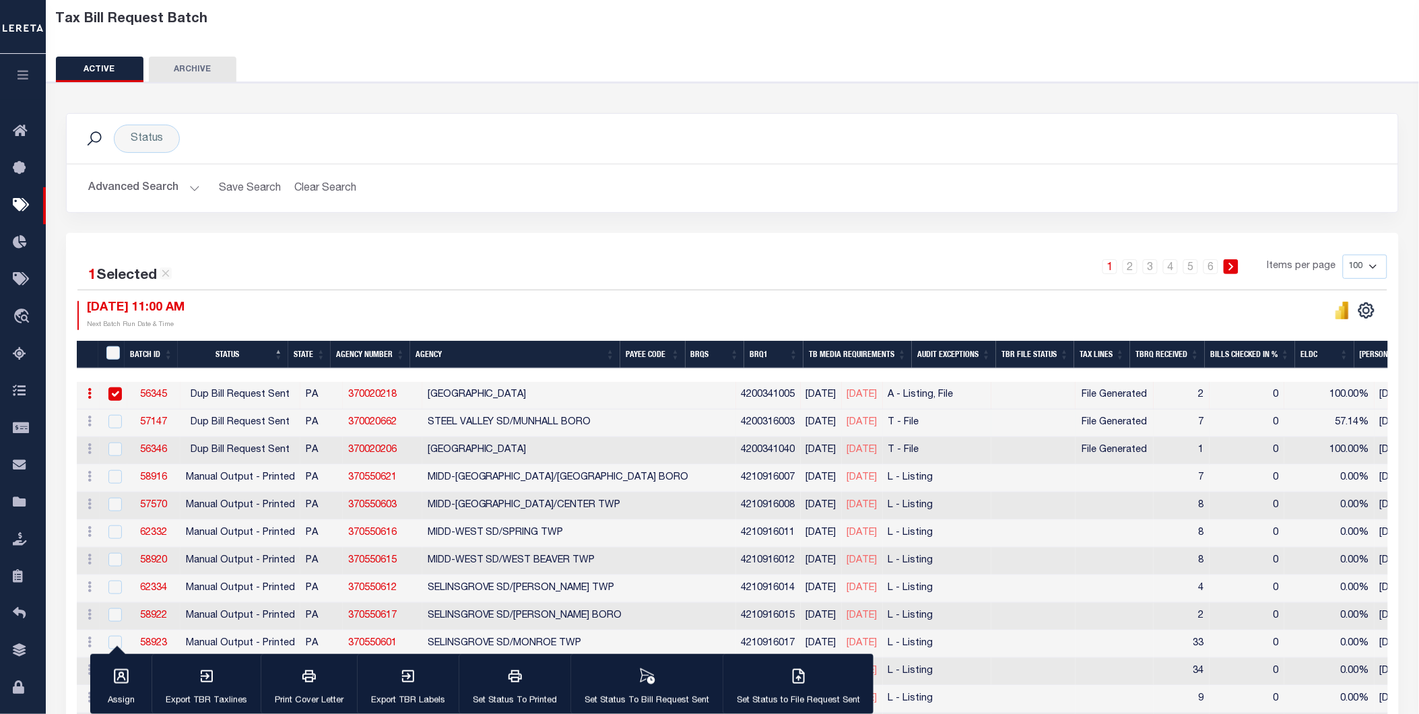
drag, startPoint x: 825, startPoint y: 420, endPoint x: 776, endPoint y: 421, distance: 48.5
click at [847, 421] on span "05/23/2025" at bounding box center [862, 422] width 30 height 9
checkbox input "true"
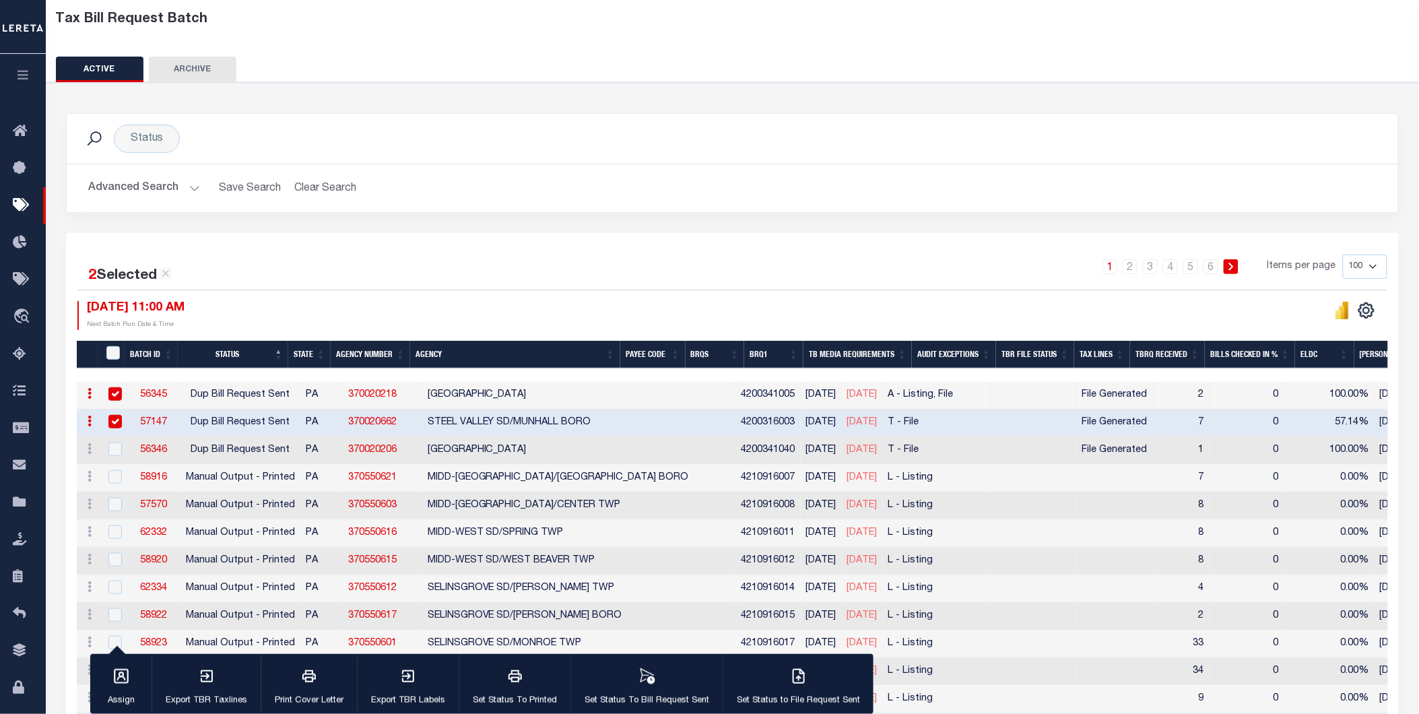
click at [110, 393] on input "checkbox" at bounding box center [114, 393] width 13 height 13
checkbox input "false"
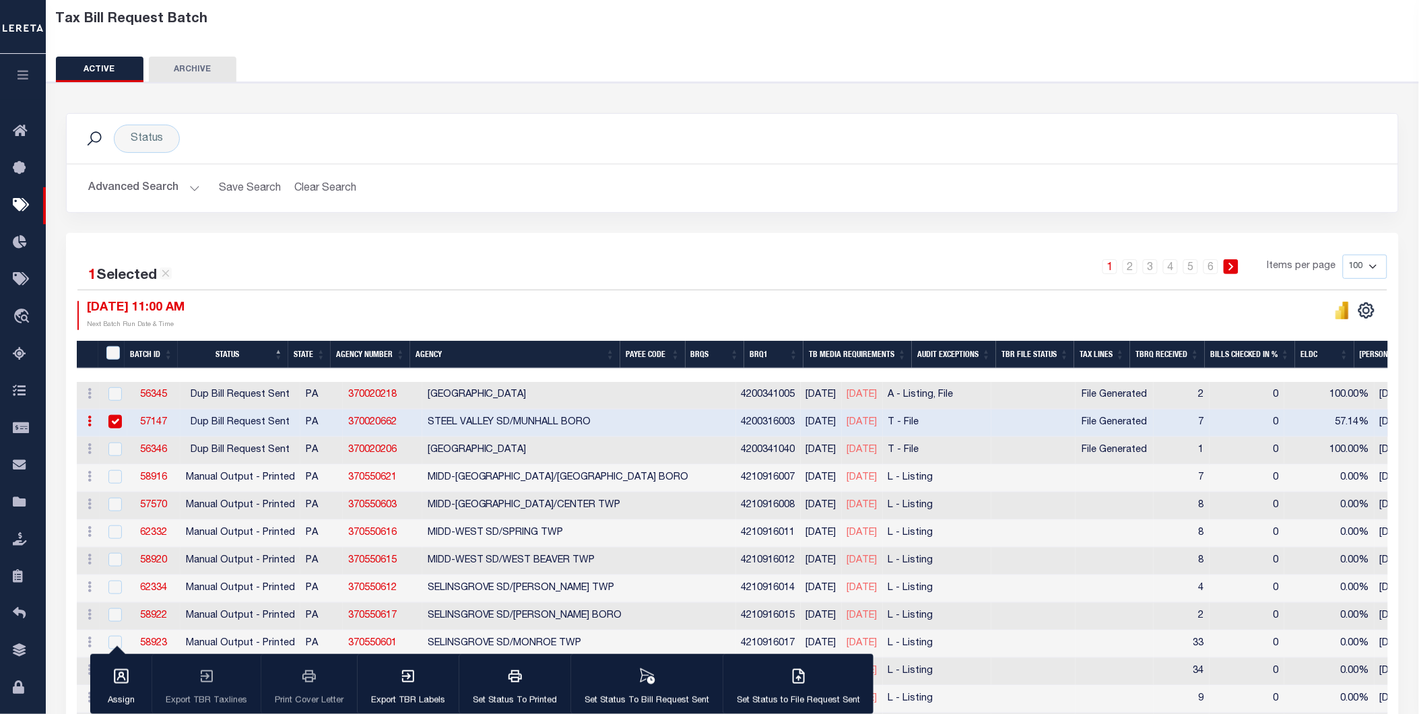
click at [115, 415] on input "checkbox" at bounding box center [114, 421] width 13 height 13
checkbox input "false"
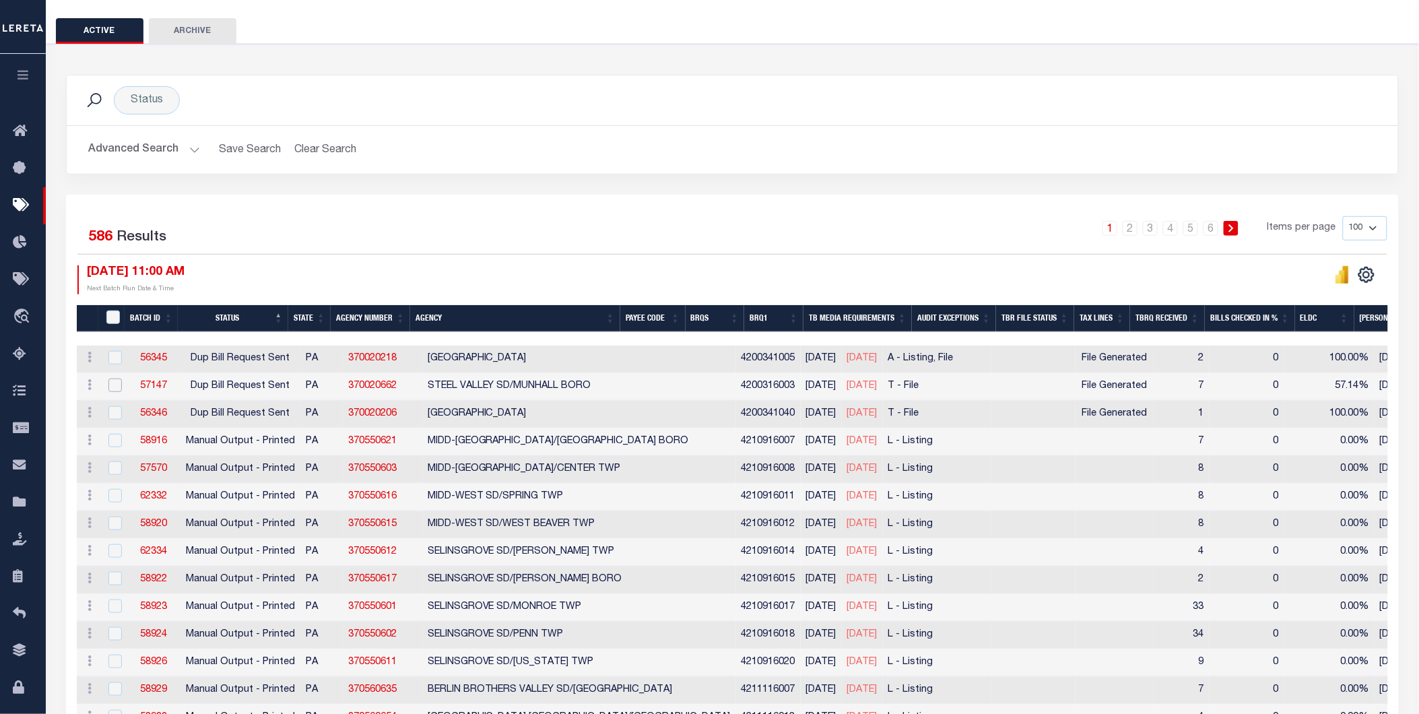
scroll to position [0, 0]
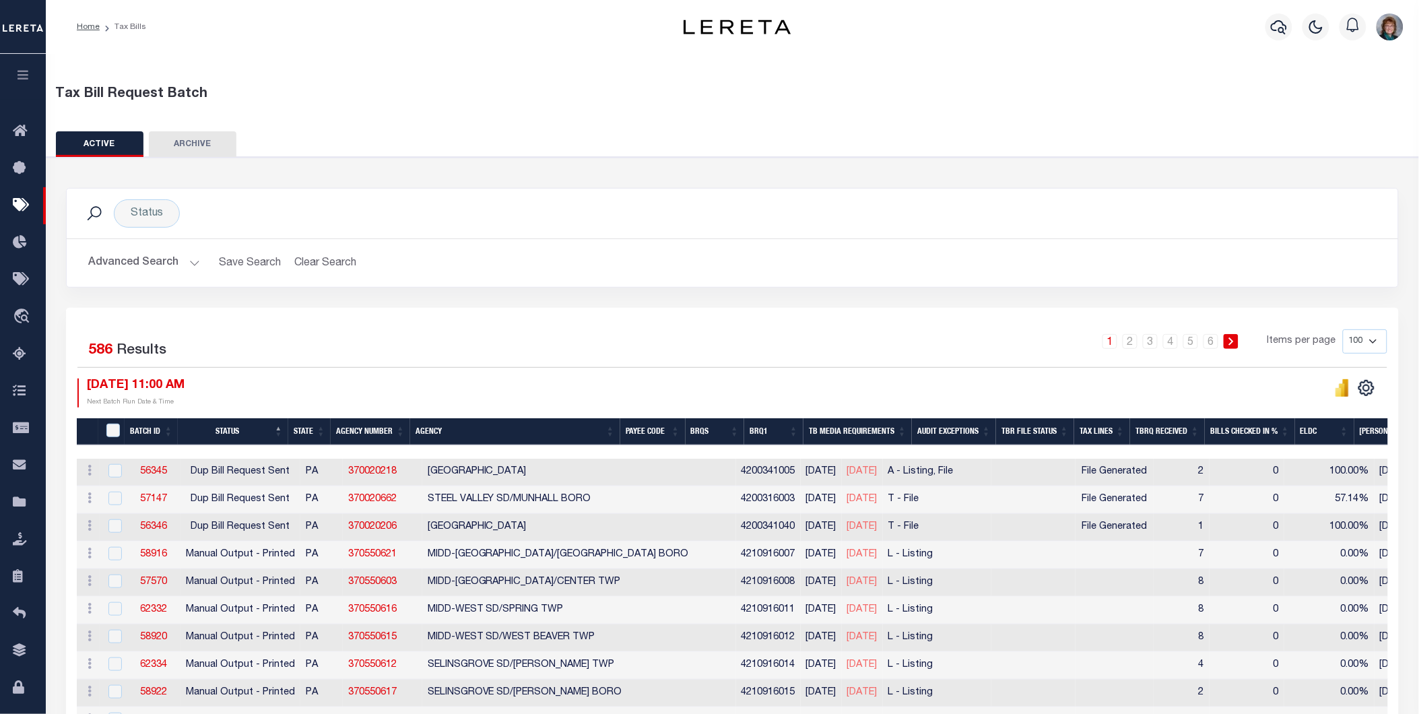
click at [1370, 346] on select "100 200 500 1000" at bounding box center [1365, 341] width 44 height 24
select select "1000"
click at [1343, 329] on select "100 200 500 1000" at bounding box center [1365, 341] width 44 height 24
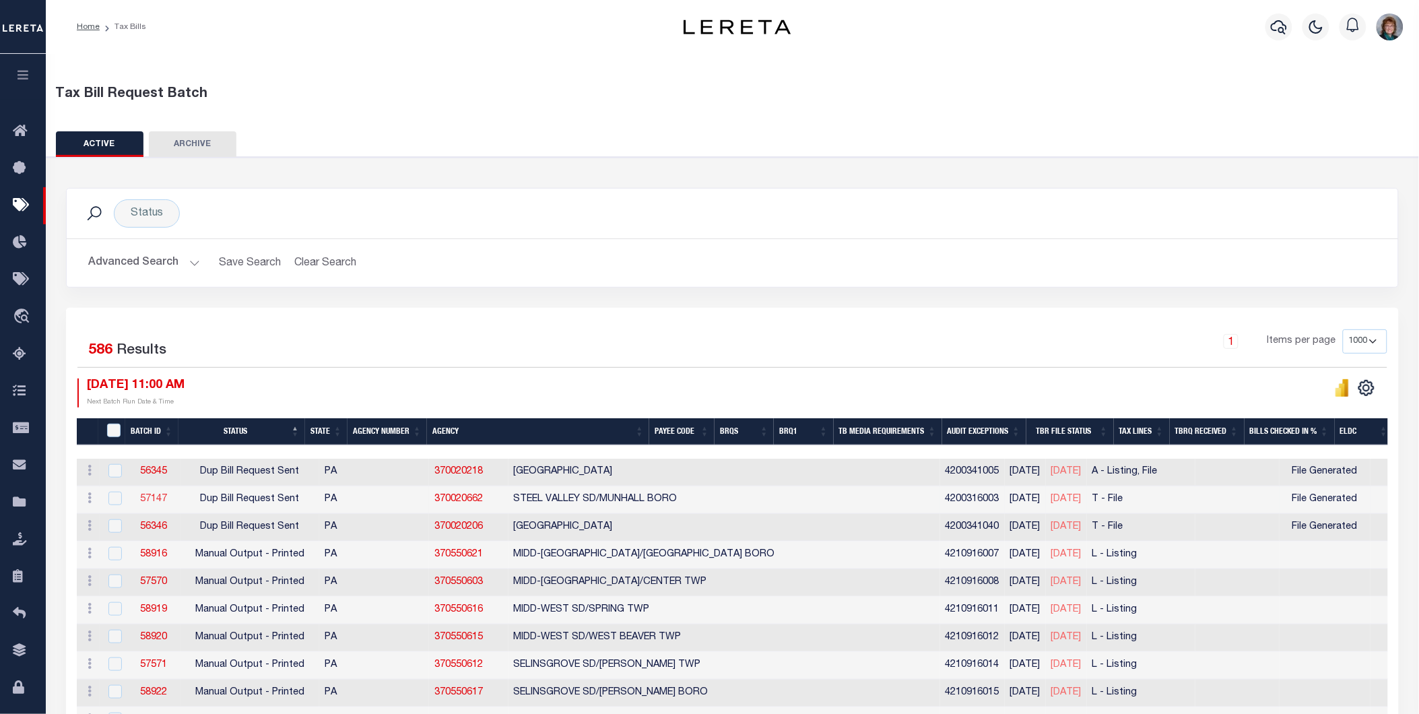
click at [144, 502] on link "57147" at bounding box center [153, 498] width 27 height 9
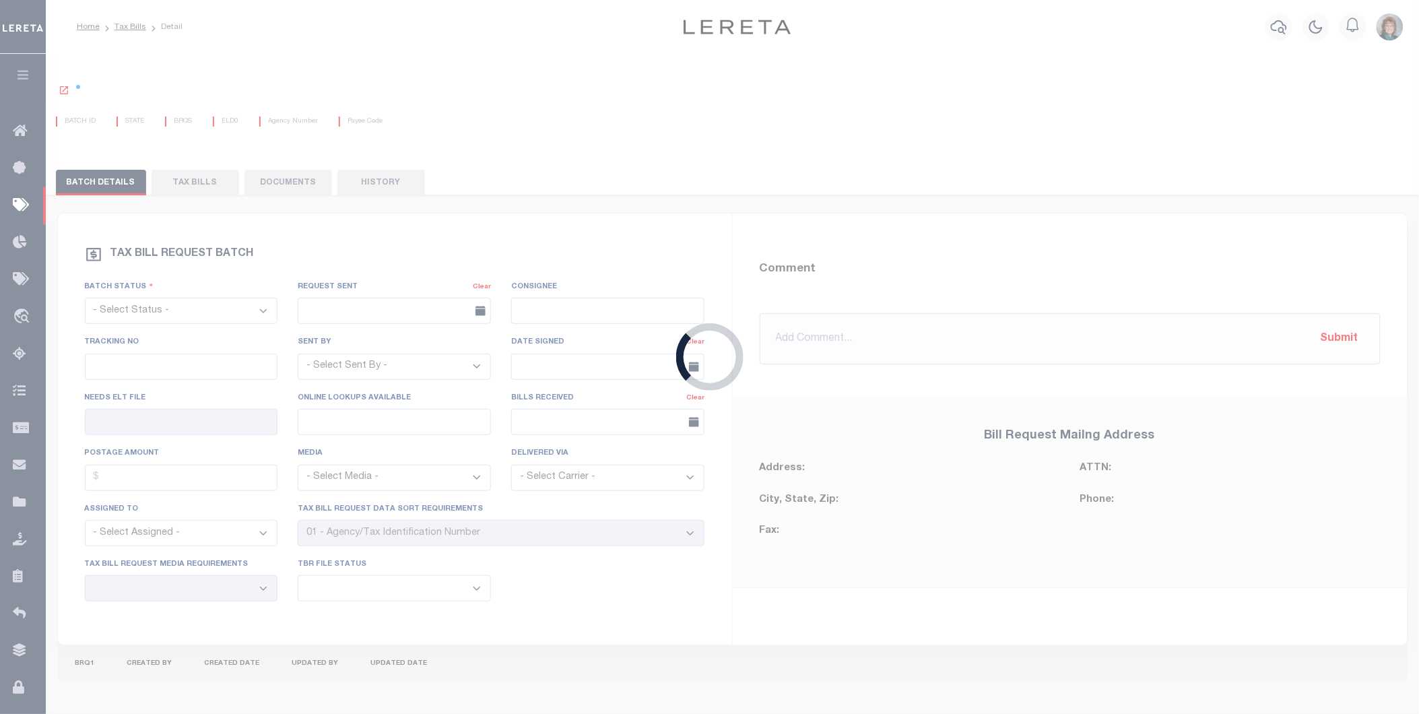
select select "DST"
type input "No"
select select "22"
select select "2"
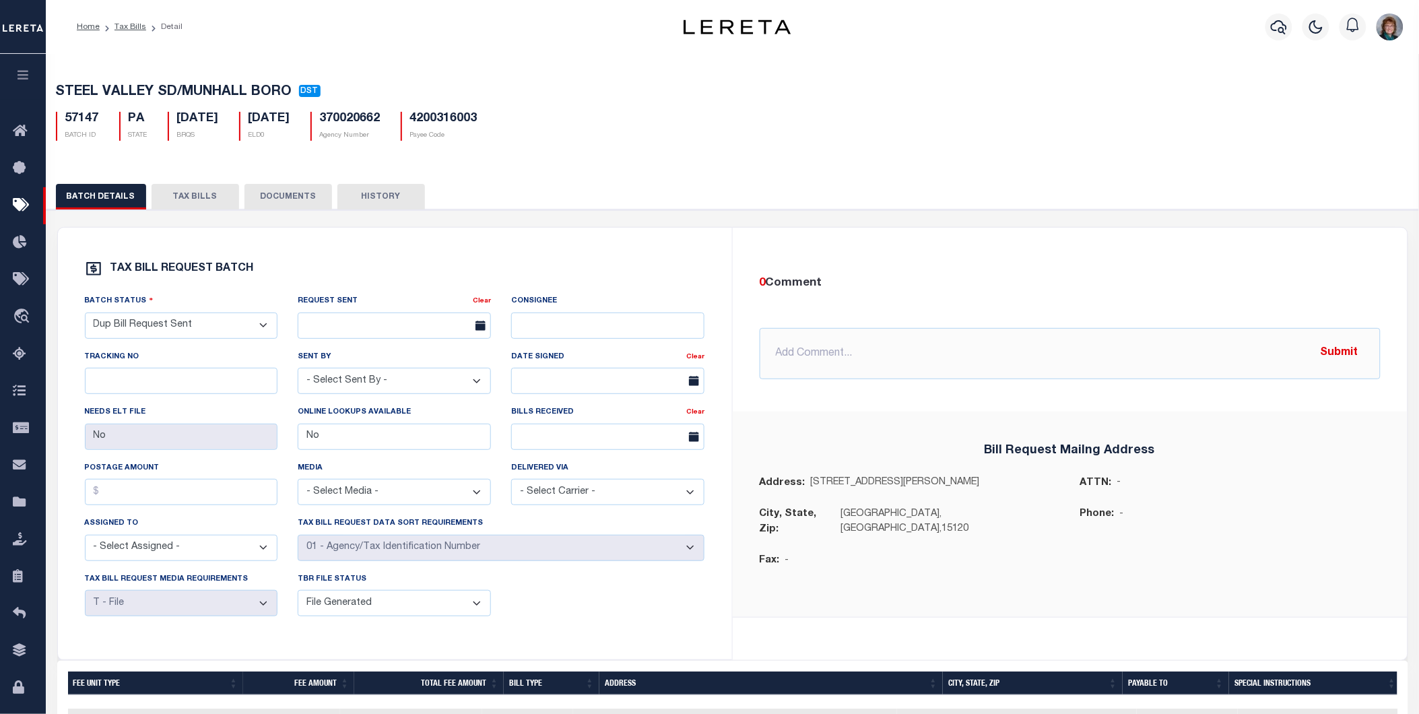
click at [191, 199] on button "TAX BILLS" at bounding box center [196, 197] width 88 height 26
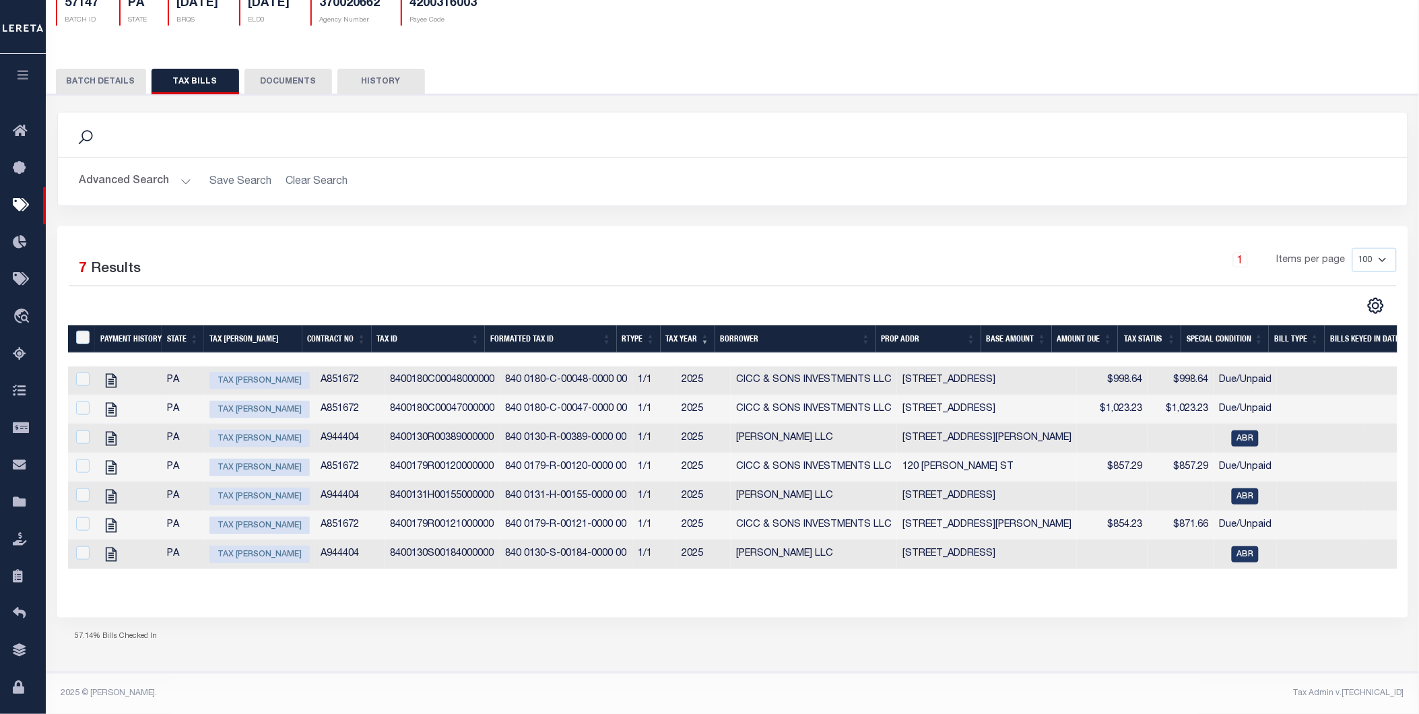
click at [115, 72] on button "BATCH DETAILS" at bounding box center [101, 82] width 90 height 26
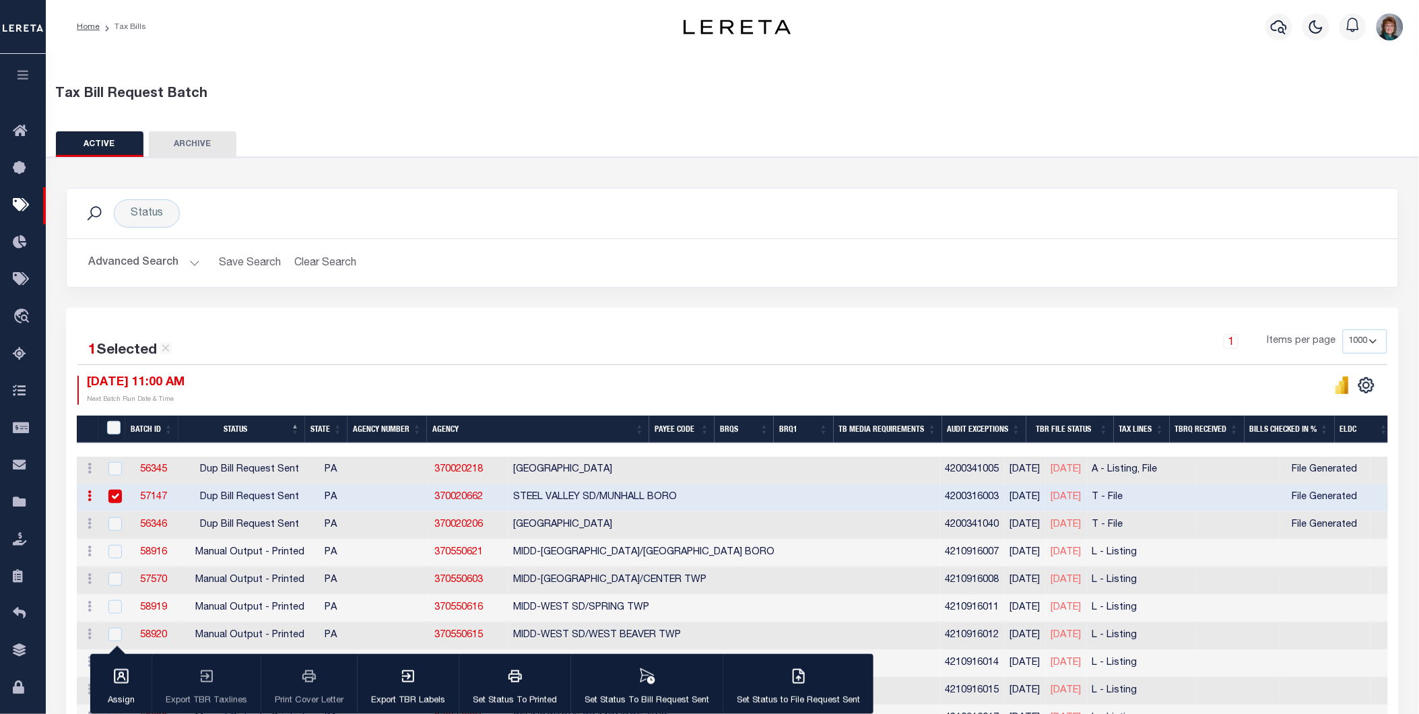
drag, startPoint x: 109, startPoint y: 497, endPoint x: 117, endPoint y: 498, distance: 7.5
click at [109, 497] on input "checkbox" at bounding box center [114, 496] width 13 height 13
checkbox input "false"
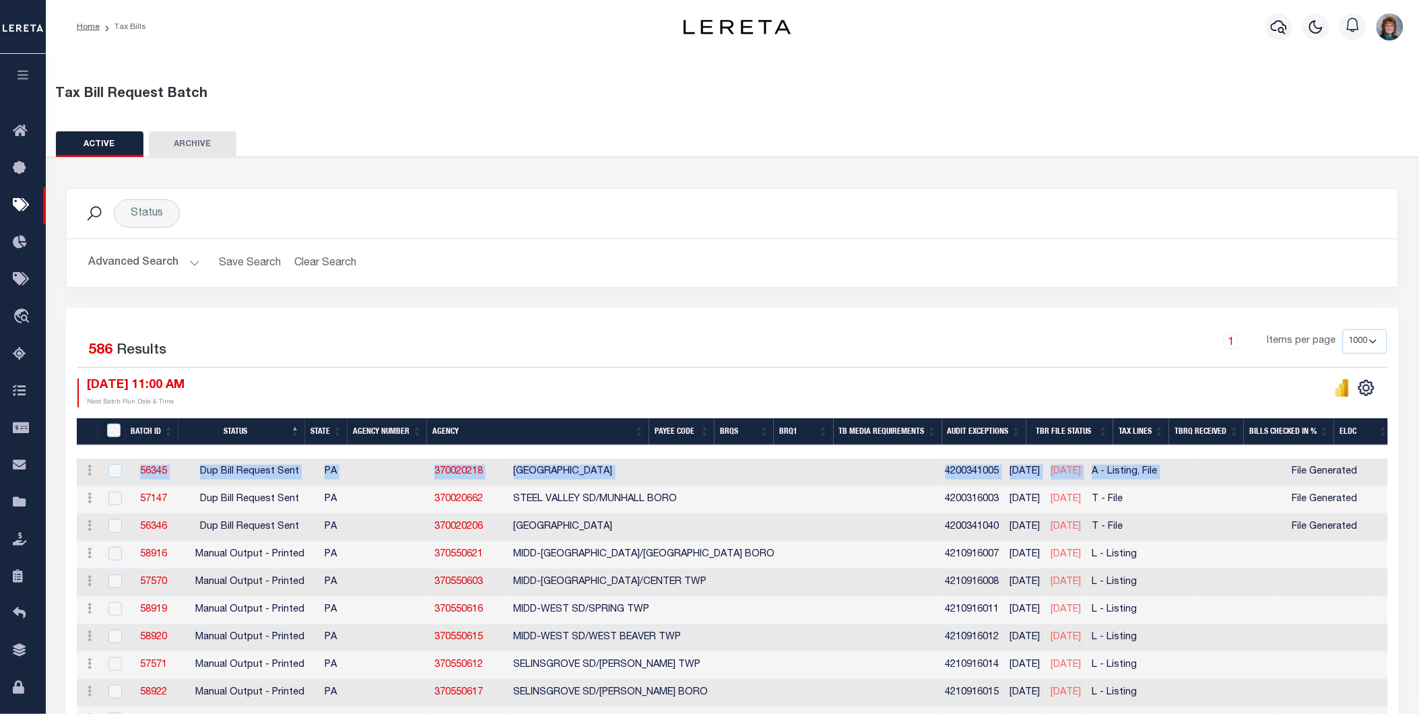
drag, startPoint x: 840, startPoint y: 449, endPoint x: 913, endPoint y: 472, distance: 76.3
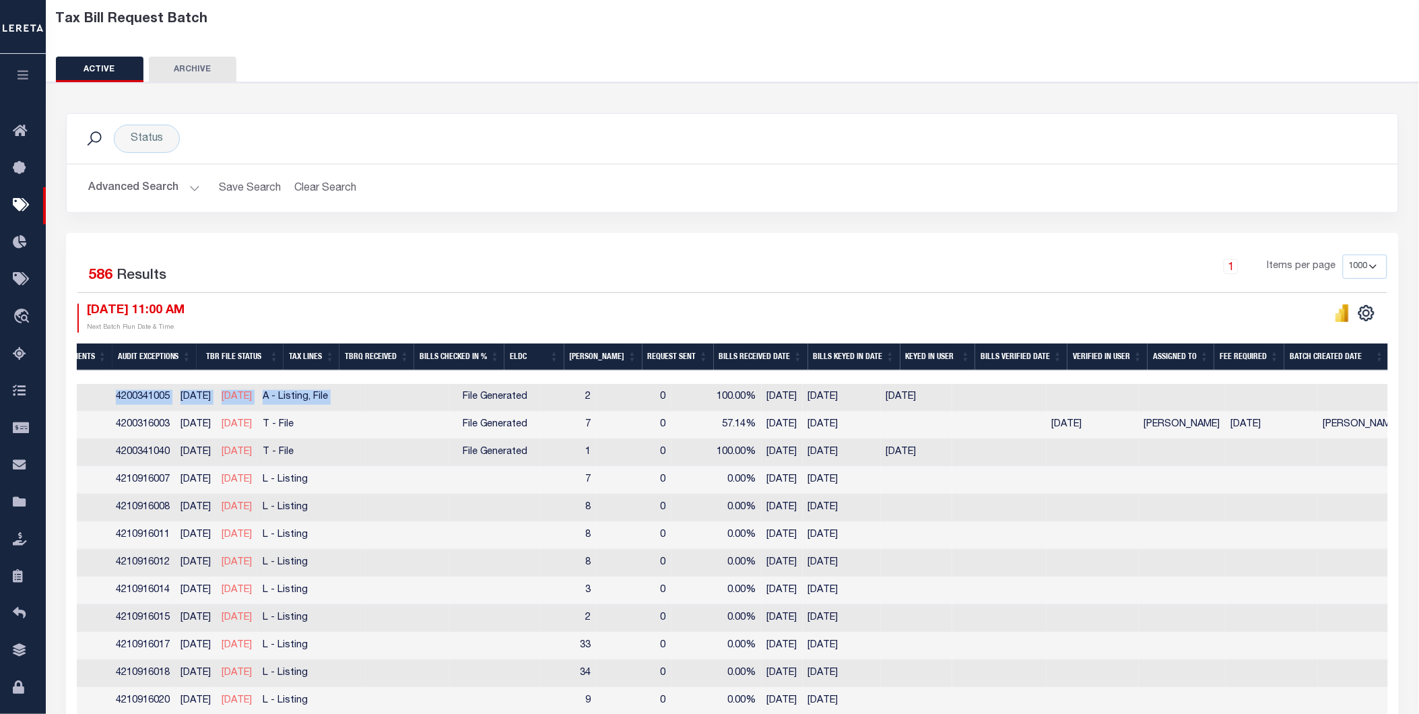
click at [1302, 358] on th "Batch Created Date" at bounding box center [1337, 358] width 105 height 28
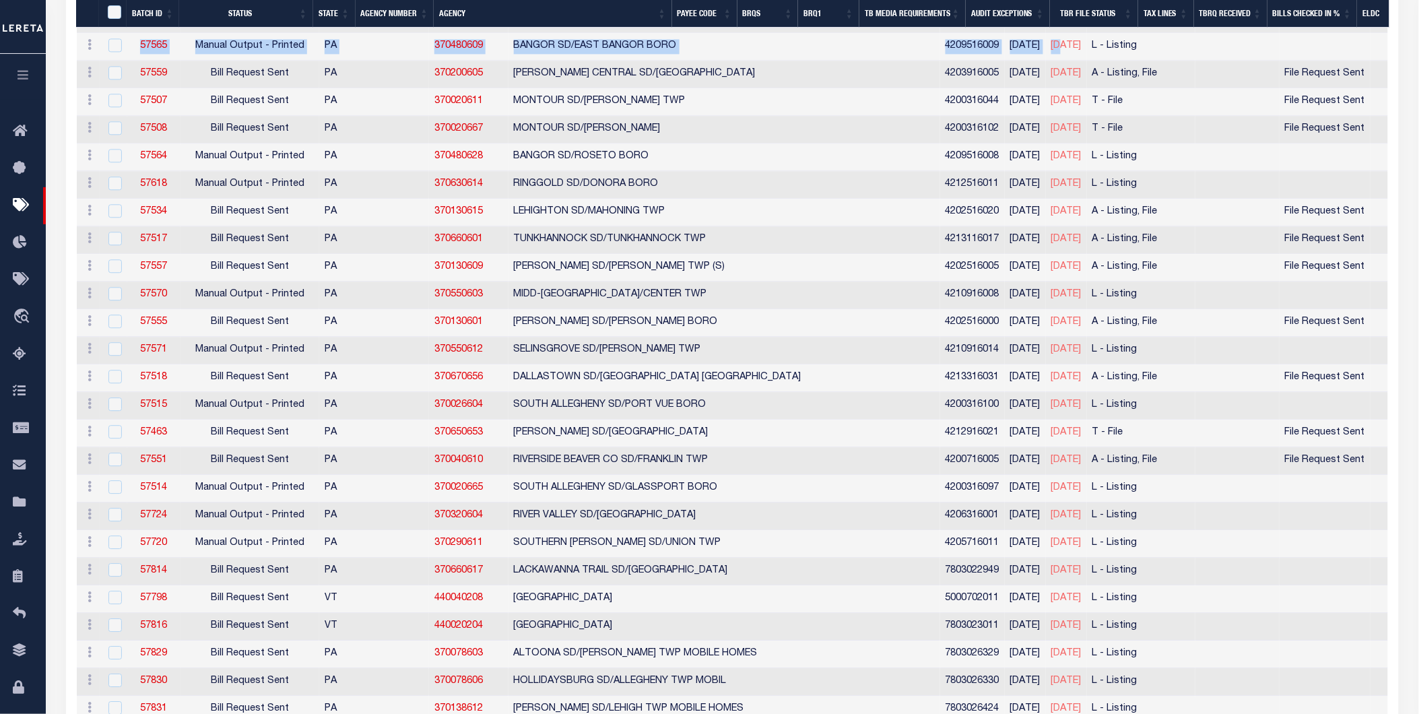
drag, startPoint x: 815, startPoint y: 43, endPoint x: 876, endPoint y: 38, distance: 60.9
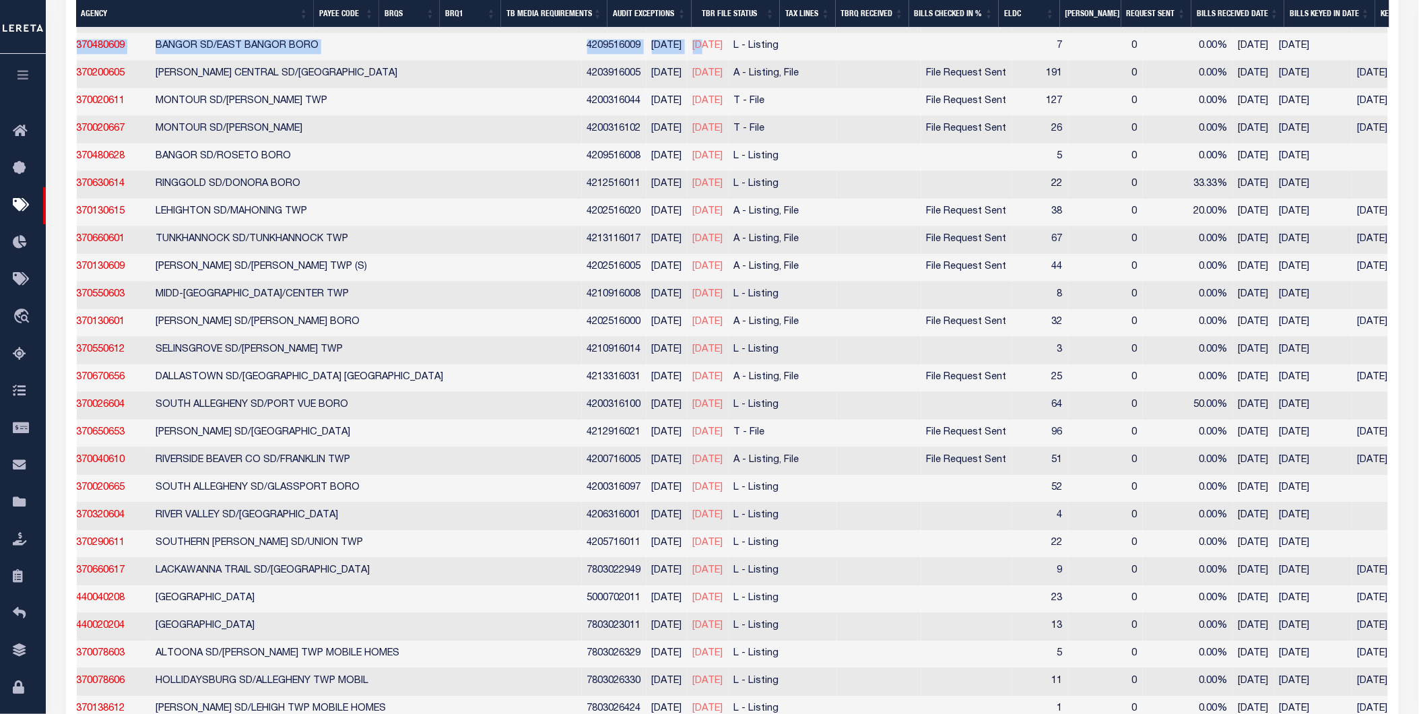
scroll to position [0, 135]
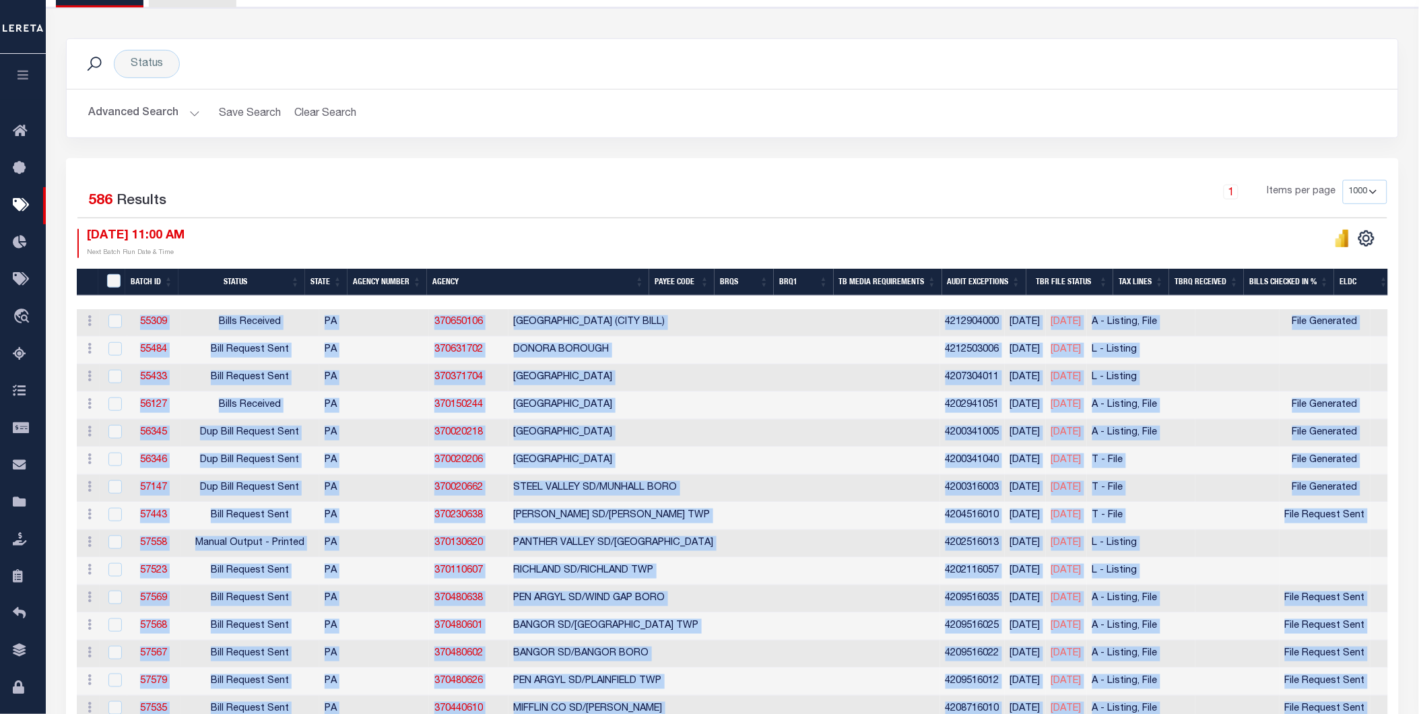
click at [298, 232] on div "08/13/2025 11:00 AM Next Batch Run Date & Time" at bounding box center [404, 243] width 655 height 29
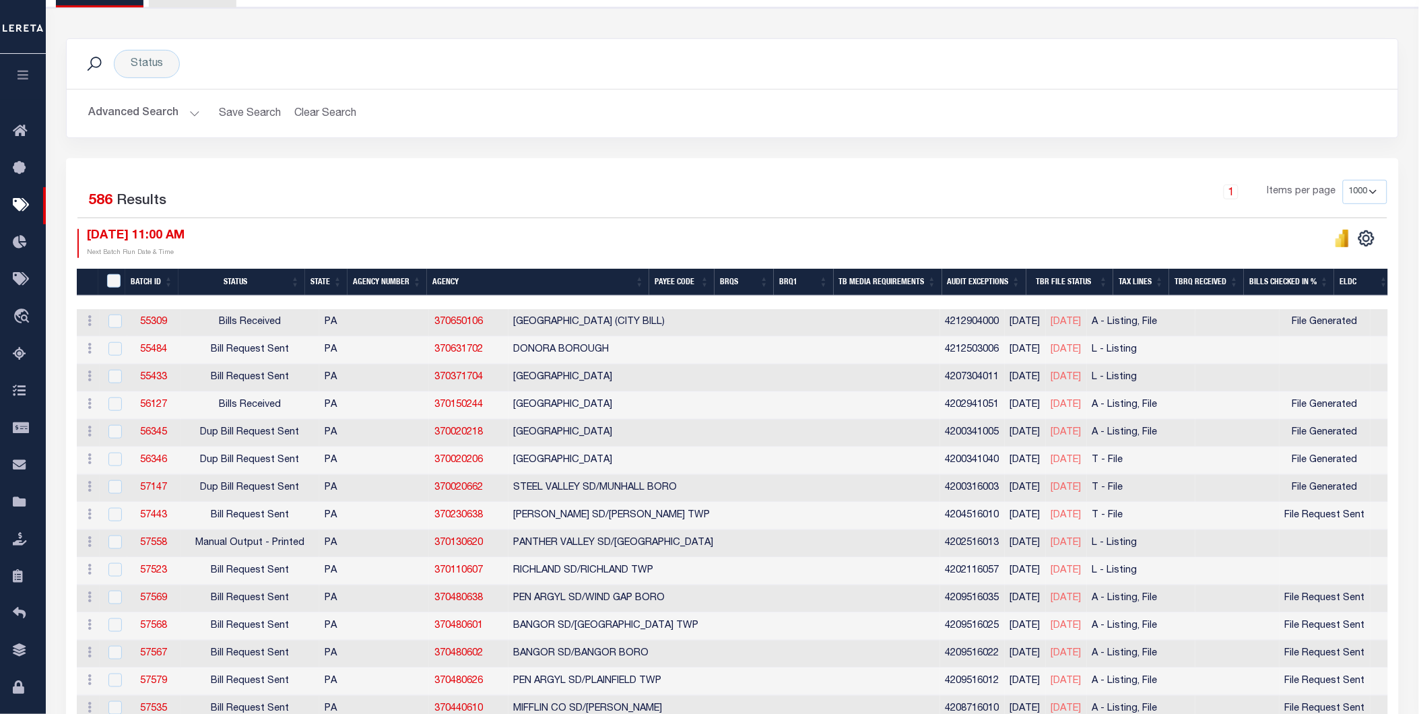
scroll to position [0, 0]
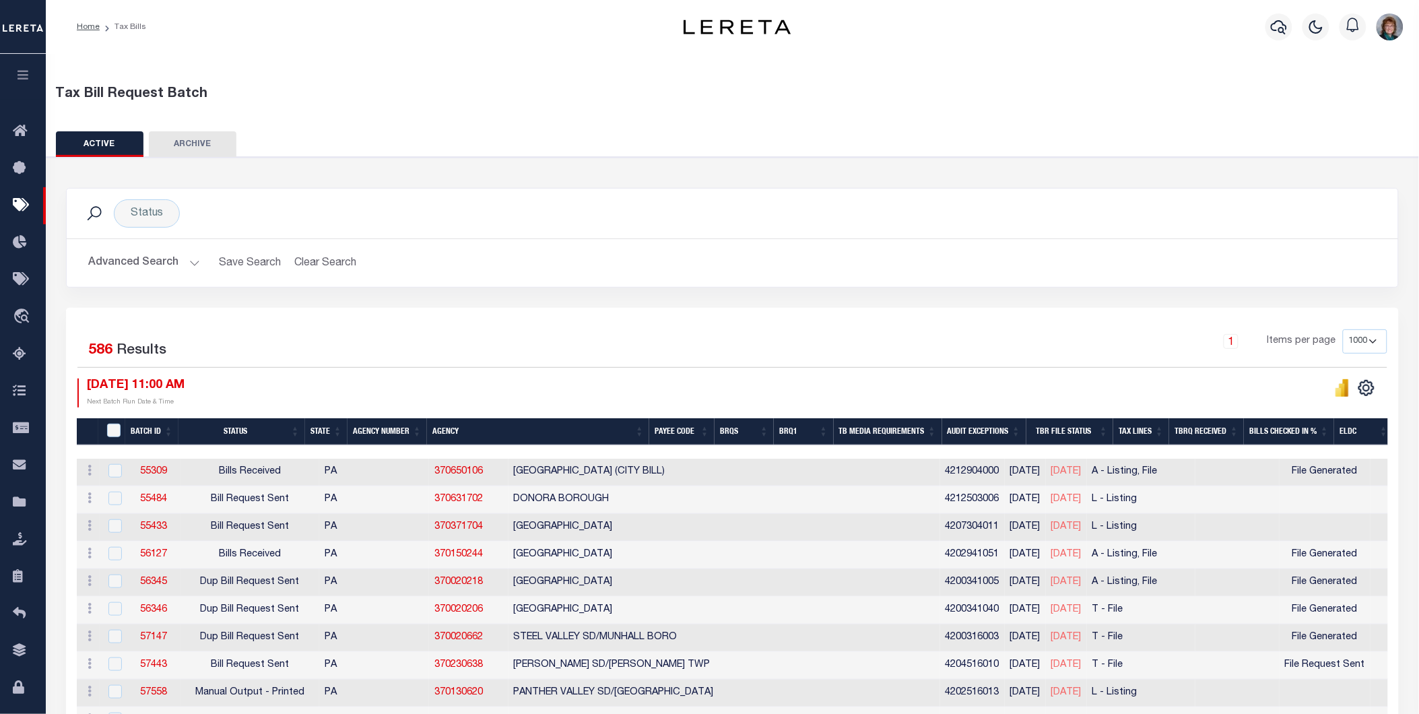
click at [178, 257] on button "Advanced Search" at bounding box center [144, 263] width 112 height 26
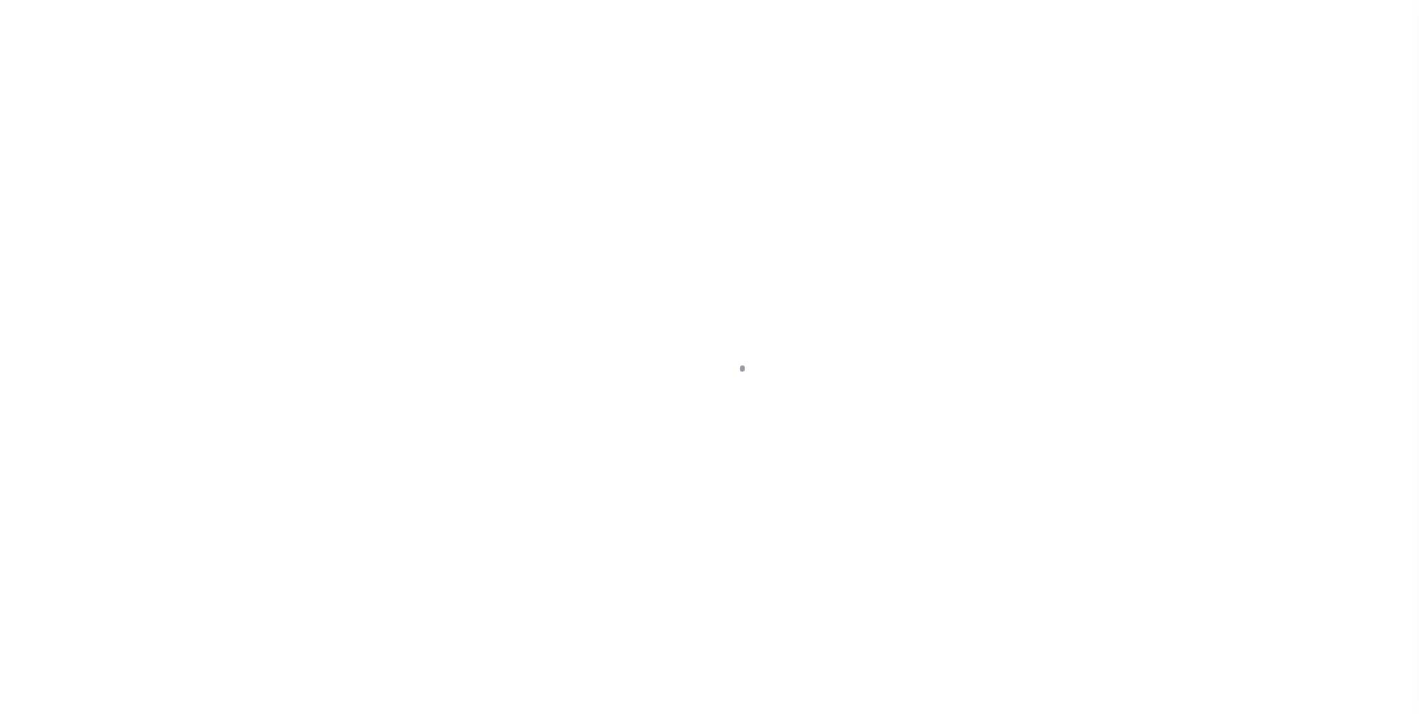
select select "RST"
select select "[PERSON_NAME]"
select select "27"
select select "23"
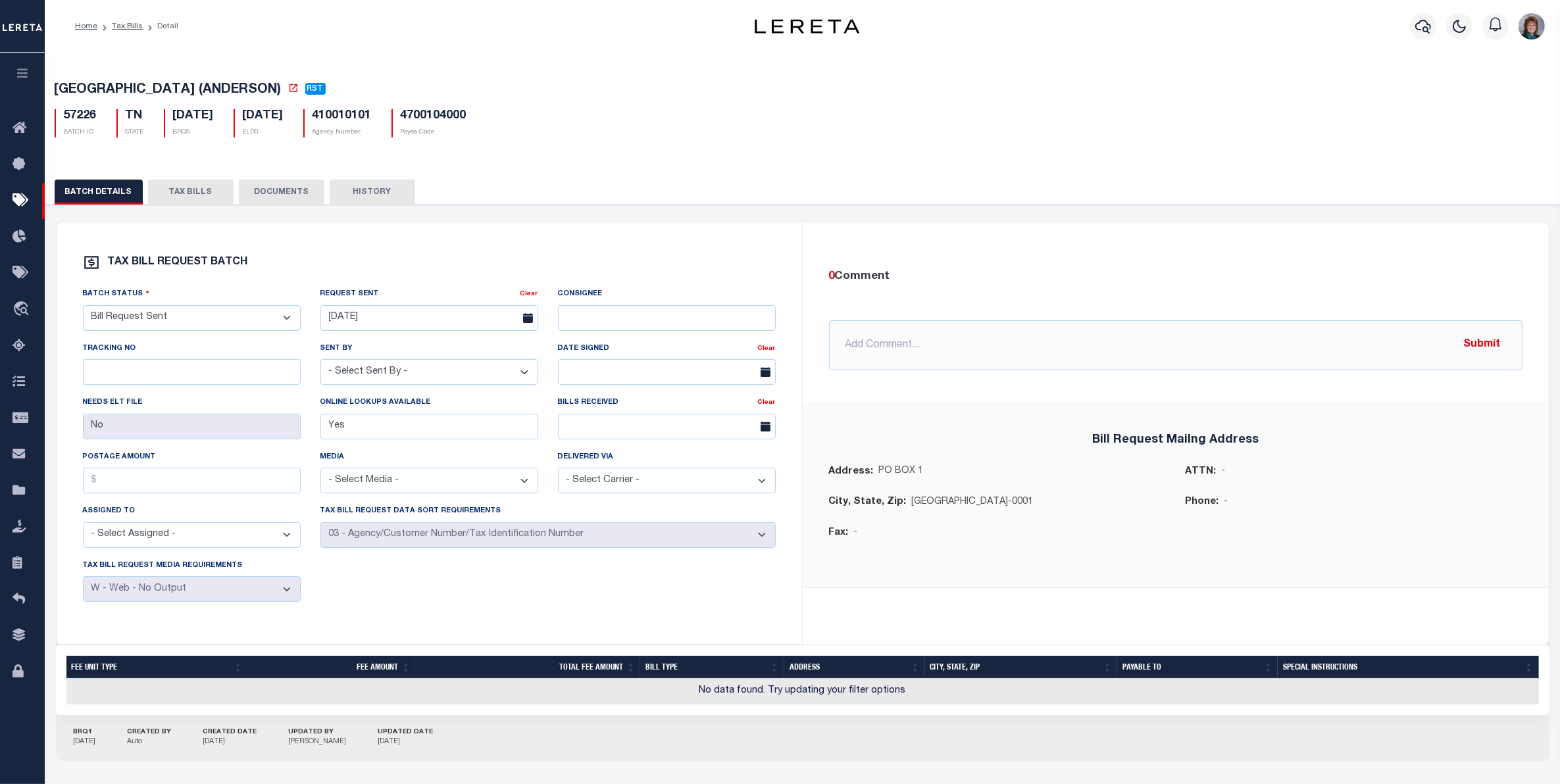
click at [89, 194] on button "BATCH DETAILS" at bounding box center [99, 192] width 88 height 25
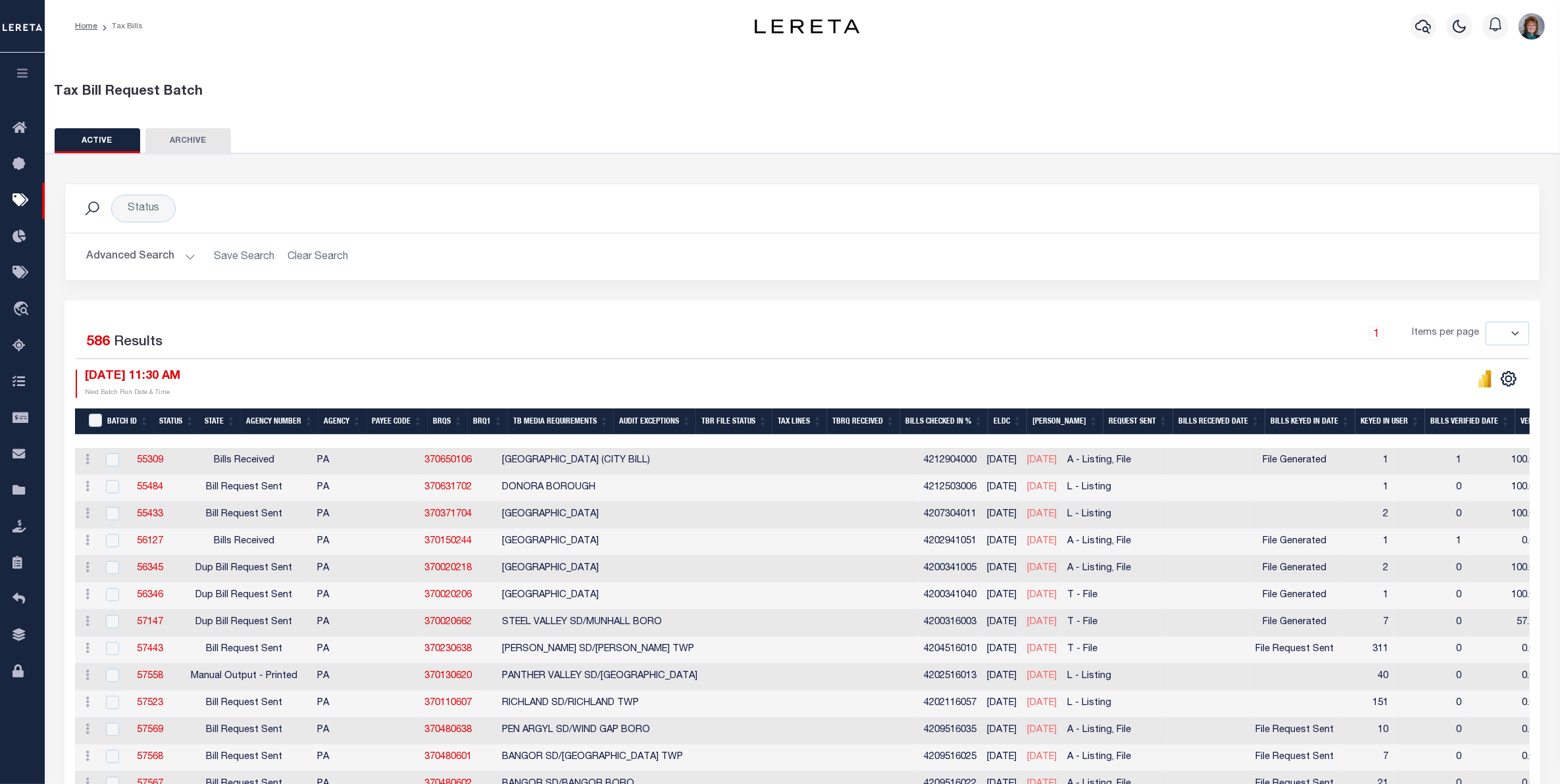
click at [138, 255] on button "Advanced Search" at bounding box center [141, 257] width 109 height 25
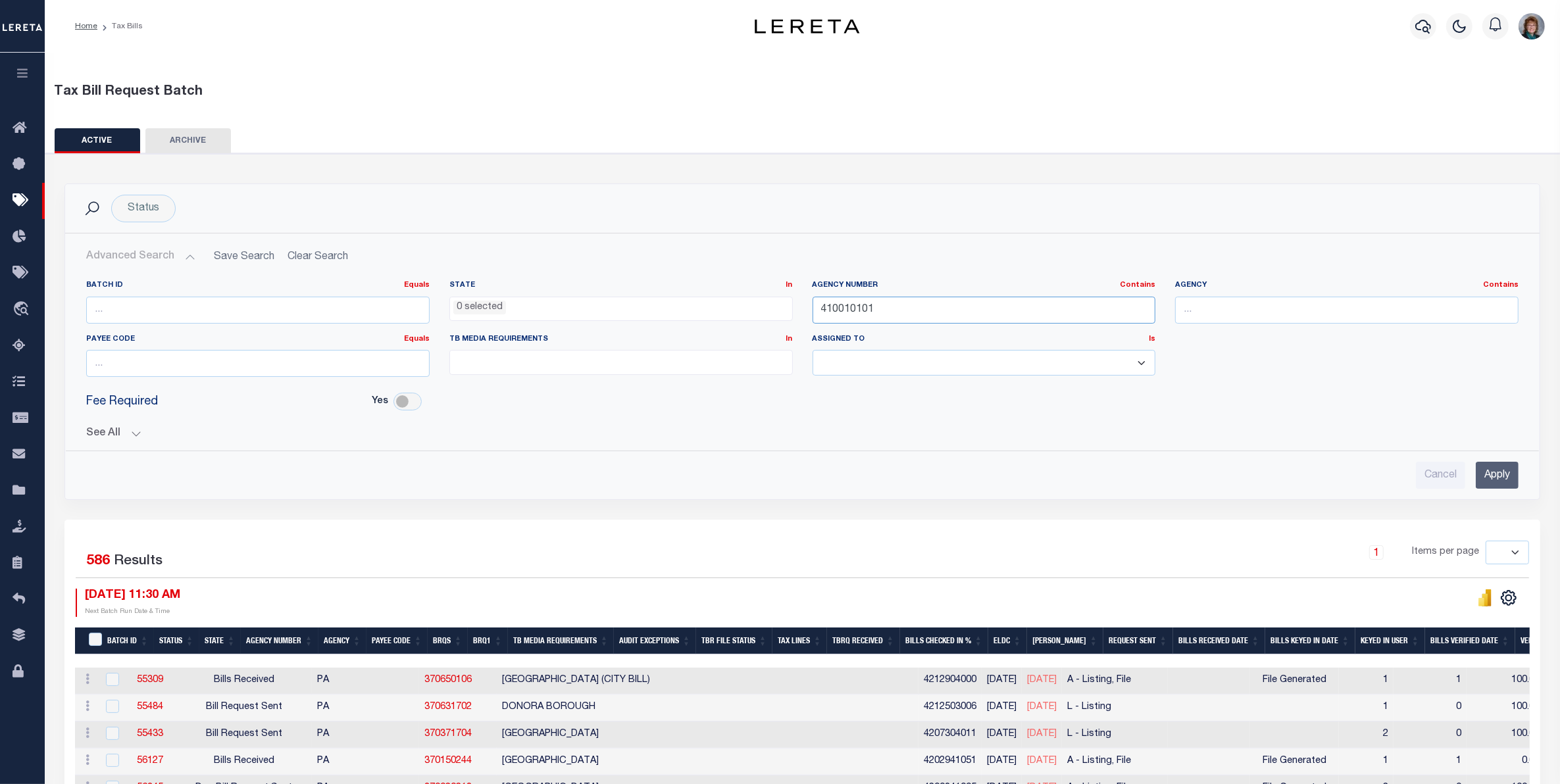
drag, startPoint x: 902, startPoint y: 306, endPoint x: 729, endPoint y: 301, distance: 173.1
click at [738, 301] on div "Batch ID Equals Equals Is Not Equal To Is Greater Than Is Less Than State In In…" at bounding box center [802, 334] width 1453 height 107
click at [1386, 469] on input "Apply" at bounding box center [1497, 475] width 43 height 27
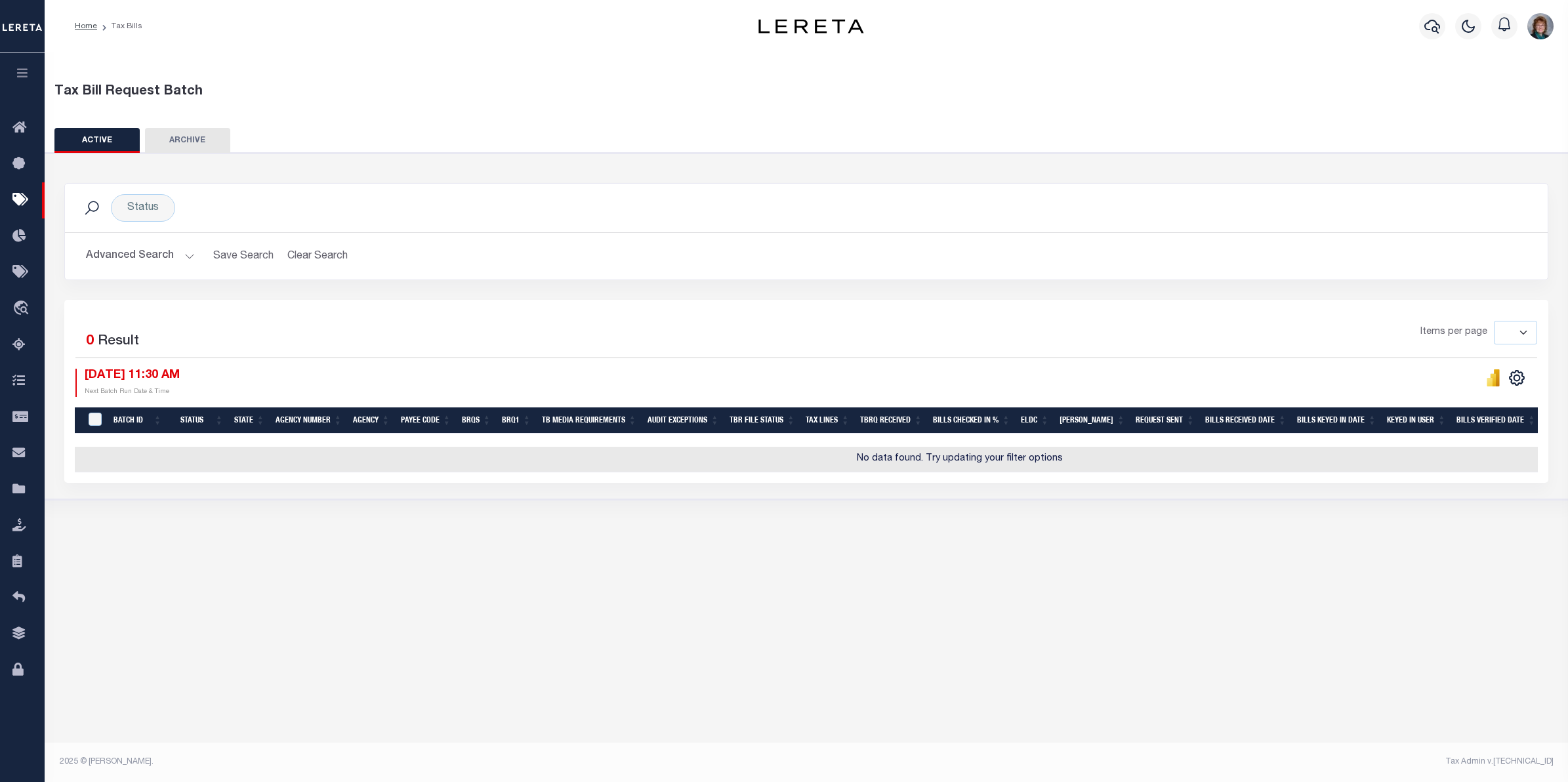
click at [136, 257] on button "Advanced Search" at bounding box center [140, 256] width 109 height 25
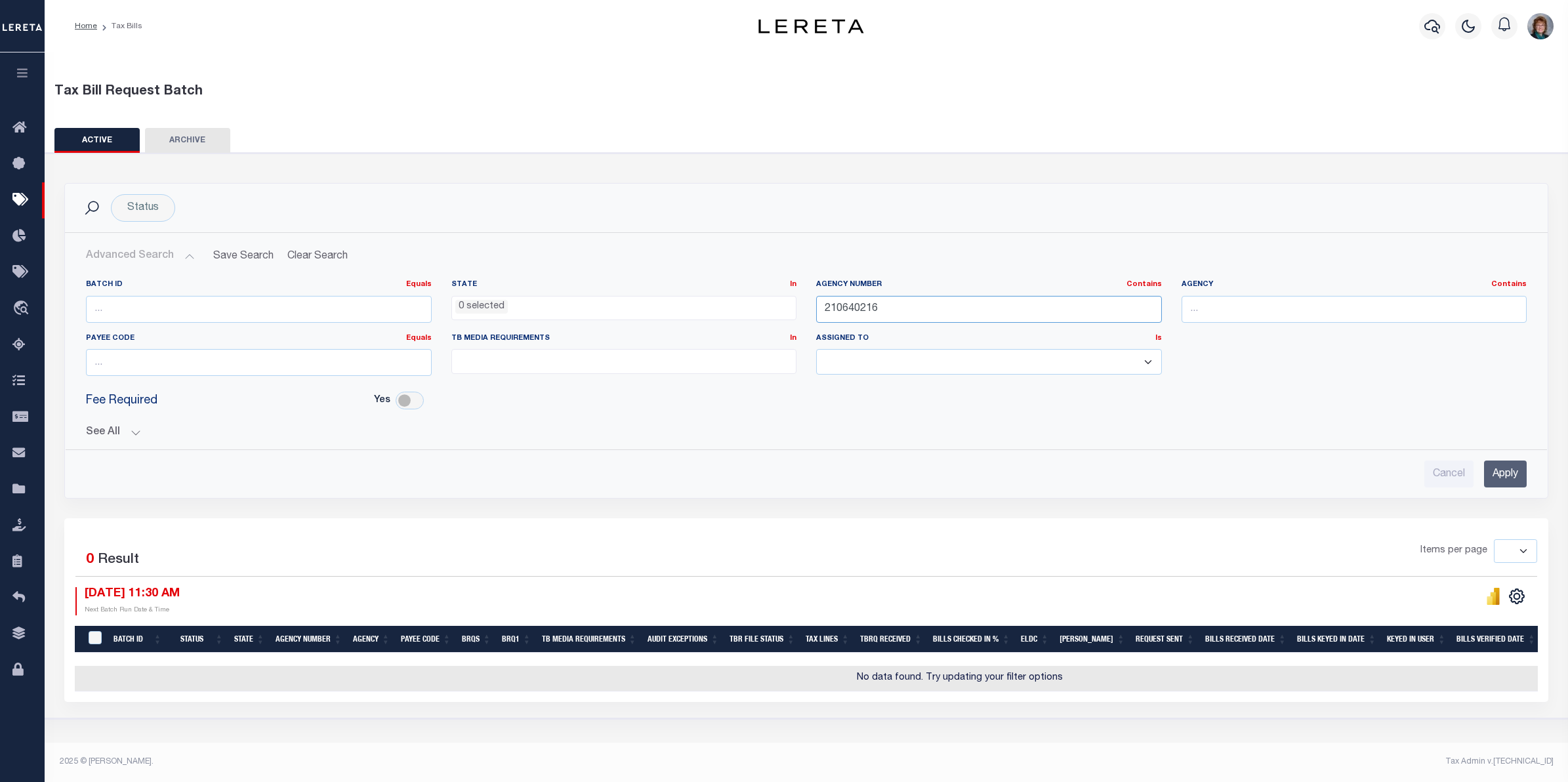
drag, startPoint x: 900, startPoint y: 318, endPoint x: 810, endPoint y: 309, distance: 90.4
click at [810, 309] on div "Agency Number Contains Contains Is 210640216" at bounding box center [989, 306] width 365 height 54
type input "210640216"
click at [1382, 469] on input "Apply" at bounding box center [1506, 474] width 43 height 27
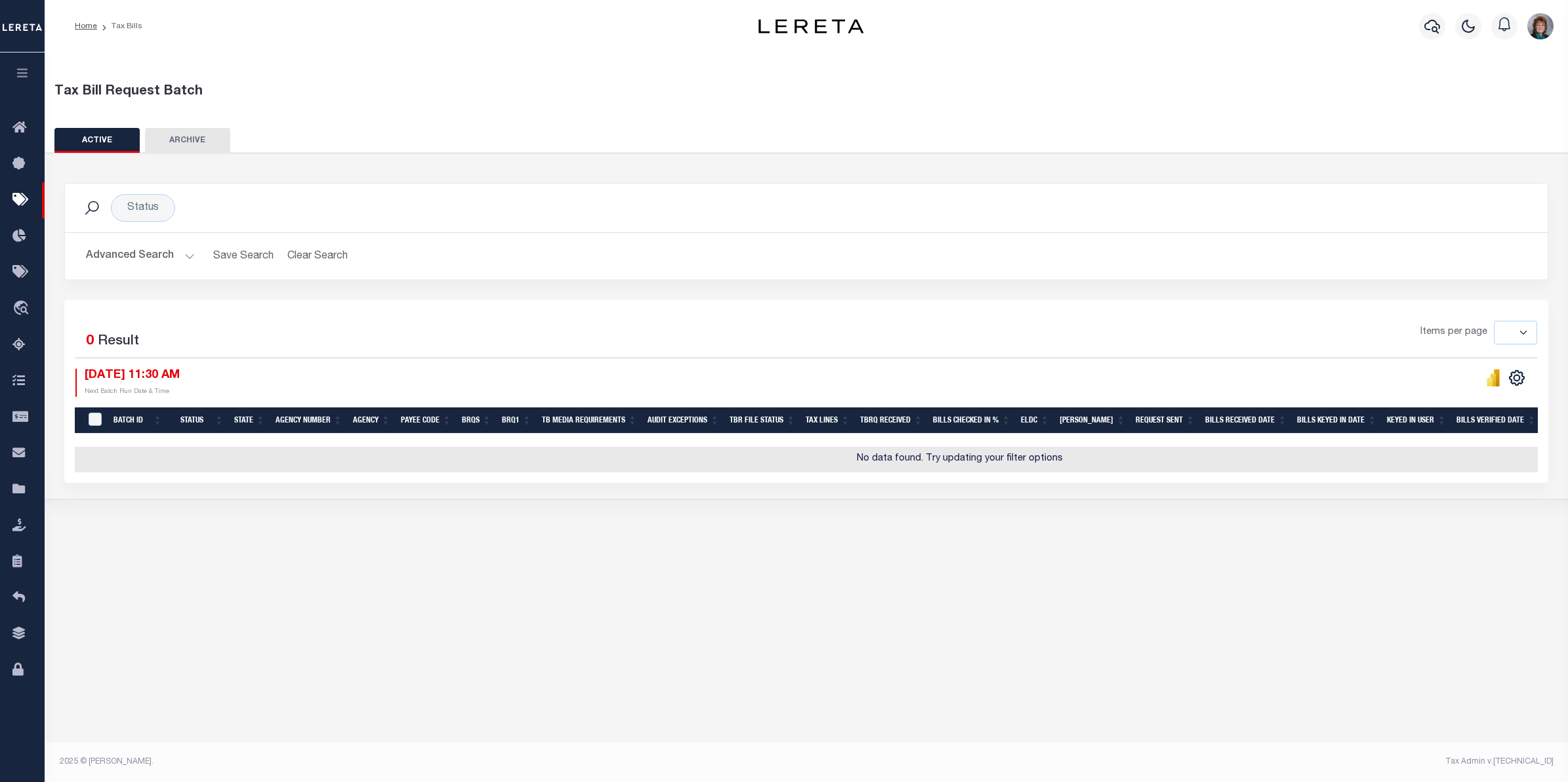
click at [139, 246] on button "Advanced Search" at bounding box center [140, 256] width 109 height 25
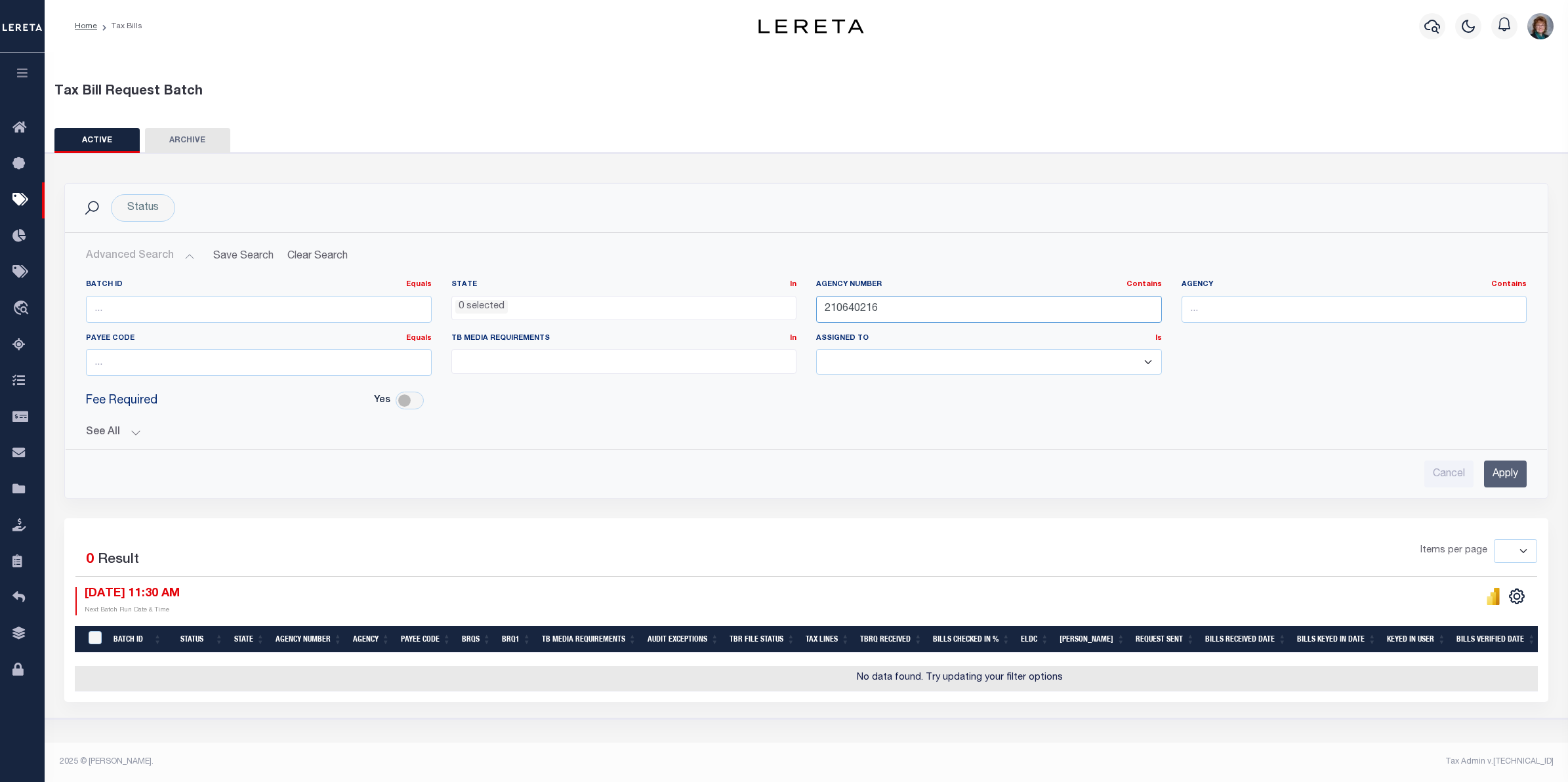
drag, startPoint x: 893, startPoint y: 303, endPoint x: 808, endPoint y: 301, distance: 85.0
click at [808, 301] on div "Agency Number Contains Contains Is 210640216" at bounding box center [989, 306] width 365 height 54
click at [727, 305] on ul "0 selected" at bounding box center [624, 305] width 345 height 18
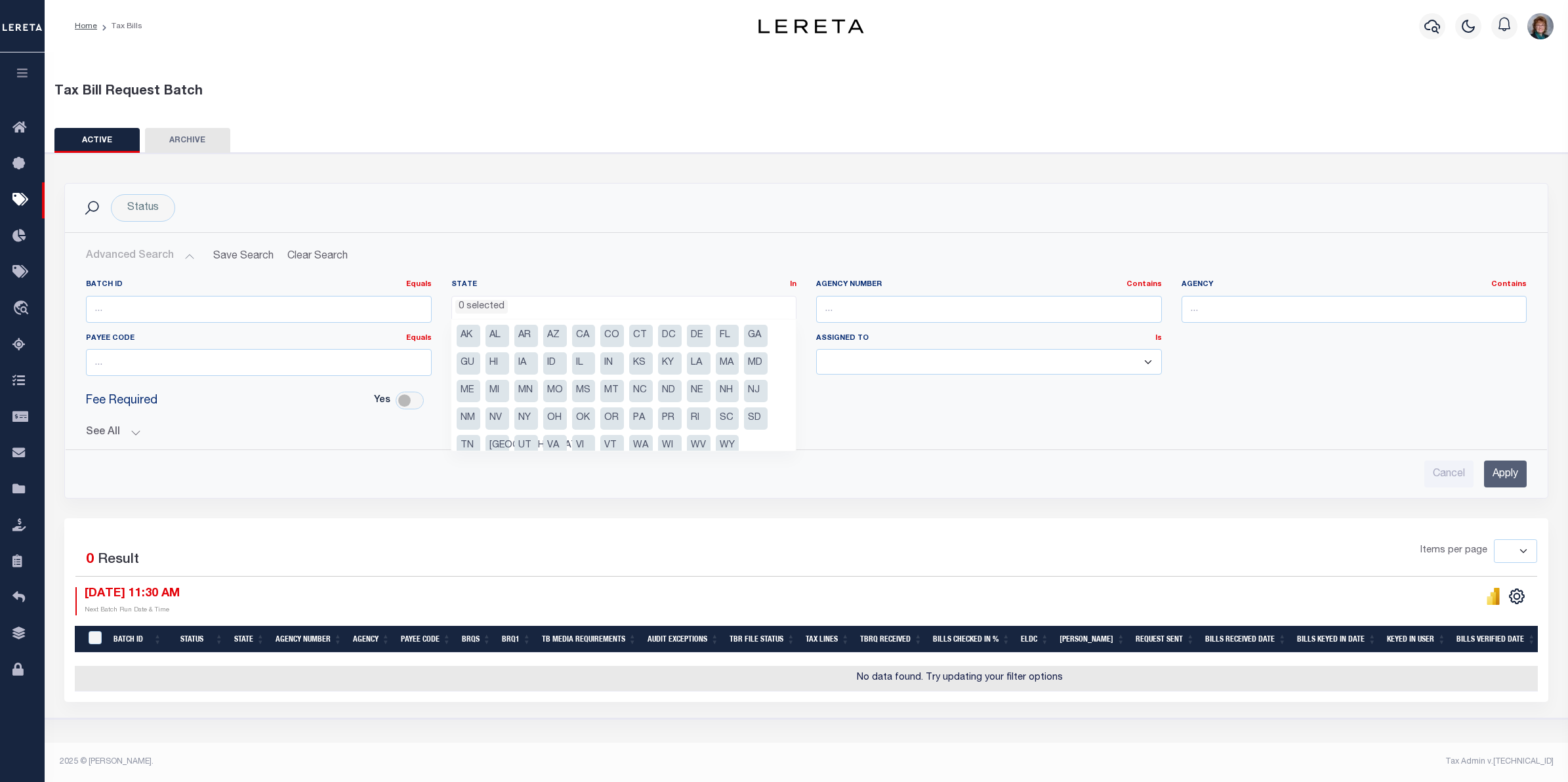
click at [491, 391] on li "MI" at bounding box center [497, 391] width 23 height 22
select select "MI"
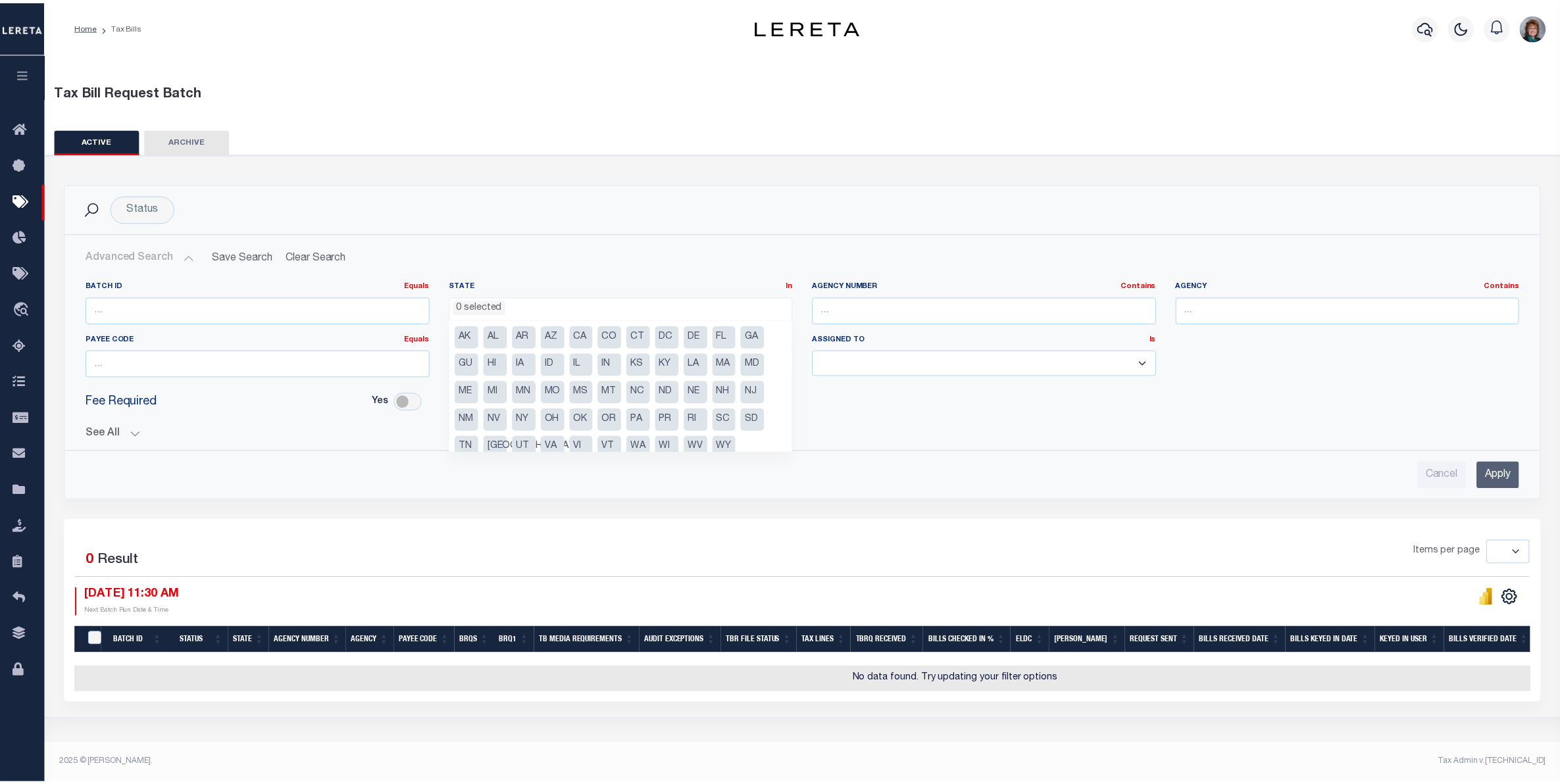
scroll to position [265, 0]
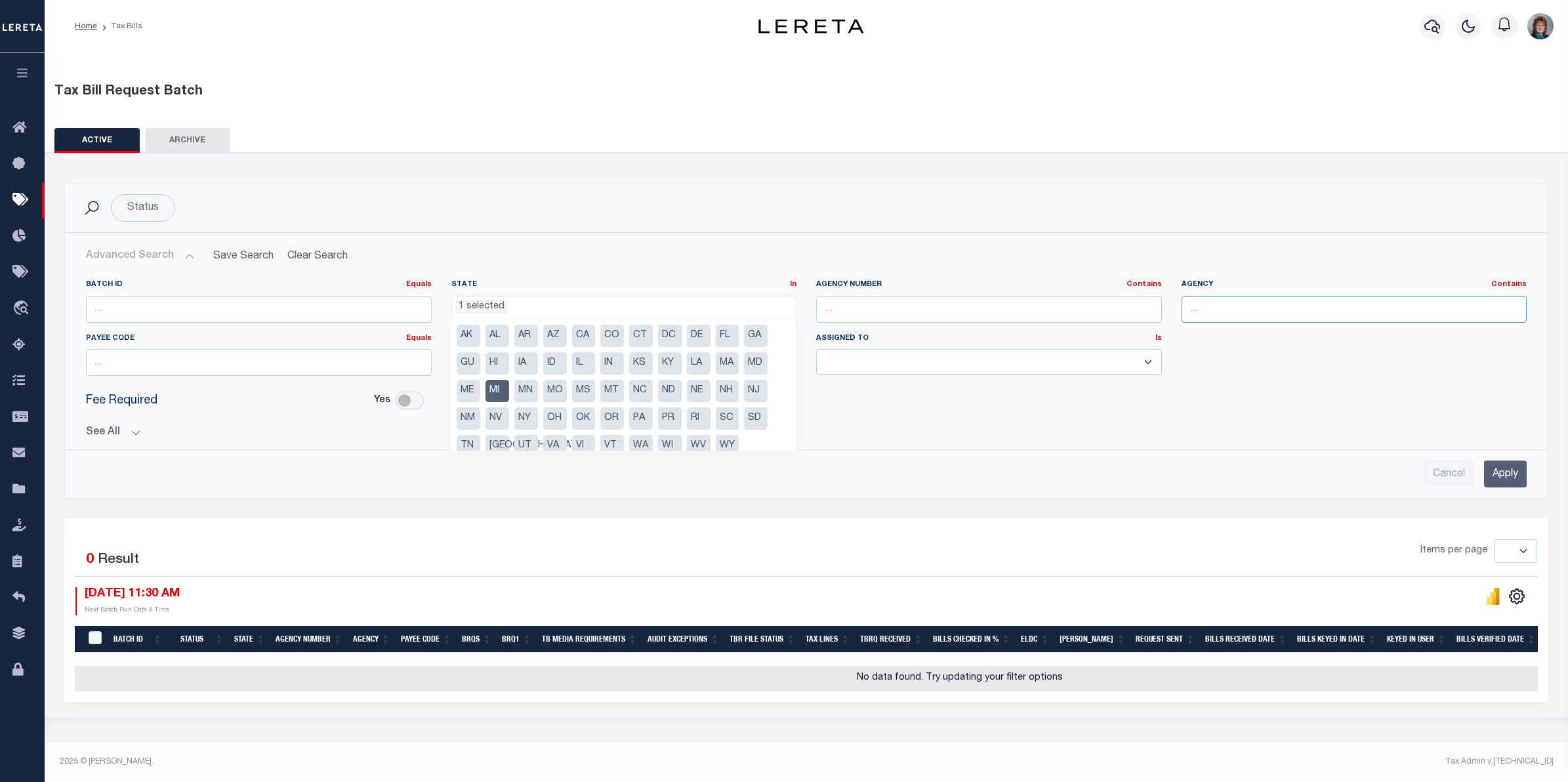
click at [1225, 315] on input "text" at bounding box center [1354, 310] width 346 height 27
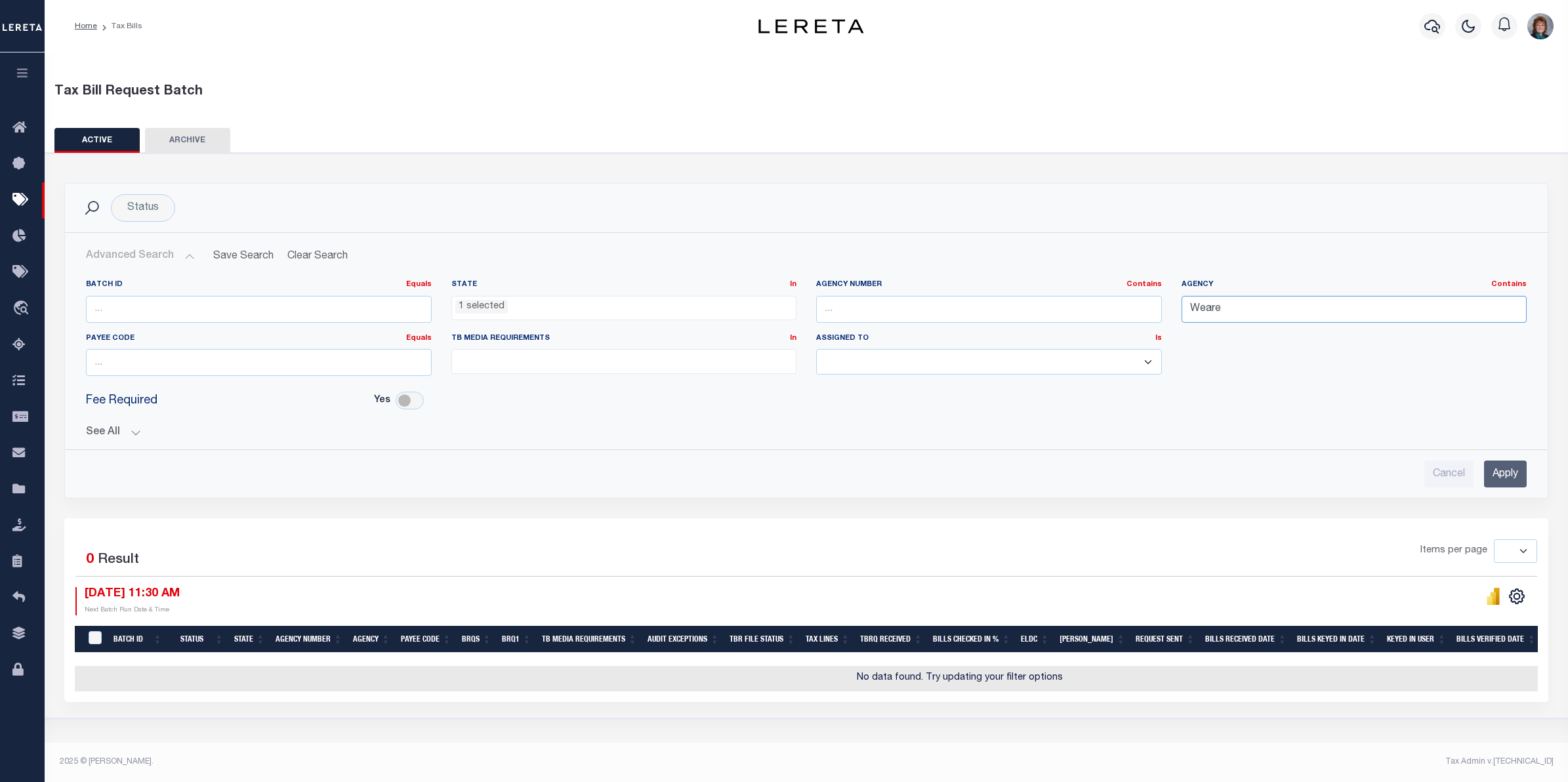
type input "Weare"
click at [1382, 473] on input "Apply" at bounding box center [1506, 474] width 43 height 27
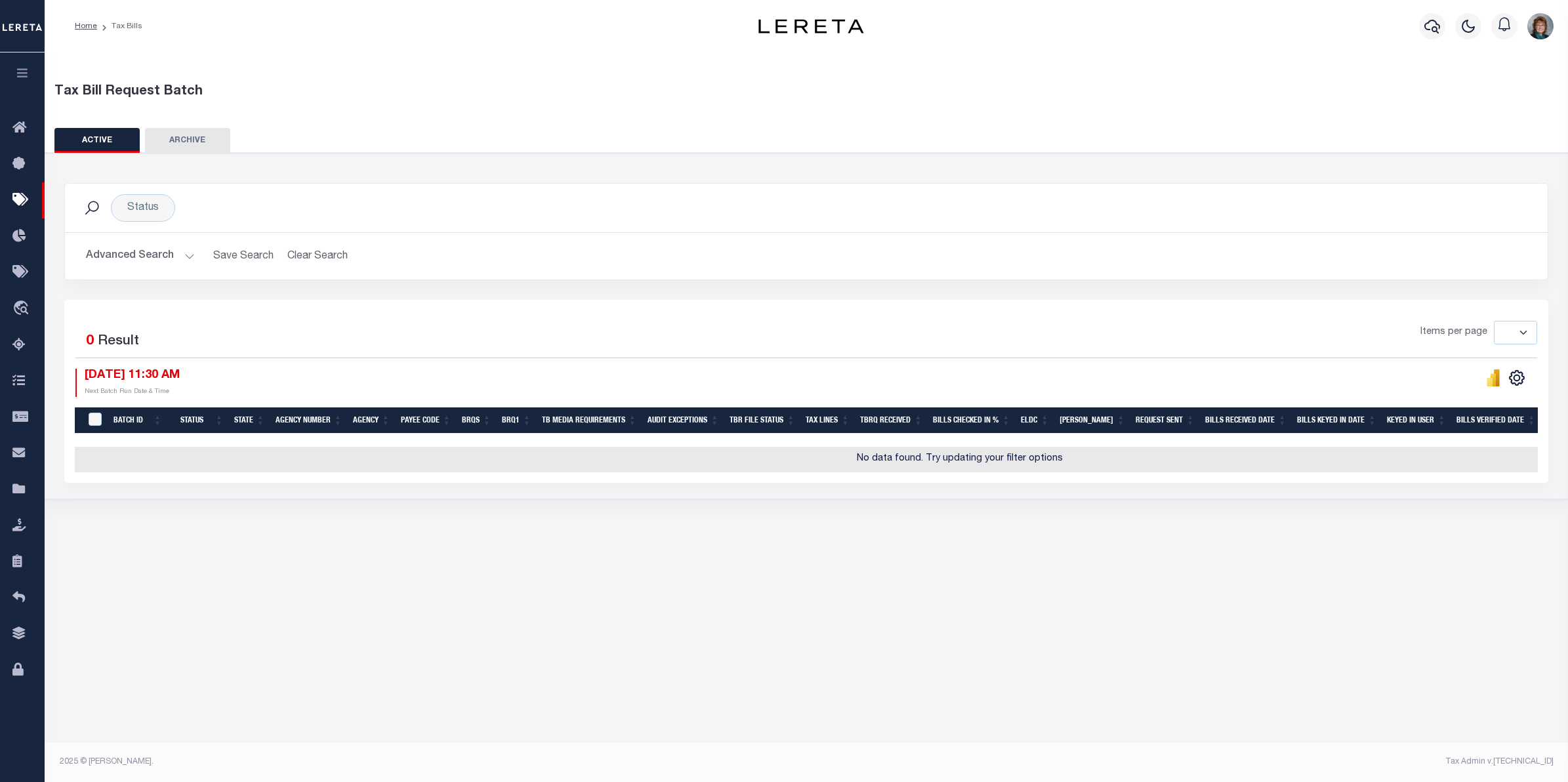
click at [153, 250] on button "Advanced Search" at bounding box center [140, 256] width 109 height 25
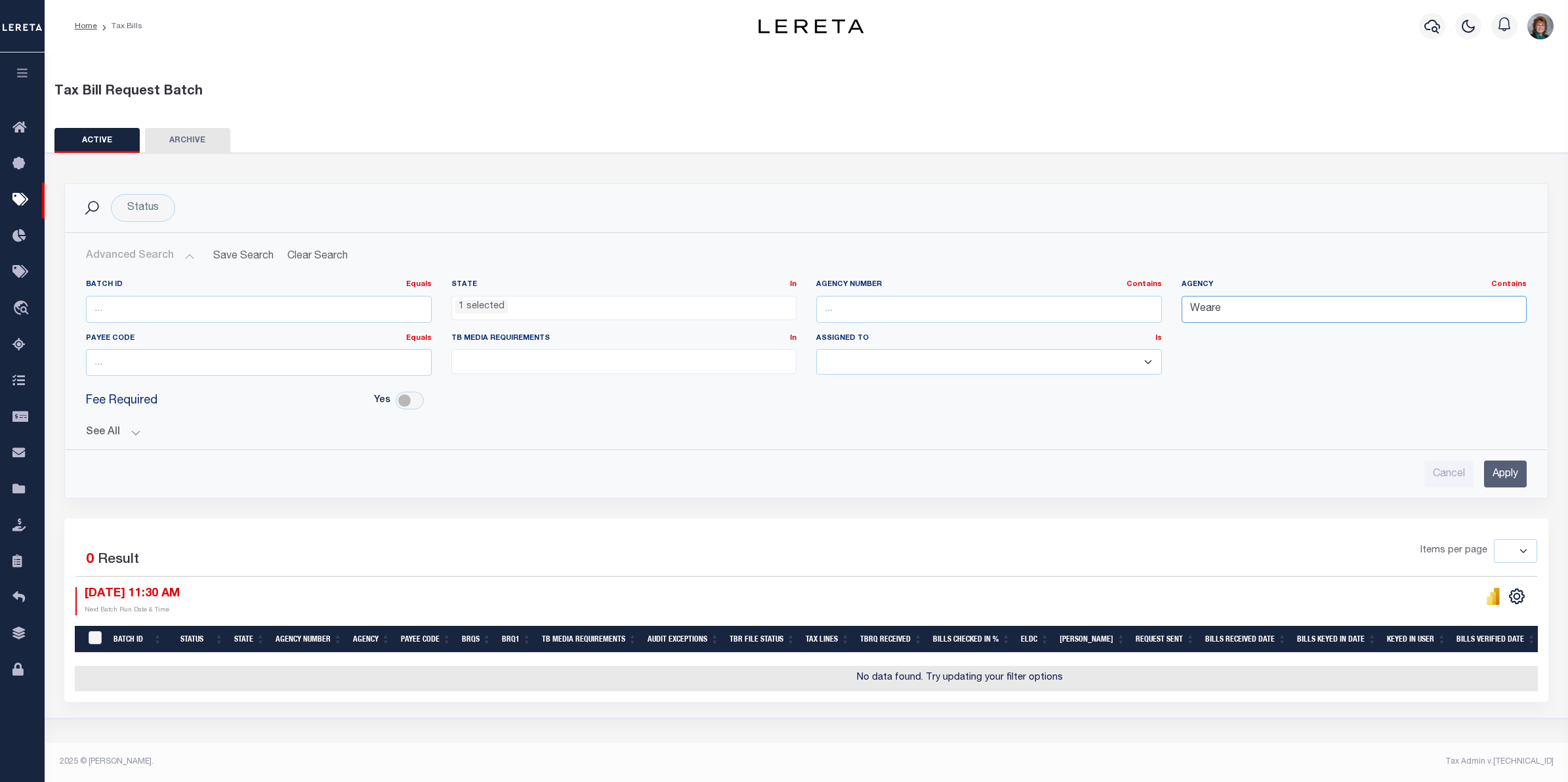
drag, startPoint x: 1240, startPoint y: 317, endPoint x: 1114, endPoint y: 319, distance: 126.0
click at [1117, 319] on div "Batch ID Equals Equals Is Not Equal To Is Greater Than Is Less Than State In In…" at bounding box center [806, 333] width 1461 height 107
click at [129, 420] on div "See All BRQS On On After Before Between On On After Is" at bounding box center [805, 428] width 1440 height 23
click at [129, 433] on button "See All" at bounding box center [805, 432] width 1440 height 13
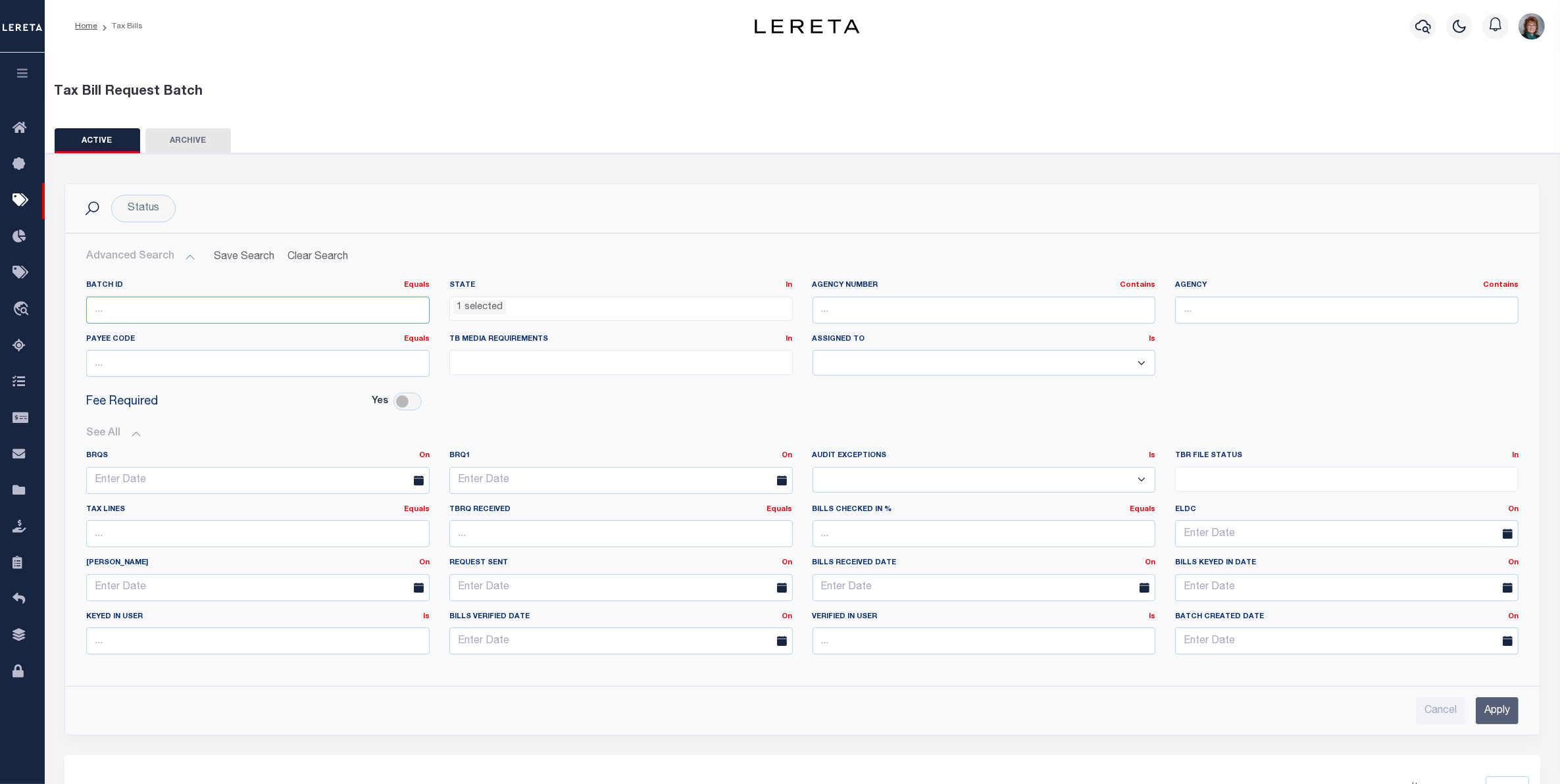
click at [190, 304] on input "number" at bounding box center [258, 310] width 344 height 27
drag, startPoint x: 558, startPoint y: 306, endPoint x: 544, endPoint y: 304, distance: 14.1
click at [544, 304] on ul "1 selected" at bounding box center [621, 306] width 342 height 18
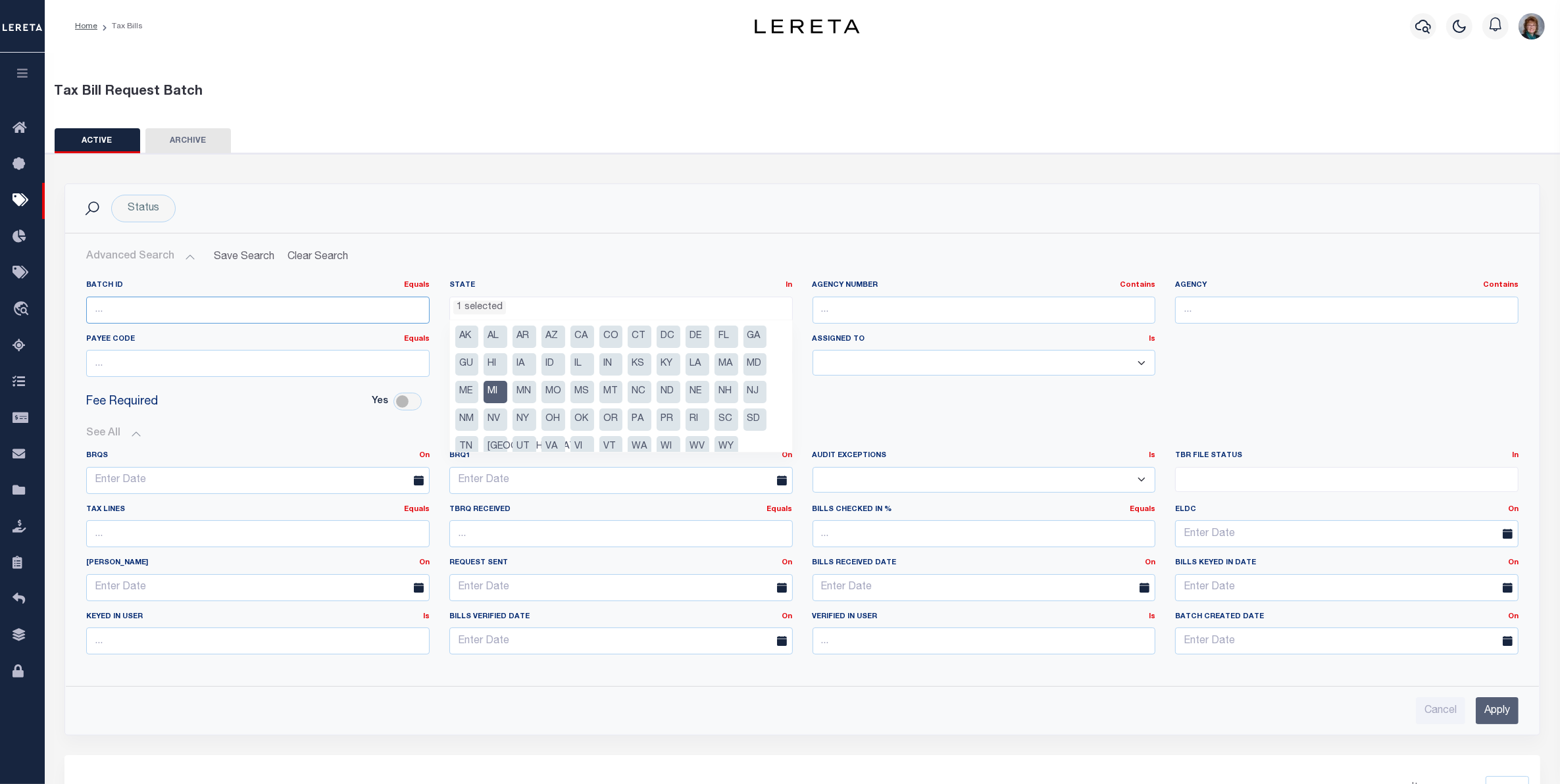
click at [330, 308] on input "number" at bounding box center [258, 310] width 344 height 27
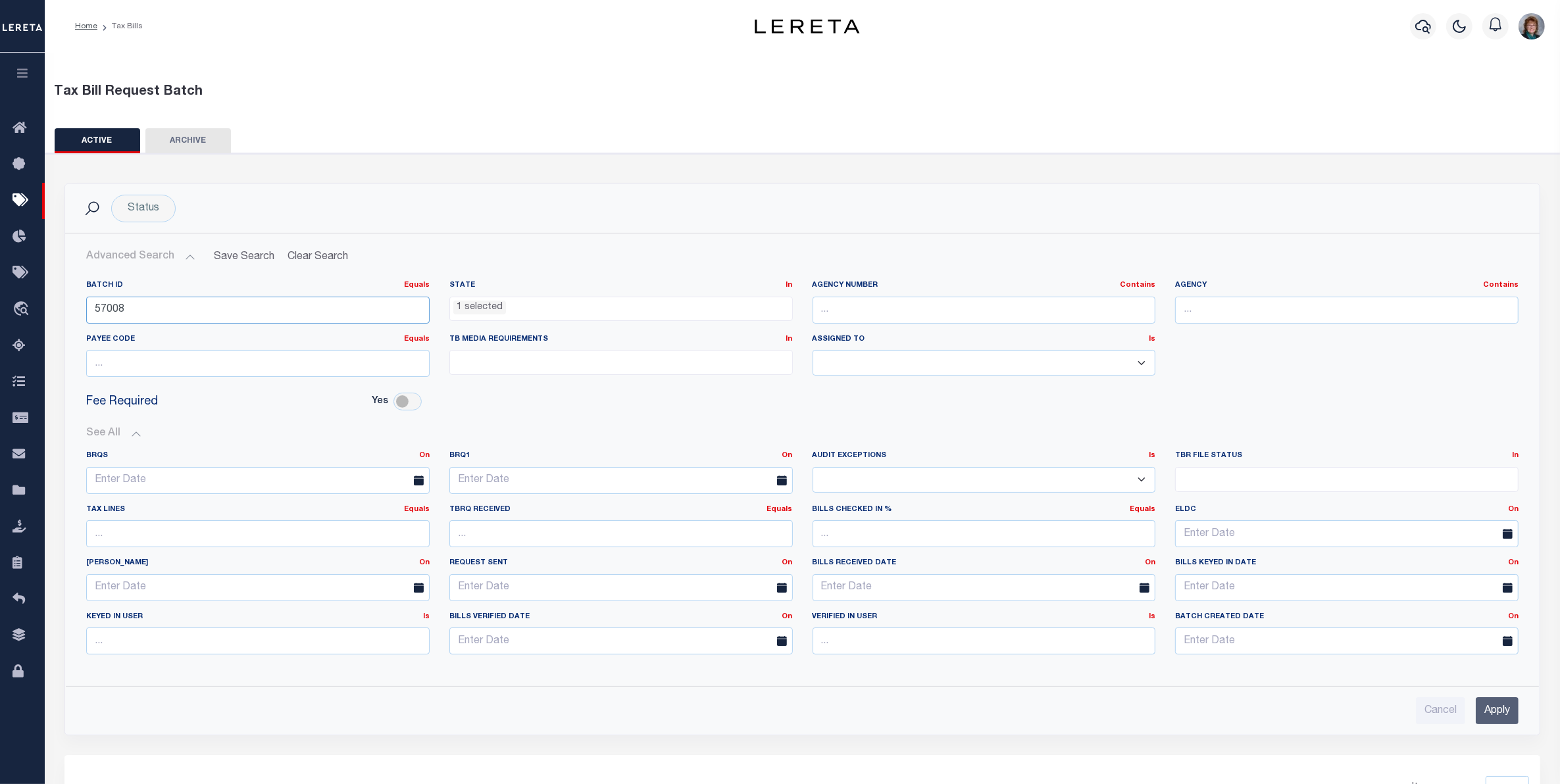
type input "57008"
click at [615, 304] on ul "1 selected" at bounding box center [621, 306] width 342 height 18
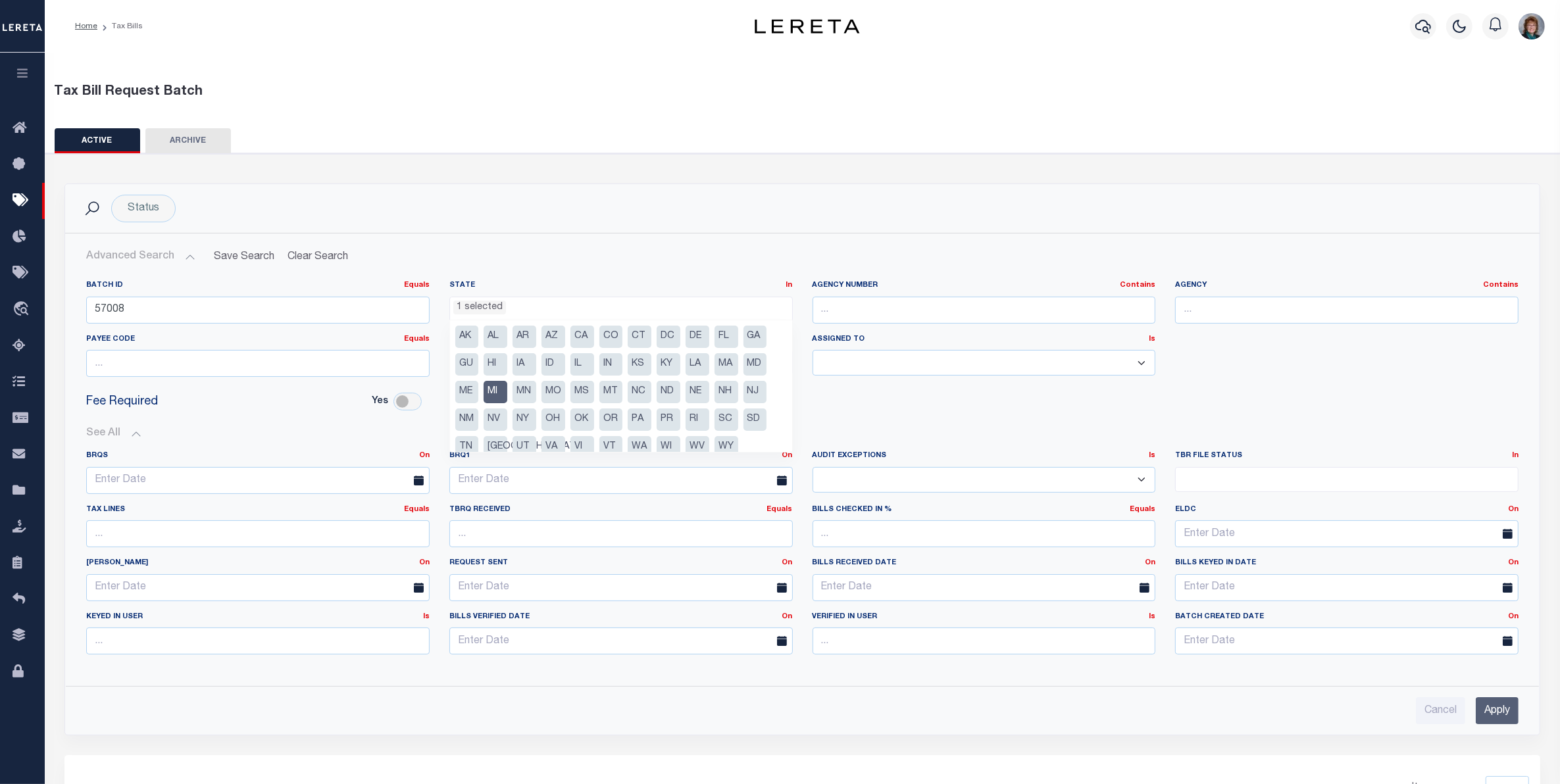
click at [499, 388] on li "MI" at bounding box center [495, 392] width 23 height 22
select select
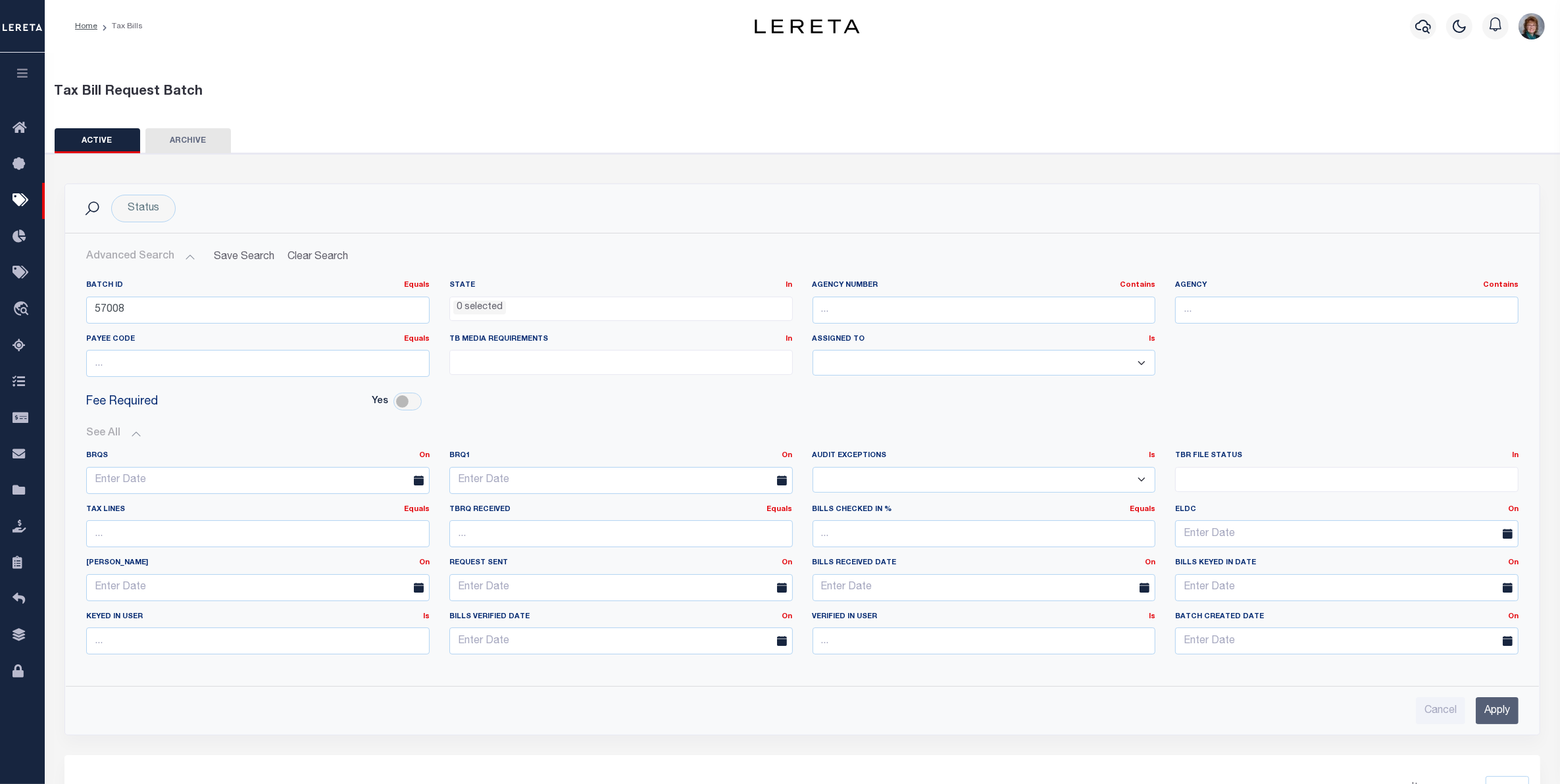
click at [1386, 696] on input "Apply" at bounding box center [1497, 711] width 43 height 27
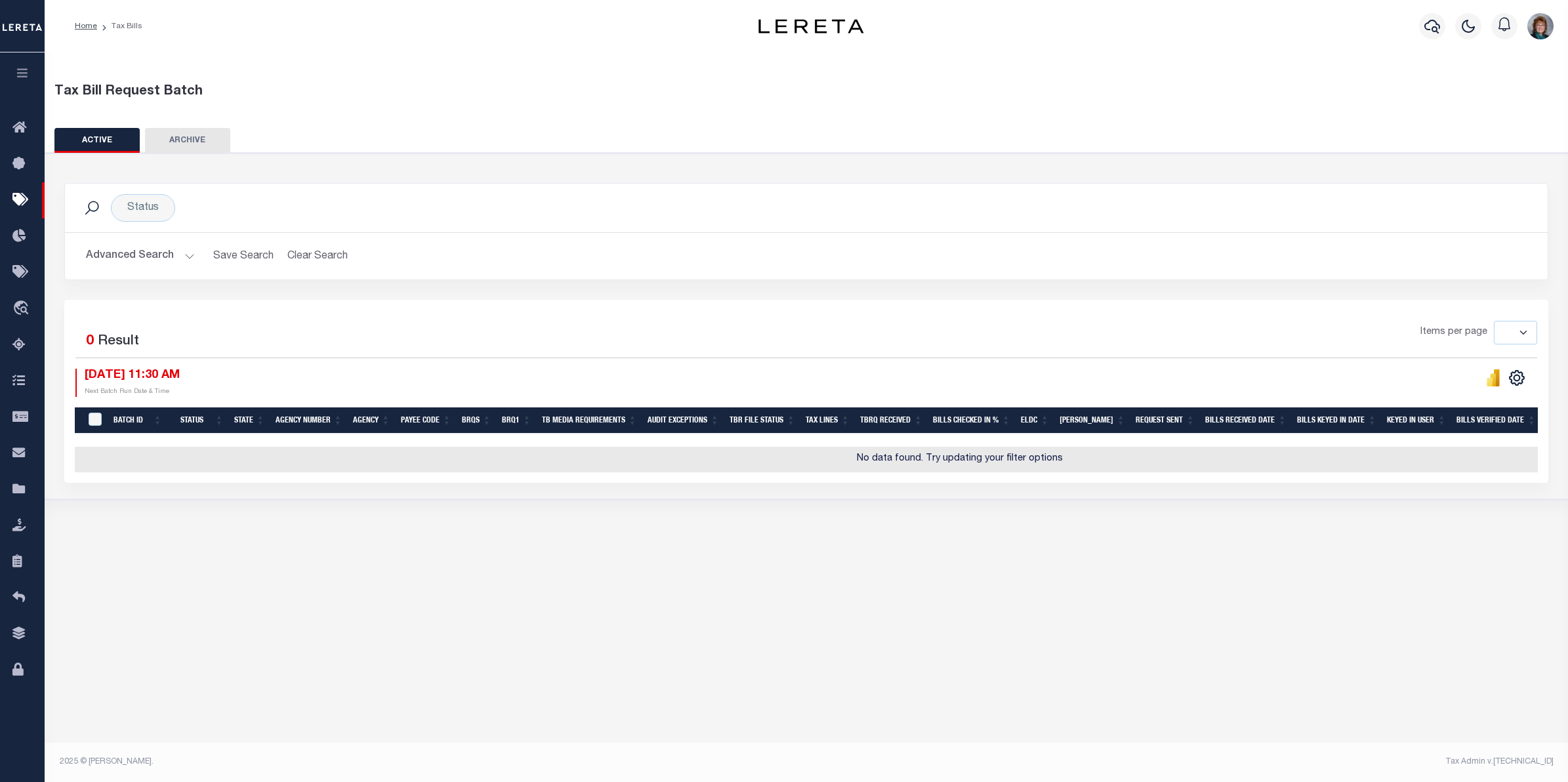
click at [161, 266] on button "Advanced Search" at bounding box center [140, 256] width 109 height 25
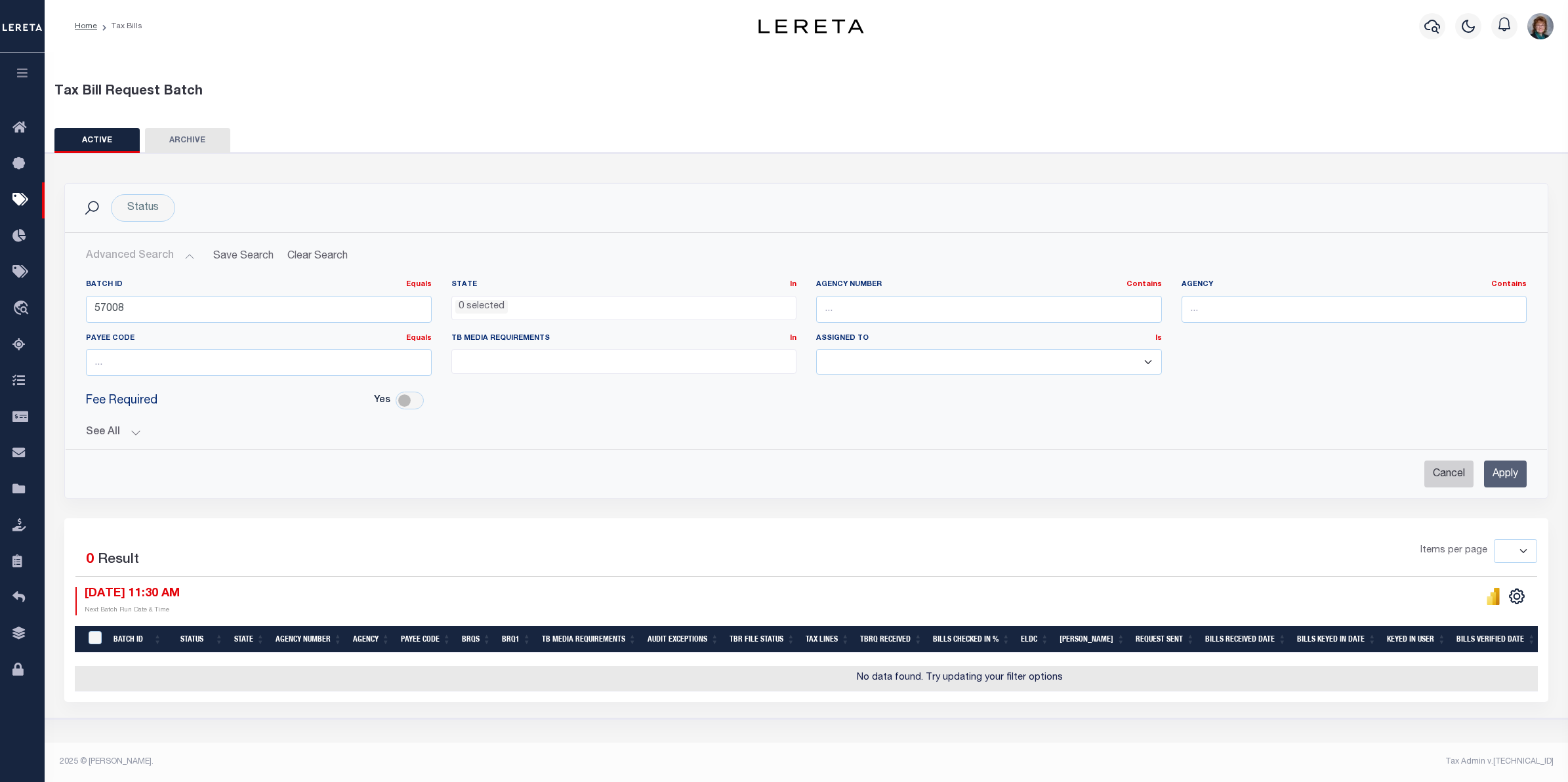
click at [1382, 474] on input "Cancel" at bounding box center [1448, 474] width 50 height 27
checkbox input "true"
select select
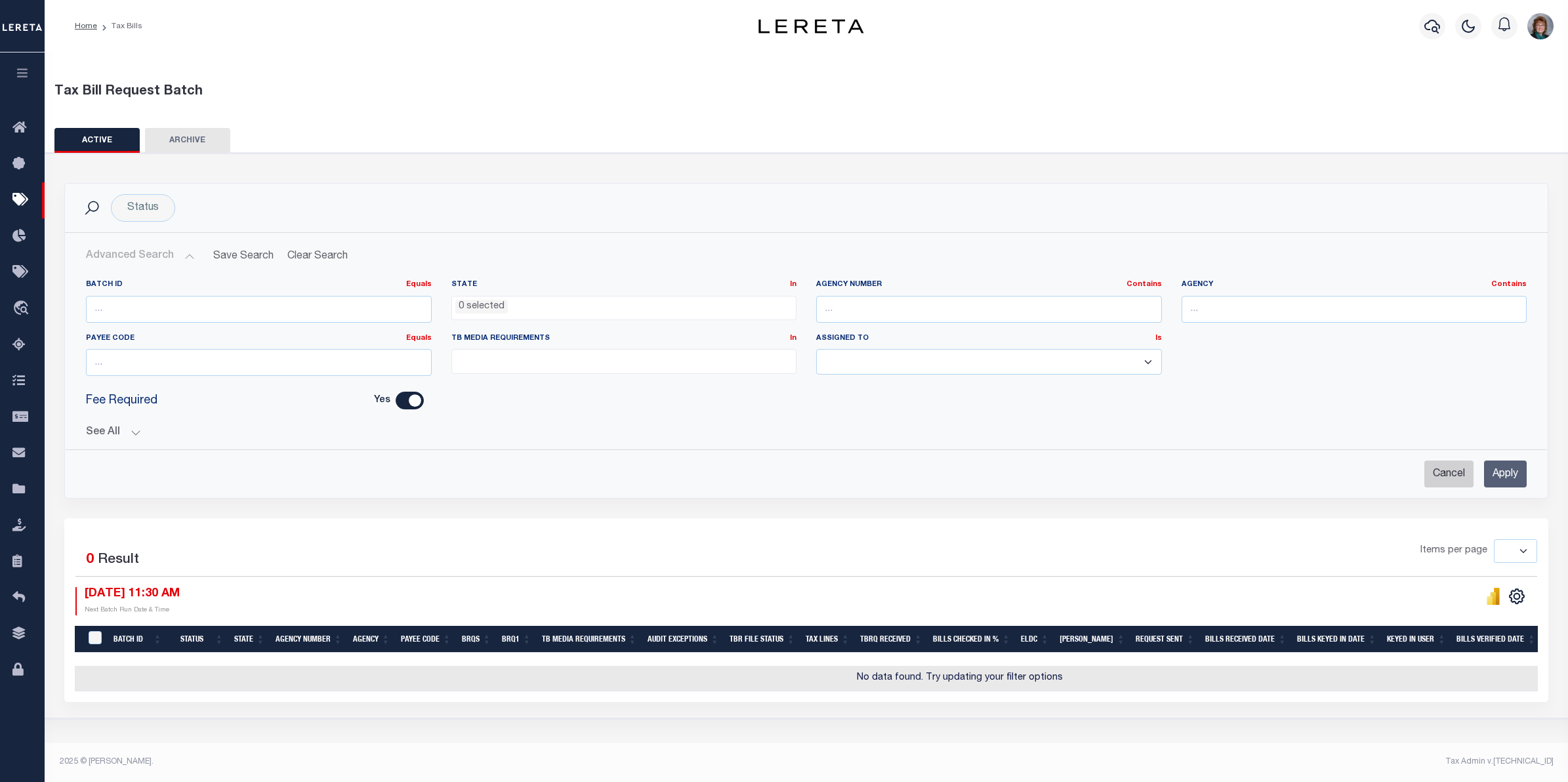
select select
checkbox input "false"
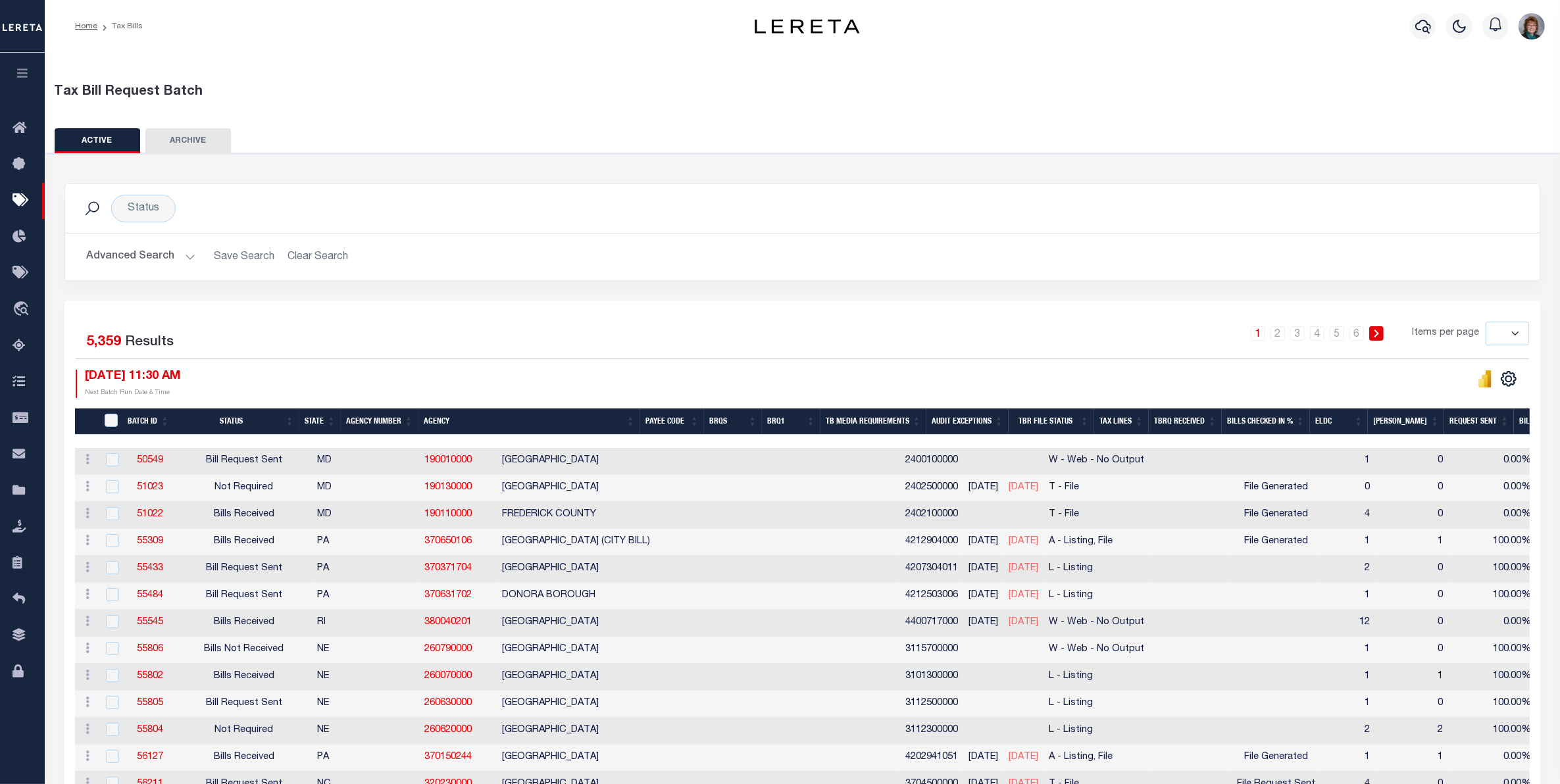
click at [147, 252] on button "Advanced Search" at bounding box center [141, 257] width 109 height 25
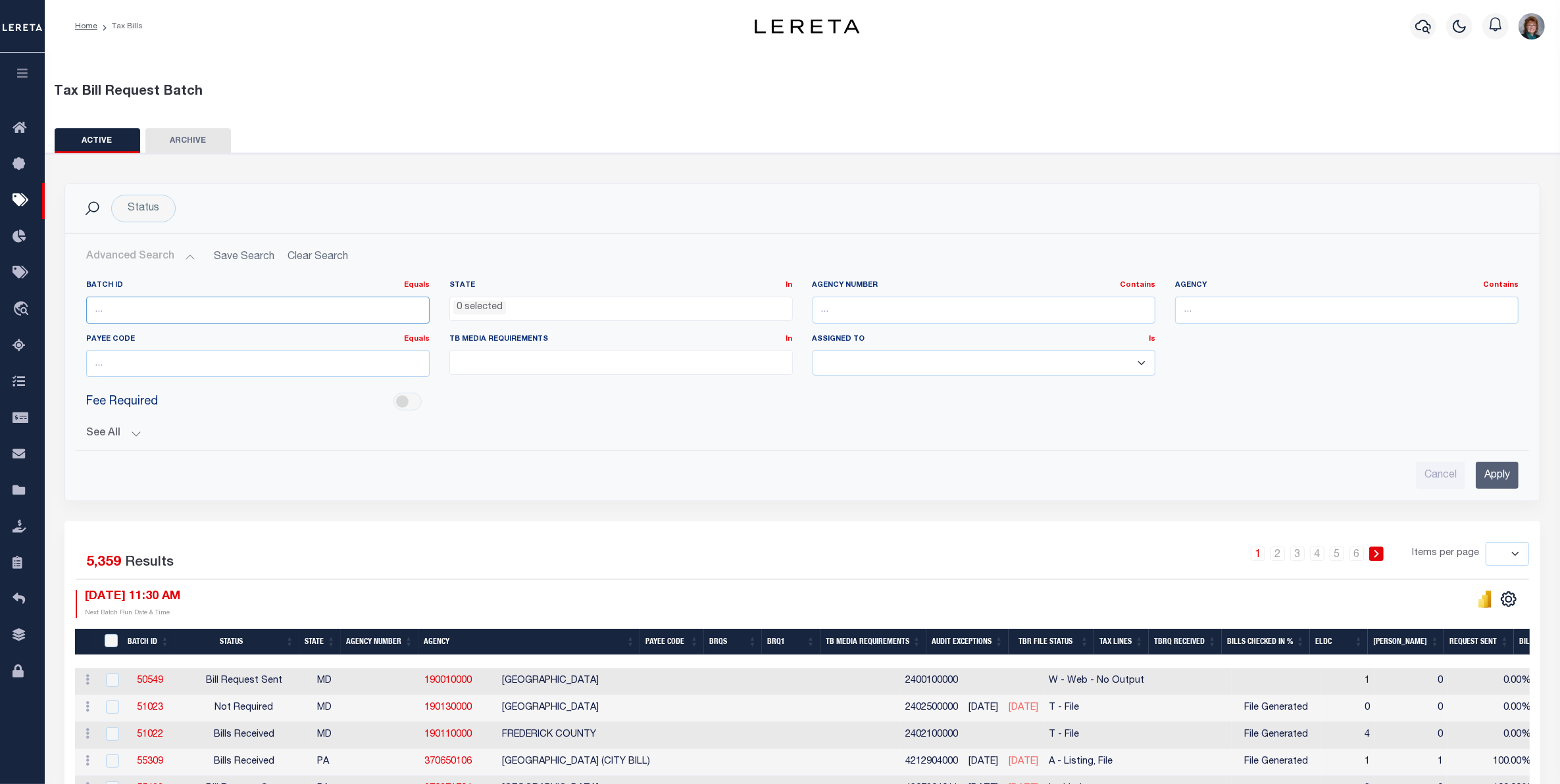
click at [150, 298] on input "number" at bounding box center [258, 310] width 344 height 27
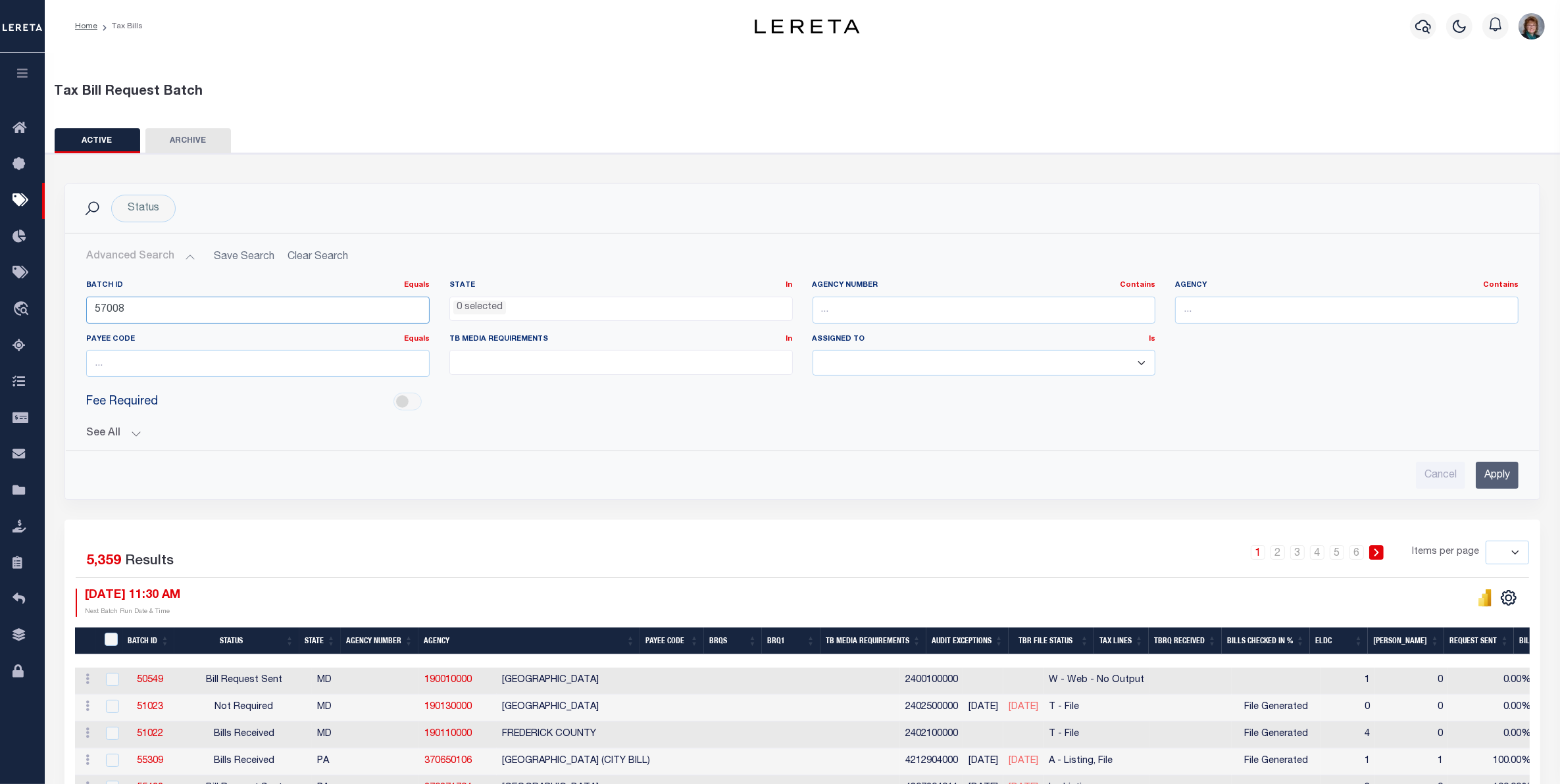
type input "57008"
click at [1386, 465] on input "Apply" at bounding box center [1497, 475] width 43 height 27
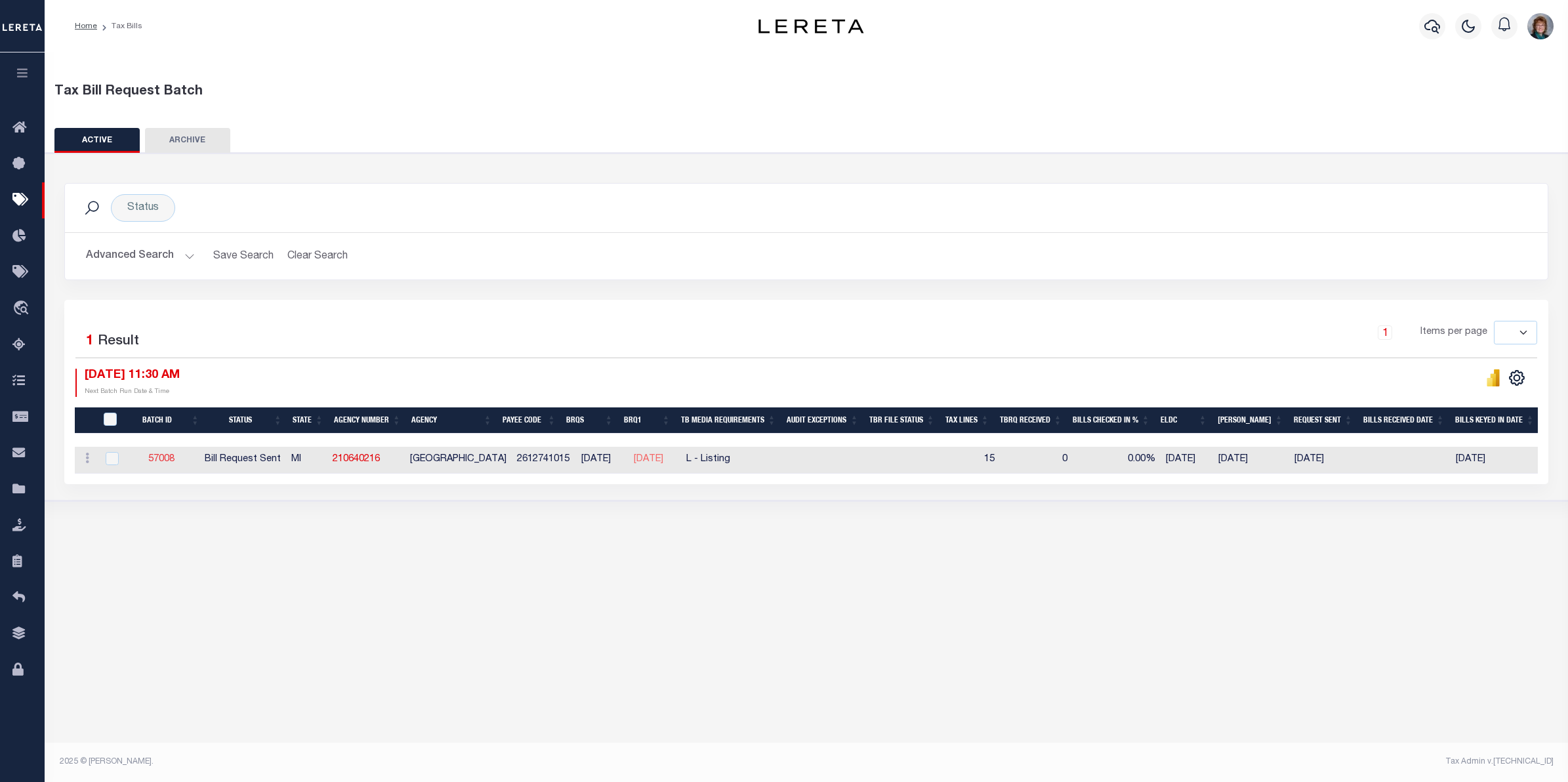
click at [169, 462] on link "57008" at bounding box center [161, 459] width 26 height 9
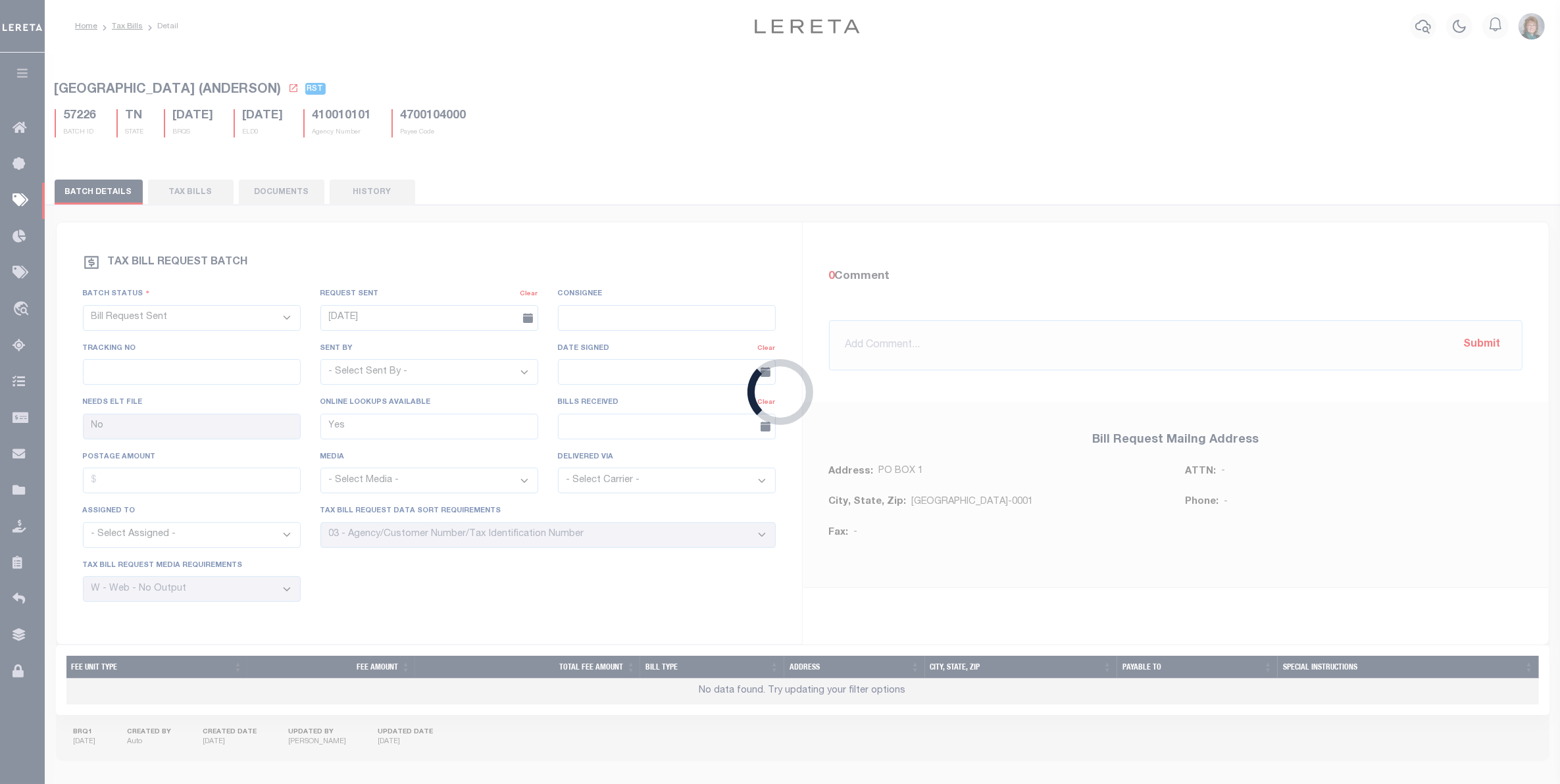
type input "05/23/2025"
select select "25"
select select "20"
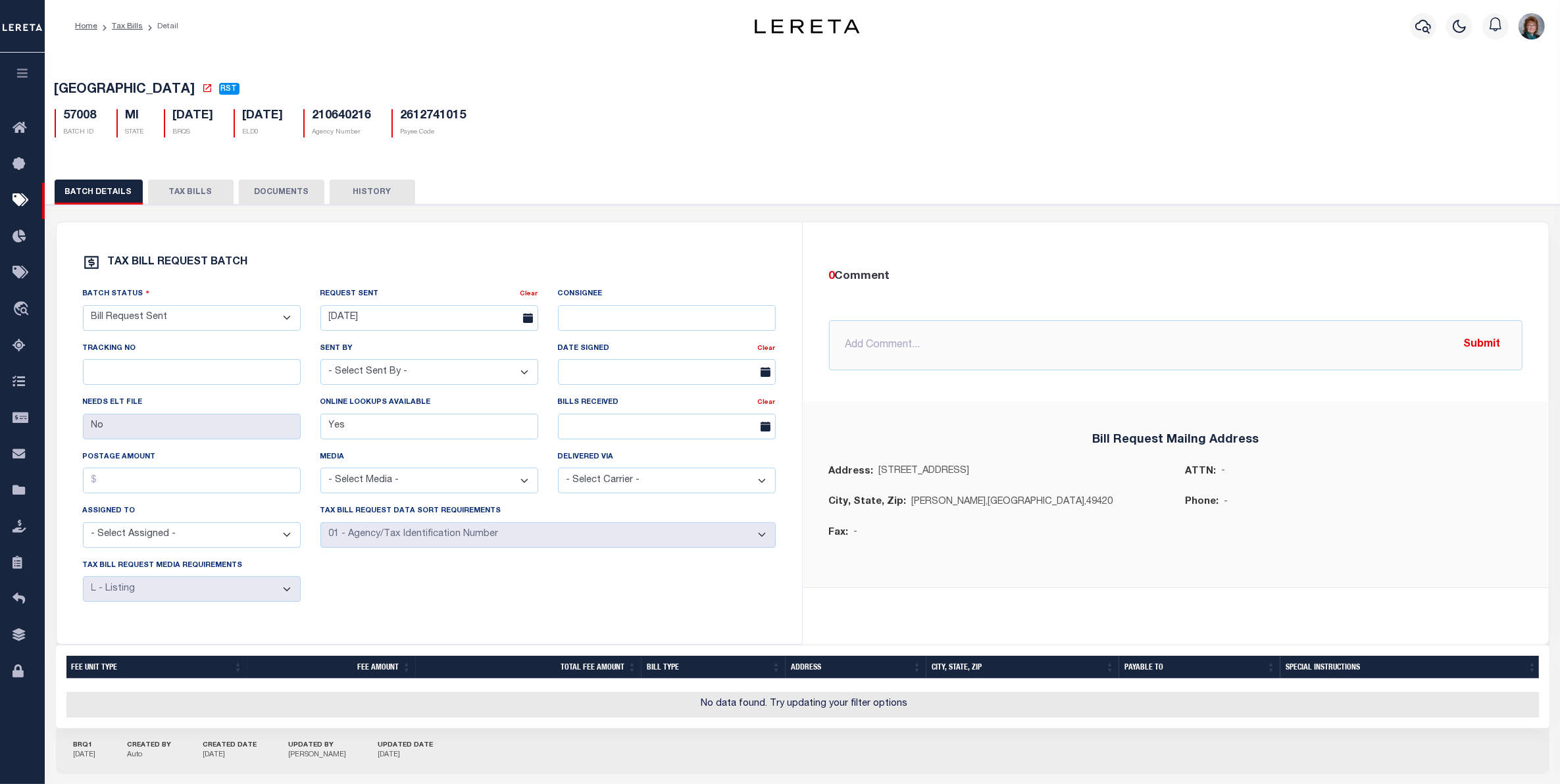
click at [192, 196] on button "TAX BILLS" at bounding box center [191, 192] width 86 height 25
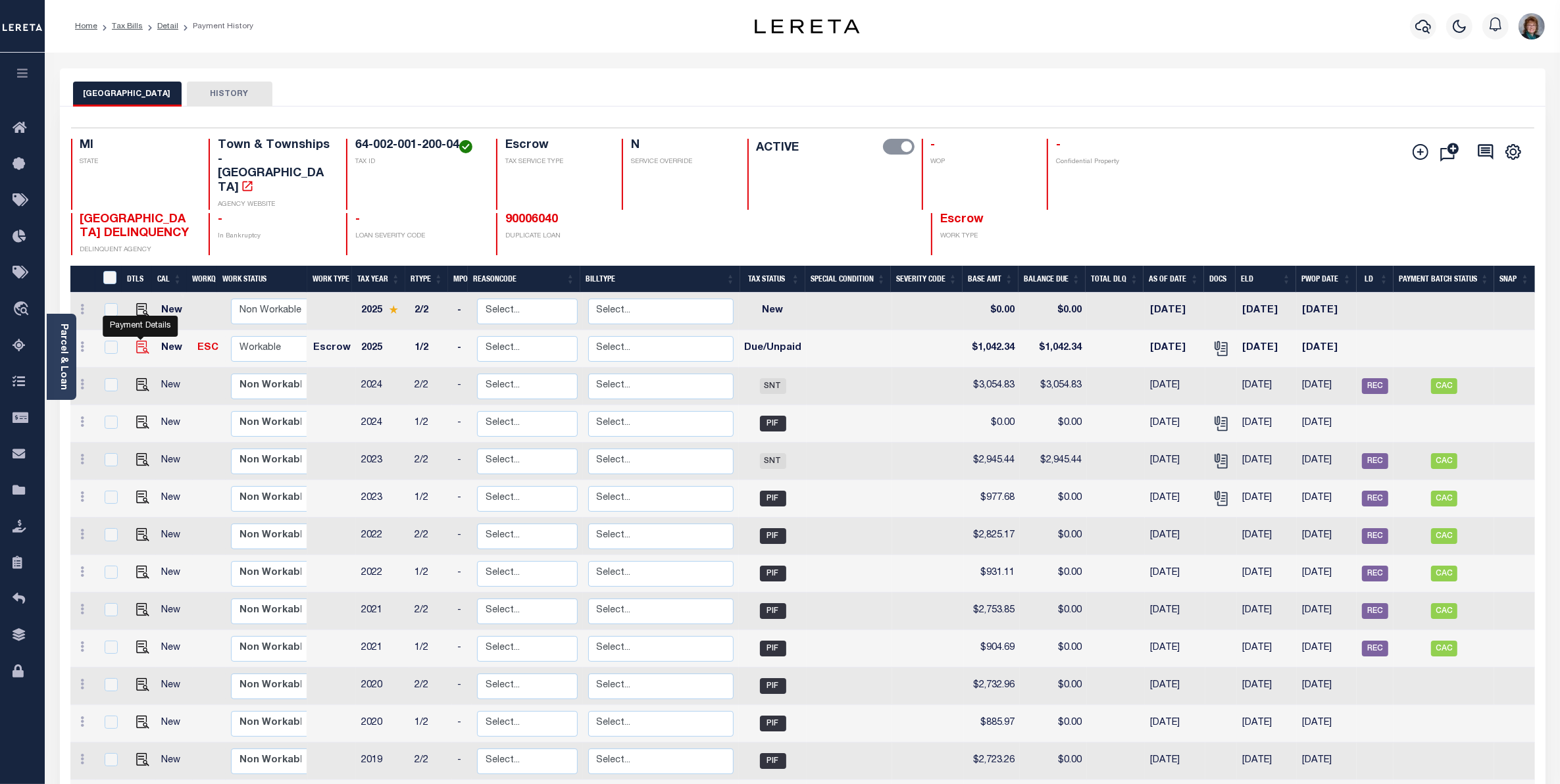
click at [138, 341] on img "" at bounding box center [142, 347] width 13 height 13
checkbox input "true"
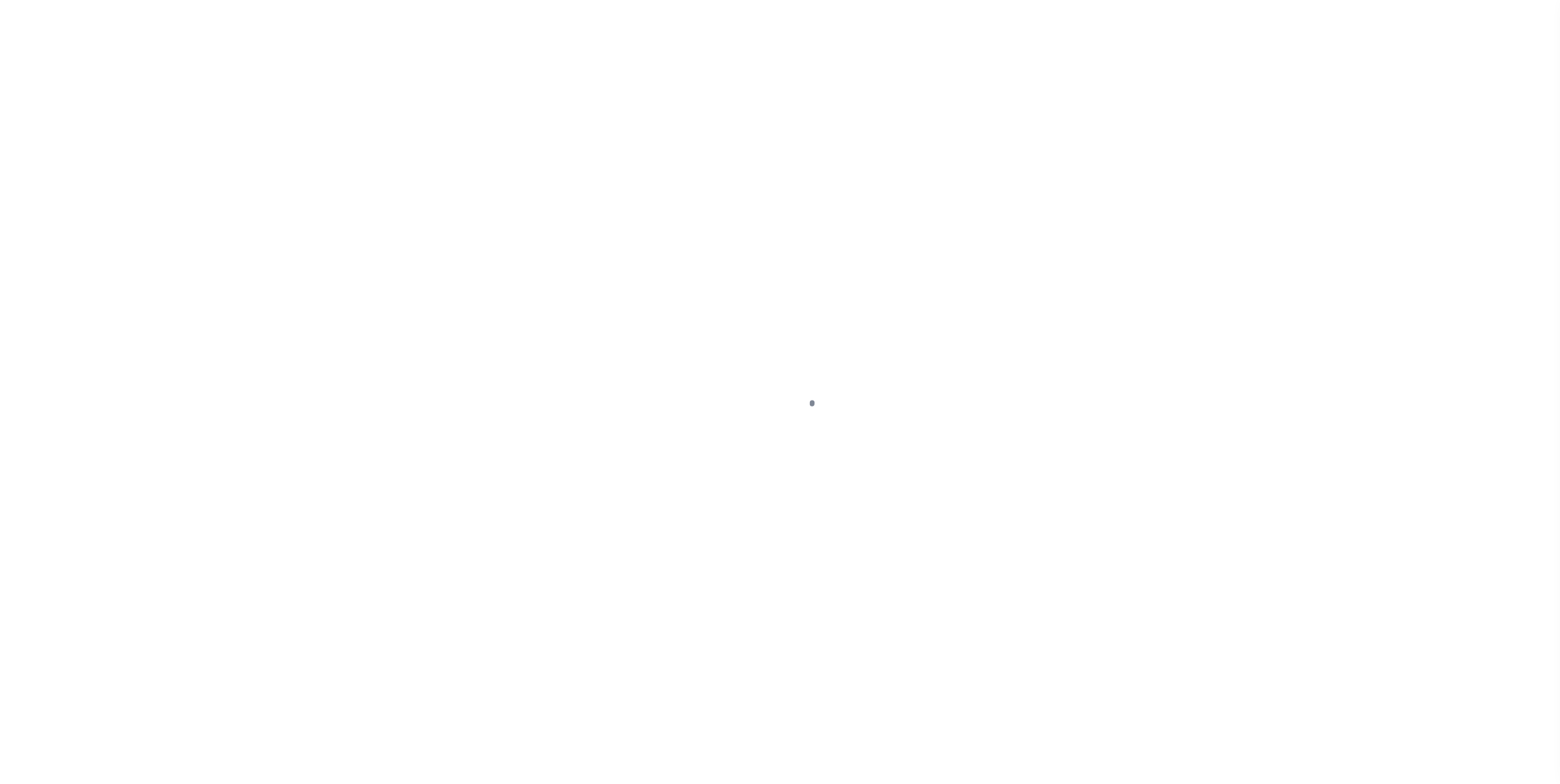
select select "DUE"
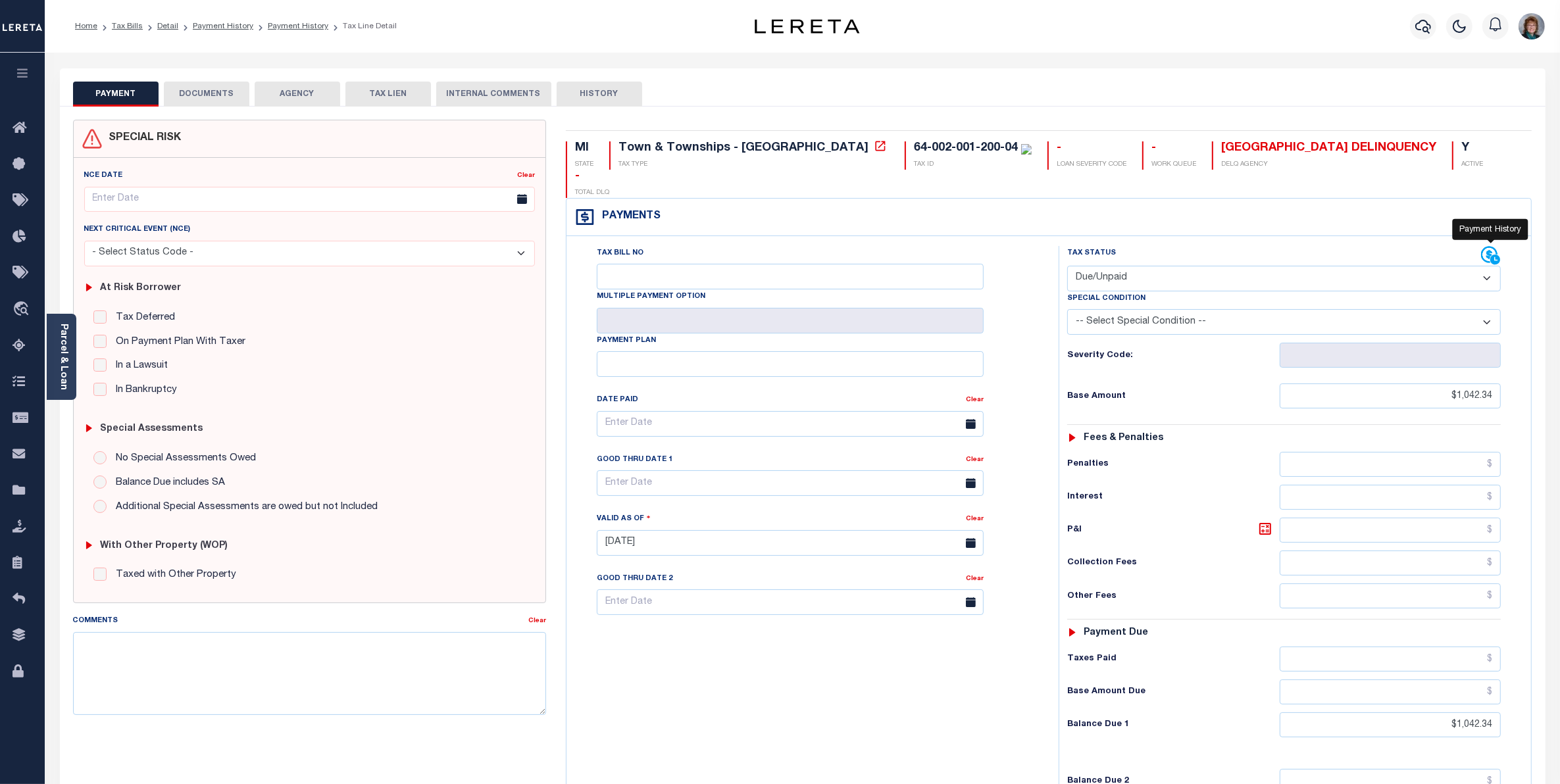
click at [1489, 247] on icon at bounding box center [1490, 255] width 17 height 17
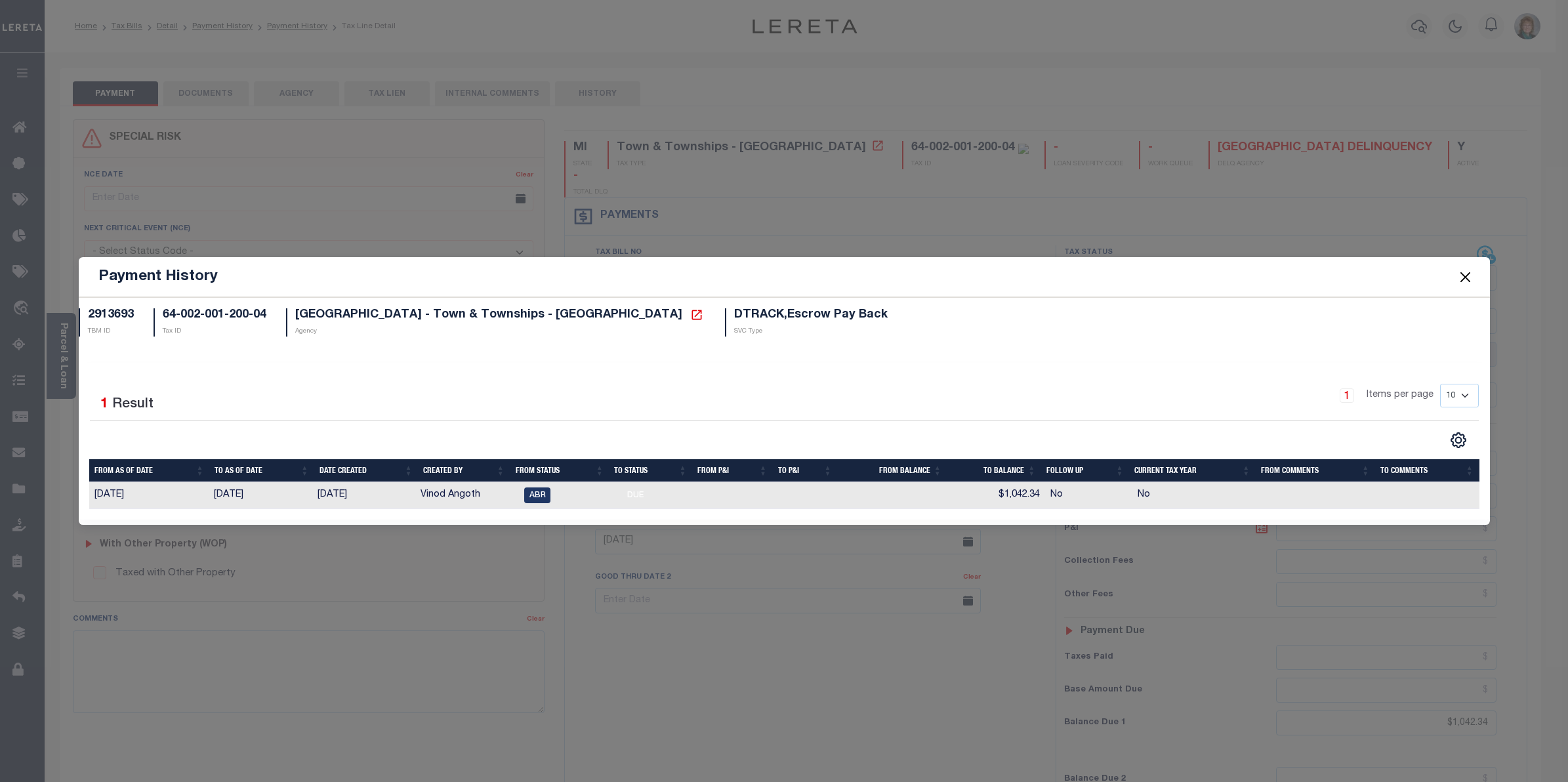
click at [1465, 277] on button "Close" at bounding box center [1465, 278] width 18 height 18
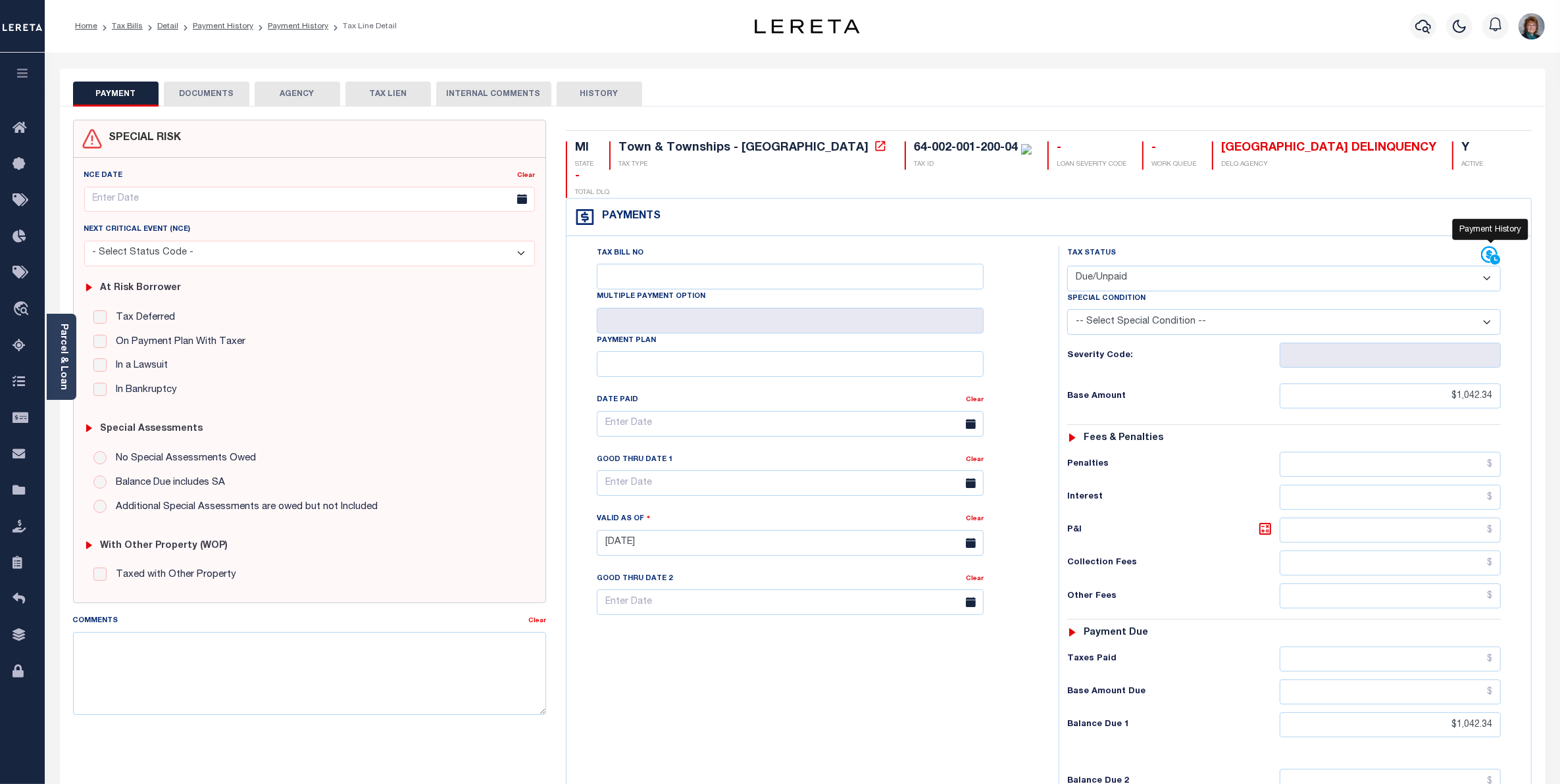
click at [1489, 247] on icon at bounding box center [1490, 255] width 17 height 17
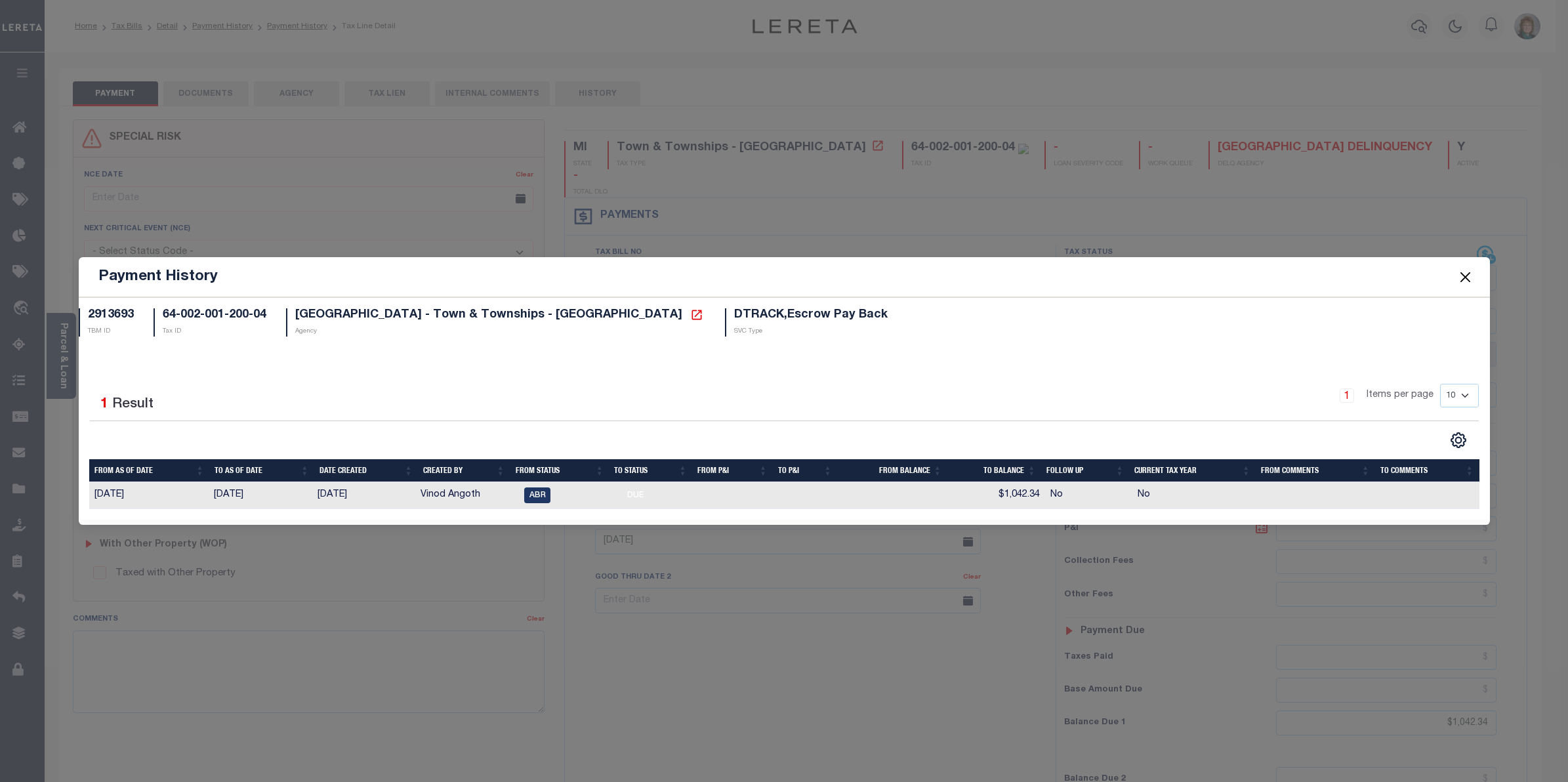
click at [1062, 116] on div "Payment History 2913693 TBM ID 64-002-001-200-04 Tax ID WEARE TOWNSHIP - Town &…" at bounding box center [784, 391] width 1568 height 782
click at [1465, 269] on button "Close" at bounding box center [1465, 278] width 18 height 18
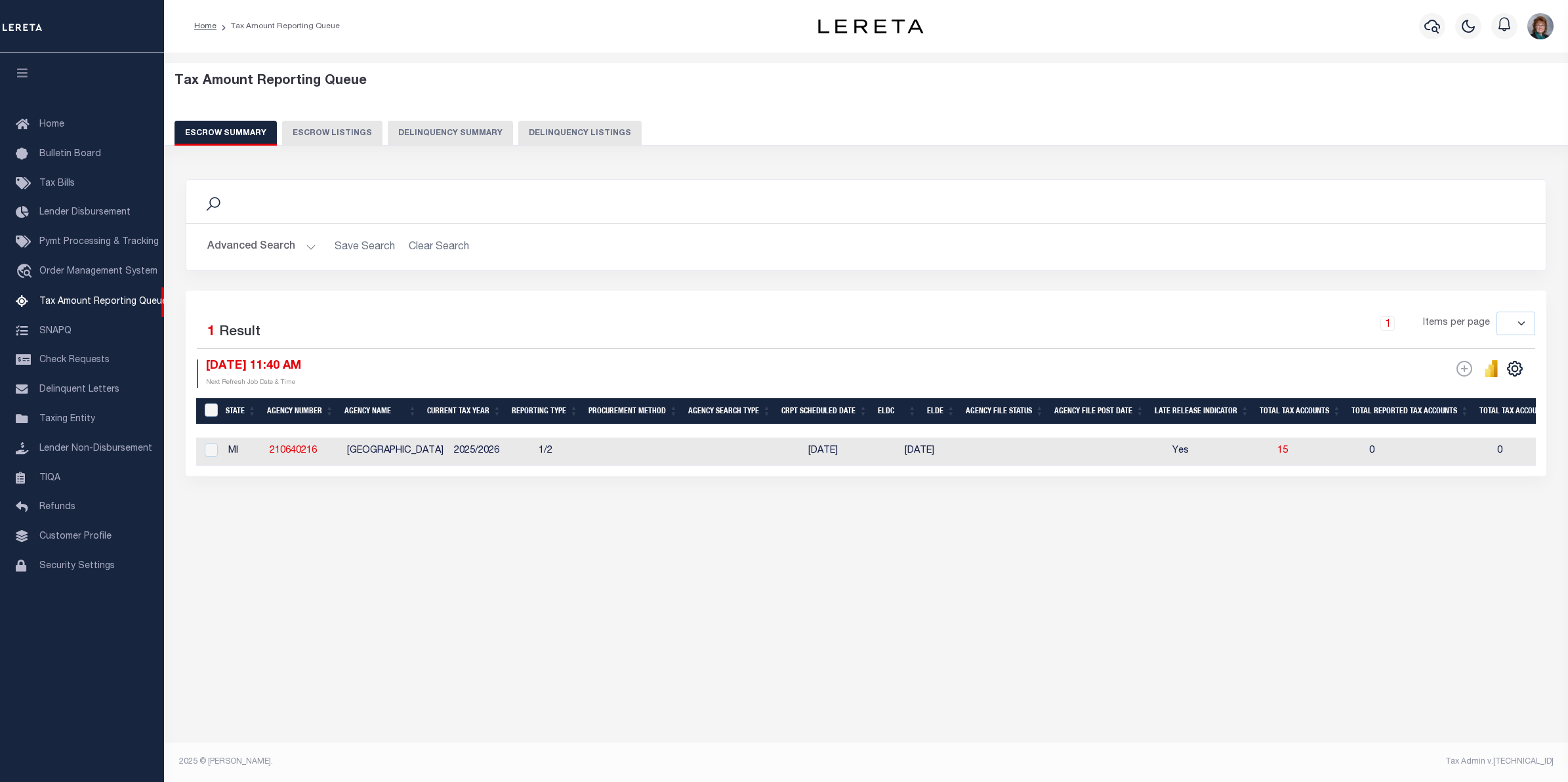
select select
click at [212, 450] on input "checkbox" at bounding box center [210, 449] width 13 height 13
checkbox input "true"
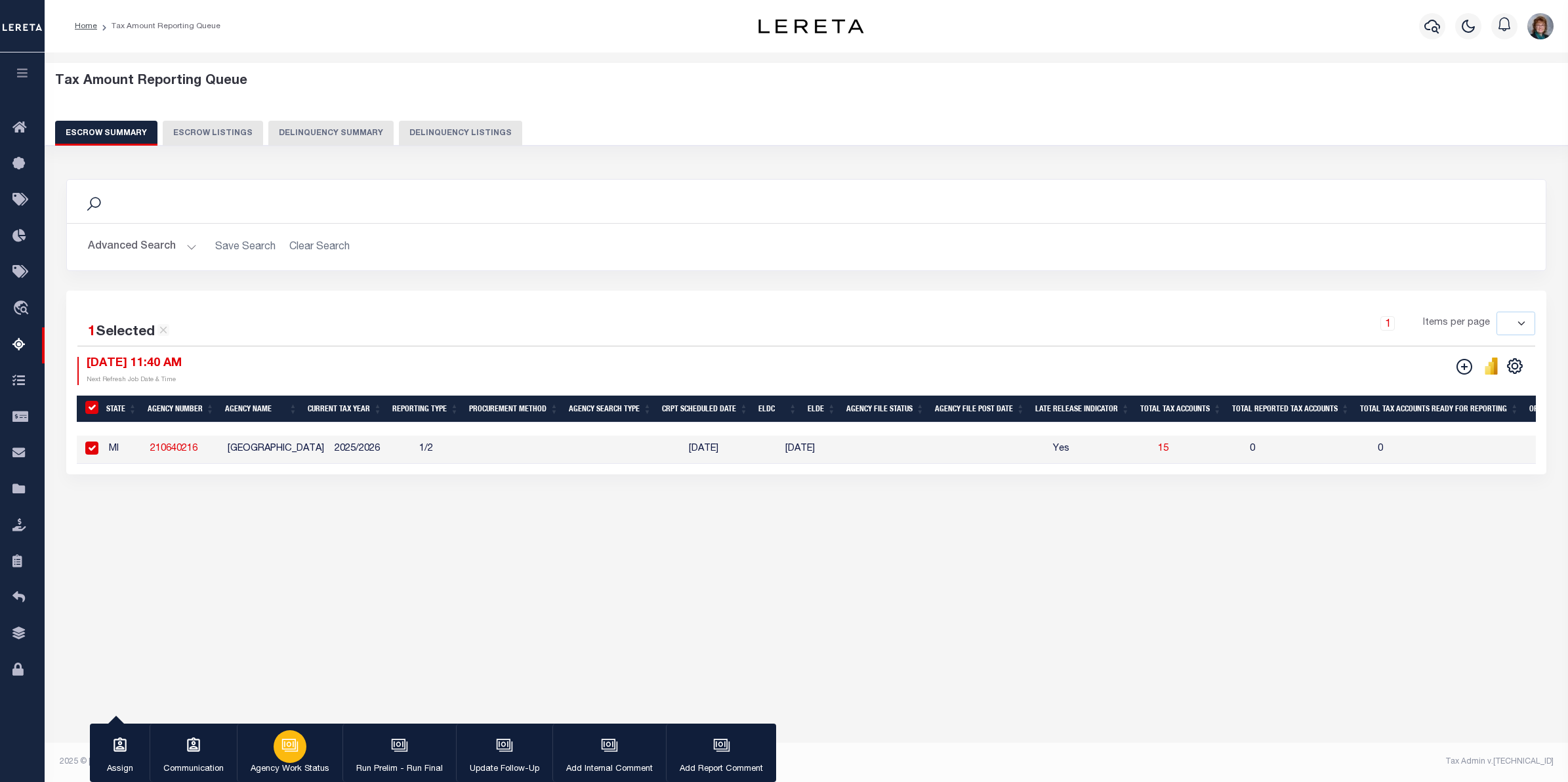
click at [282, 753] on icon "button" at bounding box center [290, 745] width 18 height 18
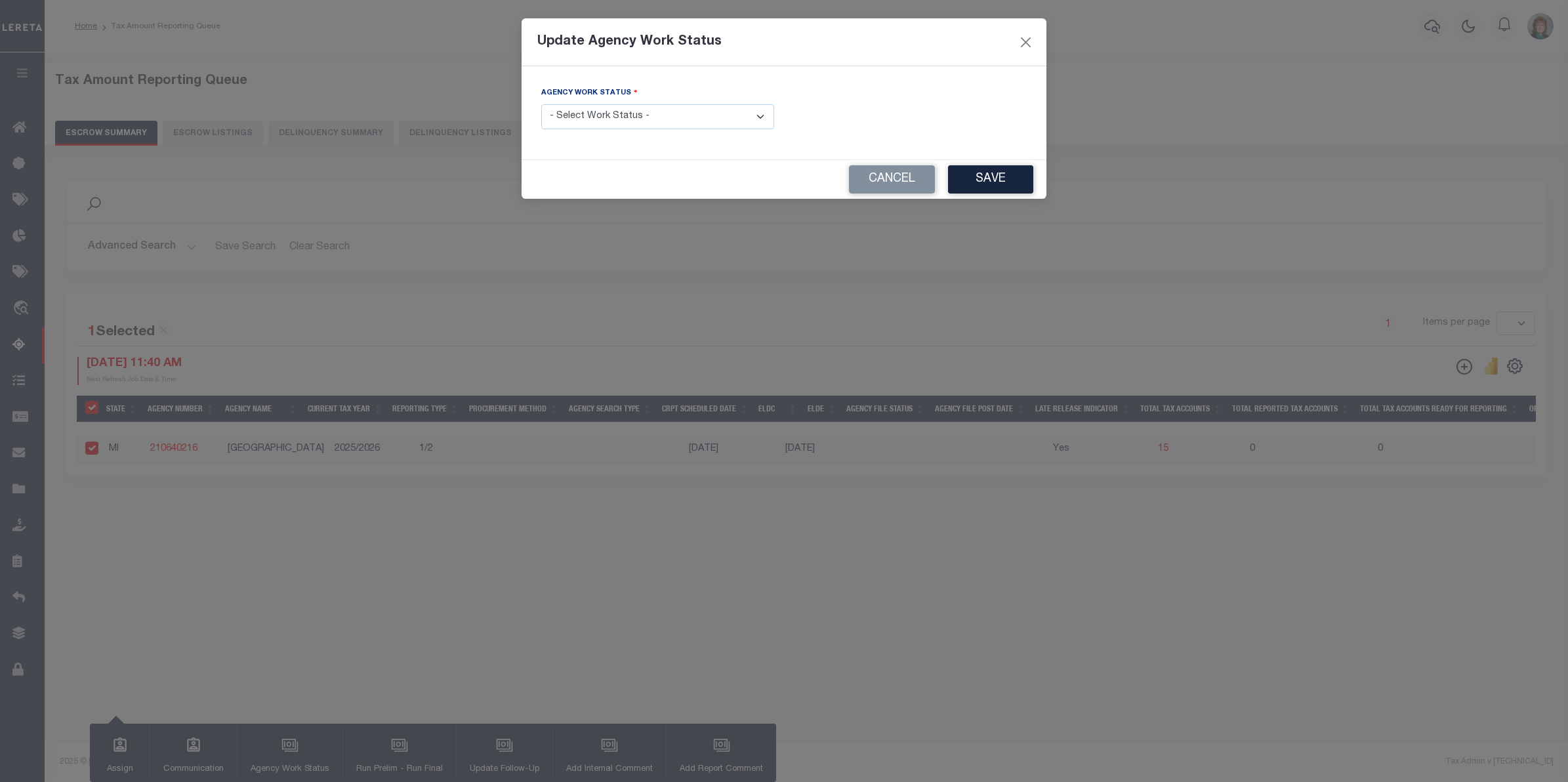
click at [719, 106] on select "- Select Work Status - New In Progress Pending Agency Follow-up Pending QC Read…" at bounding box center [657, 117] width 233 height 25
click at [885, 182] on button "Cancel" at bounding box center [892, 179] width 86 height 28
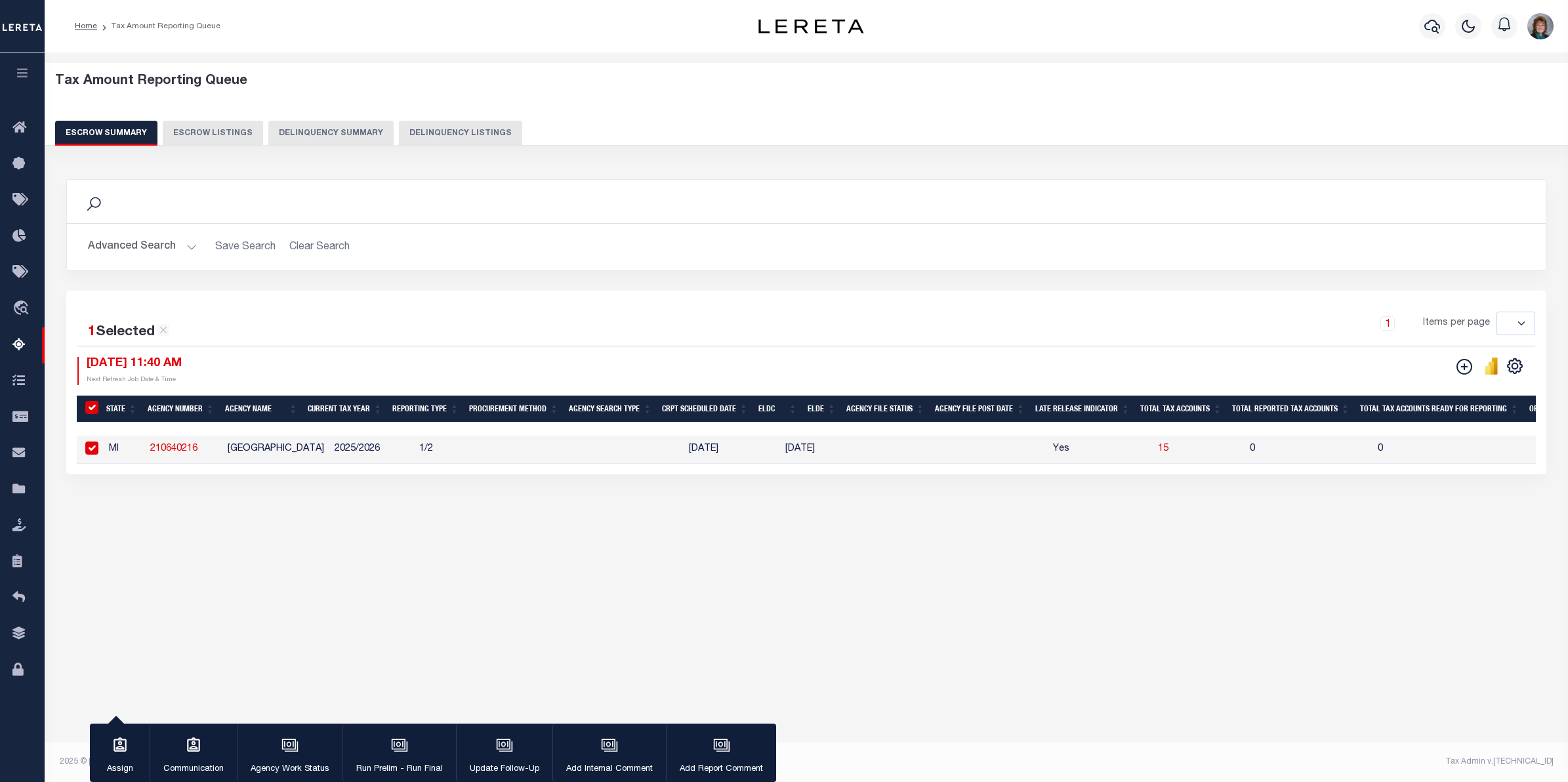
click at [93, 404] on input "&nbsp;" at bounding box center [92, 407] width 13 height 13
checkbox input "false"
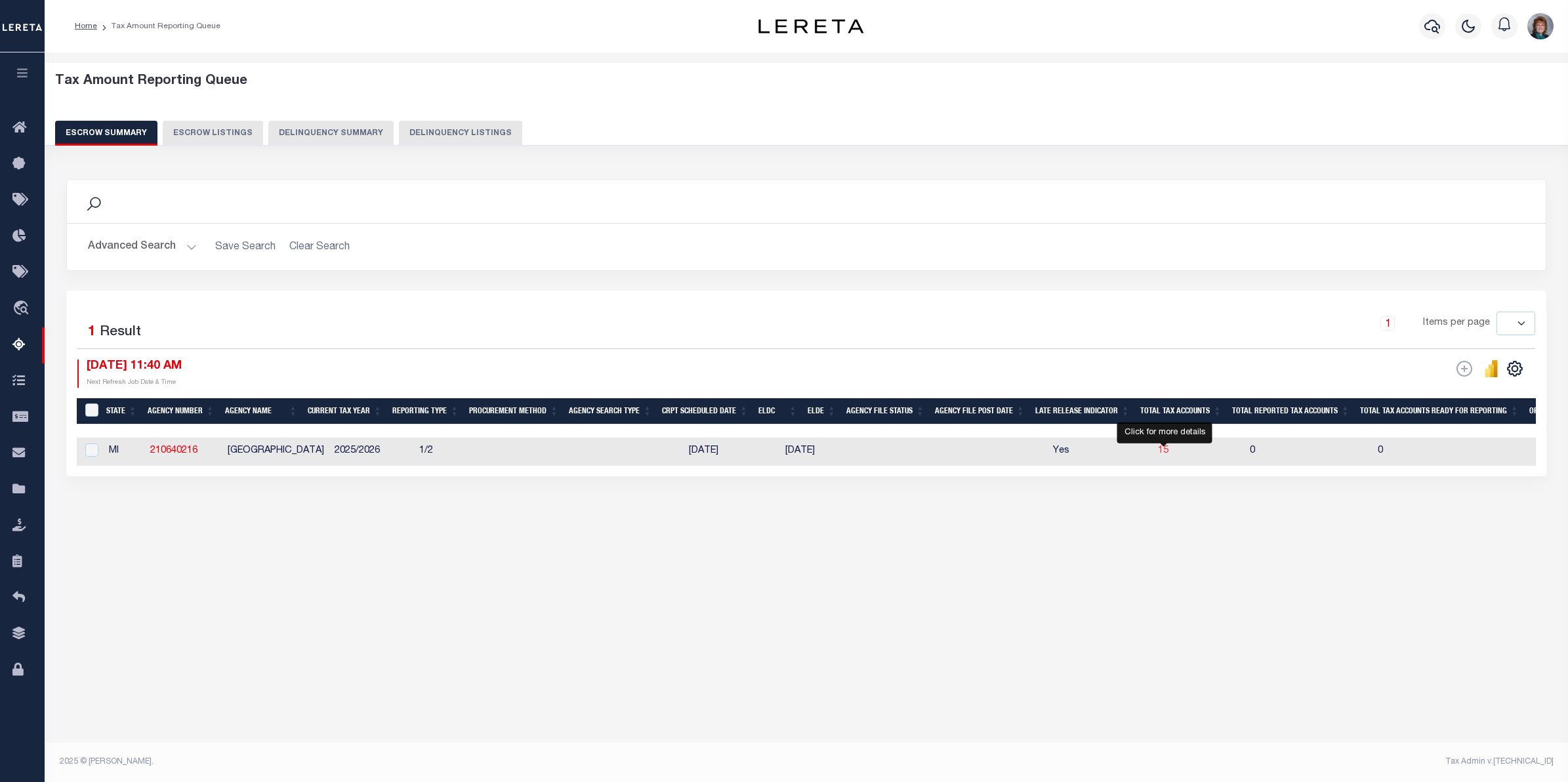
click at [1163, 453] on span "15" at bounding box center [1163, 450] width 11 height 9
select select "100"
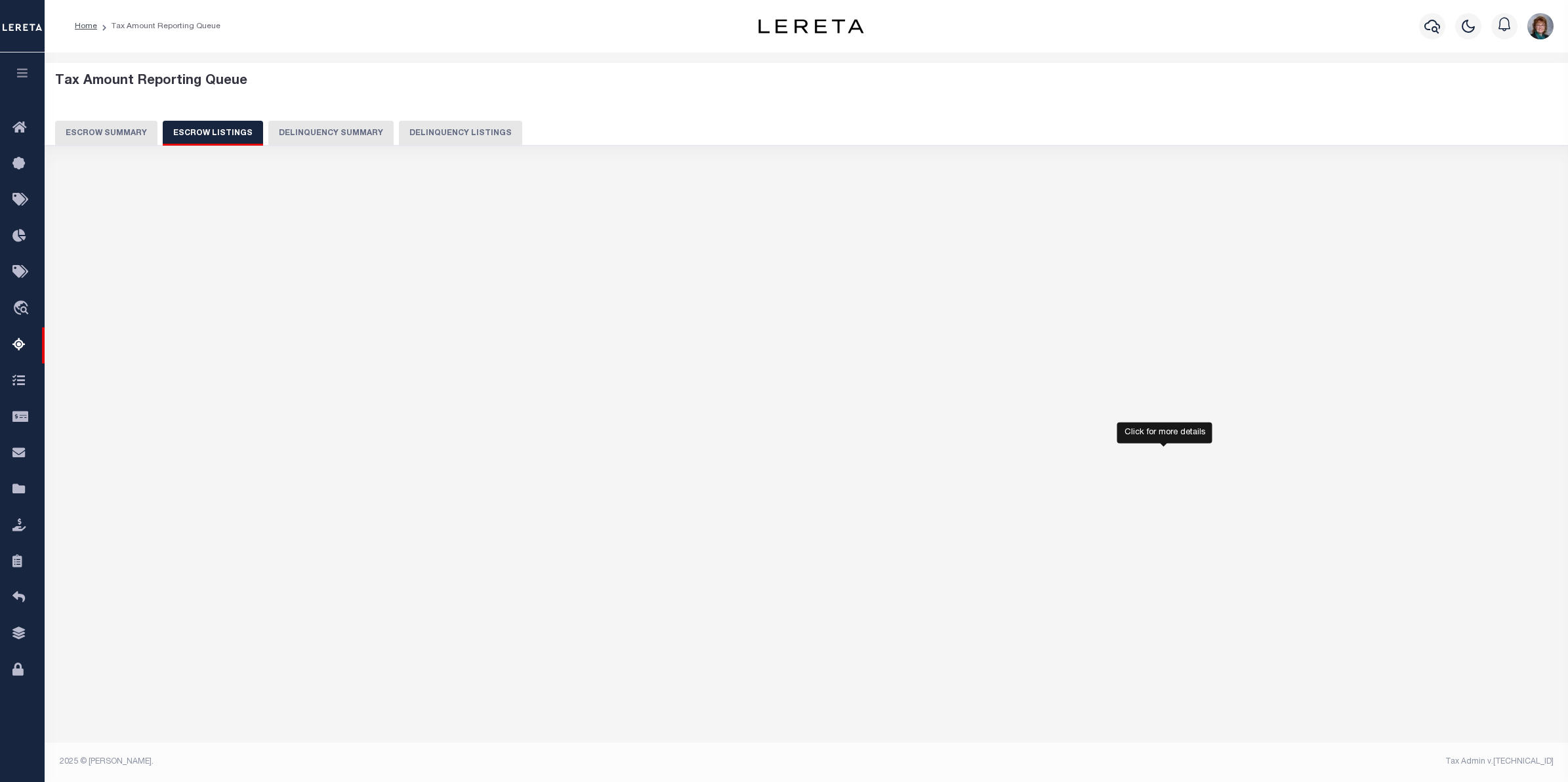
select select "100"
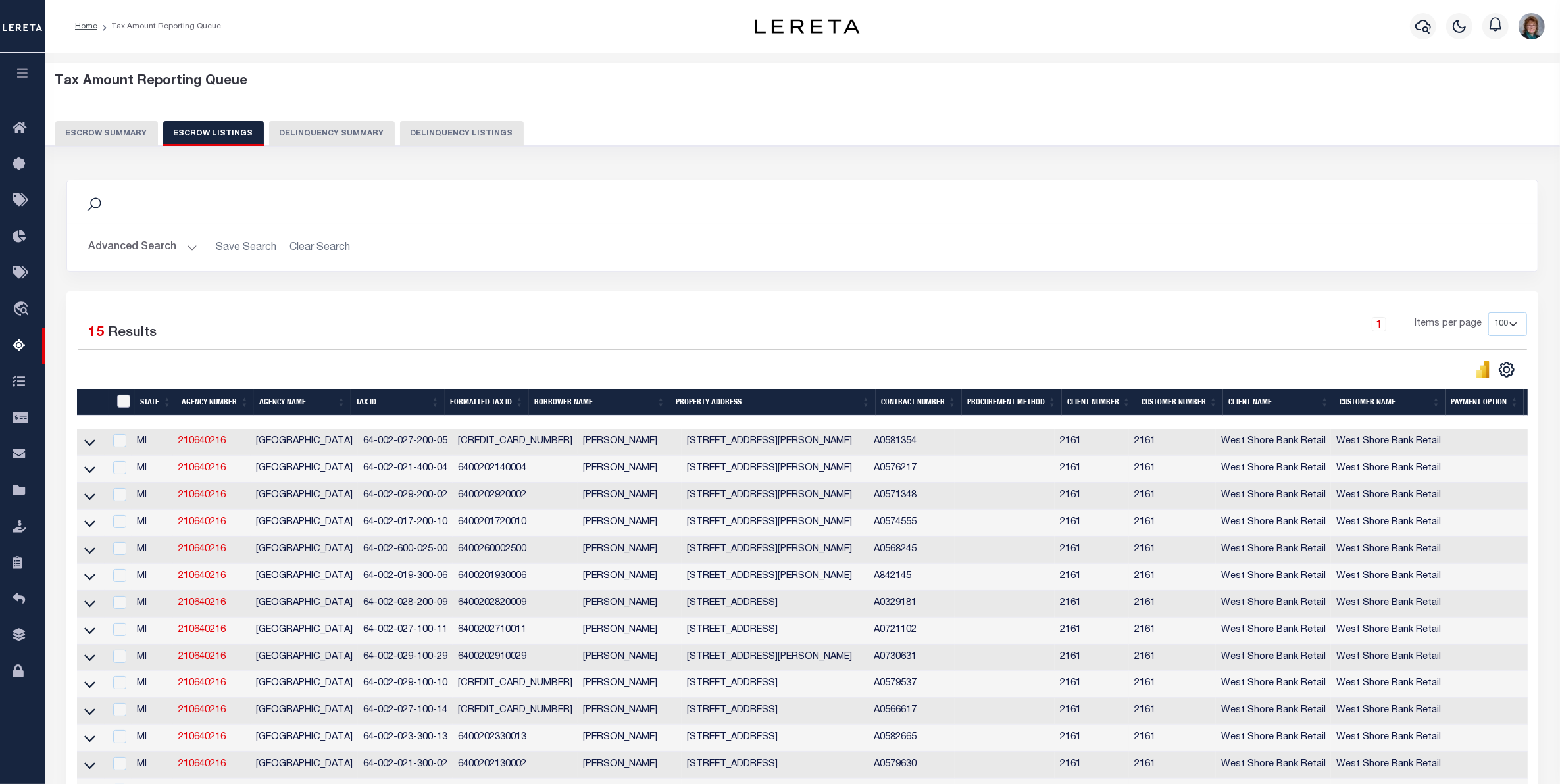
click at [126, 406] on input "ID" at bounding box center [123, 400] width 13 height 13
checkbox input "true"
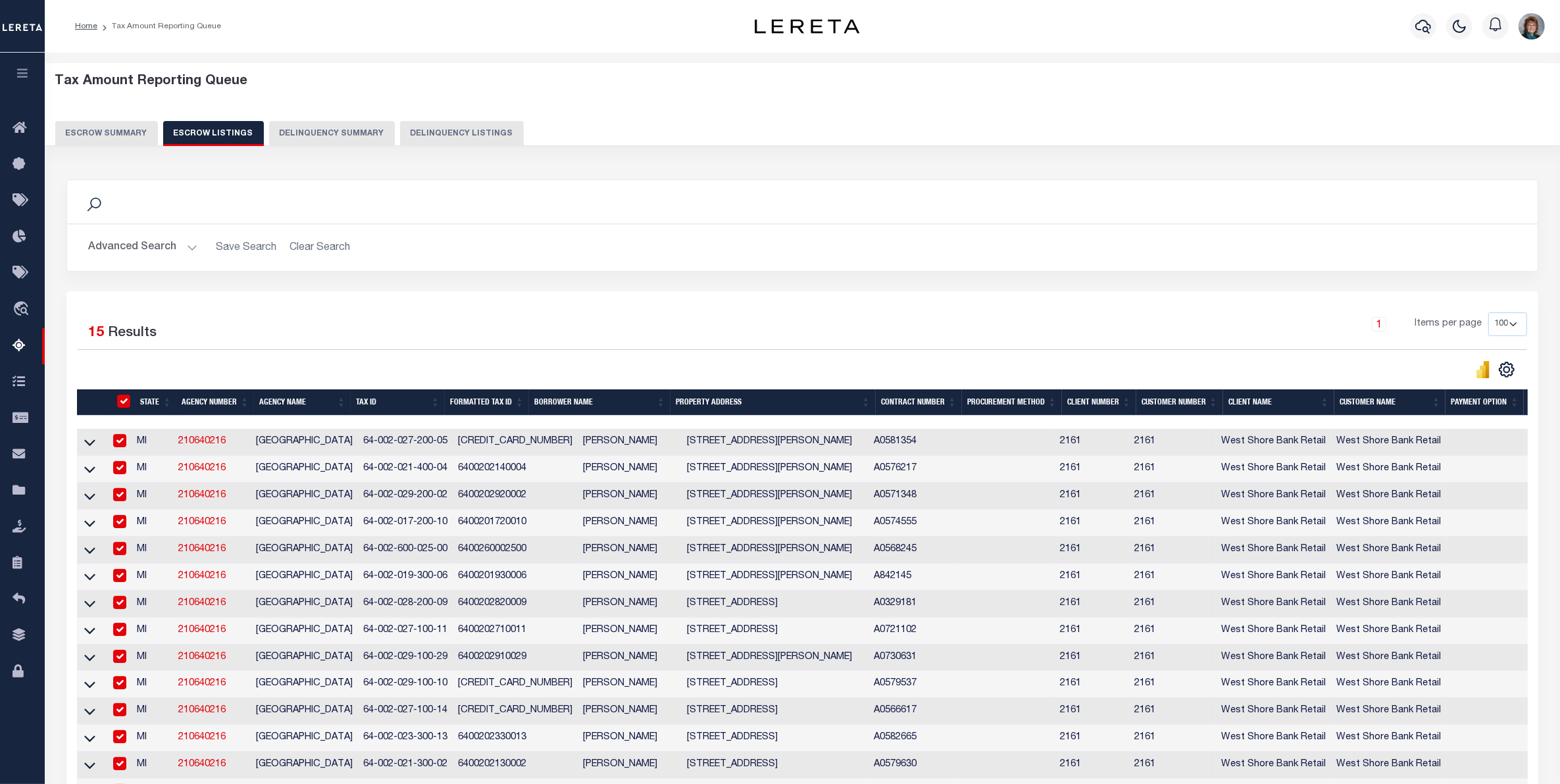
checkbox input "true"
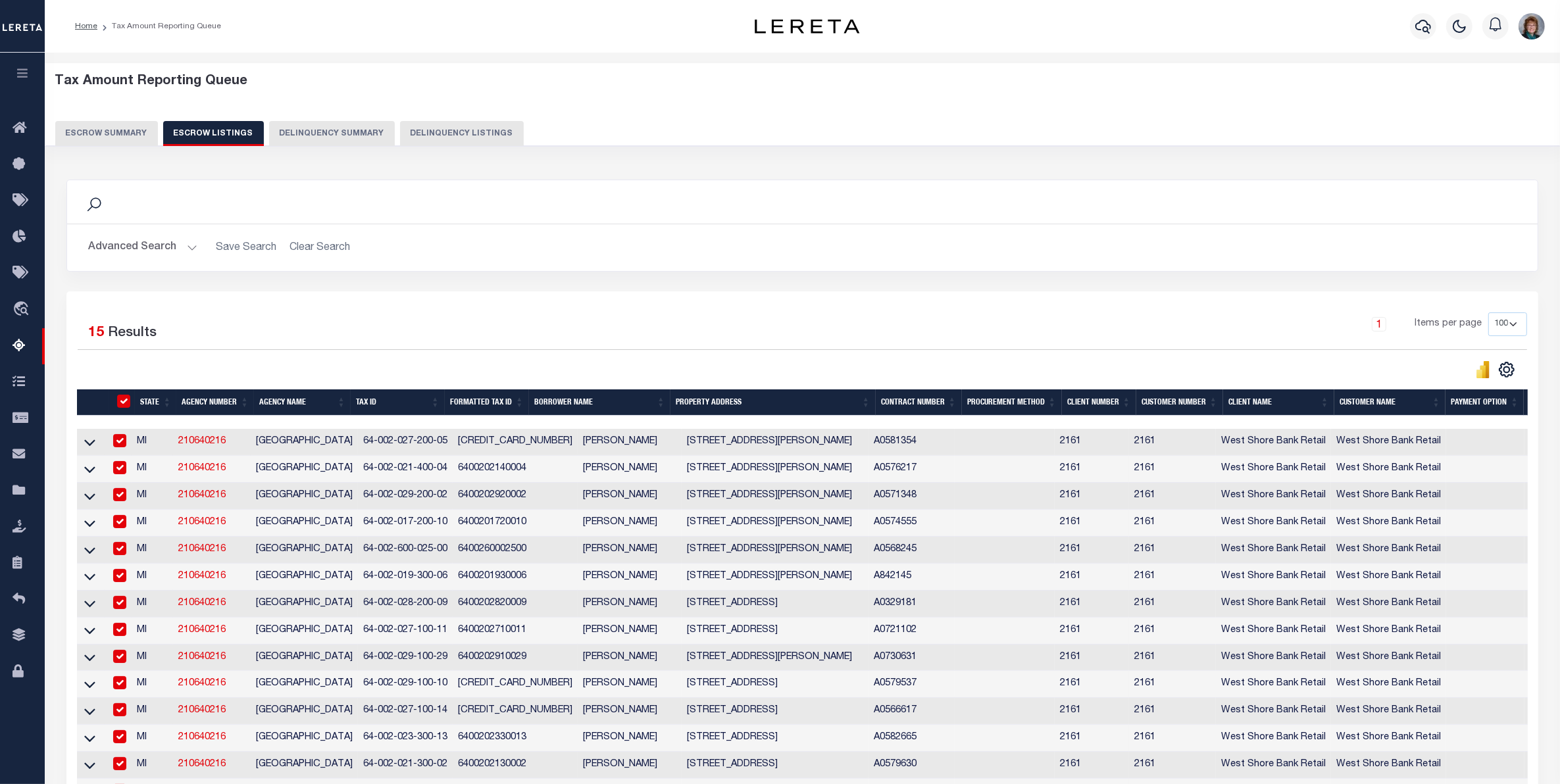
checkbox input "true"
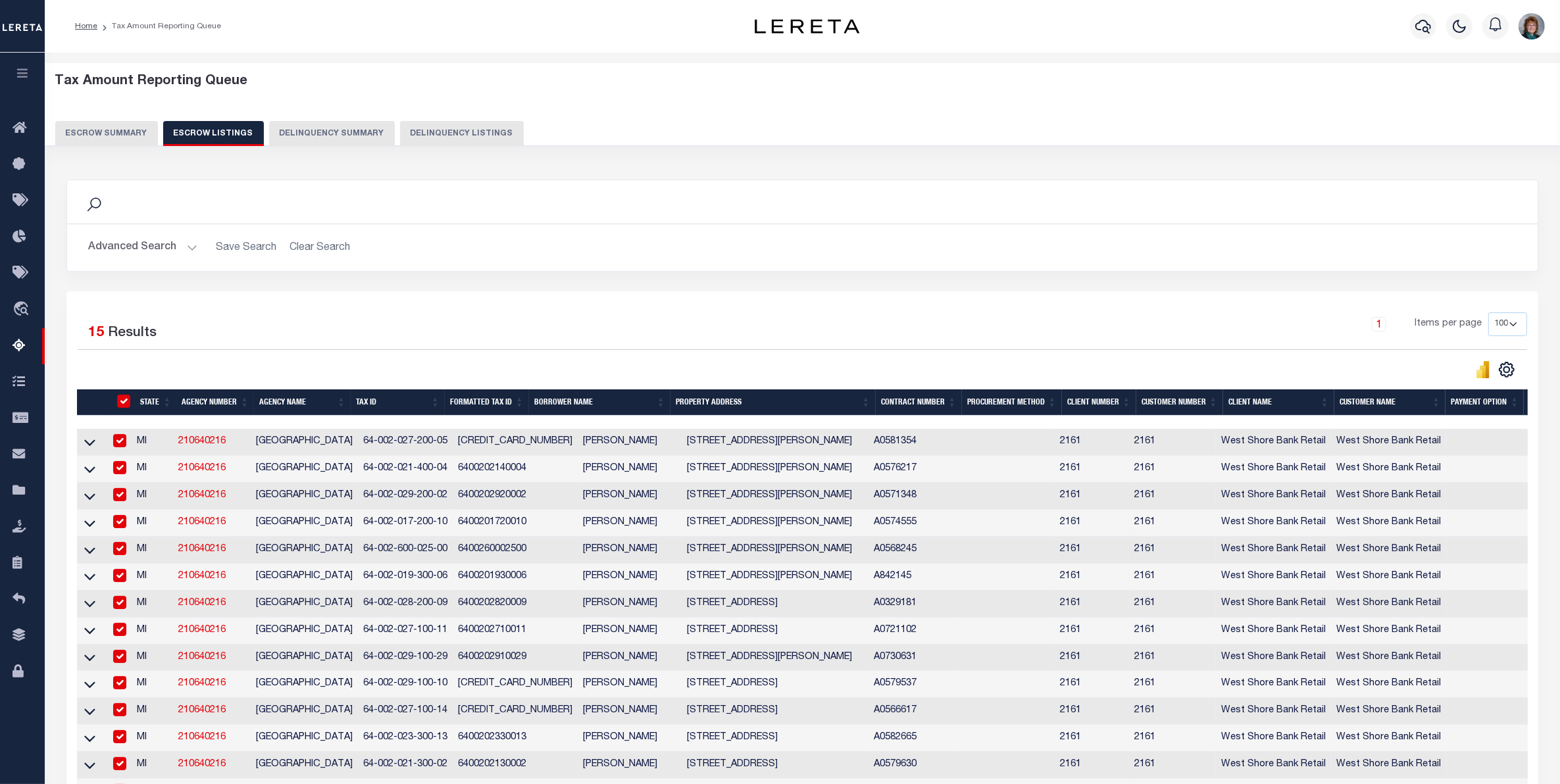
checkbox input "true"
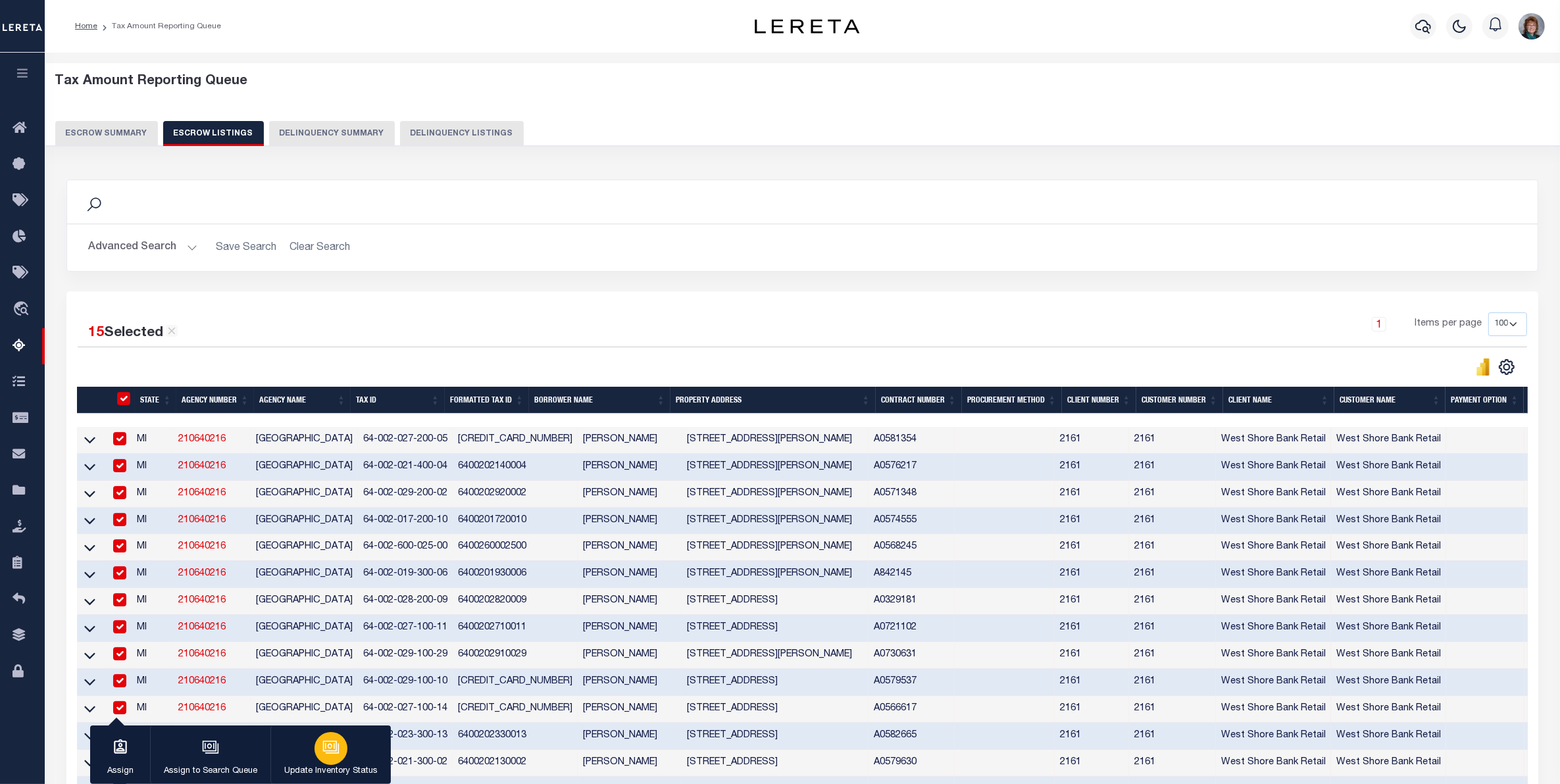
click at [340, 752] on div "button" at bounding box center [331, 749] width 33 height 33
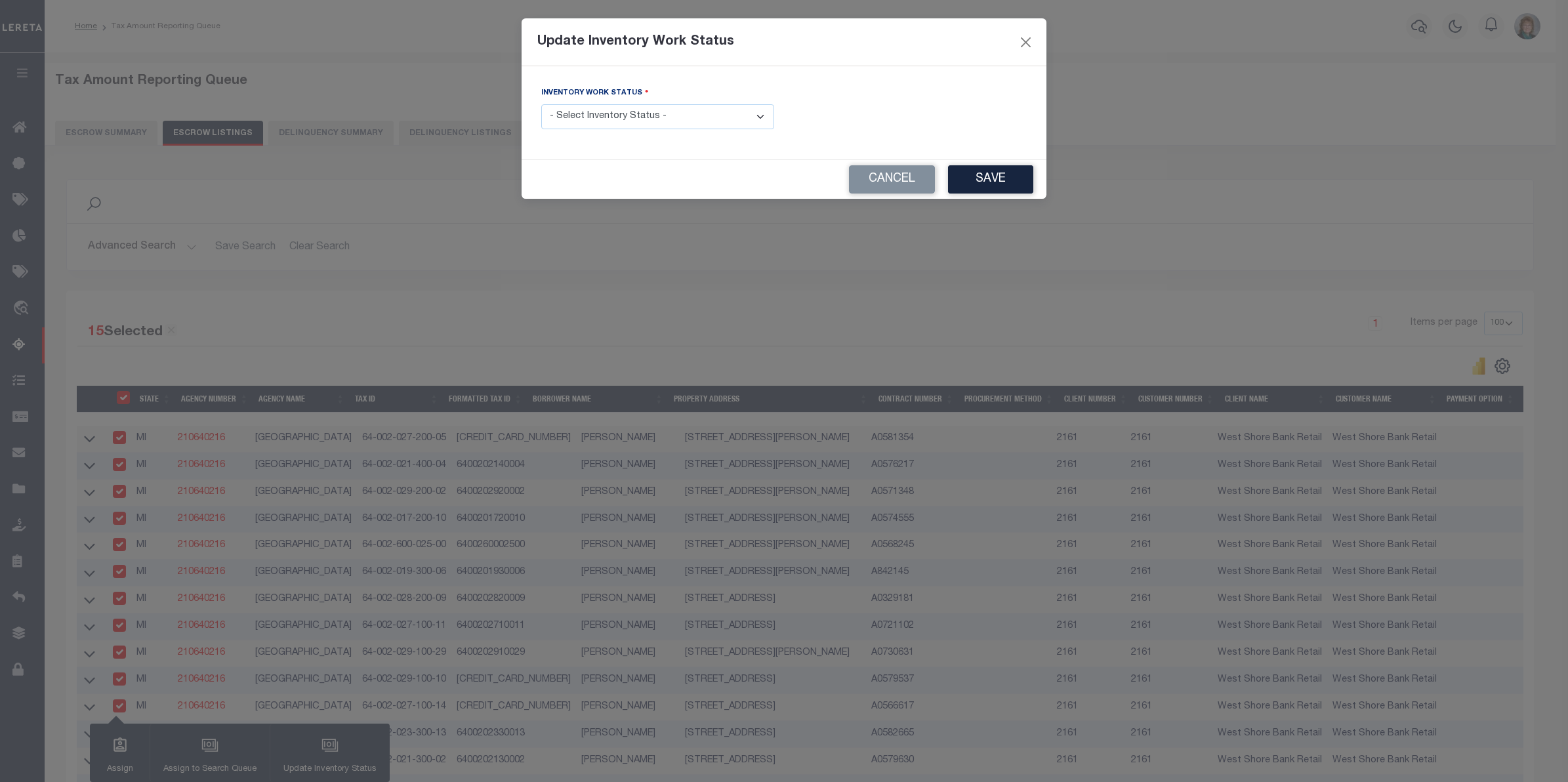
click at [687, 109] on select "- Select Inventory Status - Manual - Exception Pended - Awaiting Search Late Ad…" at bounding box center [657, 117] width 233 height 25
select select "4"
click at [541, 105] on select "- Select Inventory Status - Manual - Exception Pended - Awaiting Search Late Ad…" at bounding box center [657, 117] width 233 height 25
drag, startPoint x: 975, startPoint y: 175, endPoint x: 900, endPoint y: 165, distance: 75.7
click at [976, 175] on button "Save" at bounding box center [990, 179] width 86 height 28
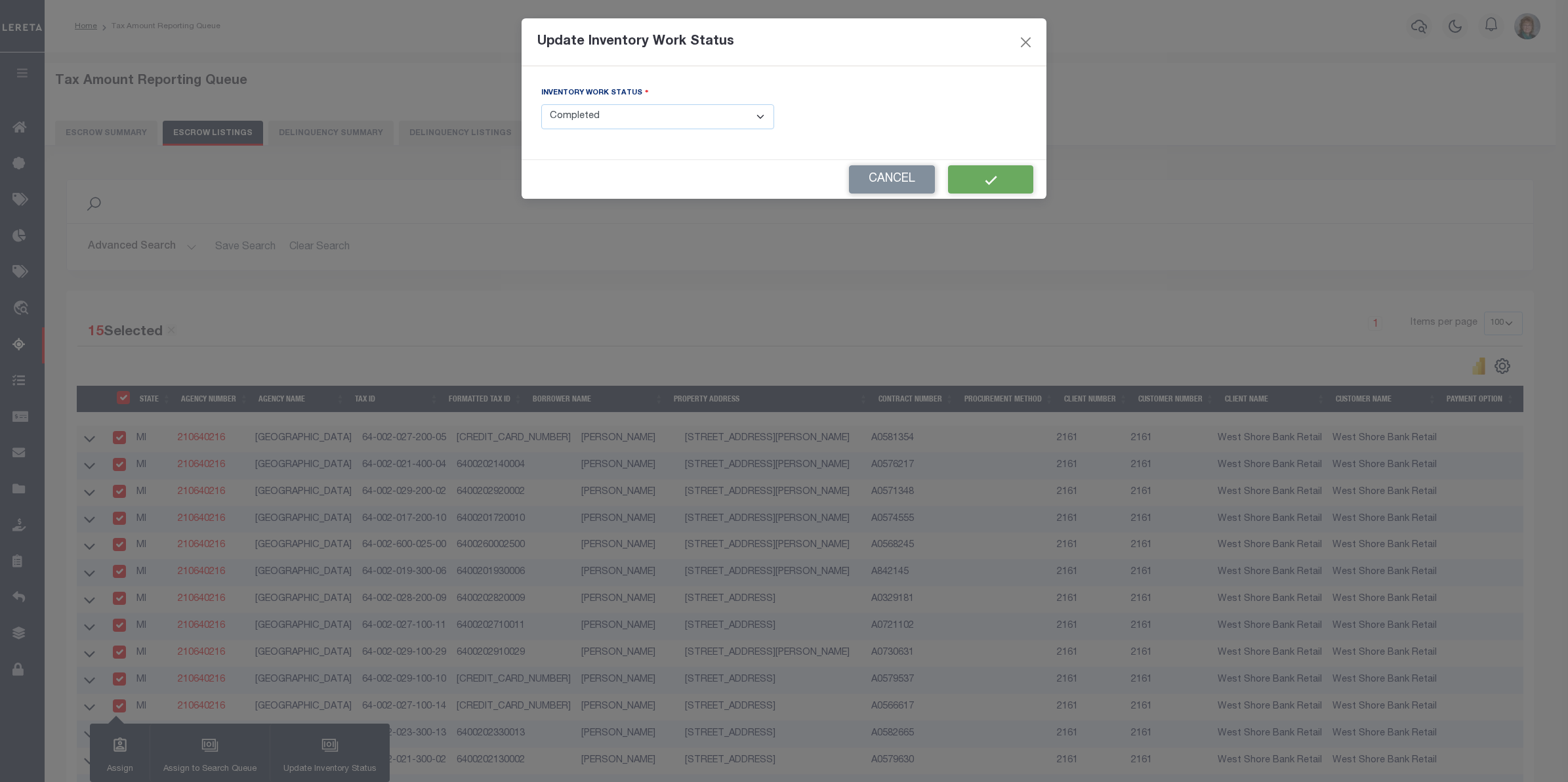
click at [676, 126] on select "- Select Inventory Status - Manual - Exception Pended - Awaiting Search Late Ad…" at bounding box center [657, 117] width 233 height 25
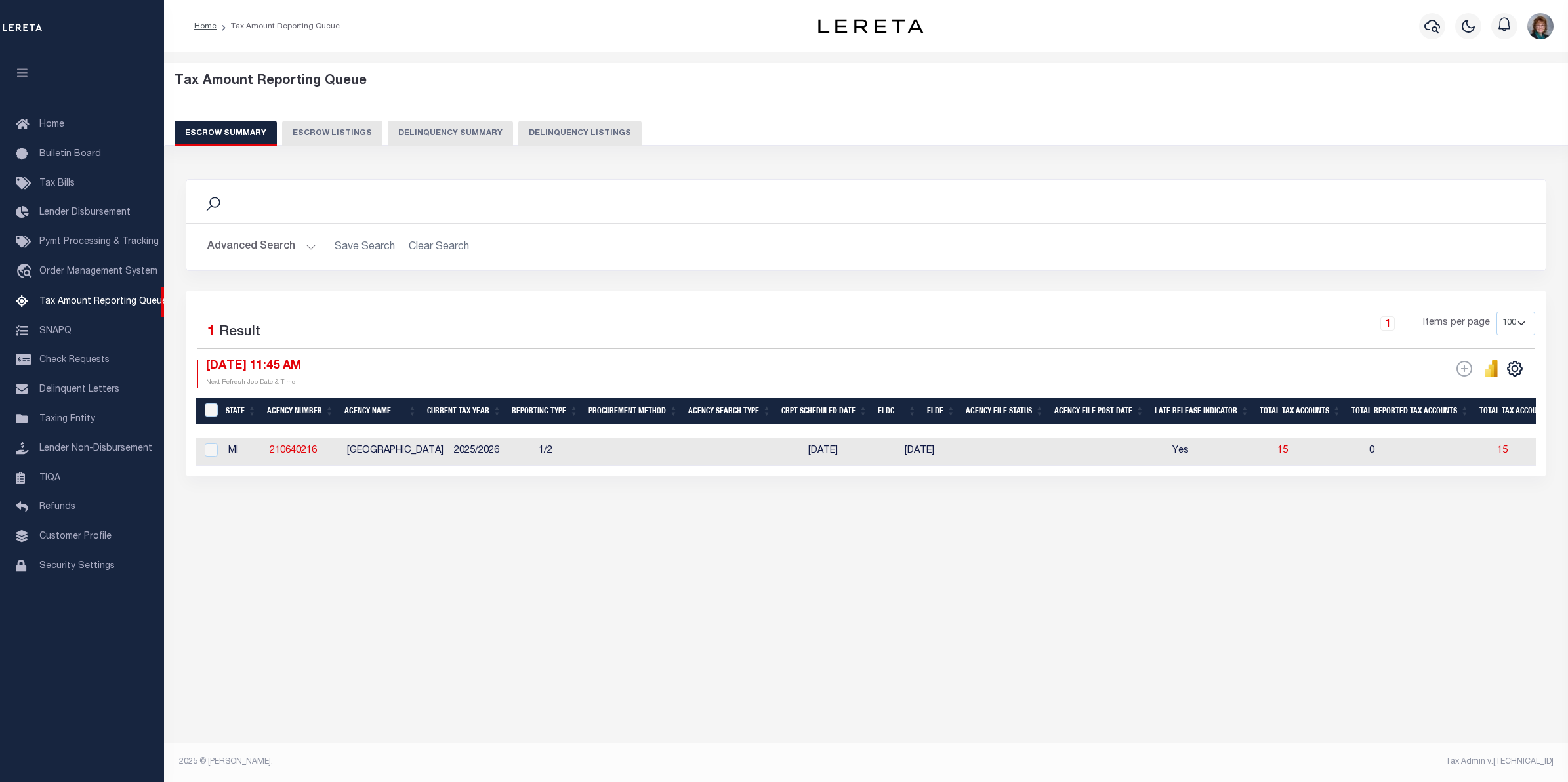
select select "100"
click at [212, 456] on input "checkbox" at bounding box center [210, 449] width 13 height 13
checkbox input "true"
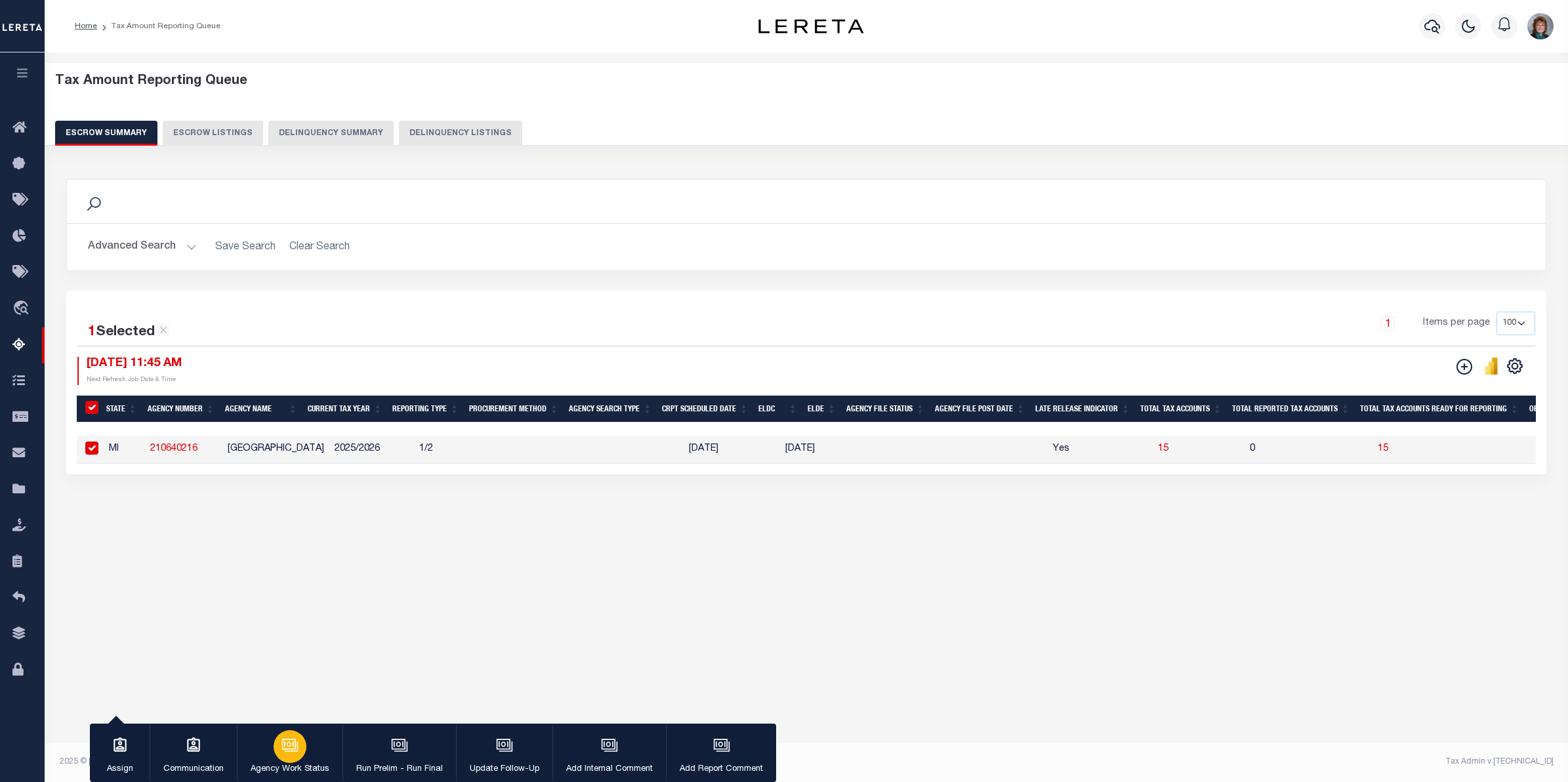
click at [289, 751] on icon "button" at bounding box center [290, 746] width 13 height 10
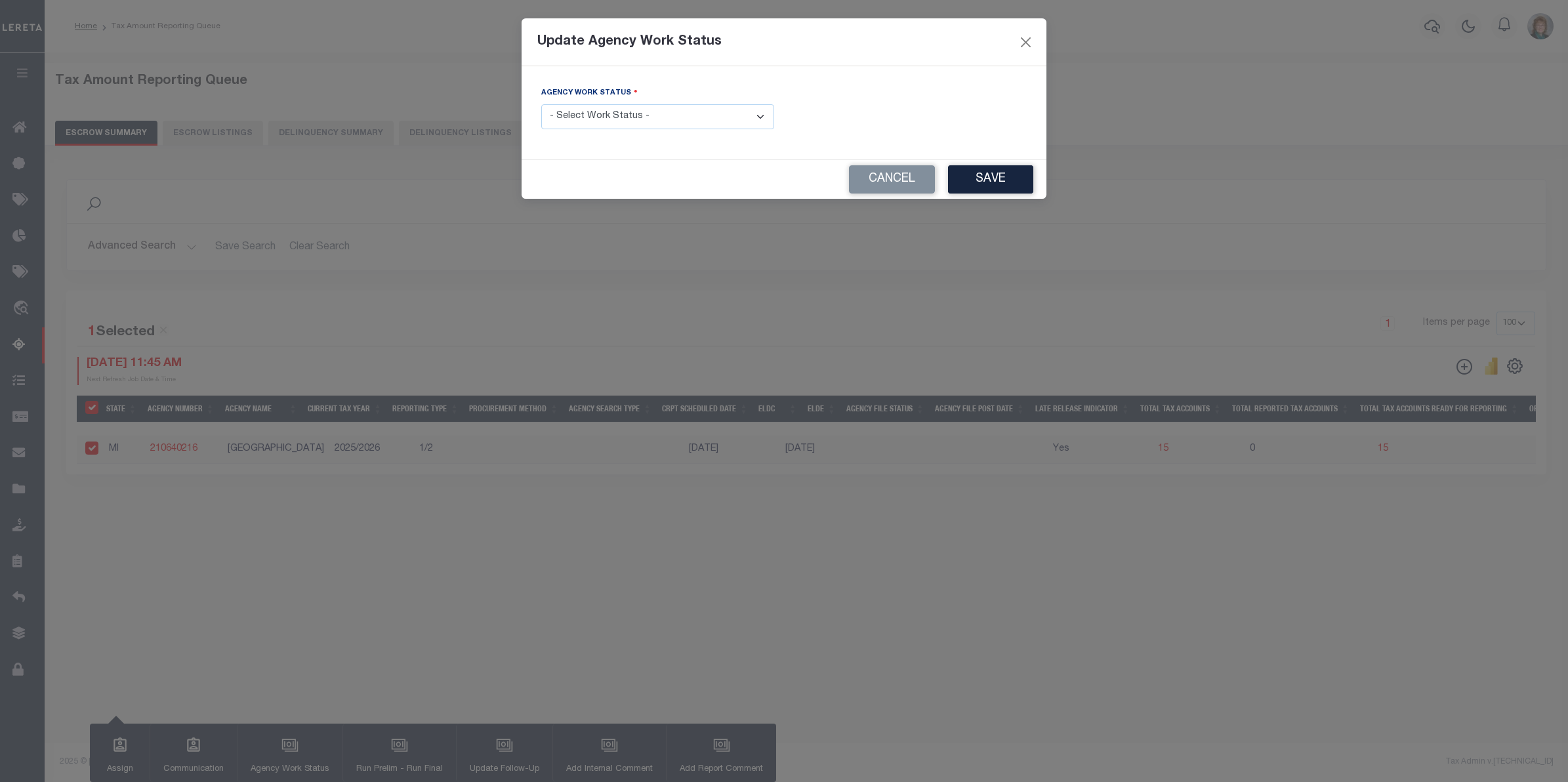
click at [702, 105] on div "Agency Work Status - Select Work Status - New In Progress Pending Agency Follow…" at bounding box center [657, 107] width 233 height 43
click at [702, 116] on select "- Select Work Status - New In Progress Pending Agency Follow-up Pending QC Read…" at bounding box center [657, 117] width 233 height 25
select select "7"
click at [541, 105] on select "- Select Work Status - New In Progress Pending Agency Follow-up Pending QC Read…" at bounding box center [657, 117] width 233 height 25
click at [976, 187] on button "Save" at bounding box center [990, 179] width 86 height 28
